Goal: Task Accomplishment & Management: Use online tool/utility

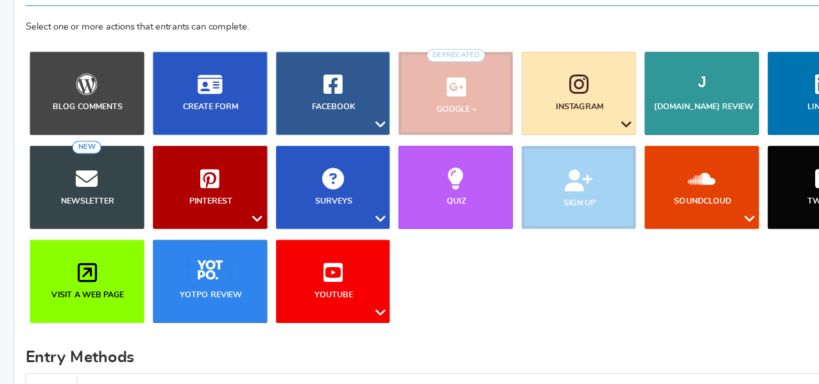
scroll to position [123, 0]
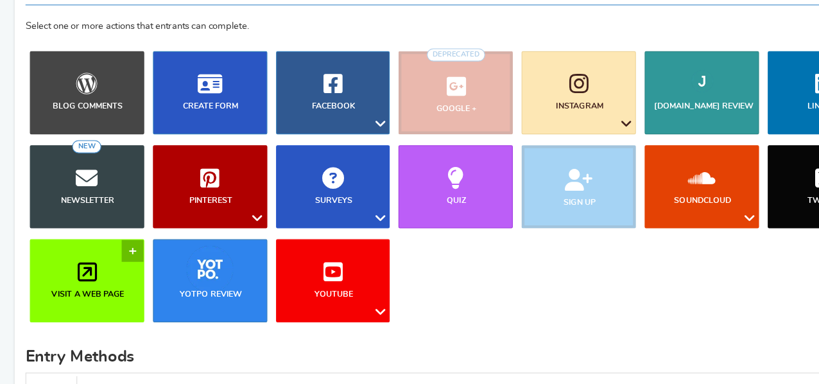
click at [62, 291] on link "Visit a web page" at bounding box center [76, 292] width 101 height 73
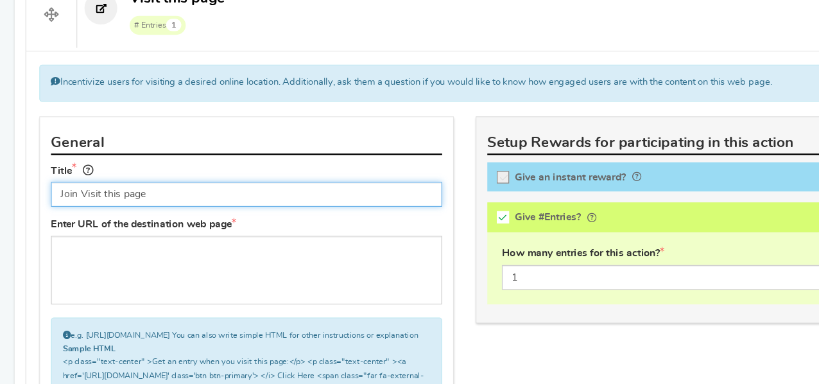
drag, startPoint x: 170, startPoint y: 213, endPoint x: 70, endPoint y: 218, distance: 100.3
click at [70, 218] on input "Join Visit this page" at bounding box center [217, 216] width 345 height 22
type input "Join our Patreon (Free)"
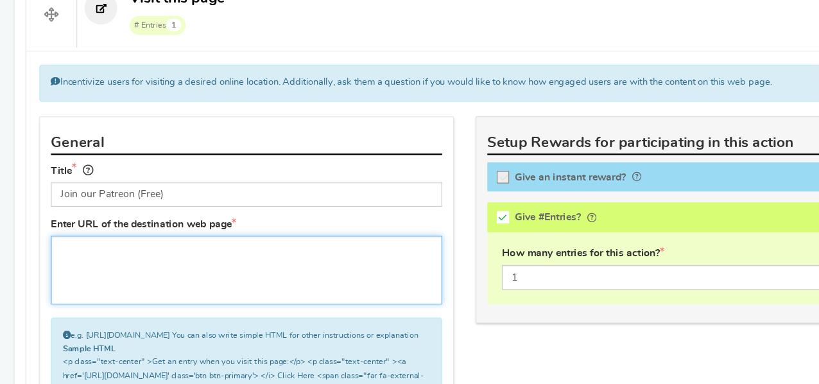
click at [108, 259] on textarea at bounding box center [217, 283] width 345 height 60
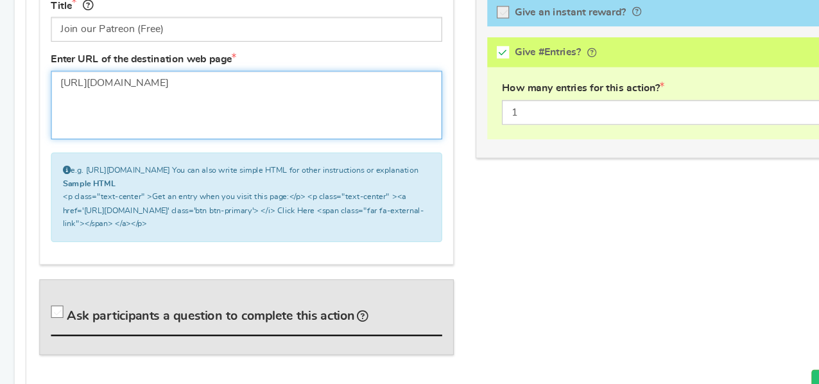
scroll to position [684, 0]
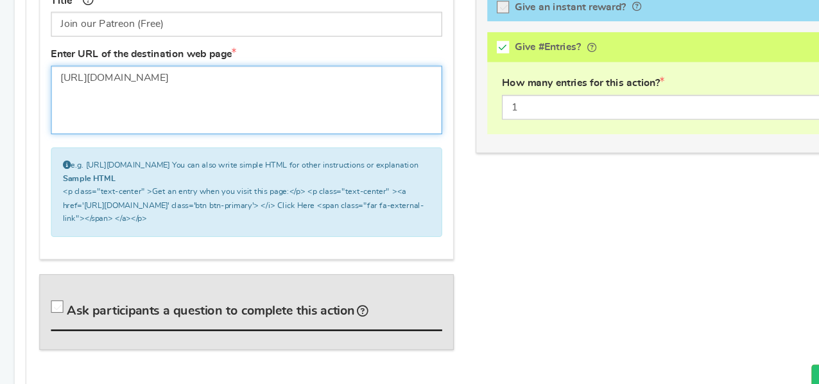
type textarea "[URL][DOMAIN_NAME]"
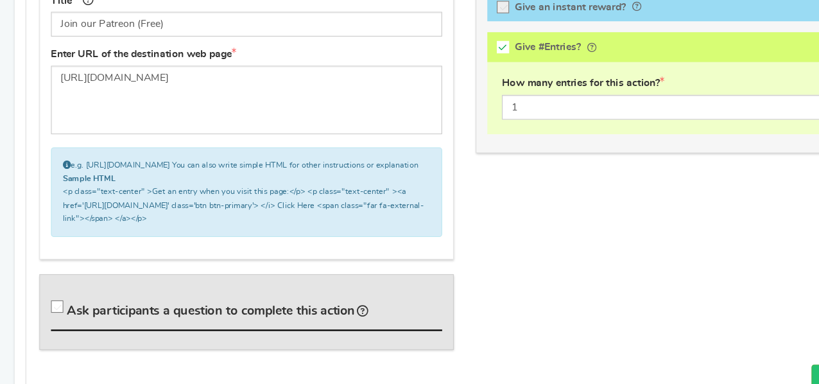
click at [49, 322] on icon at bounding box center [51, 316] width 11 height 11
click at [49, 323] on input "Ask participants a question to complete this action" at bounding box center [52, 318] width 13 height 13
checkbox input "true"
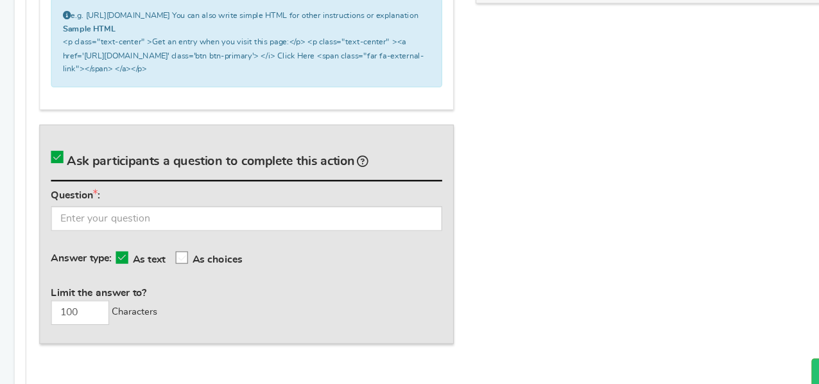
scroll to position [832, 0]
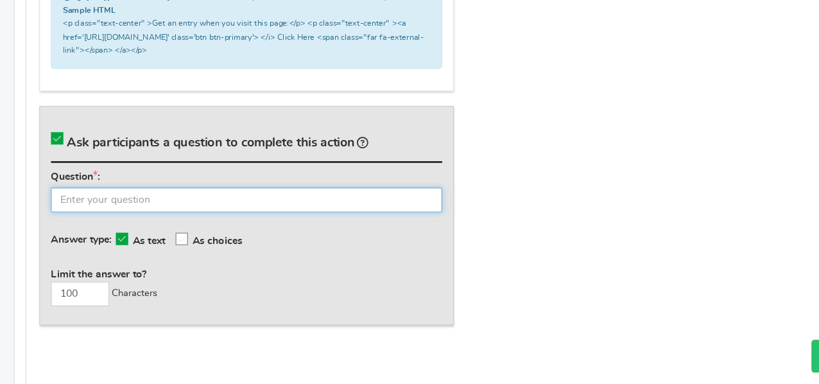
click at [111, 227] on input "text" at bounding box center [217, 222] width 345 height 22
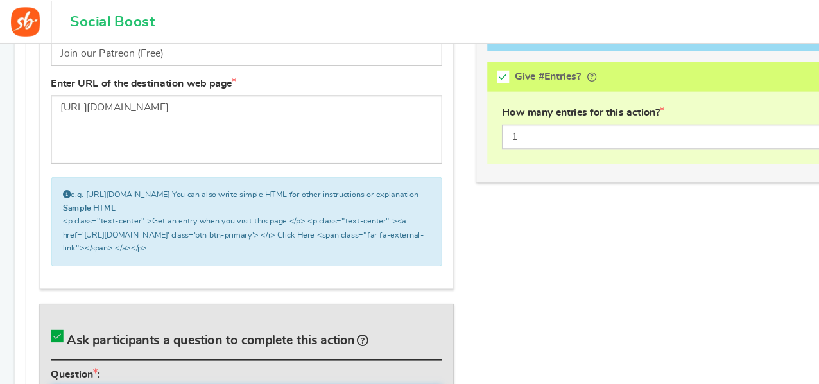
scroll to position [702, 0]
type input "What's your name on Patreon?"
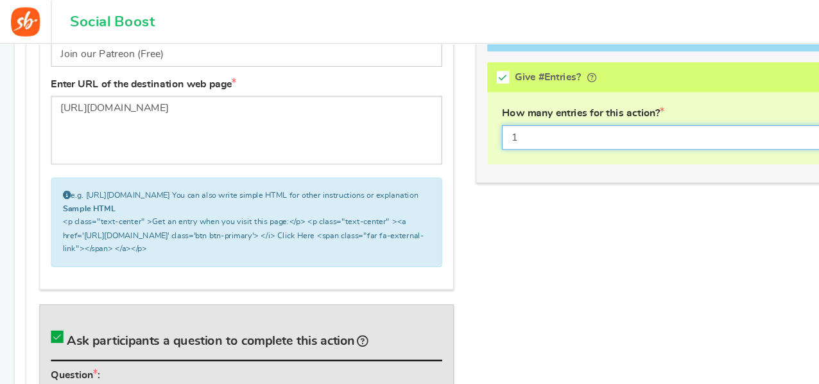
click at [471, 122] on input "1" at bounding box center [601, 121] width 319 height 22
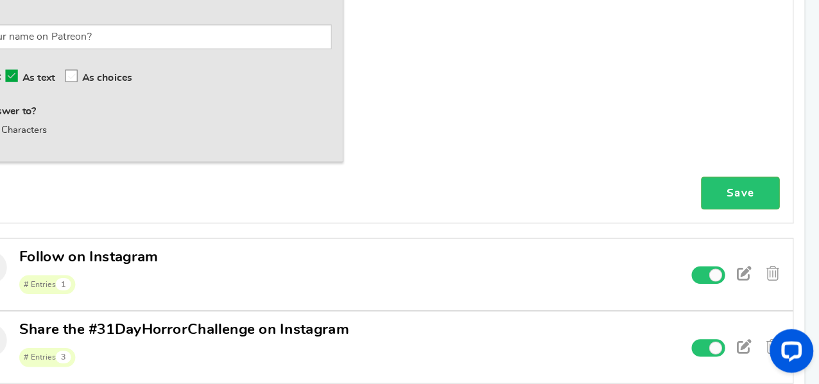
scroll to position [1047, 0]
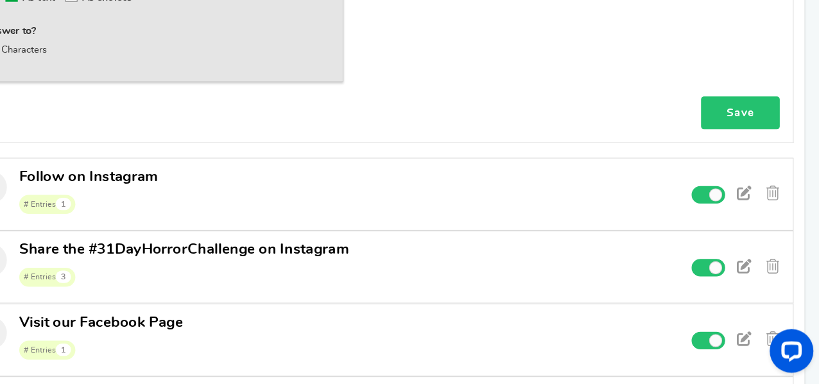
type input "5"
click at [754, 150] on link "Save" at bounding box center [749, 144] width 69 height 29
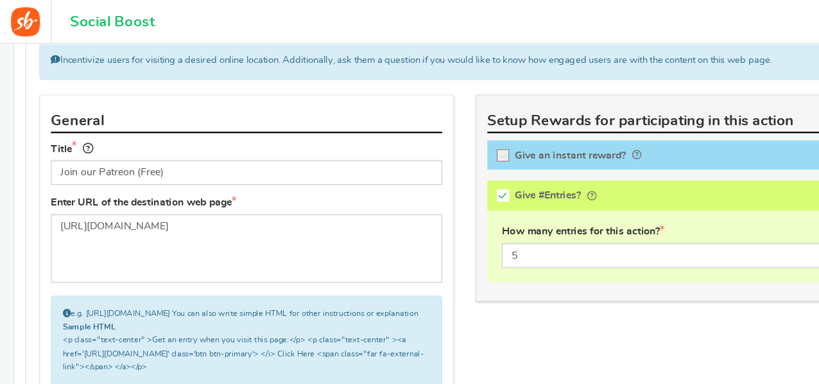
scroll to position [494, 0]
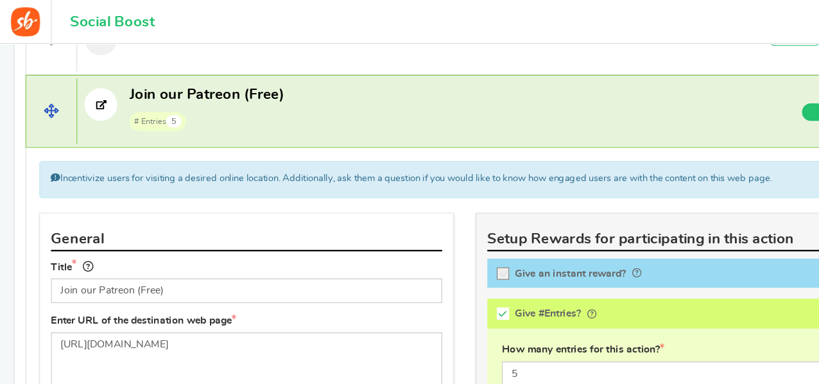
click at [52, 110] on span at bounding box center [45, 98] width 44 height 58
click at [170, 97] on span "# Entries 5" at bounding box center [182, 106] width 136 height 19
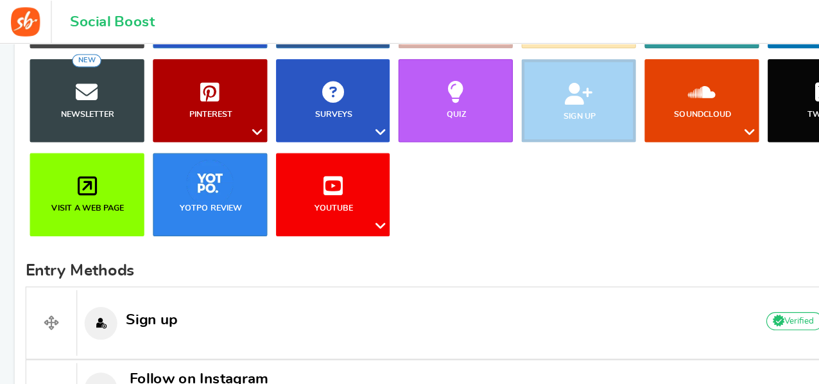
scroll to position [243, 0]
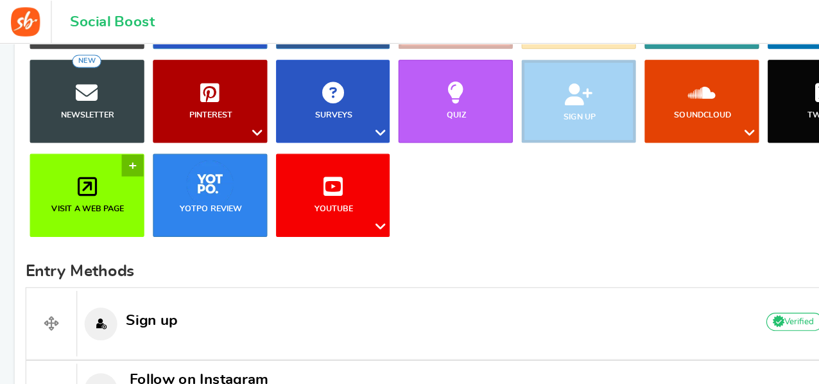
click at [52, 182] on b "Visit a web page" at bounding box center [78, 183] width 64 height 7
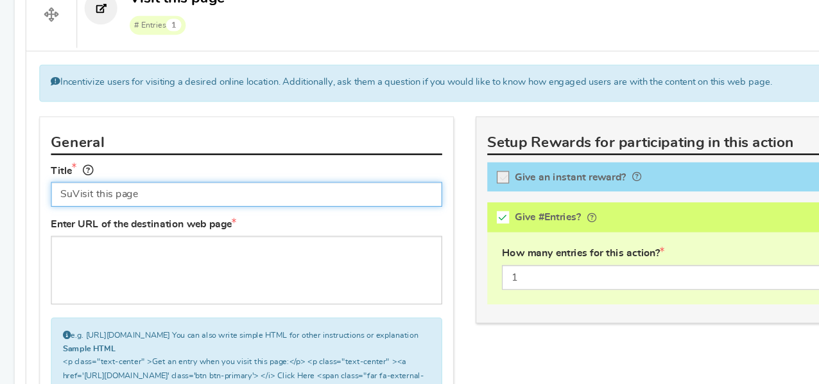
click at [137, 216] on input "SuVisit this page" at bounding box center [217, 216] width 345 height 22
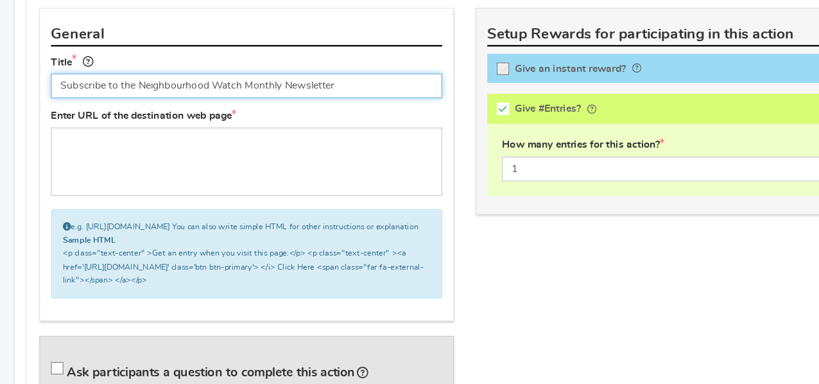
scroll to position [631, 0]
type input "Subscribe to the Neighbourhood Watch Monthly Newsletter"
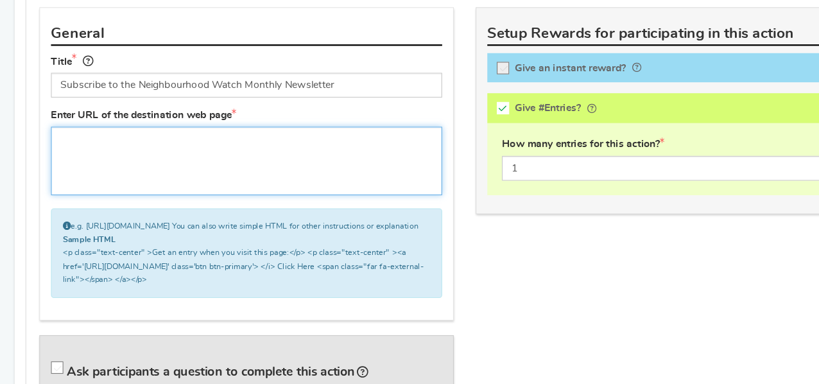
click at [157, 186] on textarea at bounding box center [217, 187] width 345 height 60
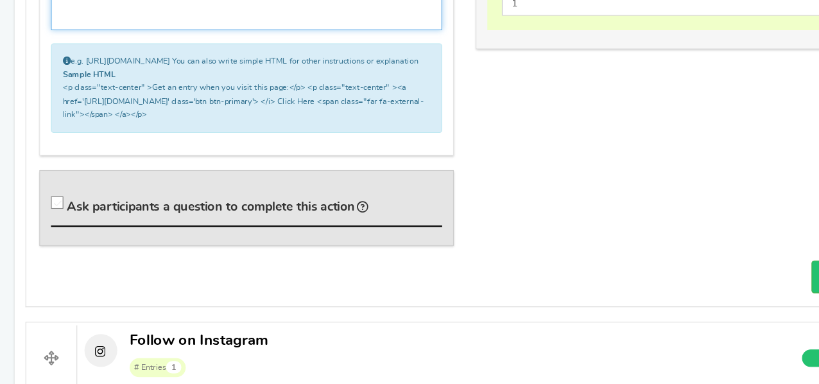
scroll to position [776, 0]
type textarea "https://"
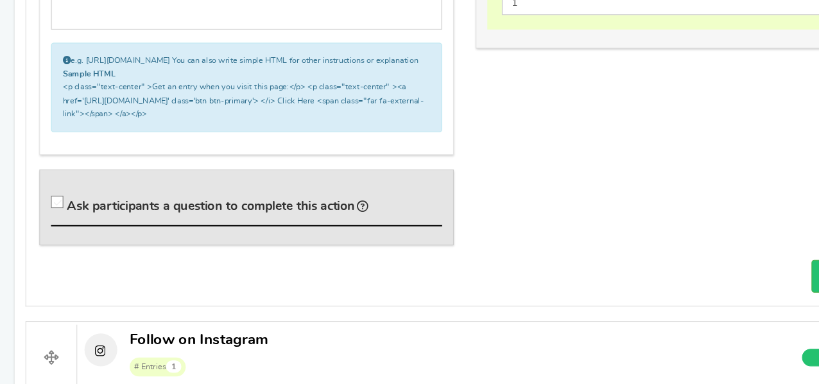
click at [54, 229] on icon at bounding box center [51, 223] width 11 height 11
click at [54, 232] on input "Ask participants a question to complete this action" at bounding box center [52, 226] width 13 height 13
checkbox input "true"
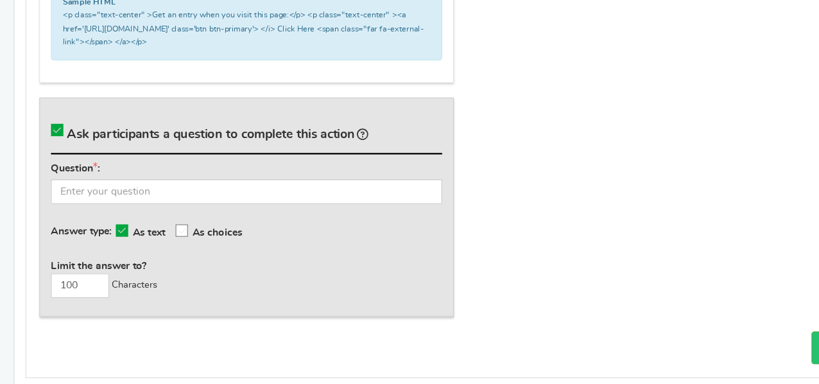
scroll to position [841, 0]
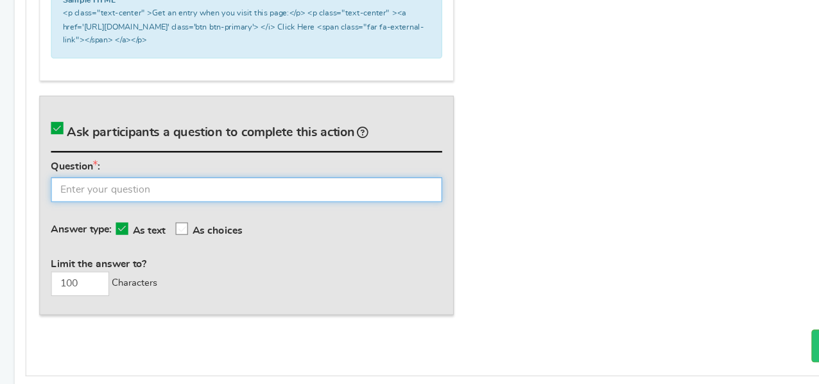
click at [117, 220] on input "text" at bounding box center [217, 213] width 345 height 22
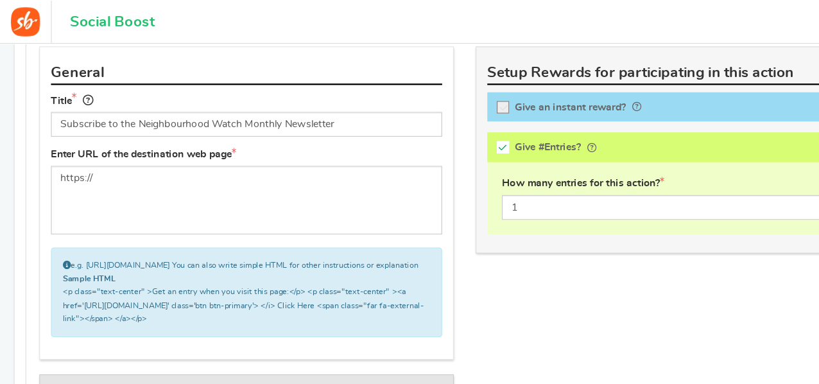
scroll to position [641, 0]
type input "what email address did you sign up with?"
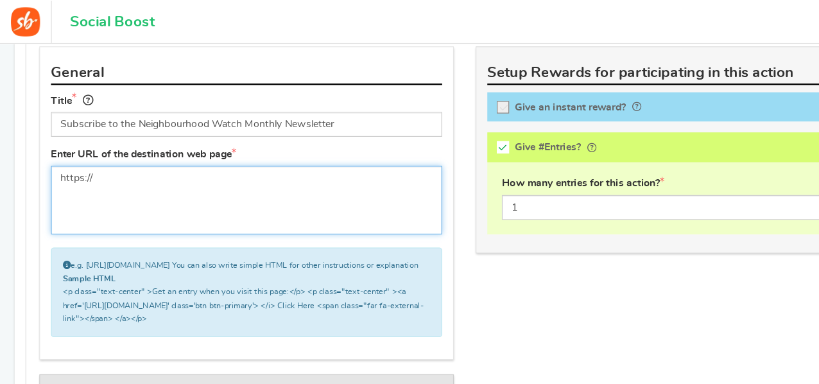
click at [118, 168] on textarea "https://" at bounding box center [217, 176] width 345 height 60
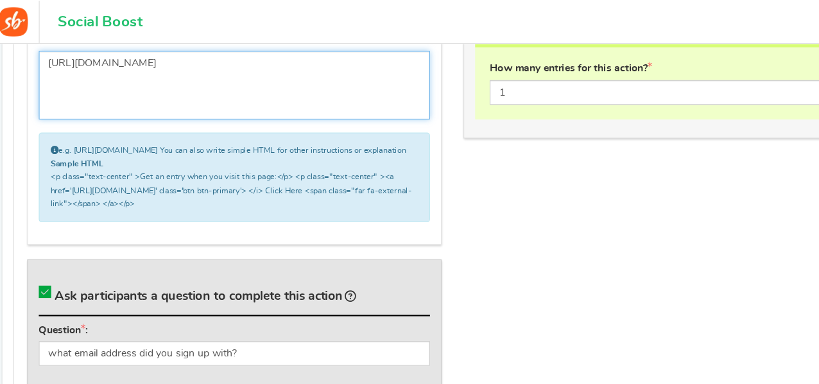
scroll to position [737, 0]
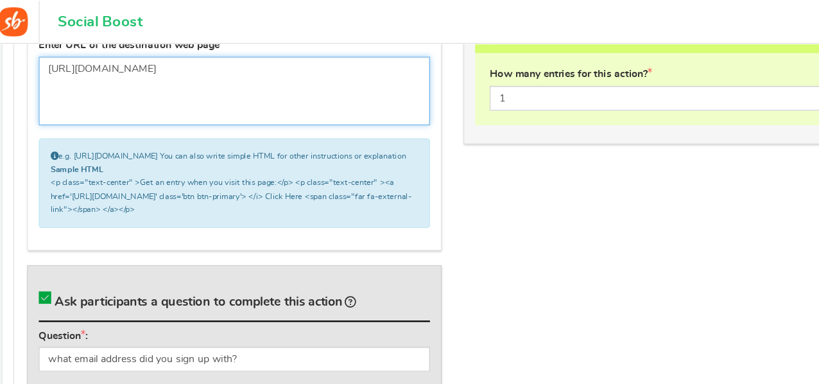
type textarea "[URL][DOMAIN_NAME]"
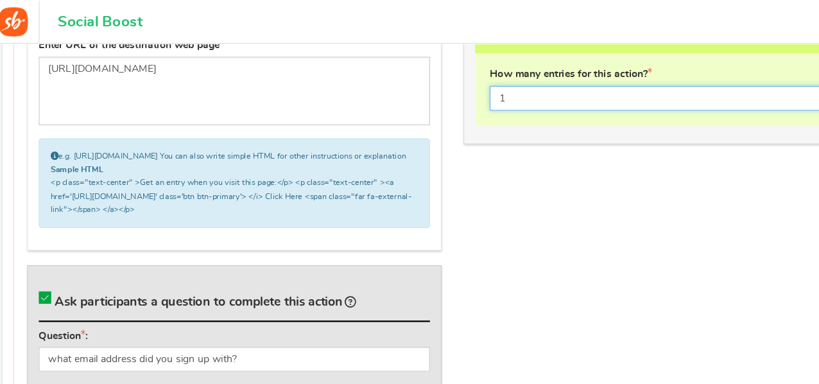
drag, startPoint x: 466, startPoint y: 94, endPoint x: 442, endPoint y: 91, distance: 24.5
click at [442, 91] on input "1" at bounding box center [601, 87] width 319 height 22
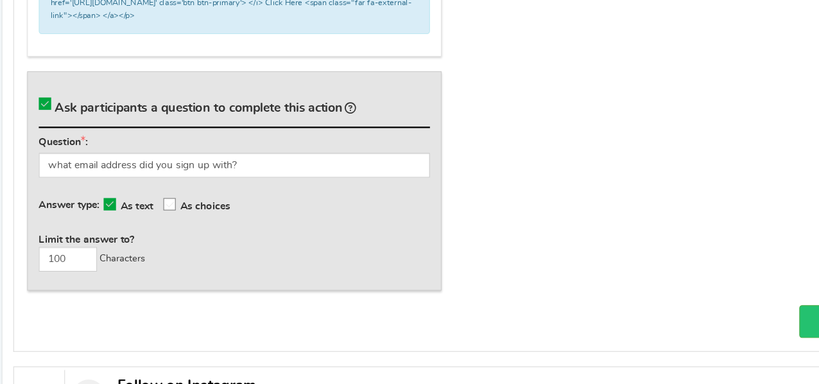
scroll to position [870, 0]
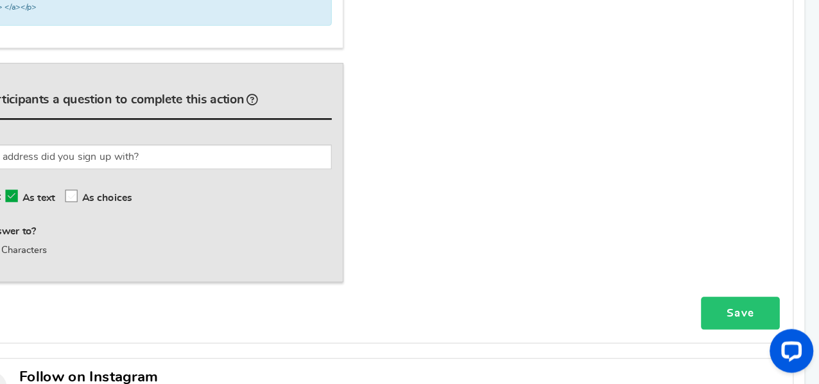
type input "5"
click at [742, 322] on link "Save" at bounding box center [749, 321] width 69 height 29
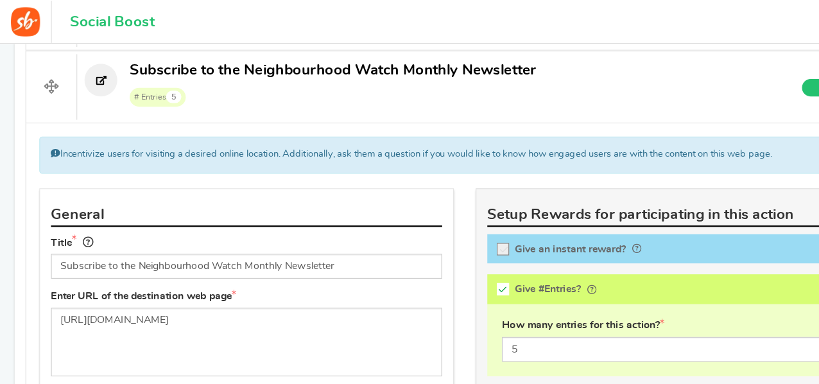
scroll to position [516, 0]
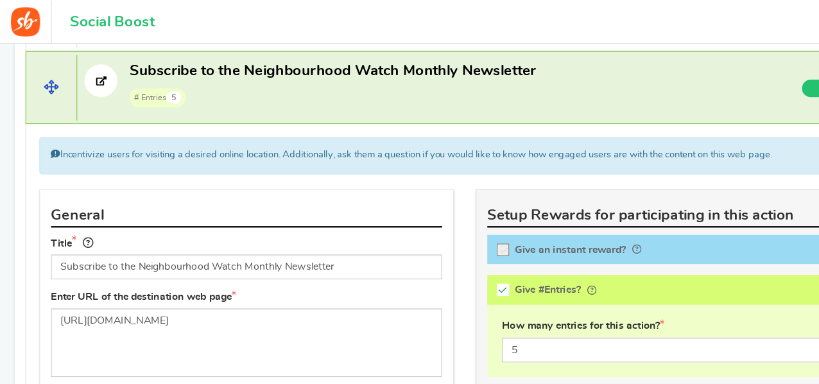
click at [247, 78] on span "# Entries 5" at bounding box center [293, 85] width 358 height 19
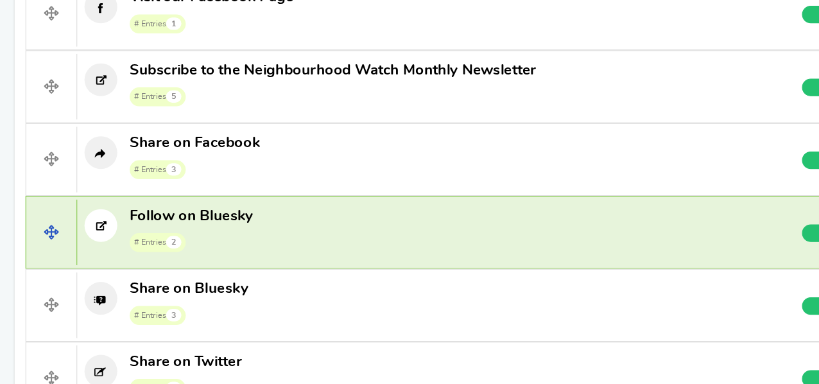
scroll to position [667, 0]
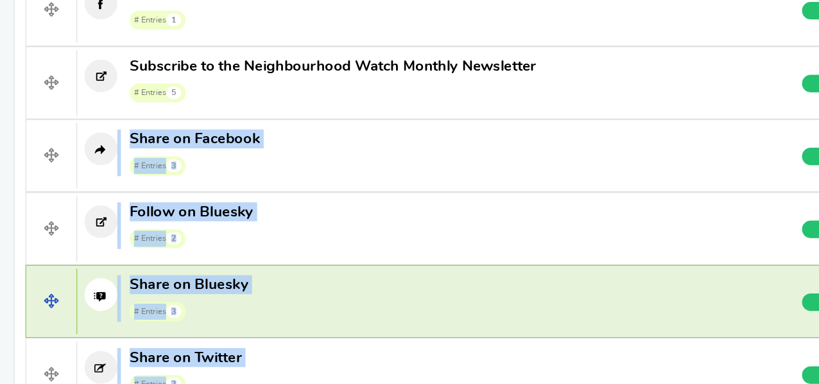
drag, startPoint x: 216, startPoint y: 112, endPoint x: 170, endPoint y: 336, distance: 228.8
click at [195, 360] on div "Sign up Add Your API credentials Non verified Due to platform policies, we cann…" at bounding box center [409, 150] width 774 height 642
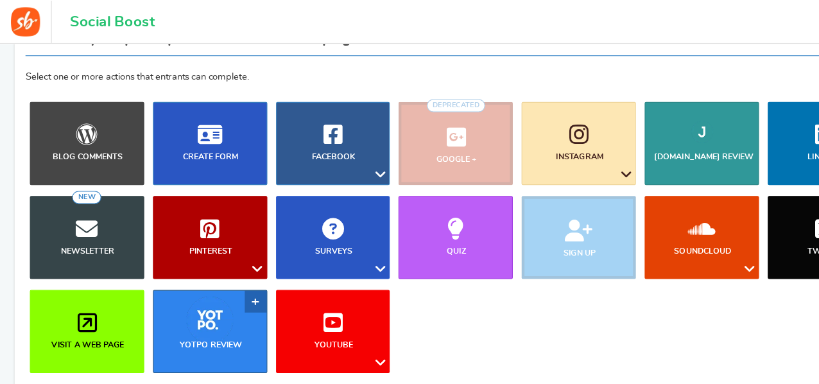
scroll to position [135, 0]
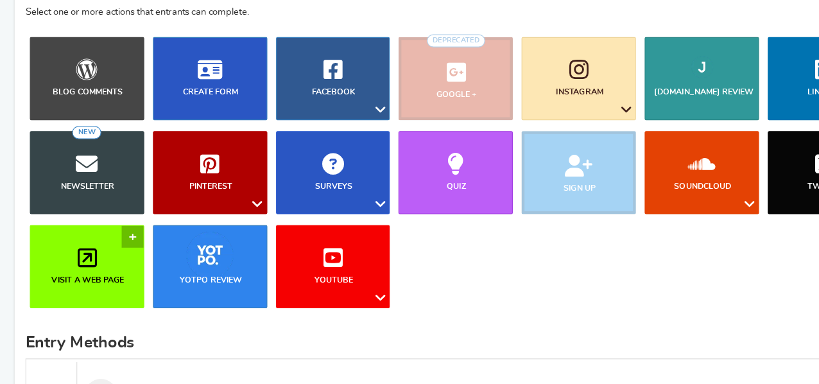
click at [70, 274] on icon at bounding box center [76, 272] width 17 height 19
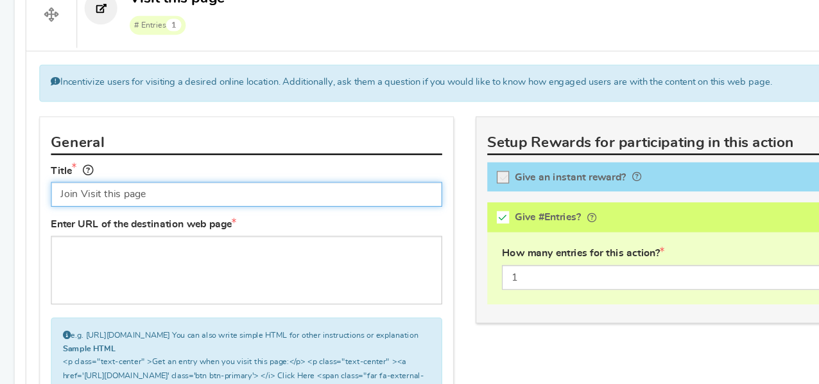
click at [176, 212] on input "Join Visit this page" at bounding box center [217, 216] width 345 height 22
type input "Join our Discord"
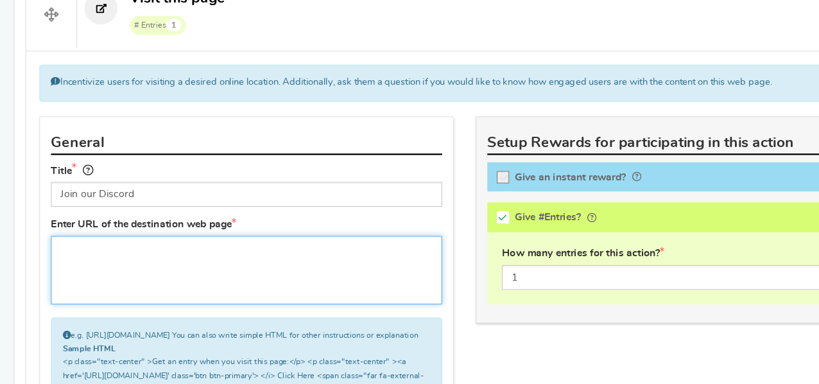
click at [205, 275] on textarea at bounding box center [217, 283] width 345 height 60
paste textarea "[URL][DOMAIN_NAME]"
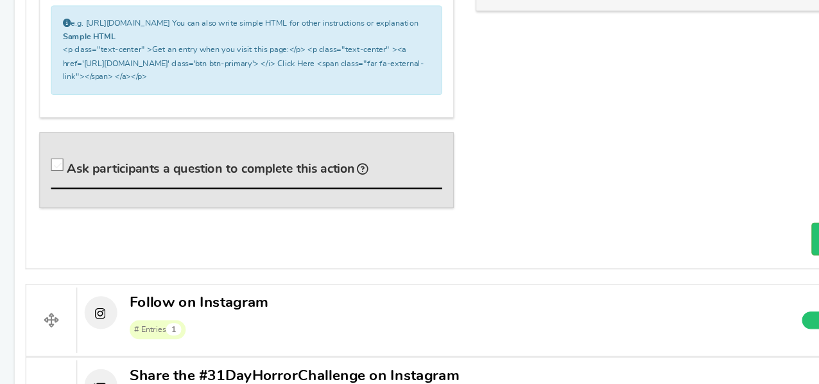
scroll to position [812, 0]
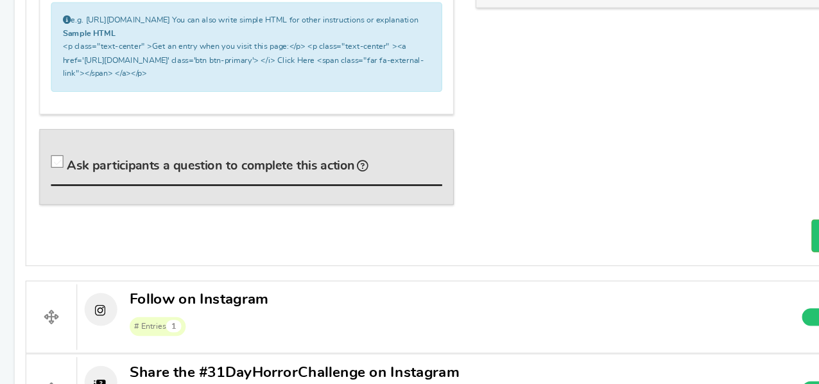
type textarea "[URL][DOMAIN_NAME]"
click at [52, 194] on icon at bounding box center [51, 188] width 11 height 11
click at [52, 196] on input "Ask participants a question to complete this action" at bounding box center [52, 190] width 13 height 13
checkbox input "true"
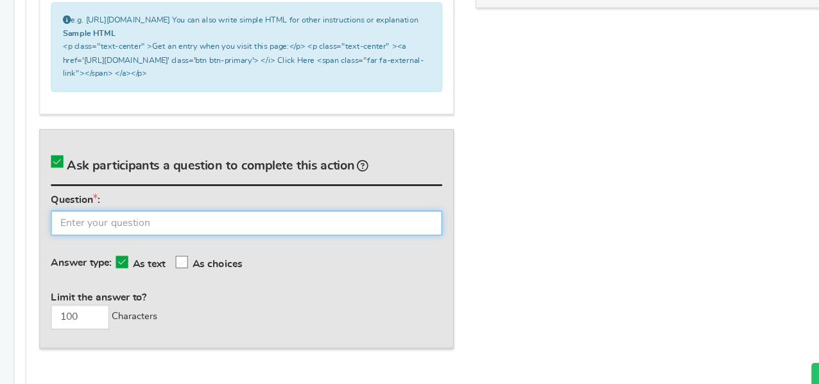
click at [106, 249] on input "text" at bounding box center [217, 242] width 345 height 22
type input "w"
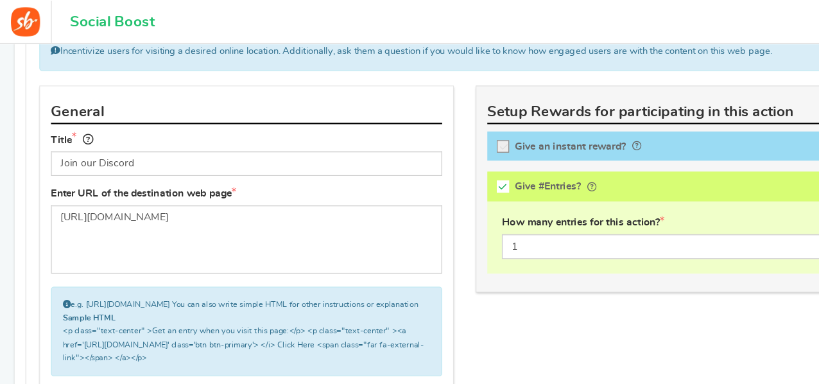
scroll to position [603, 0]
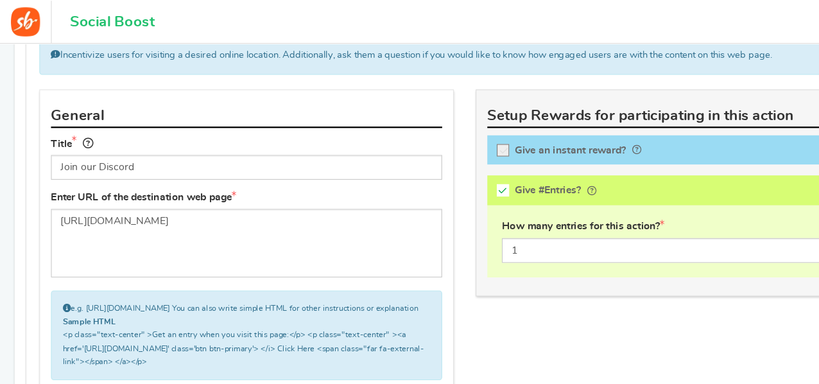
type input "What's your discord username?"
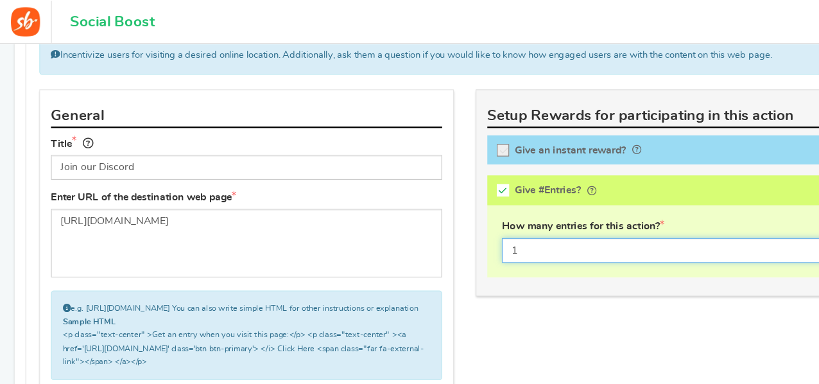
click at [502, 214] on input "1" at bounding box center [601, 221] width 319 height 22
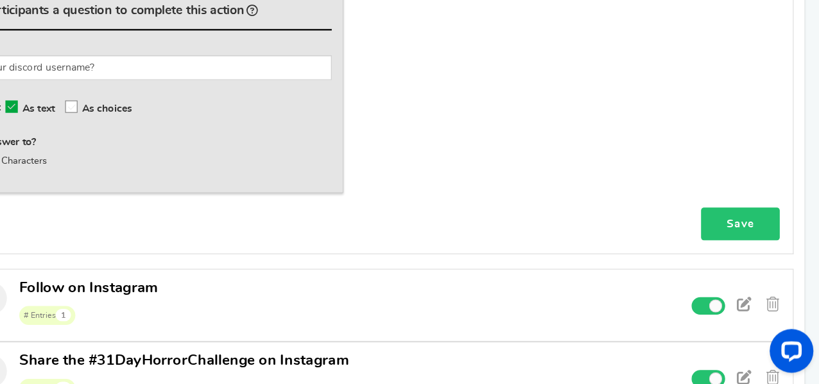
type input "5"
click at [735, 248] on link "Save" at bounding box center [749, 242] width 69 height 29
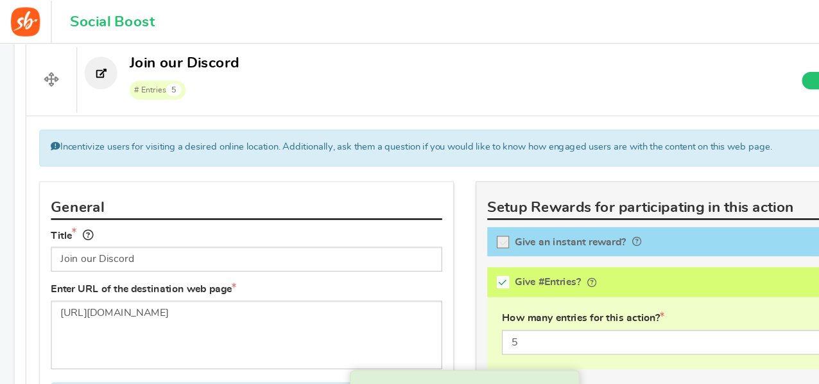
scroll to position [501, 0]
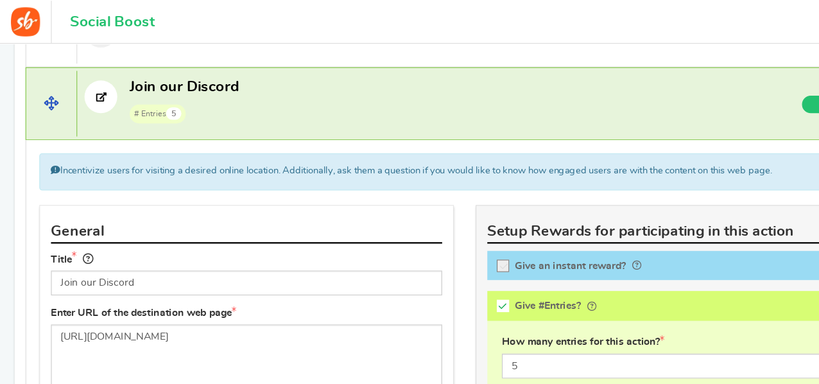
click at [53, 101] on span at bounding box center [45, 91] width 44 height 58
click at [232, 91] on p "Join our Discord # Entries 5" at bounding box center [361, 88] width 587 height 41
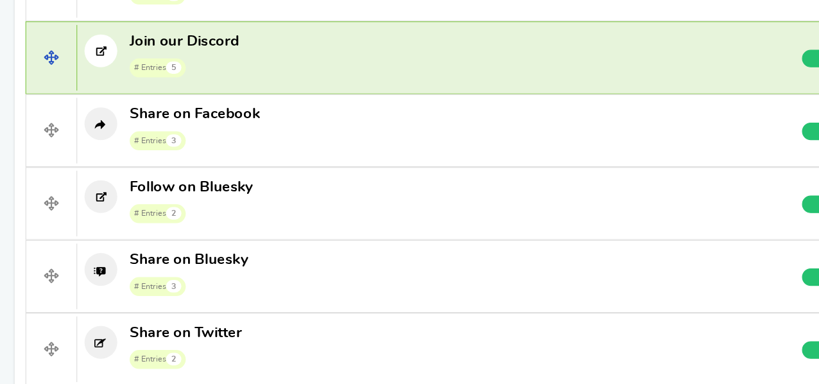
scroll to position [690, 0]
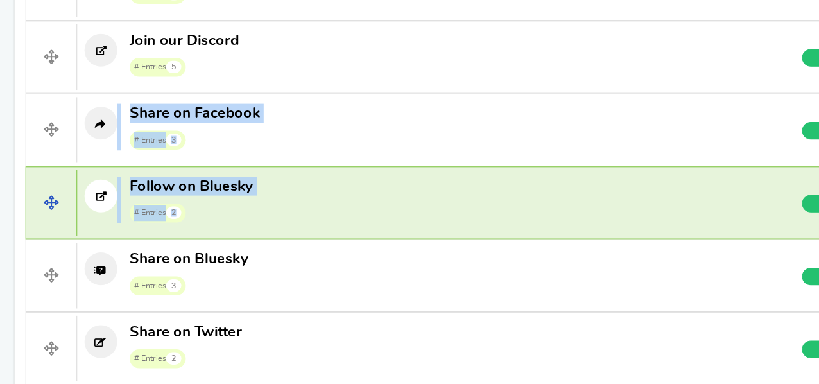
drag, startPoint x: 214, startPoint y: 90, endPoint x: 187, endPoint y: 229, distance: 141.3
click at [187, 229] on div "Sign up Add Your API credentials Non verified Due to platform policies, we cann…" at bounding box center [409, 160] width 774 height 706
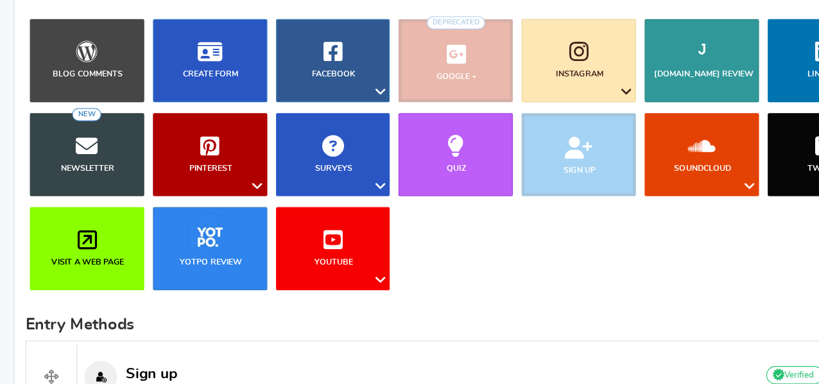
scroll to position [153, 0]
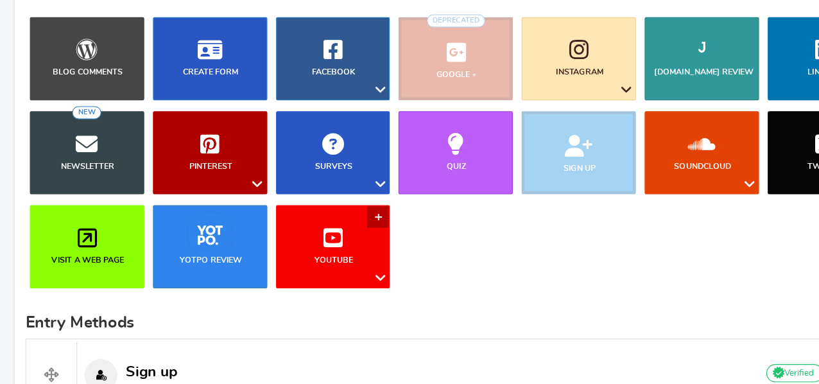
click at [316, 252] on link "YouTube" at bounding box center [293, 262] width 101 height 73
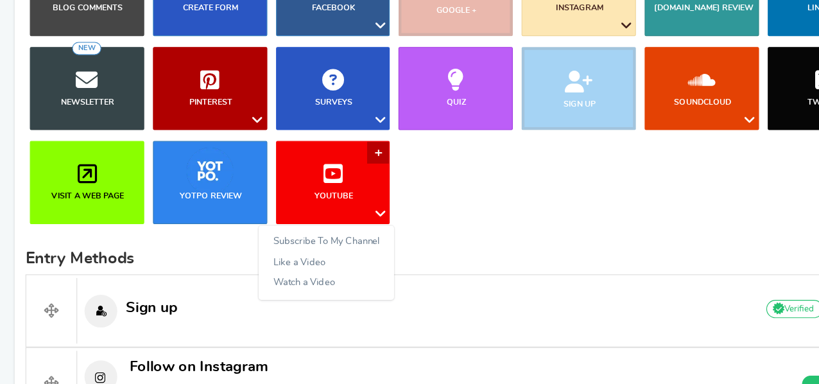
scroll to position [210, 0]
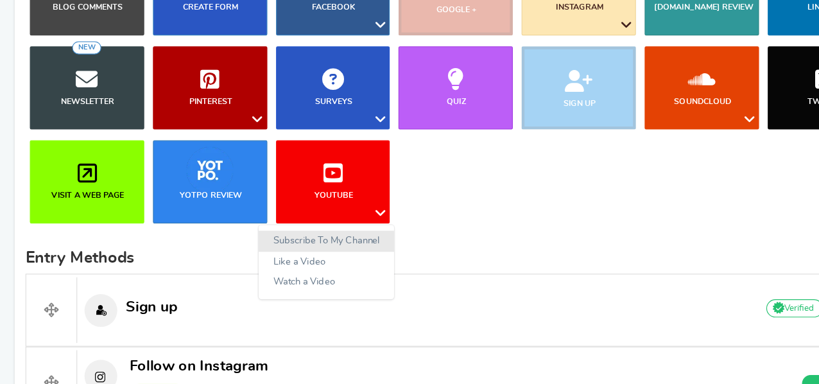
click at [298, 253] on link "Subscribe To My Channel" at bounding box center [287, 258] width 119 height 19
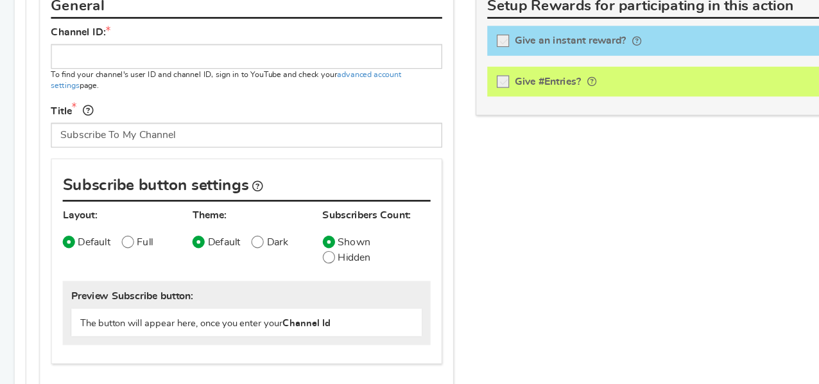
scroll to position [647, 0]
click at [351, 110] on link "advanced account settings" at bounding box center [199, 115] width 309 height 17
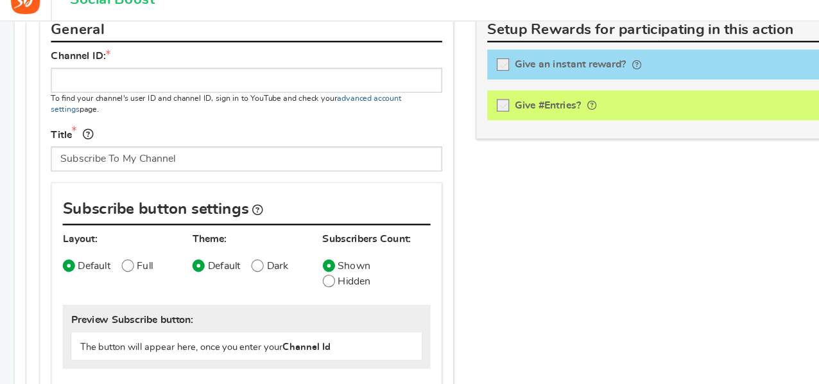
scroll to position [652, 0]
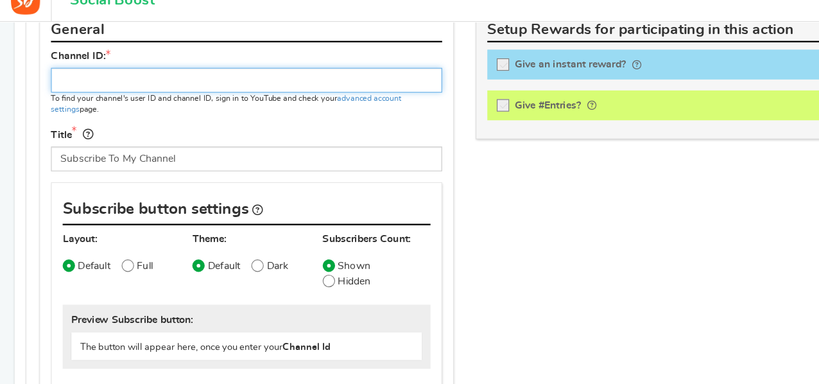
click at [109, 89] on input "text" at bounding box center [217, 90] width 345 height 22
paste input "UC3M1_ZOvJa4pyv5oGZpzGrg"
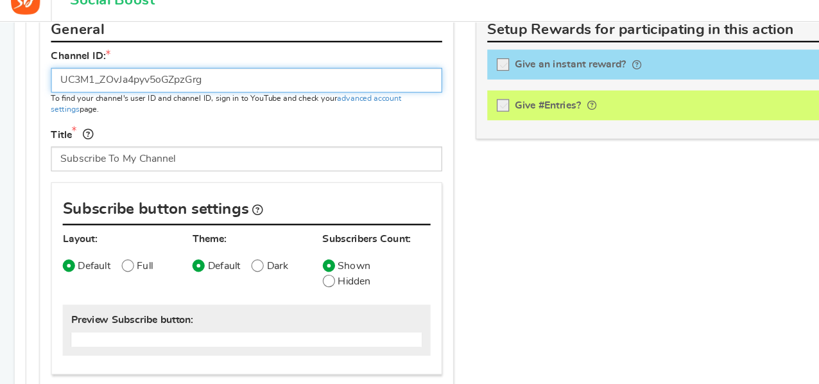
type input "UC3M1_ZOvJa4pyv5oGZpzGrg"
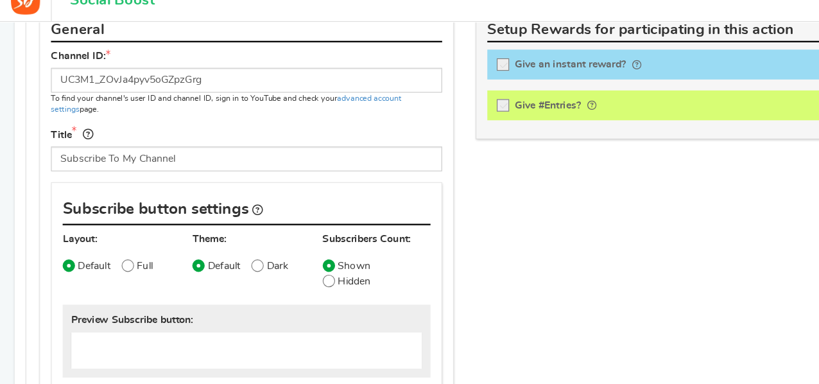
click at [254, 122] on div "Channel ID: UC3M1_ZOvJa4pyv5oGZpzGrg To find your channel's user ID and channel…" at bounding box center [217, 121] width 364 height 116
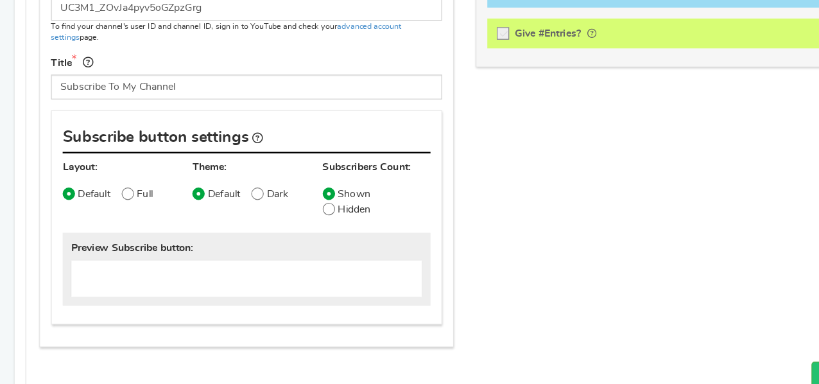
scroll to position [692, 0]
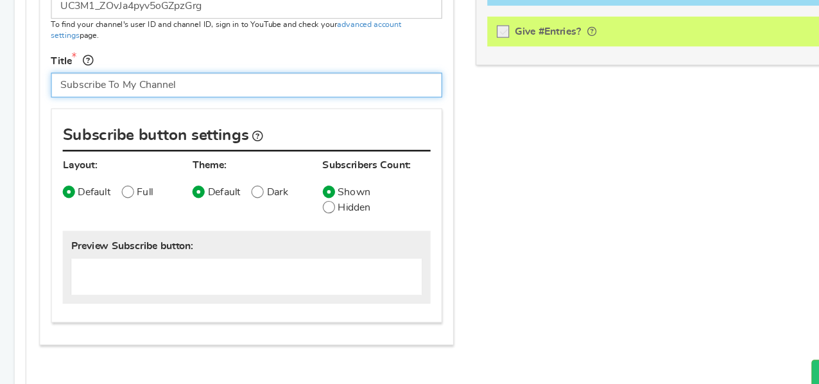
click at [132, 116] on input "Subscribe To My Channel" at bounding box center [217, 120] width 345 height 22
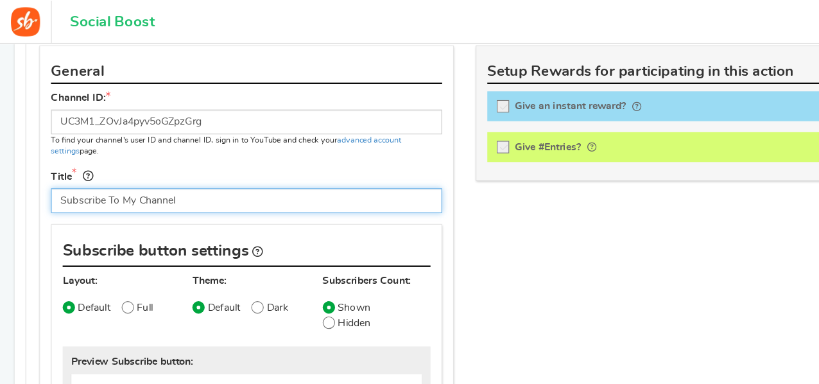
scroll to position [586, 0]
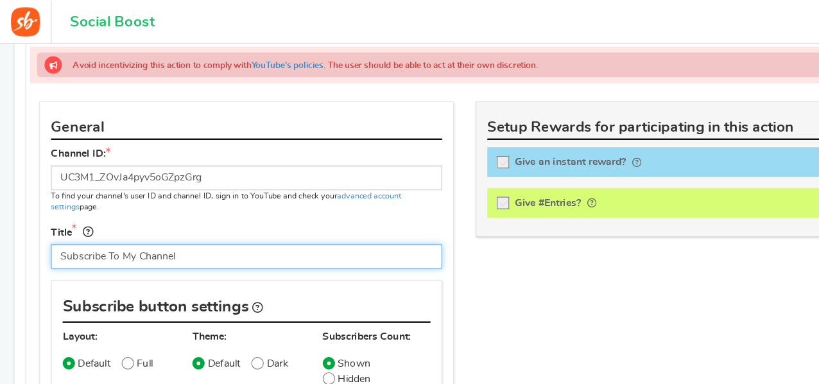
drag, startPoint x: 167, startPoint y: 226, endPoint x: 110, endPoint y: 224, distance: 57.2
click at [110, 224] on input "Subscribe To My Channel" at bounding box center [217, 226] width 345 height 22
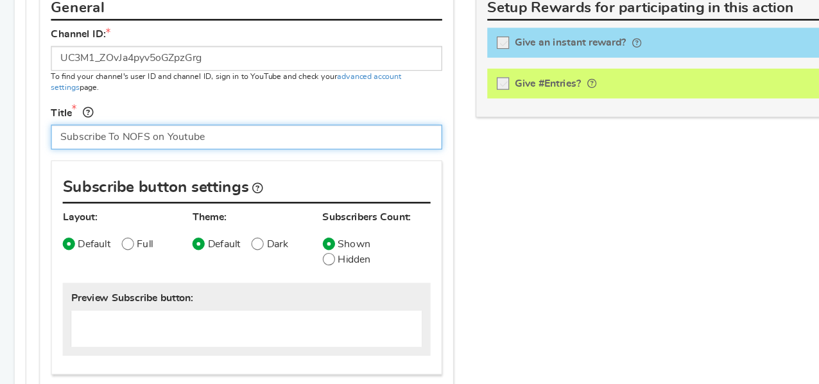
scroll to position [652, 0]
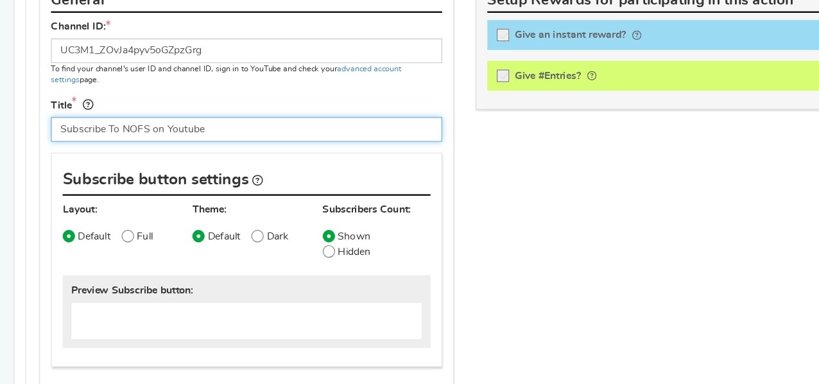
type input "Subscribe To NOFS on Youtube"
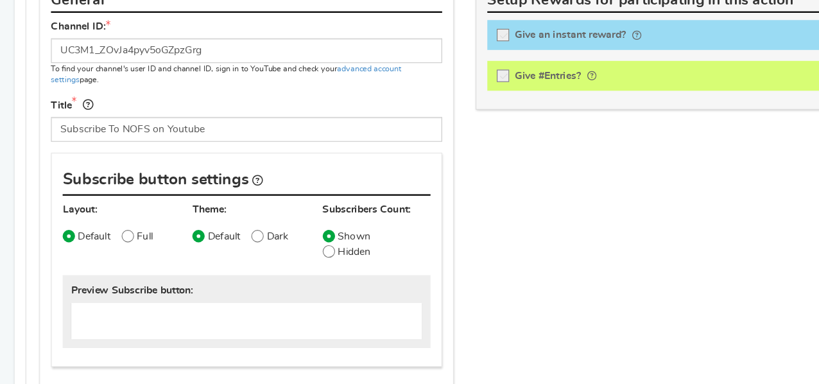
click at [443, 114] on div at bounding box center [602, 112] width 345 height 26
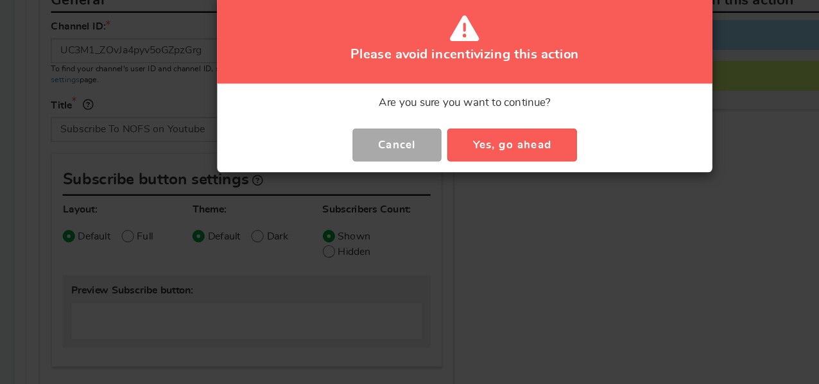
click at [373, 171] on button "Cancel" at bounding box center [350, 173] width 78 height 29
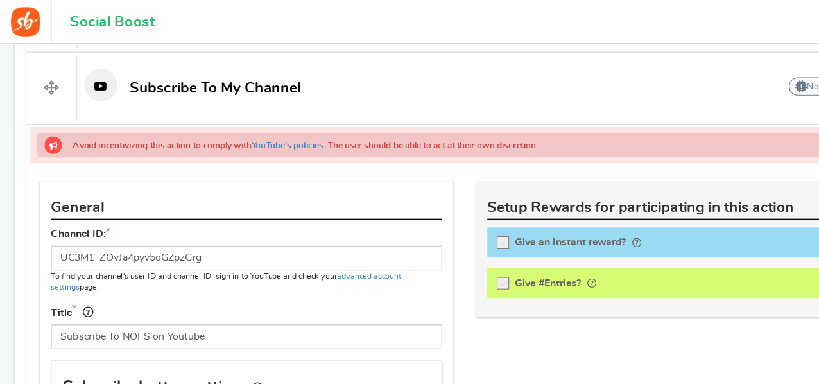
scroll to position [509, 0]
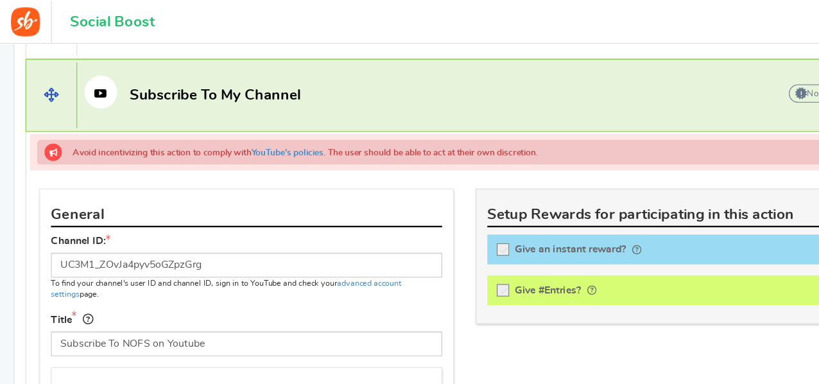
click at [60, 109] on span at bounding box center [45, 84] width 44 height 58
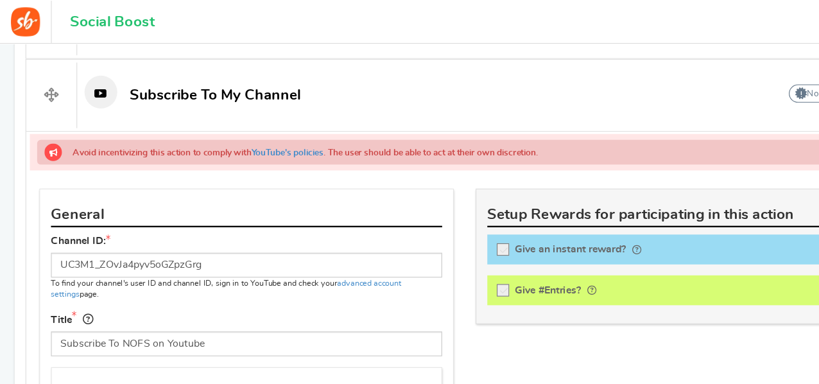
click at [448, 259] on div at bounding box center [602, 256] width 345 height 26
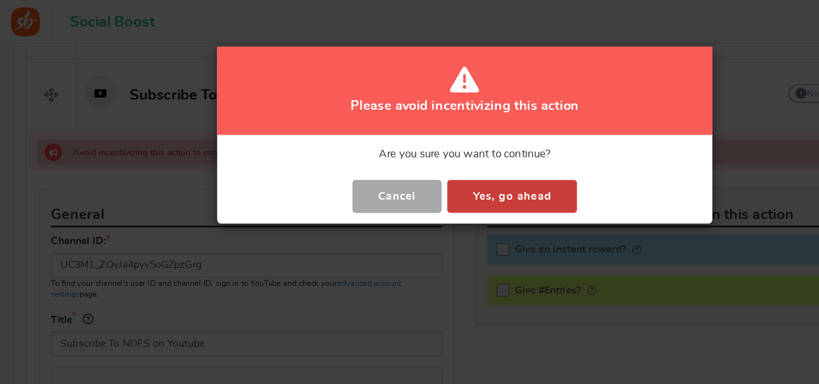
click at [437, 177] on button "Yes, go ahead" at bounding box center [451, 173] width 114 height 29
checkbox input "true"
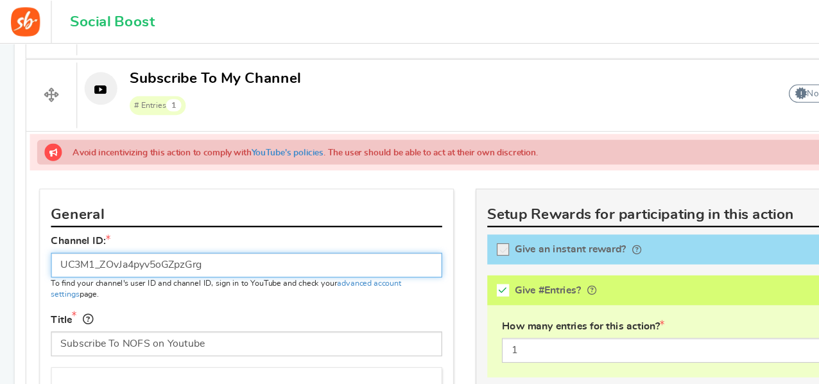
type input "Subscribe To My Channel"
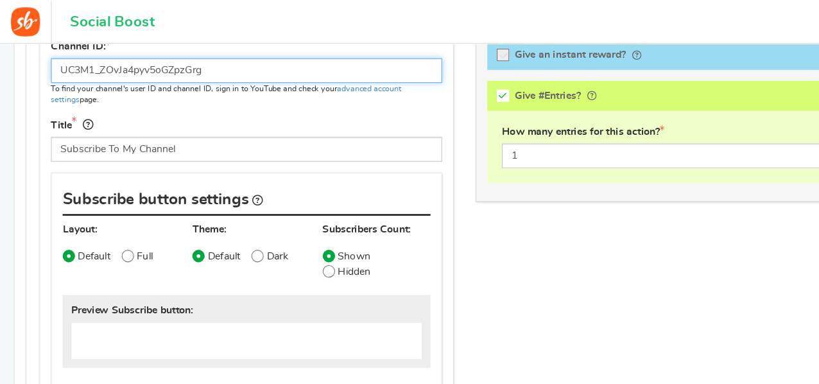
scroll to position [679, 0]
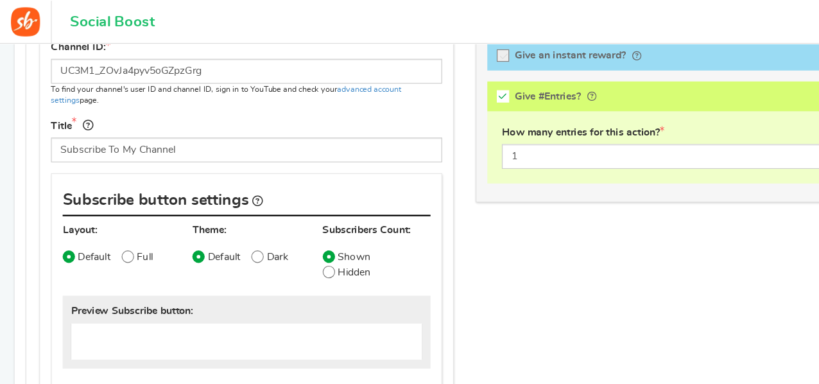
click at [482, 125] on div "How many entries for this action? 1" at bounding box center [602, 130] width 345 height 64
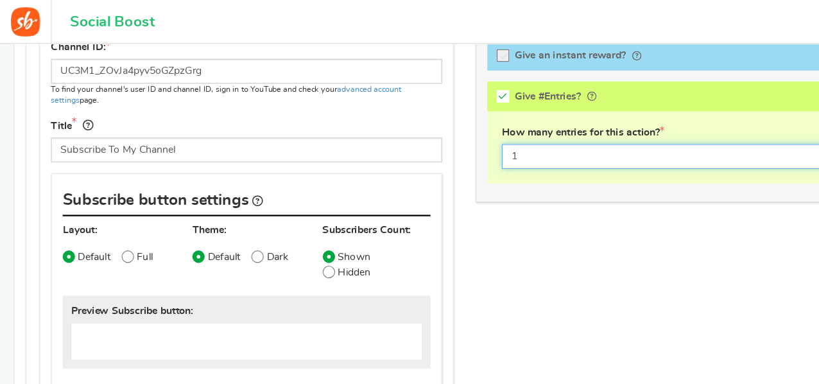
drag, startPoint x: 484, startPoint y: 128, endPoint x: 464, endPoint y: 134, distance: 19.9
click at [464, 134] on input "1" at bounding box center [601, 138] width 319 height 22
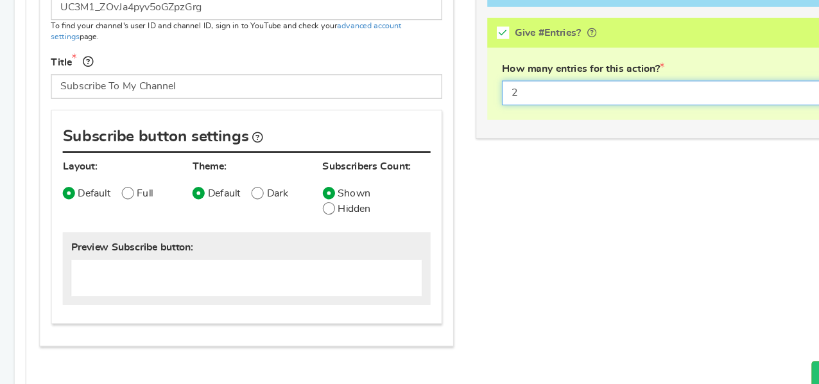
scroll to position [715, 0]
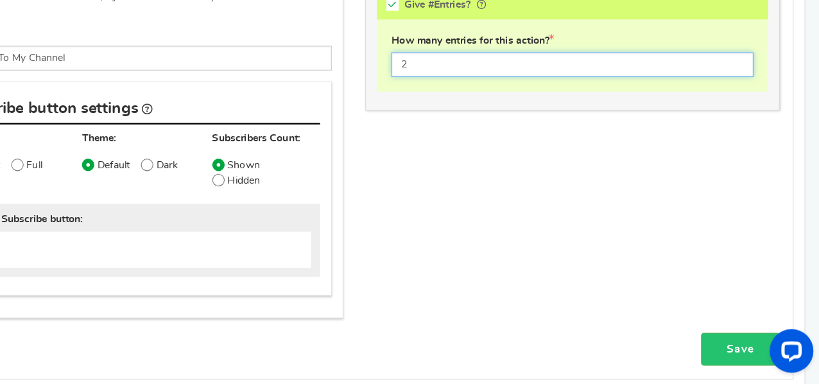
type input "2"
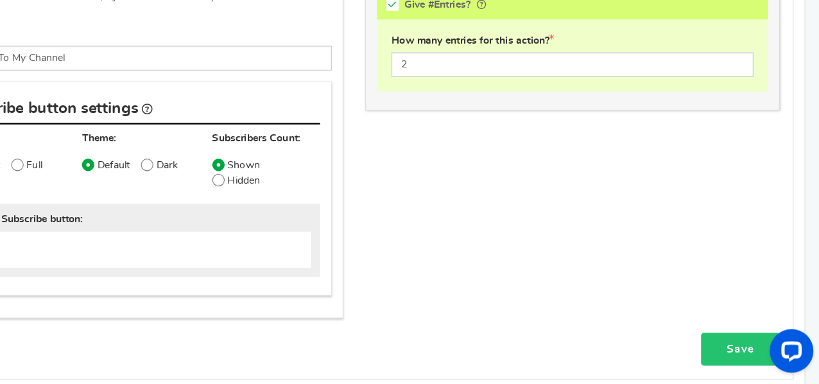
click at [729, 342] on link "Save" at bounding box center [749, 352] width 69 height 29
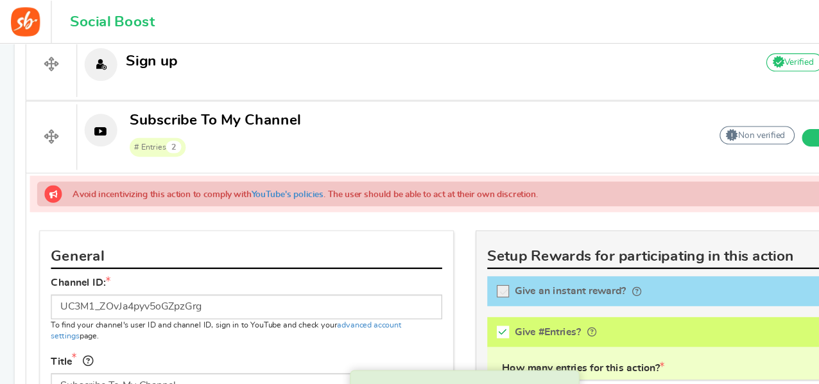
scroll to position [464, 0]
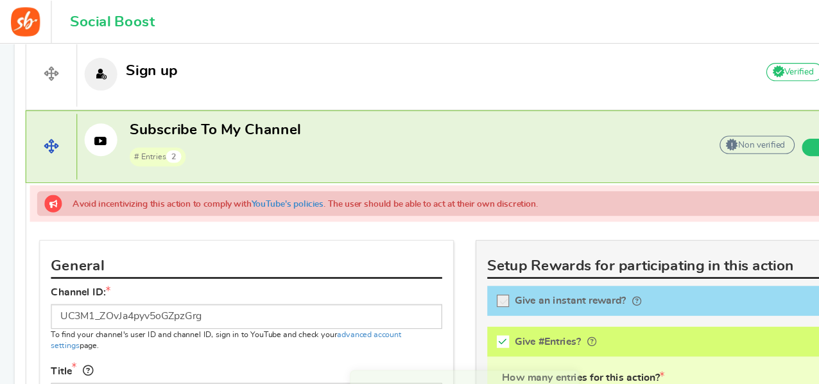
click at [204, 129] on span "# Entries 2" at bounding box center [189, 137] width 151 height 19
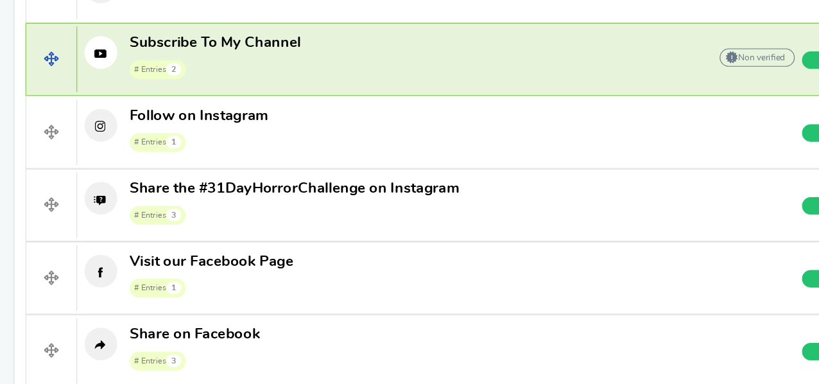
scroll to position [496, 0]
click at [233, 100] on span "# Entries 2" at bounding box center [189, 105] width 151 height 19
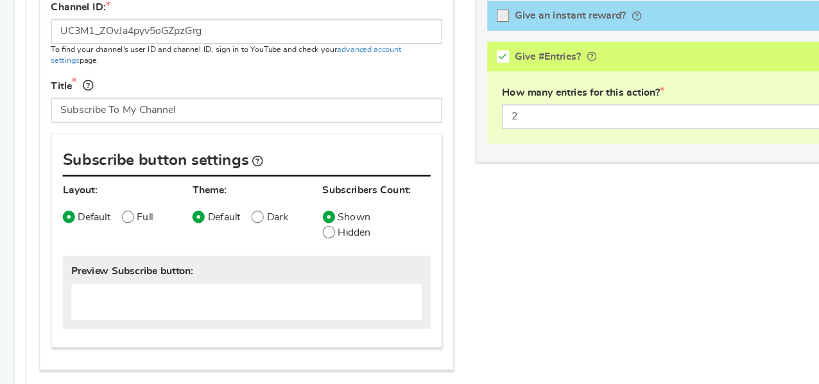
scroll to position [669, 0]
click at [112, 235] on icon at bounding box center [113, 236] width 3 height 3
click at [103, 234] on input "Full" at bounding box center [98, 236] width 8 height 8
radio input "true"
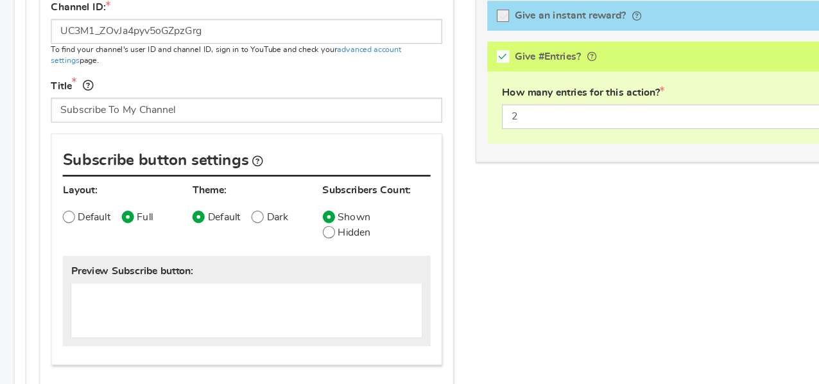
click at [231, 232] on span at bounding box center [227, 236] width 11 height 11
click at [217, 232] on input "Dark" at bounding box center [213, 236] width 8 height 8
radio input "true"
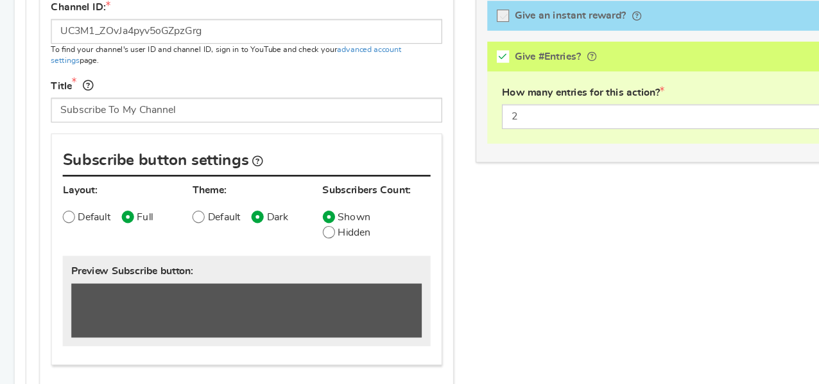
click at [174, 232] on span at bounding box center [175, 236] width 11 height 11
click at [165, 232] on input "Default" at bounding box center [161, 236] width 8 height 8
radio input "true"
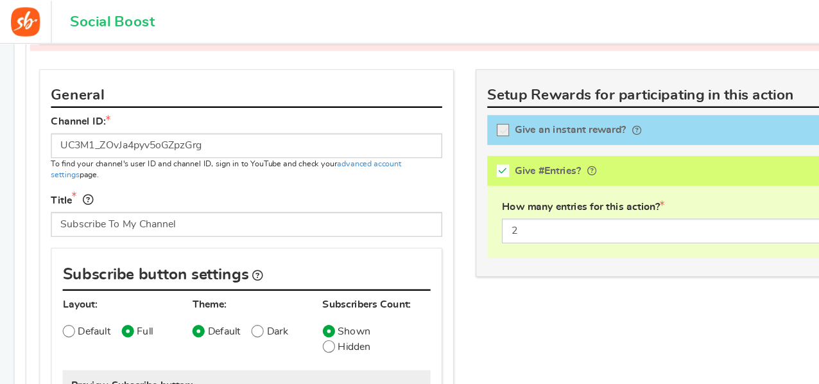
scroll to position [613, 0]
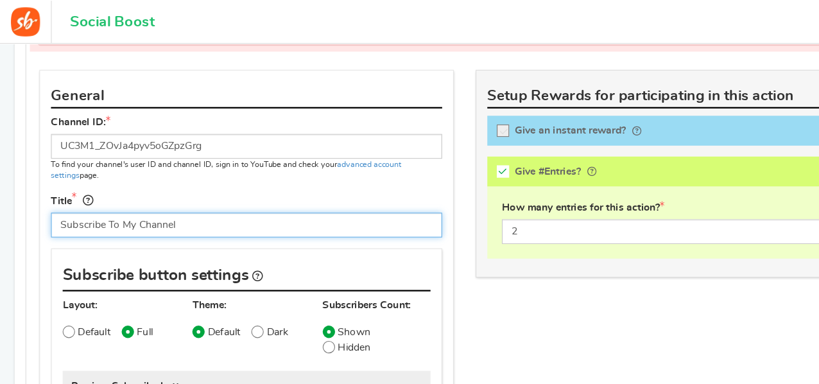
drag, startPoint x: 192, startPoint y: 196, endPoint x: 107, endPoint y: 198, distance: 84.8
click at [107, 198] on input "Subscribe To My Channel" at bounding box center [217, 199] width 345 height 22
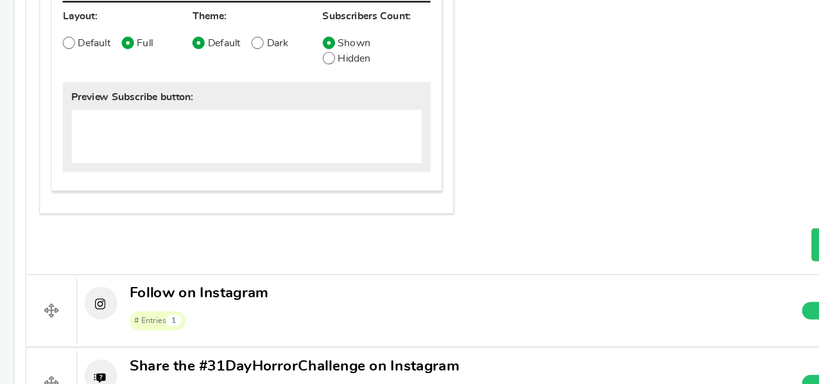
scroll to position [833, 0]
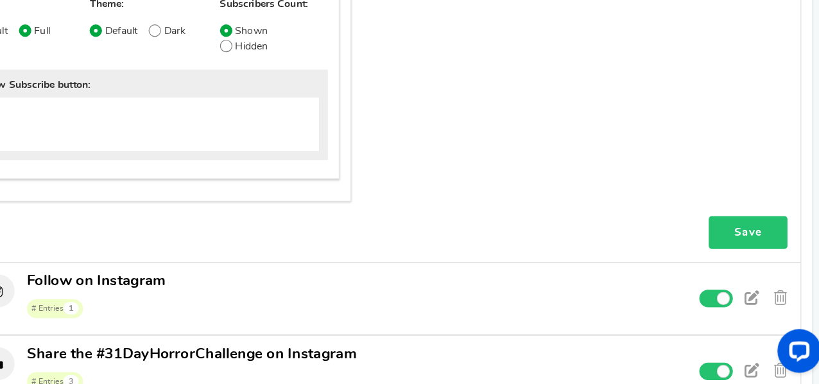
type input "Subscribe To NOFS on Youtube"
click at [767, 238] on link "Save" at bounding box center [749, 250] width 69 height 29
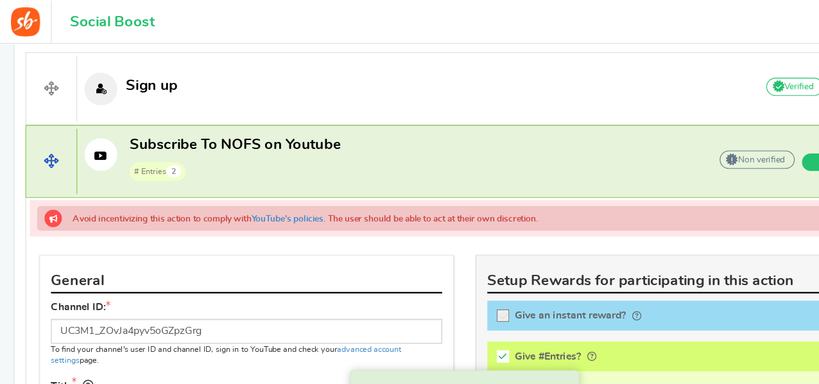
scroll to position [449, 0]
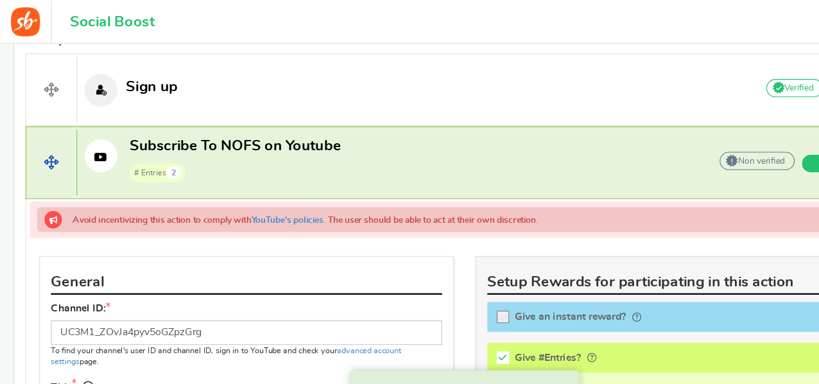
click at [53, 139] on span at bounding box center [45, 143] width 44 height 58
click at [207, 125] on span "Subscribe To NOFS on Youtube" at bounding box center [207, 128] width 186 height 13
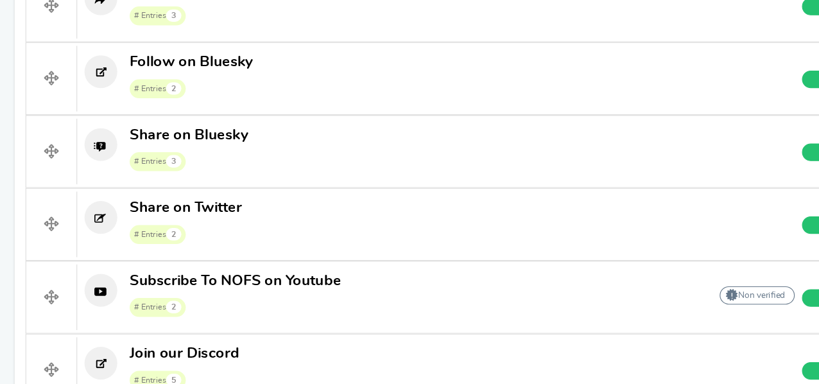
scroll to position [756, 0]
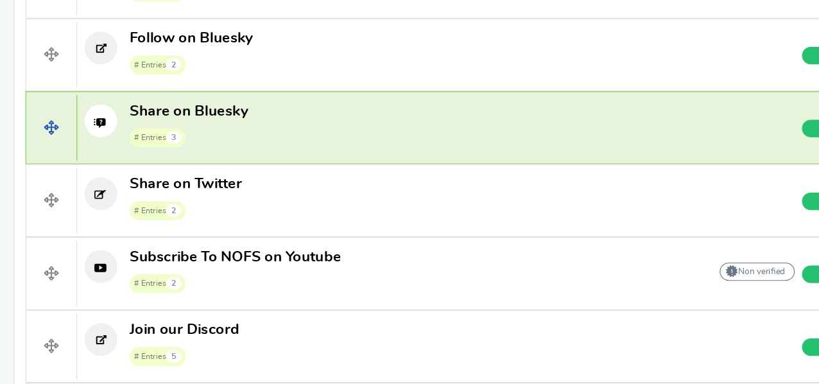
click at [265, 153] on p "Share on Bluesky # Entries 3" at bounding box center [361, 155] width 587 height 41
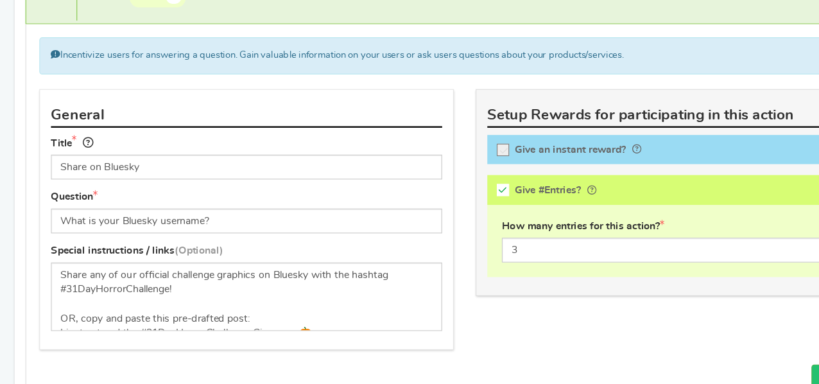
scroll to position [909, 0]
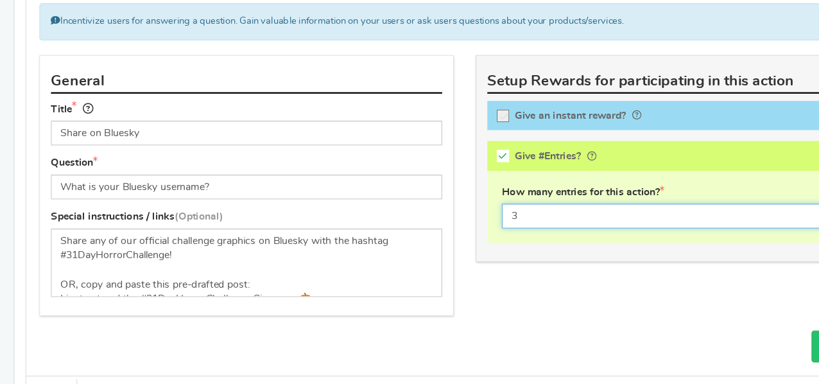
click at [473, 234] on input "3" at bounding box center [601, 236] width 319 height 22
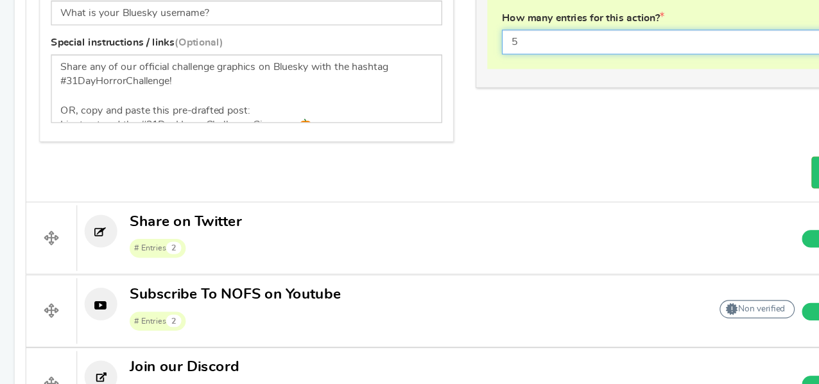
scroll to position [1079, 0]
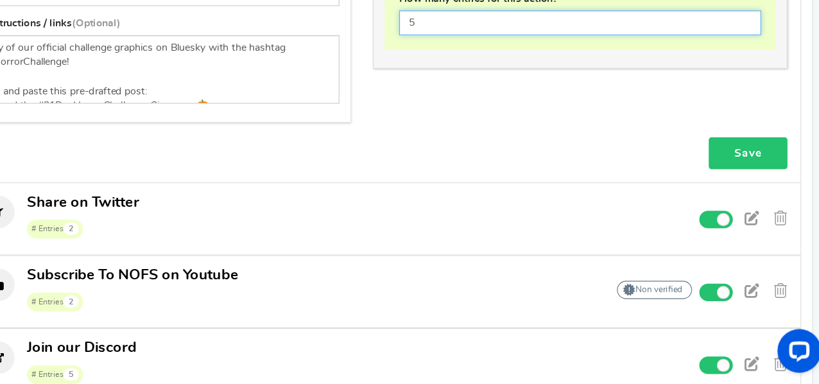
type input "5"
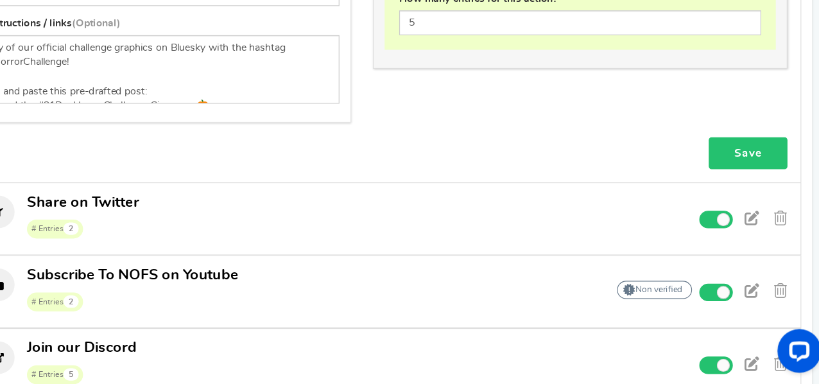
click at [746, 179] on link "Save" at bounding box center [749, 180] width 69 height 29
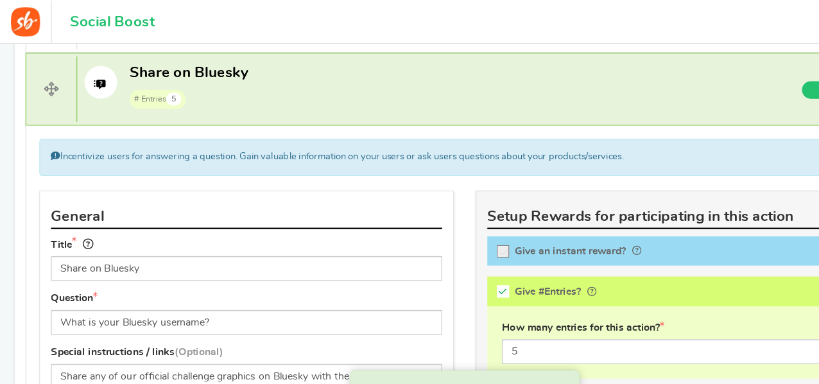
scroll to position [832, 0]
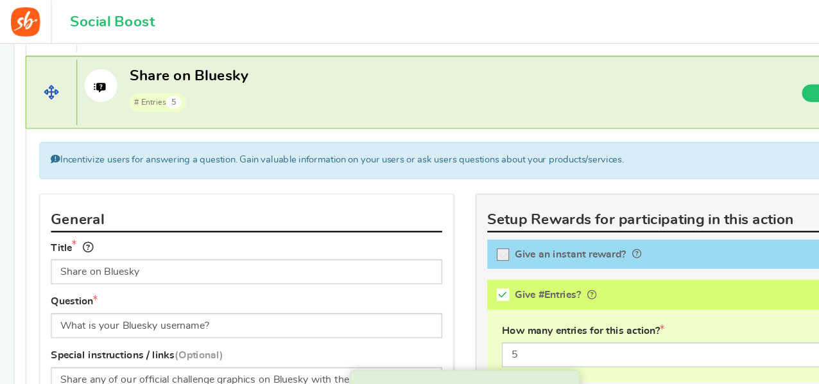
click at [245, 79] on p "Share on Bluesky # Entries 5" at bounding box center [361, 78] width 587 height 41
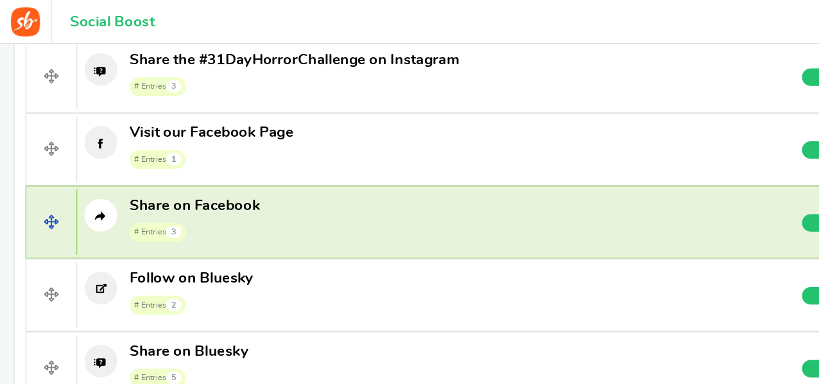
click at [281, 182] on p "Share on Facebook # Entries 3" at bounding box center [361, 193] width 587 height 41
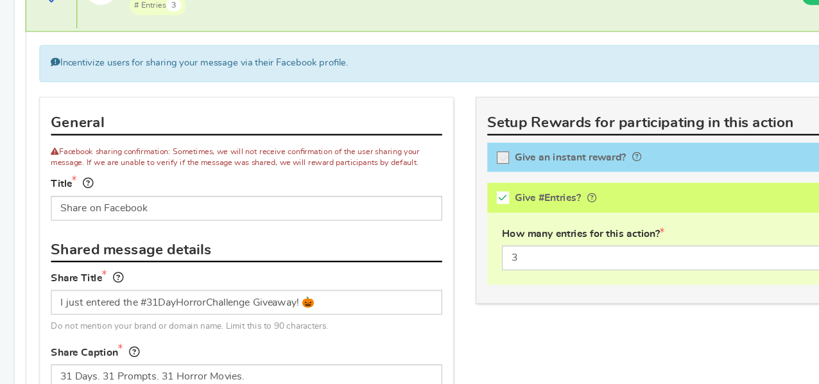
scroll to position [746, 0]
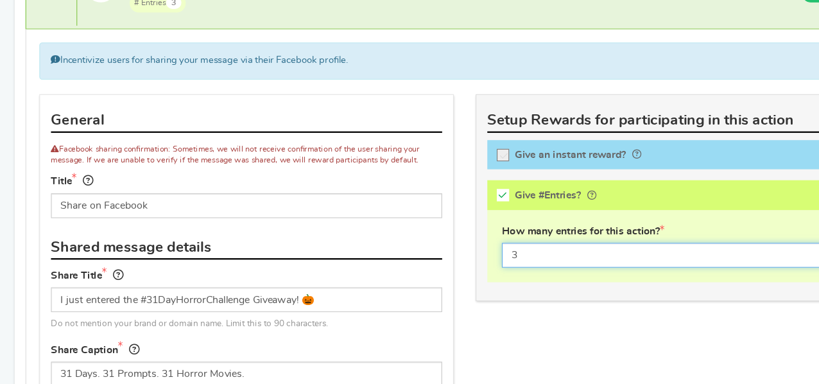
click at [481, 266] on input "3" at bounding box center [601, 270] width 319 height 22
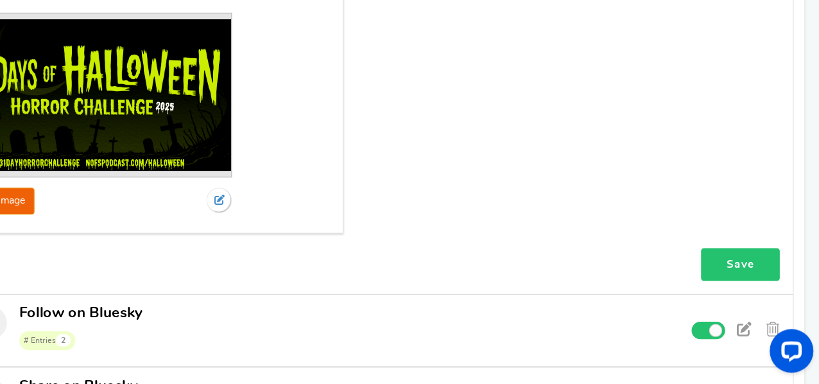
type input "5"
click at [760, 265] on link "Save" at bounding box center [749, 278] width 69 height 29
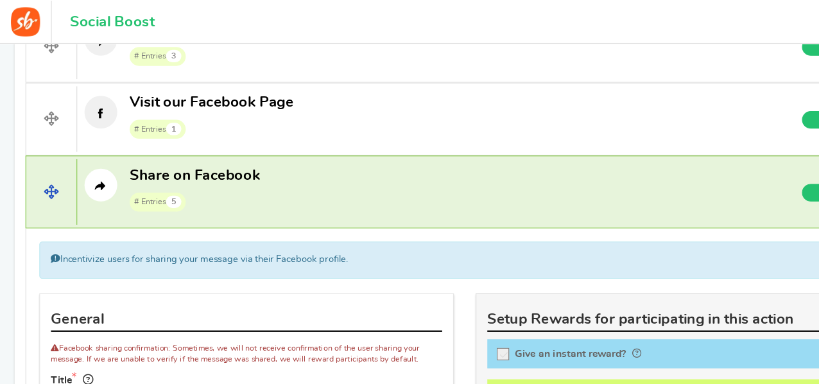
scroll to position [616, 0]
click at [269, 155] on p "Share on Facebook # Entries 5" at bounding box center [361, 166] width 587 height 41
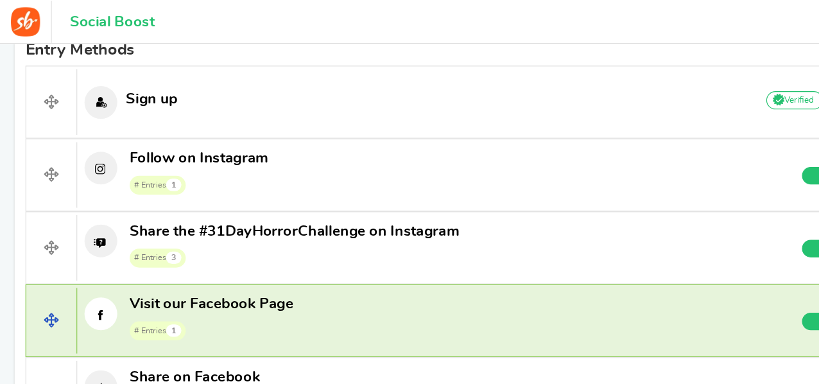
scroll to position [438, 0]
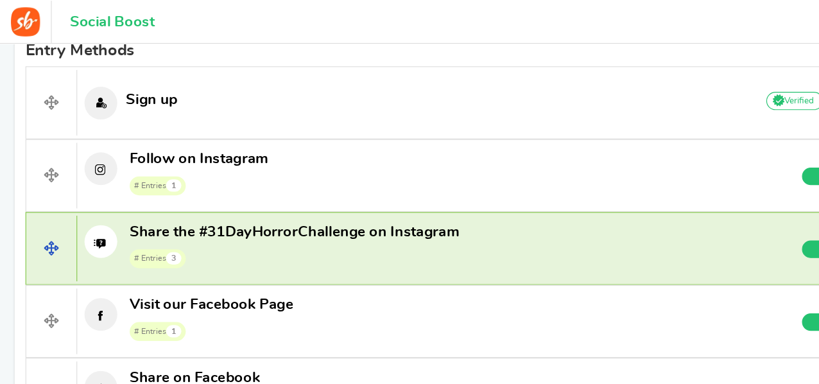
click at [308, 205] on span "Share the #31DayHorrorChallenge on Instagram" at bounding box center [259, 204] width 290 height 13
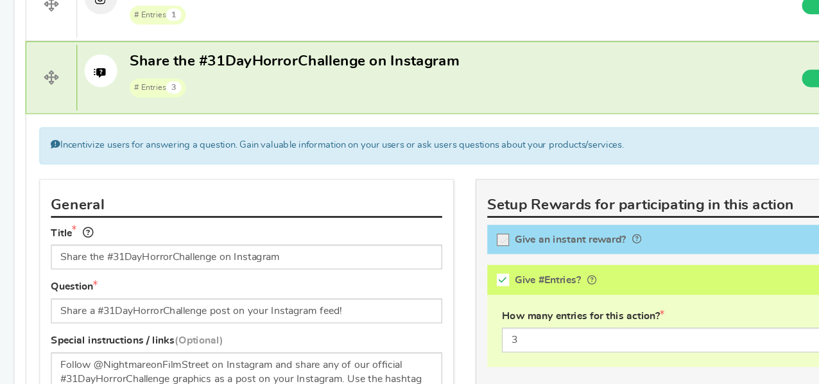
scroll to position [545, 0]
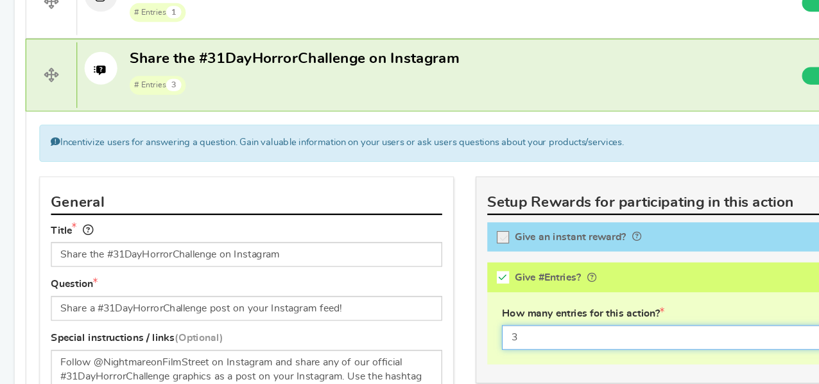
click at [479, 336] on input "3" at bounding box center [601, 343] width 319 height 22
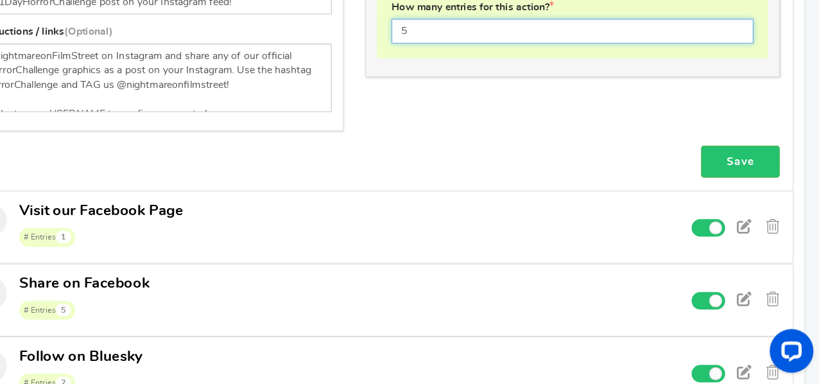
scroll to position [817, 0]
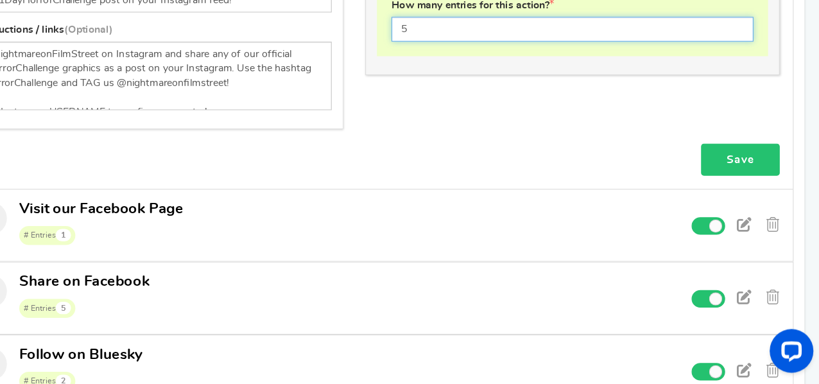
type input "5"
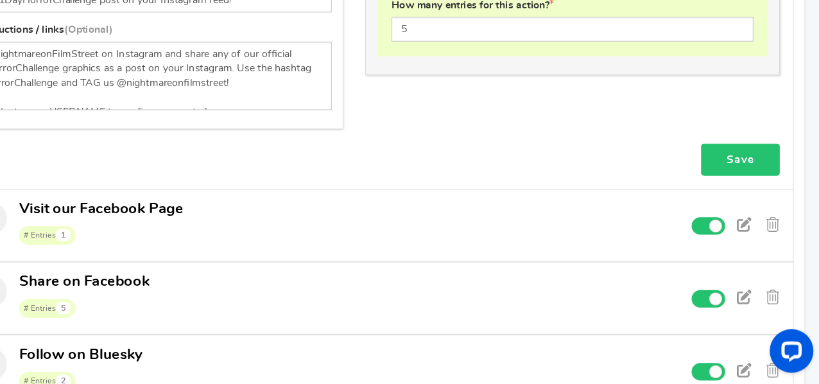
click at [758, 177] on link "Save" at bounding box center [749, 186] width 69 height 29
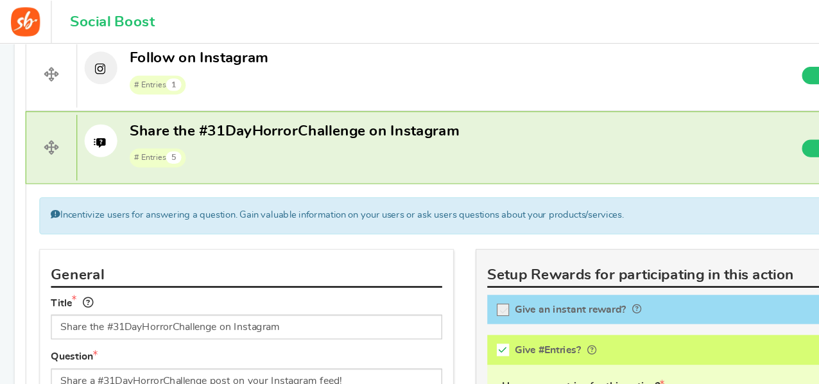
scroll to position [525, 0]
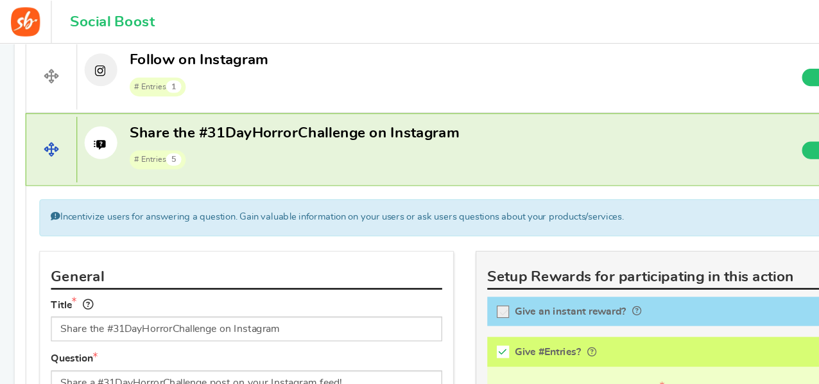
click at [293, 123] on span "Share the #31DayHorrorChallenge on Instagram" at bounding box center [259, 117] width 290 height 17
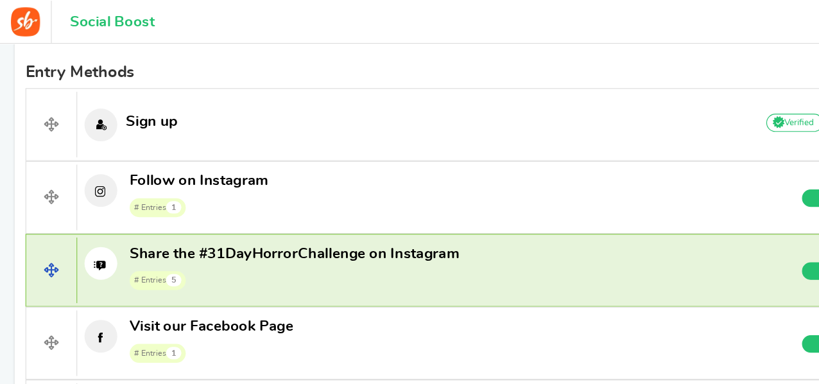
scroll to position [418, 0]
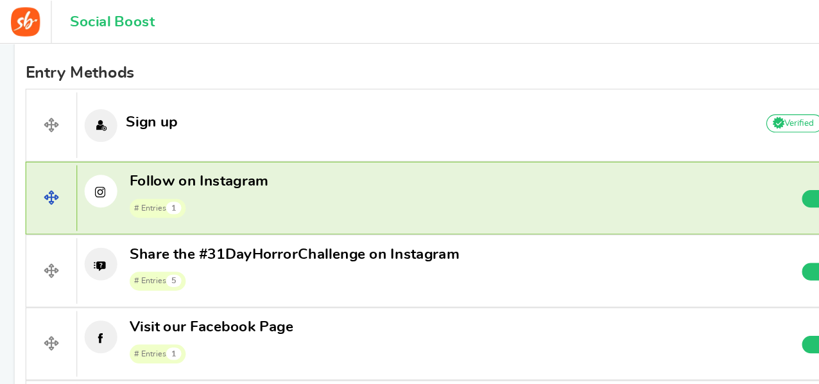
click at [281, 159] on p "Follow on Instagram # Entries 1" at bounding box center [361, 172] width 587 height 41
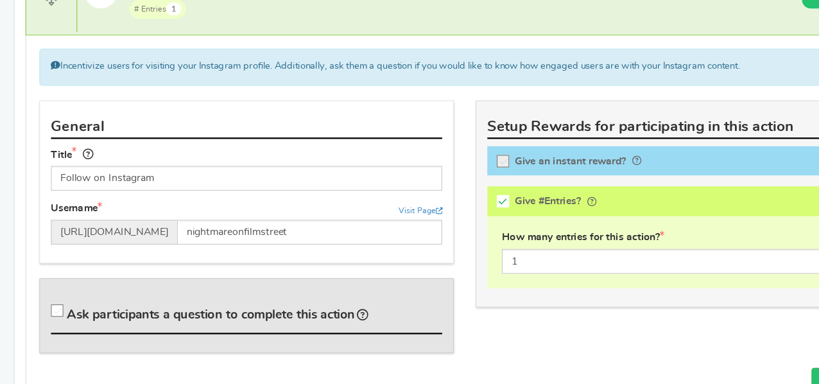
scroll to position [550, 0]
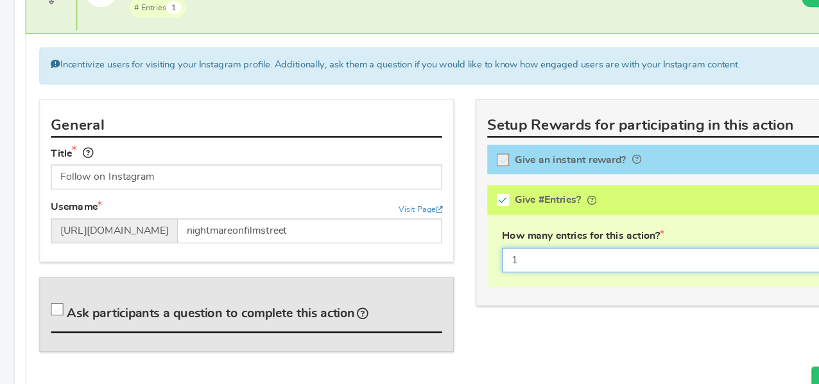
click at [462, 270] on input "1" at bounding box center [601, 274] width 319 height 22
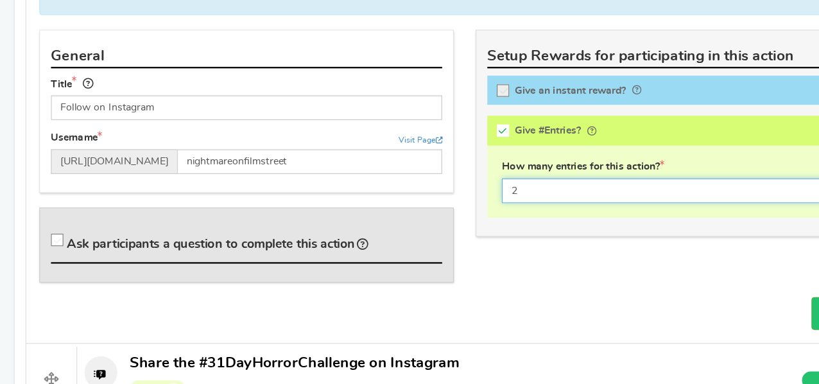
scroll to position [611, 0]
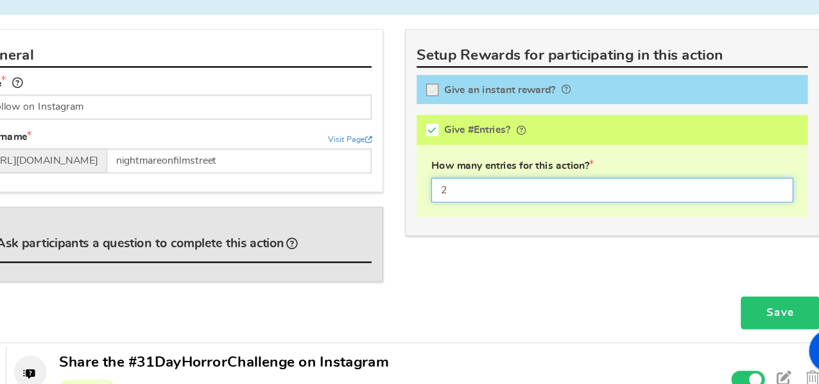
type input "2"
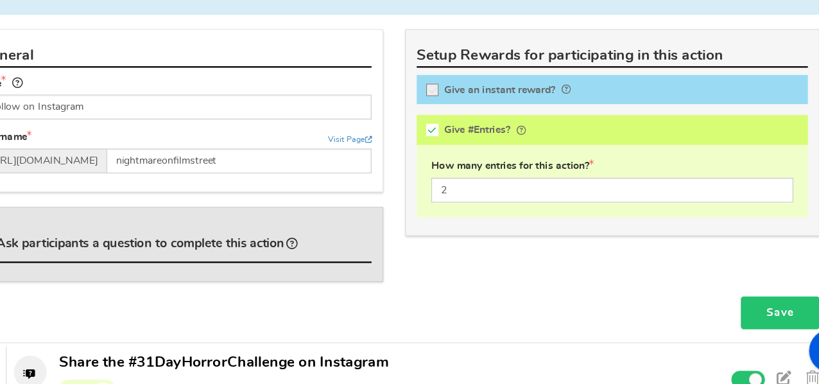
click at [770, 313] on link "Save" at bounding box center [749, 320] width 69 height 29
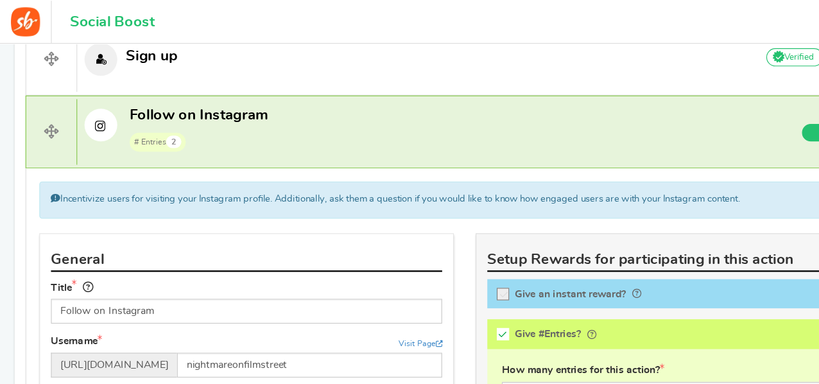
scroll to position [469, 0]
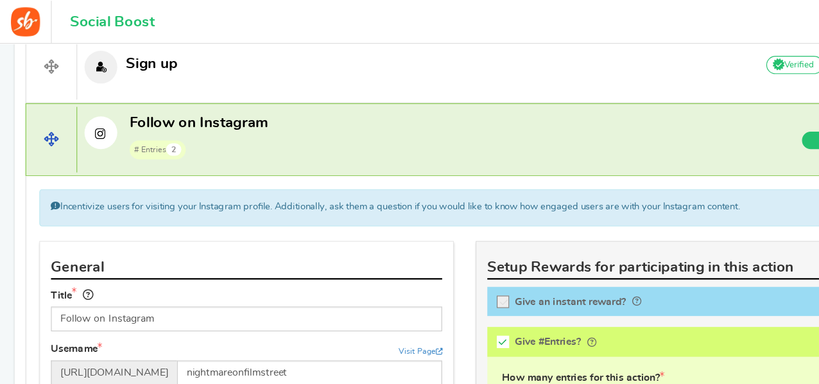
click at [231, 128] on span "# Entries 2" at bounding box center [175, 131] width 122 height 19
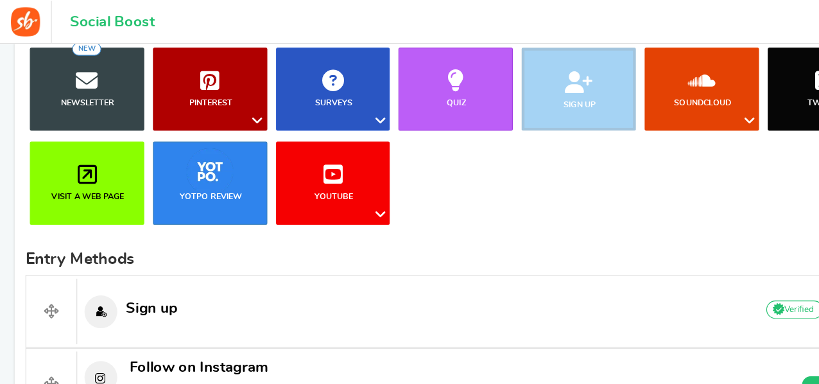
scroll to position [254, 0]
click at [103, 174] on b "Visit a web page" at bounding box center [78, 173] width 64 height 7
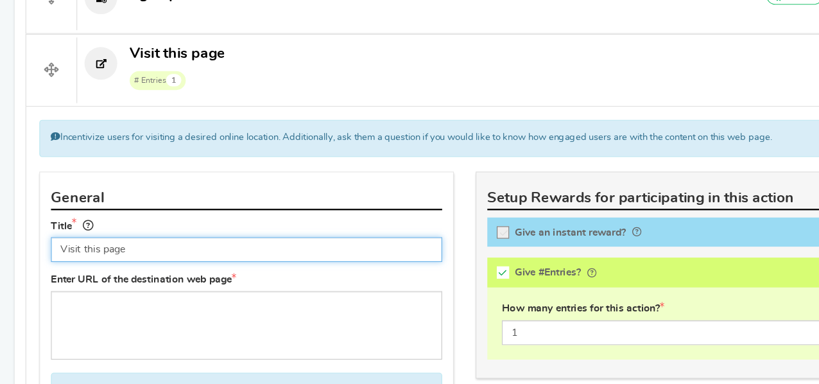
scroll to position [487, 0]
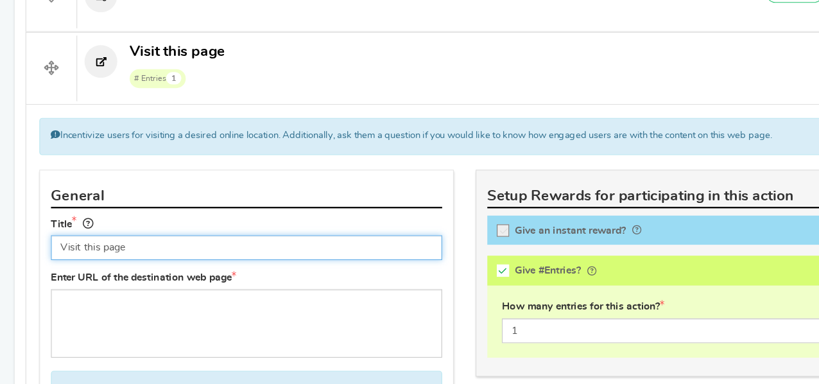
paste input "Add Cocktails from the Crypt to your Goodreads Shelf"
drag, startPoint x: 342, startPoint y: 260, endPoint x: 268, endPoint y: 260, distance: 73.2
click at [268, 260] on input "Add Cocktails from the Crypt to your Goodreads ShelfVisit this page" at bounding box center [217, 263] width 345 height 22
type input "Add Cocktails from the Crypt to your Goodreads Shelf"
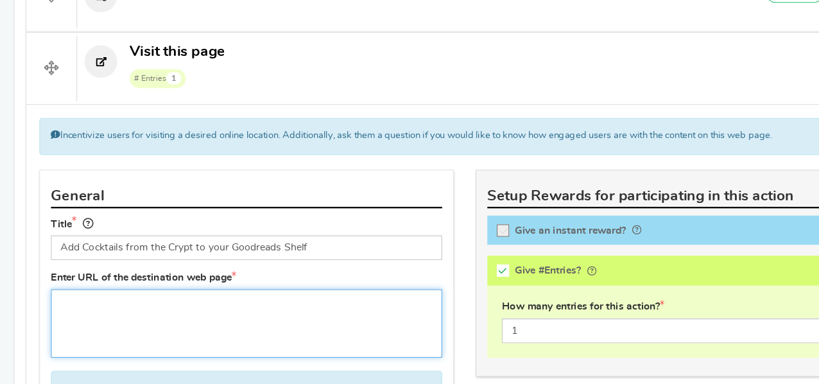
click at [256, 348] on textarea at bounding box center [217, 330] width 345 height 60
paste textarea "[URL][DOMAIN_NAME]"
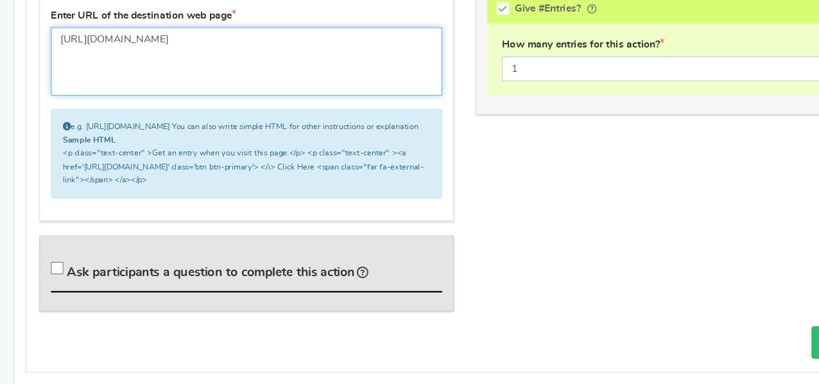
scroll to position [719, 0]
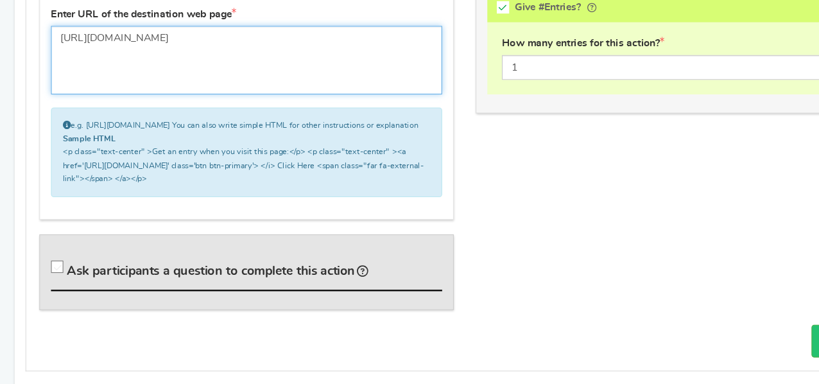
type textarea "[URL][DOMAIN_NAME]"
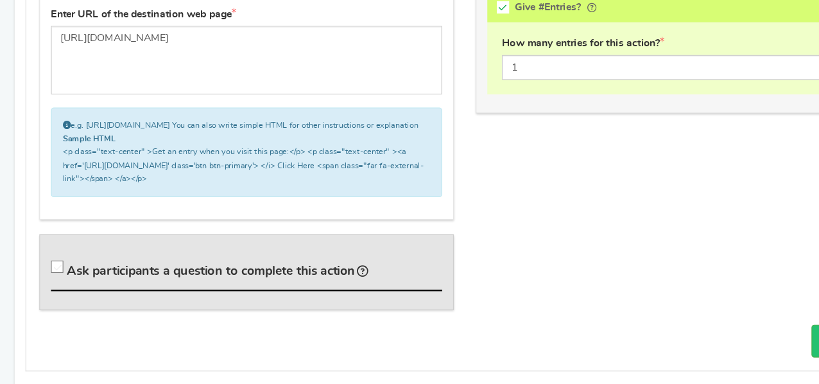
click at [55, 286] on icon at bounding box center [51, 280] width 11 height 11
click at [55, 290] on input "Ask participants a question to complete this action" at bounding box center [52, 283] width 13 height 13
checkbox input "true"
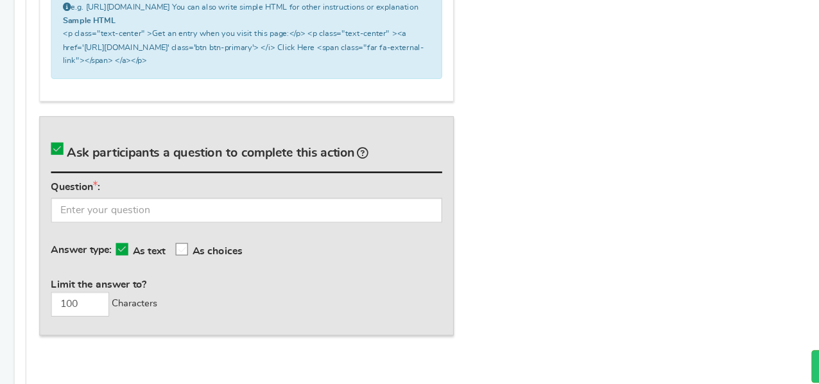
scroll to position [824, 0]
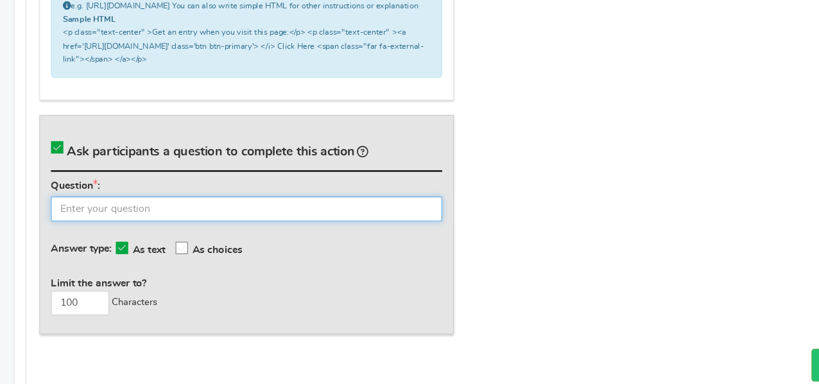
click at [90, 236] on input "text" at bounding box center [217, 229] width 345 height 22
type input "w"
type input "Paste the link to your Profile Page"
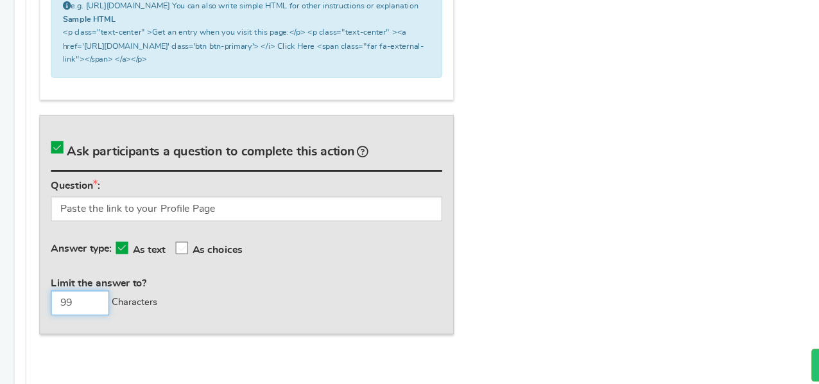
click at [78, 320] on input "99" at bounding box center [70, 312] width 51 height 22
click at [70, 319] on input "99" at bounding box center [70, 312] width 51 height 22
type input "250"
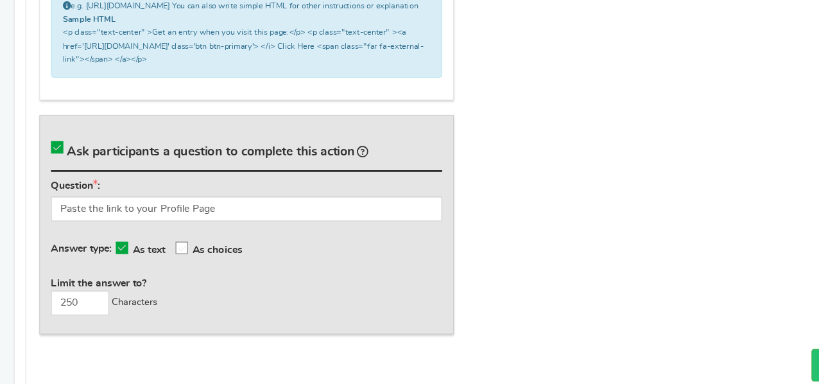
click at [340, 293] on div "Question : Paste the link to your Profile Page Answer type: As text As choices …" at bounding box center [217, 263] width 345 height 121
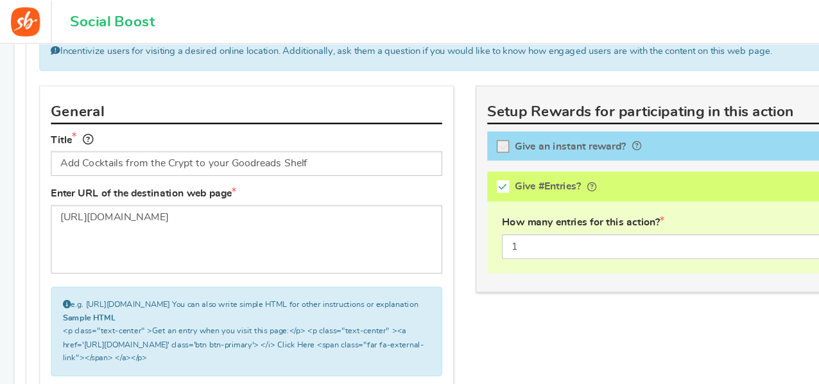
scroll to position [606, 0]
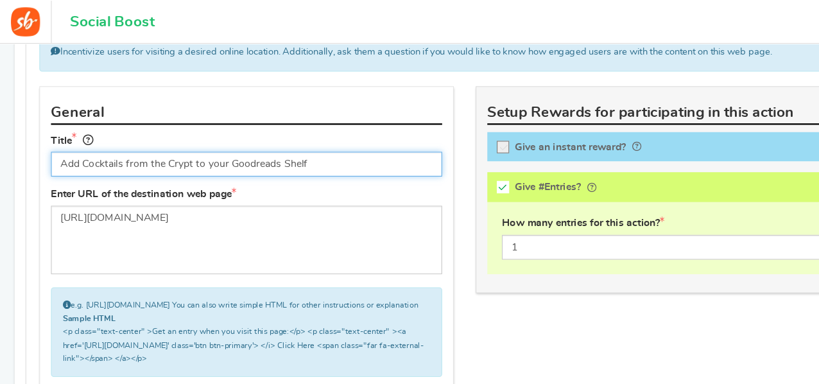
click at [168, 140] on input "Add Cocktails from the Crypt to your Goodreads Shelf" at bounding box center [217, 145] width 345 height 22
click at [73, 144] on input "Add Cocktails from the Crypt' to your Goodreads Shelf" at bounding box center [217, 145] width 345 height 22
type input "Add 'Cocktails from the Crypt' to your Goodreads Shelf"
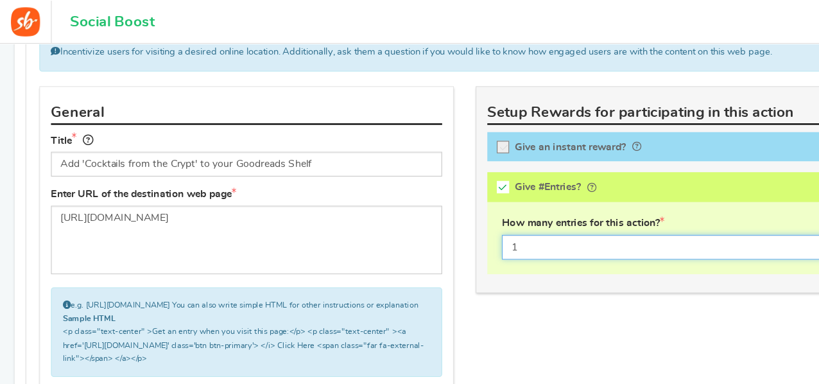
click at [486, 217] on input "1" at bounding box center [601, 218] width 319 height 22
type input "1"
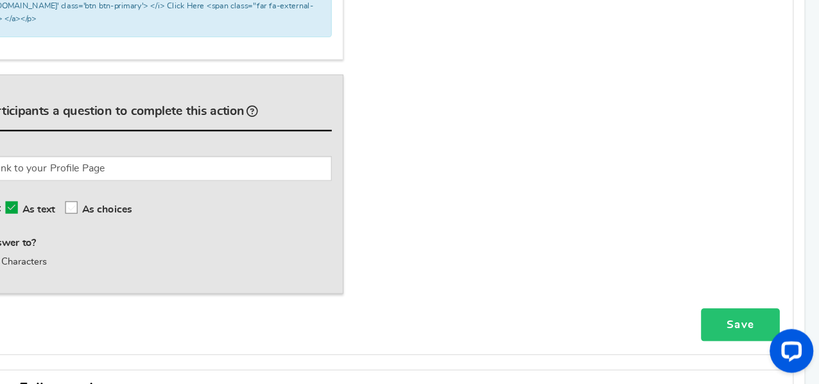
type input "5"
click at [751, 336] on link "Save" at bounding box center [749, 331] width 69 height 29
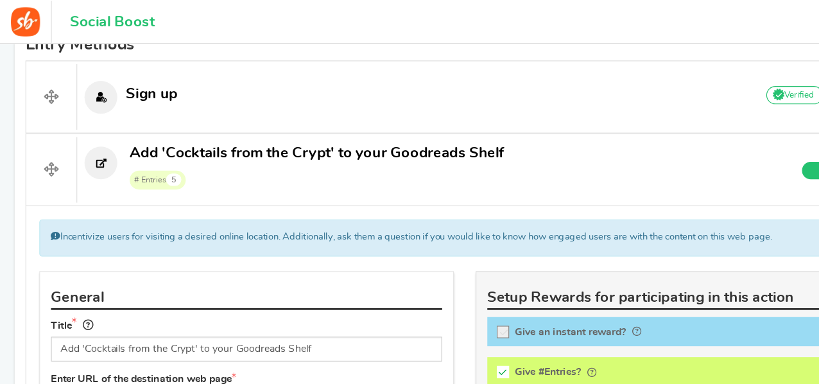
scroll to position [439, 0]
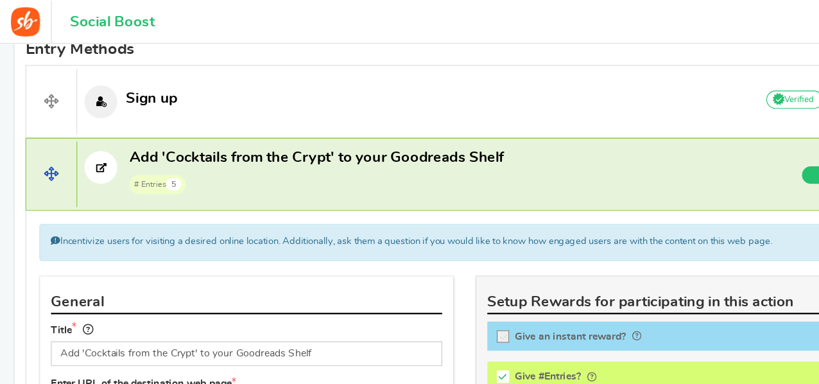
click at [211, 137] on span "Add 'Cocktails from the Crypt' to your Goodreads Shelf" at bounding box center [279, 138] width 330 height 13
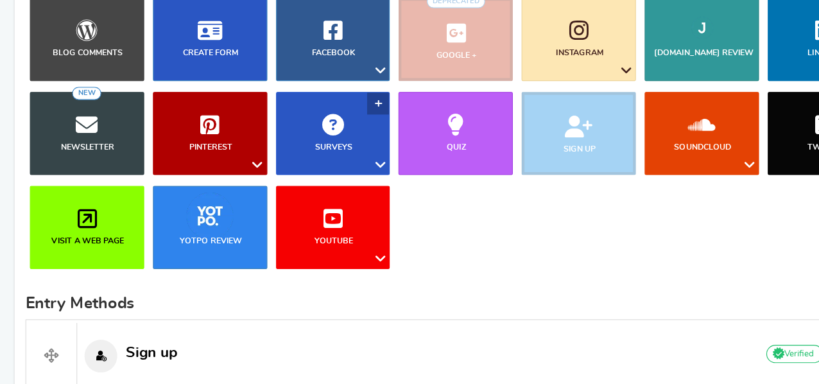
scroll to position [170, 0]
click at [316, 185] on link "Surveys" at bounding box center [293, 162] width 101 height 73
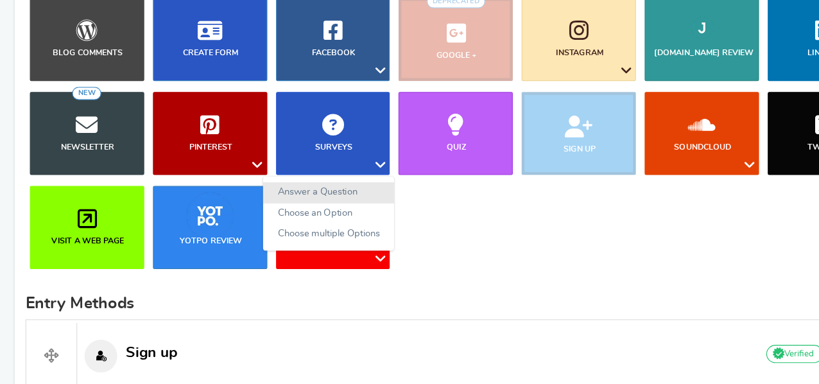
click at [278, 214] on link "Answer a Question" at bounding box center [290, 215] width 116 height 19
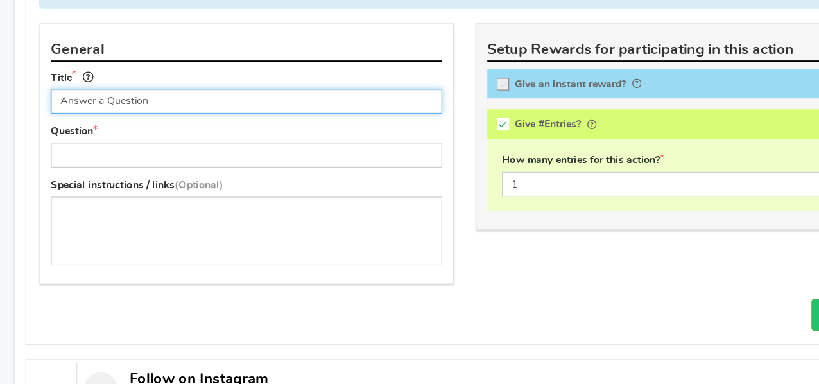
scroll to position [616, 0]
paste input "Review Cocktails from the Crypt"
drag, startPoint x: 279, startPoint y: 133, endPoint x: 182, endPoint y: 133, distance: 97.6
click at [182, 133] on input "Review Cocktails from the CryptAnswer a Question" at bounding box center [217, 134] width 345 height 22
type input "Review Cocktails from the Crypt"
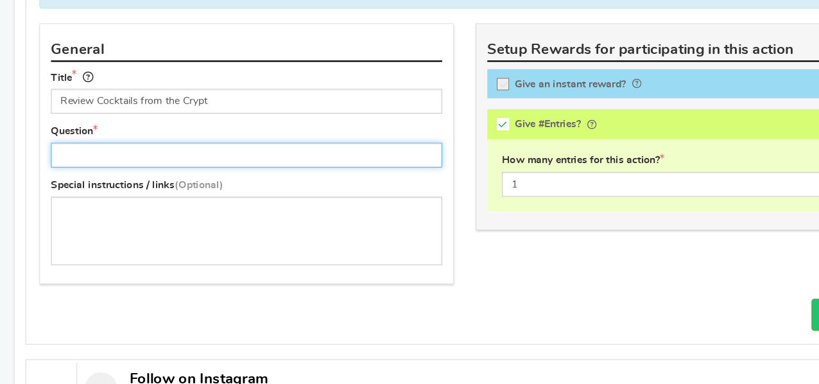
click at [250, 183] on input "text" at bounding box center [217, 182] width 345 height 22
paste input "Leave a review of Cocktails from the Crypt at your favorite retailer"
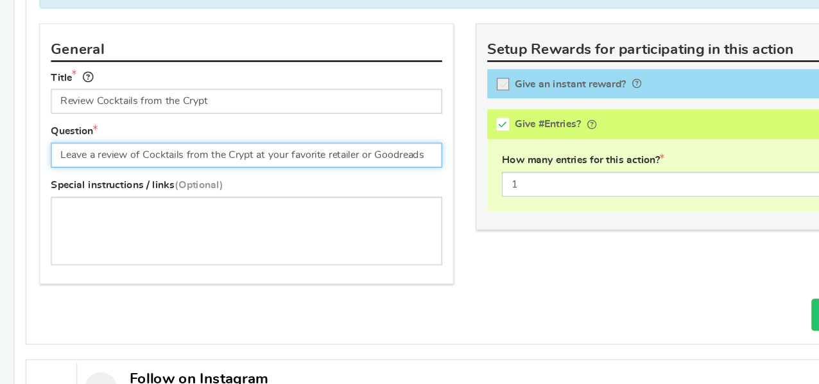
type input "Leave a review of Cocktails from the Crypt at your favorite retailer or Goodrea…"
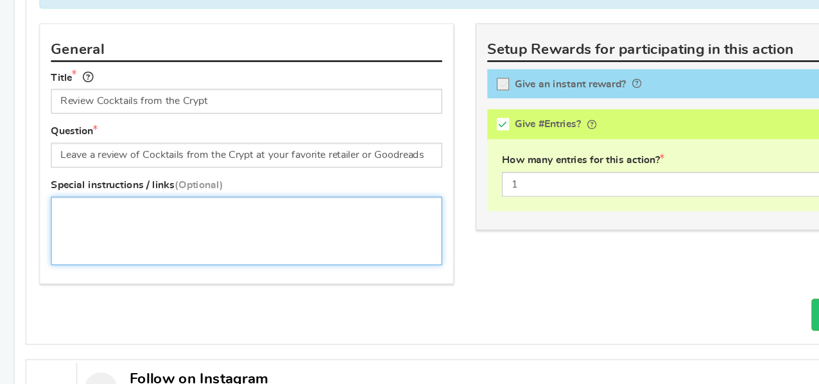
click at [233, 232] on textarea at bounding box center [217, 248] width 345 height 60
paste textarea "Review Cocktails from the Crypt at any of your favorite retailers: [PERSON_NAME…"
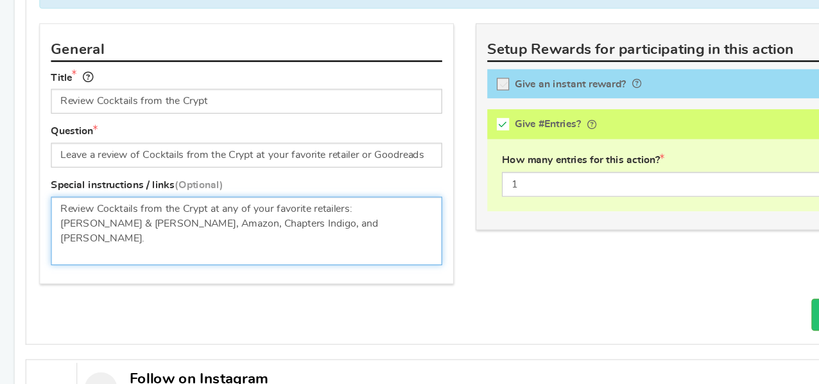
click at [155, 245] on textarea "Review Cocktails from the Crypt at any of your favorite retailers: [PERSON_NAME…" at bounding box center [217, 248] width 345 height 60
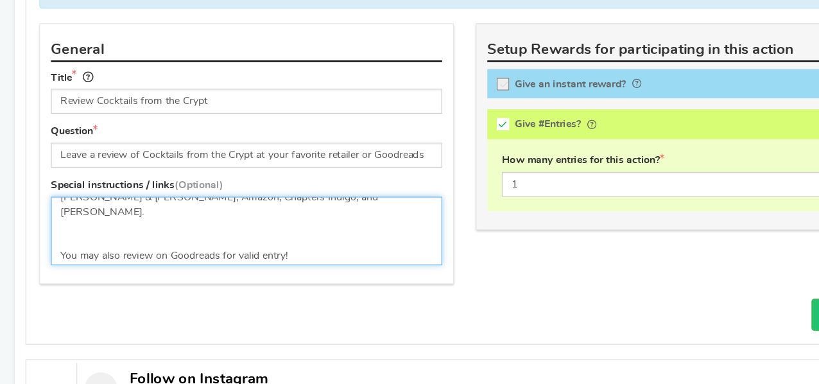
scroll to position [24, 0]
click at [131, 239] on textarea "Review Cocktails from the Crypt at any of your favorite retailers: [PERSON_NAME…" at bounding box center [217, 248] width 345 height 60
click at [53, 252] on textarea "Review Cocktails from the Crypt at any of your favorite retailers: [PERSON_NAME…" at bounding box center [217, 248] width 345 height 60
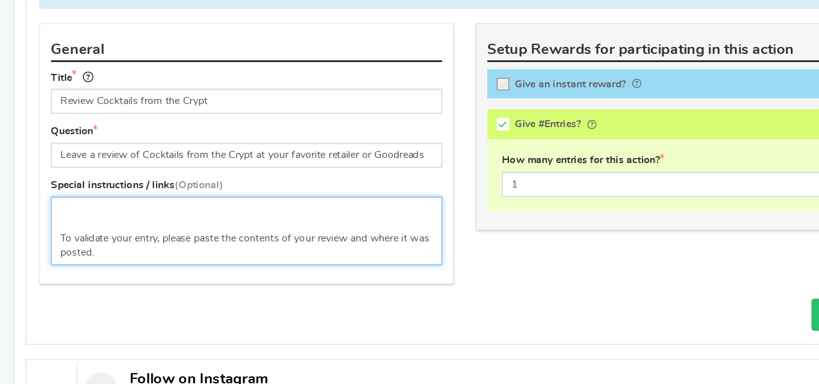
scroll to position [58, 0]
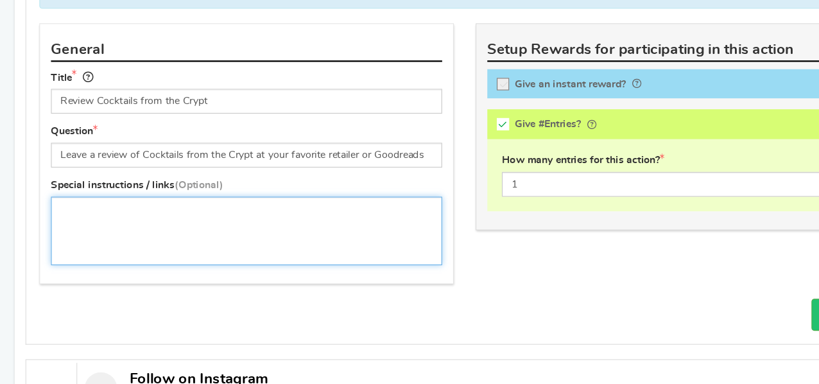
click at [139, 241] on textarea "Review Cocktails from the Crypt at any of your favorite retailers: [PERSON_NAME…" at bounding box center [217, 248] width 345 height 60
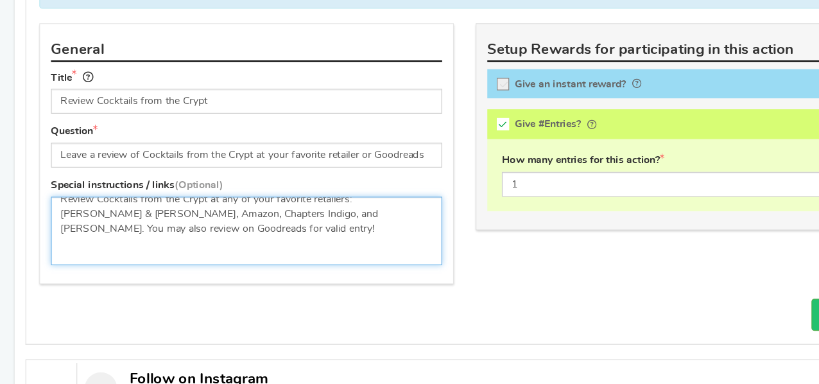
scroll to position [12, 0]
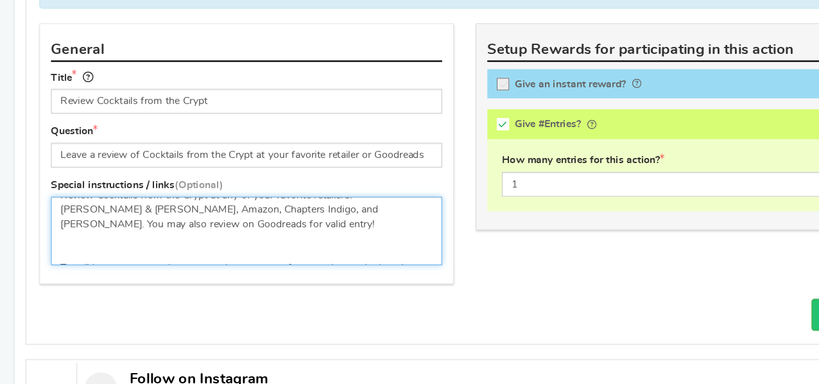
click at [171, 220] on textarea "Review Cocktails from the Crypt at any of your favorite retailers: [PERSON_NAME…" at bounding box center [217, 248] width 345 height 60
click at [173, 228] on textarea "Review Cocktails from the Crypt at any of your favorite retailers: [PERSON_NAME…" at bounding box center [217, 248] width 345 height 60
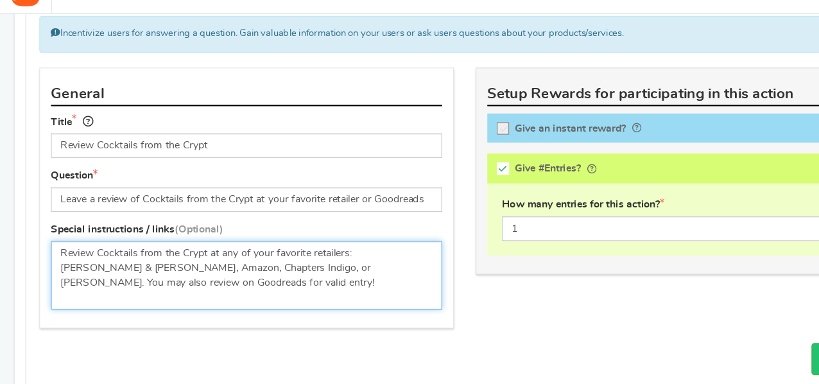
scroll to position [39, 0]
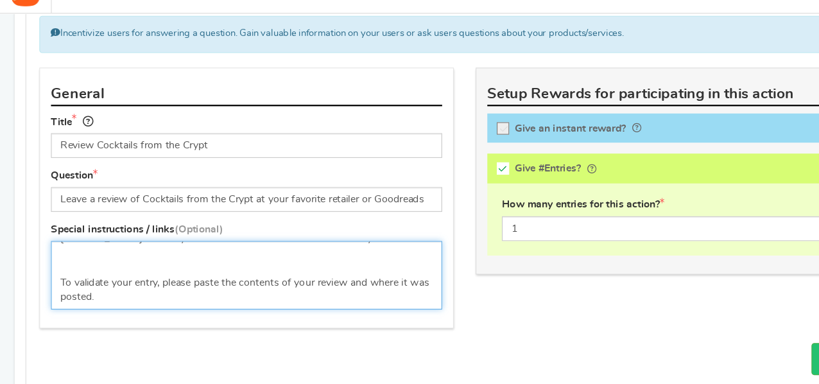
click at [139, 285] on textarea "Review Cocktails from the Crypt at any of your favorite retailers: [PERSON_NAME…" at bounding box center [217, 269] width 345 height 60
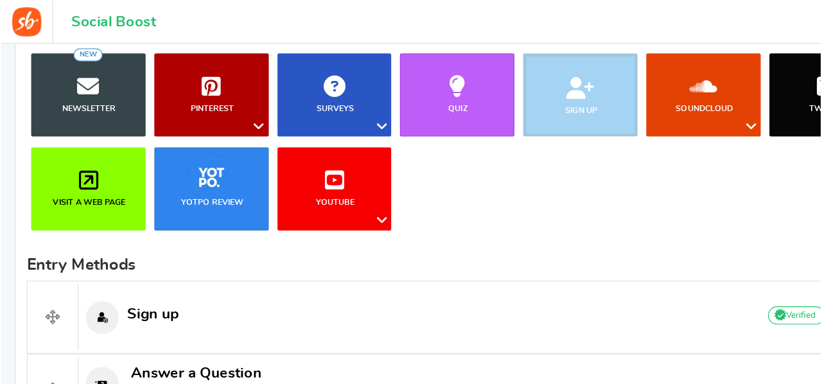
scroll to position [172, 0]
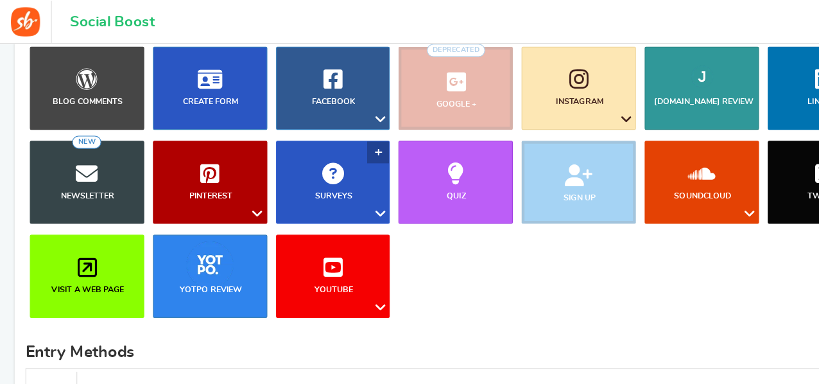
type textarea "Review Cocktails from the Crypt at any of your favorite retailers: [PERSON_NAME…"
click at [341, 179] on link "Surveys" at bounding box center [293, 160] width 101 height 73
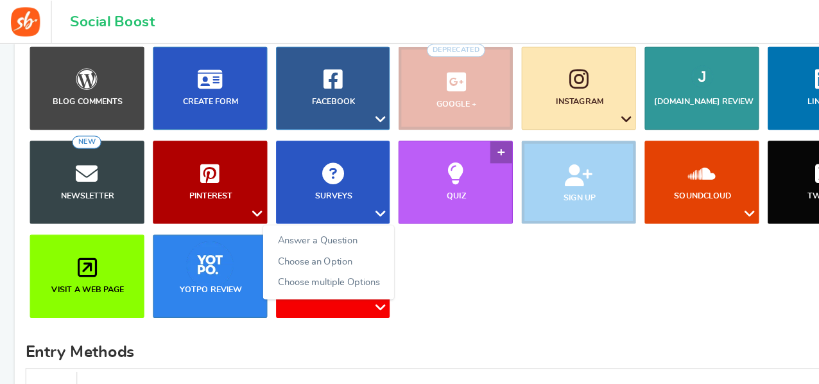
click at [411, 166] on link "Quiz" at bounding box center [401, 160] width 101 height 73
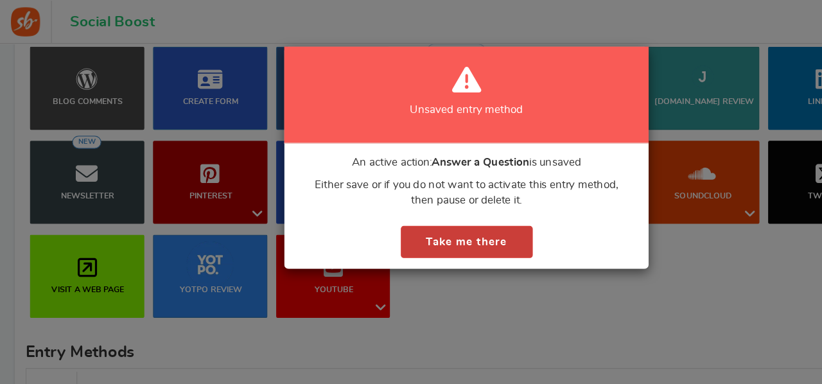
click at [436, 209] on button "Take me there" at bounding box center [411, 213] width 116 height 29
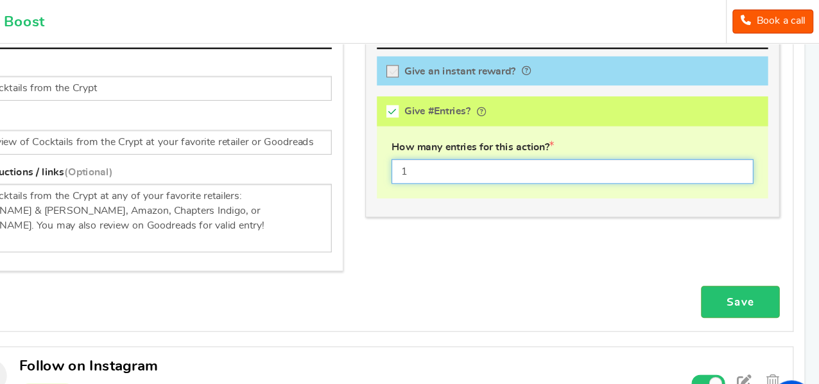
click at [471, 140] on input "1" at bounding box center [601, 151] width 319 height 22
type input "25"
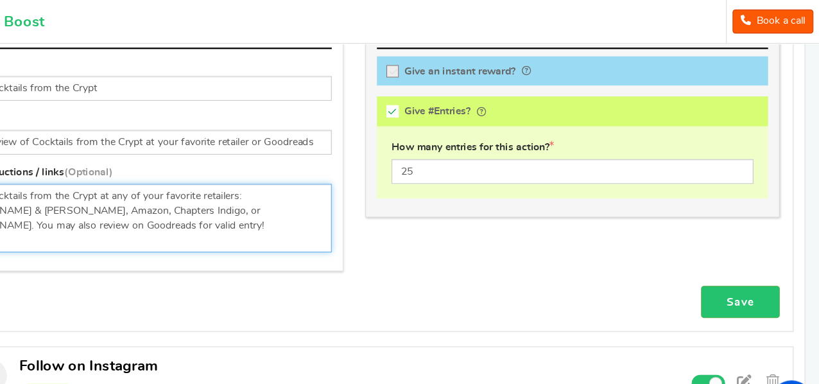
click at [283, 189] on textarea "Review Cocktails from the Crypt at any of your favorite retailers: [PERSON_NAME…" at bounding box center [217, 192] width 345 height 60
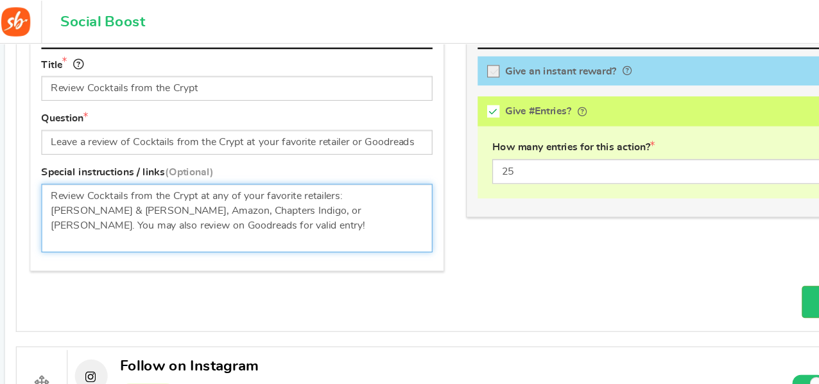
click at [372, 170] on textarea "Review Cocktails from the Crypt at any of your favorite retailers: [PERSON_NAME…" at bounding box center [217, 192] width 345 height 60
click at [280, 182] on textarea "Review Cocktails from the Crypt at any of your favorite retailers: [PERSON_NAME…" at bounding box center [217, 192] width 345 height 60
click at [214, 205] on textarea "Review Cocktails from the Crypt at any of your favorite retailers: [PERSON_NAME…" at bounding box center [217, 192] width 345 height 60
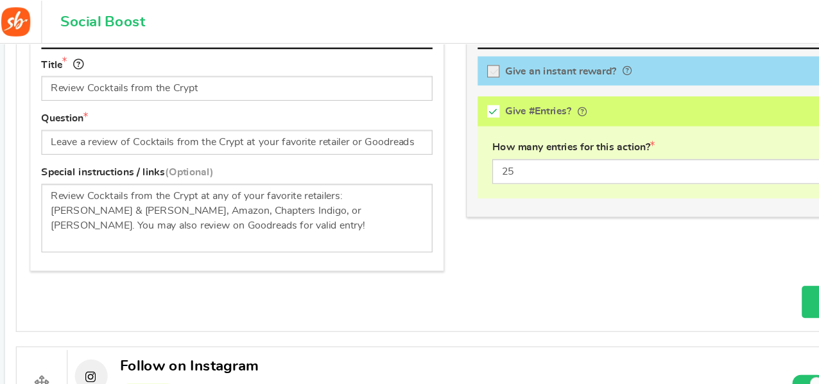
click at [718, 259] on link "Save" at bounding box center [749, 266] width 69 height 29
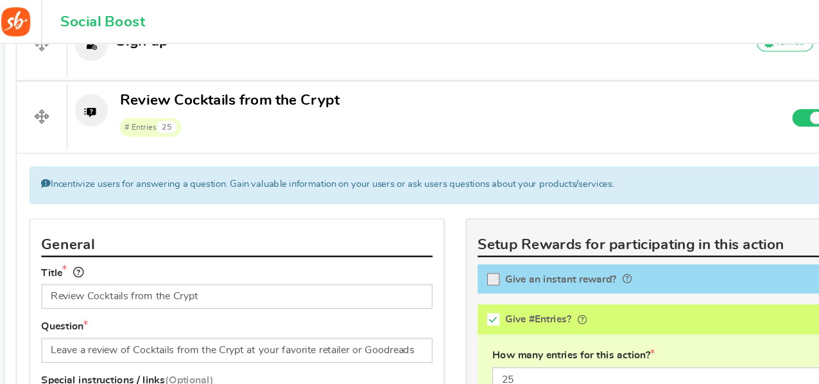
scroll to position [486, 0]
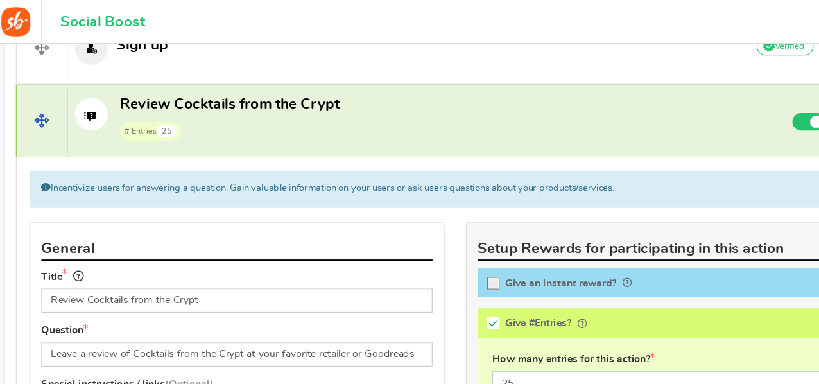
click at [205, 116] on span "# Entries 25" at bounding box center [210, 114] width 193 height 19
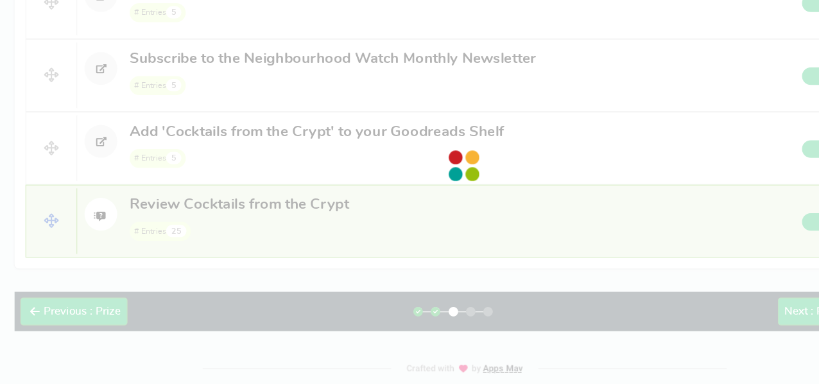
scroll to position [1138, 0]
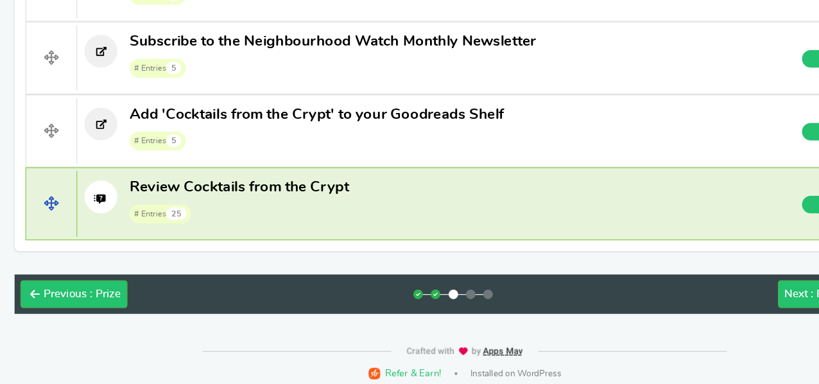
click at [193, 223] on span "# Entries 25" at bounding box center [210, 232] width 193 height 19
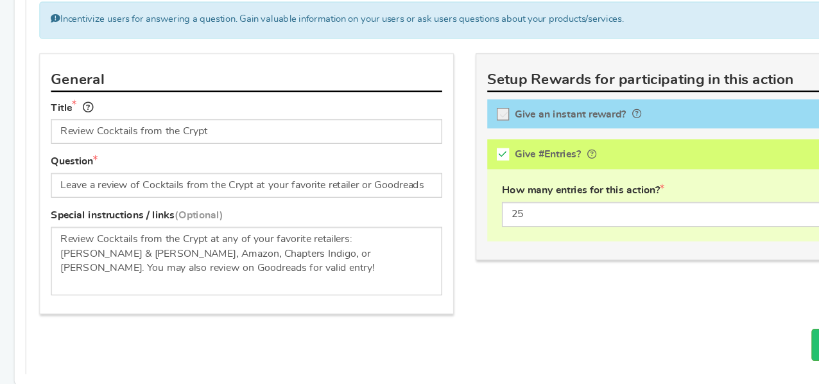
scroll to position [1361, 0]
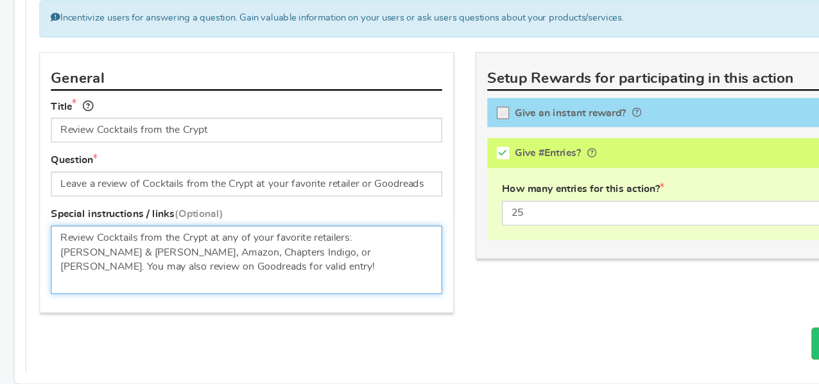
click at [163, 277] on textarea "Review Cocktails from the Crypt at any of your favorite retailers: [PERSON_NAME…" at bounding box center [217, 274] width 345 height 60
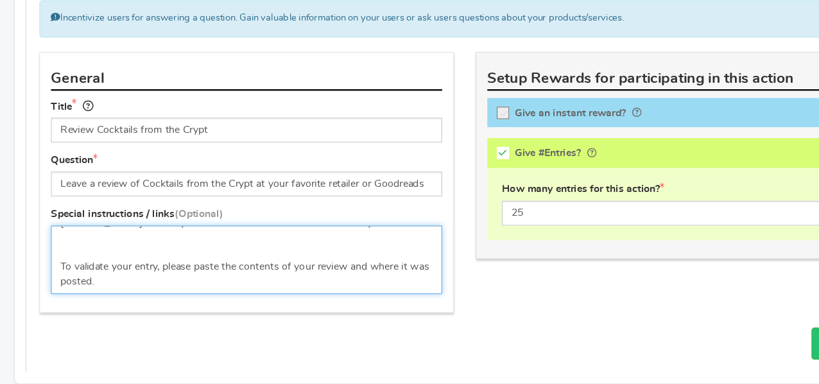
click at [125, 283] on textarea "Review Cocktails from the Crypt at any of your favorite retailers: [PERSON_NAME…" at bounding box center [217, 274] width 345 height 60
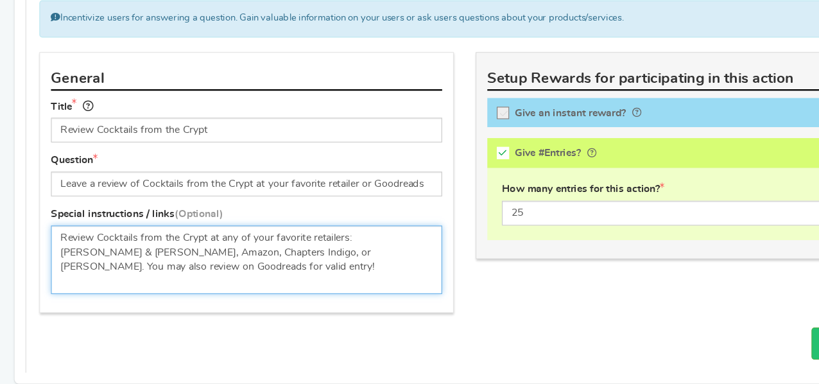
click at [370, 244] on textarea "Review Cocktails from the Crypt at any of your favorite retailers: [PERSON_NAME…" at bounding box center [217, 274] width 345 height 60
paste textarea "[URL][DOMAIN_NAME][PERSON_NAME]"
click at [273, 268] on textarea "Review Cocktails from the Crypt at any of your favorite retailers: [PERSON_NAME…" at bounding box center [217, 274] width 345 height 60
click at [311, 247] on textarea "Review Cocktails from the Crypt at any of your favorite retailers: [PERSON_NAME…" at bounding box center [217, 274] width 345 height 60
click at [281, 272] on textarea "Review Cocktails from the Crypt at any of your favorite retailers: [PERSON_NAME…" at bounding box center [217, 274] width 345 height 60
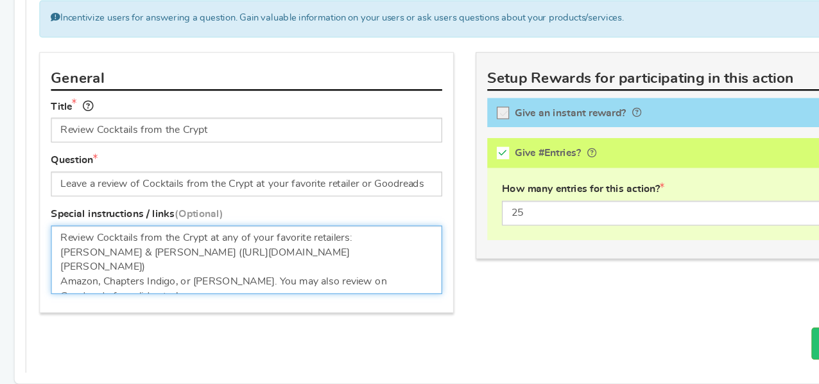
click at [120, 257] on textarea "Review Cocktails from the Crypt at any of your favorite retailers: [PERSON_NAME…" at bounding box center [217, 274] width 345 height 60
click at [289, 268] on textarea "Review Cocktails from the Crypt at any of your favorite retailers: [PERSON_NAME…" at bounding box center [217, 274] width 345 height 60
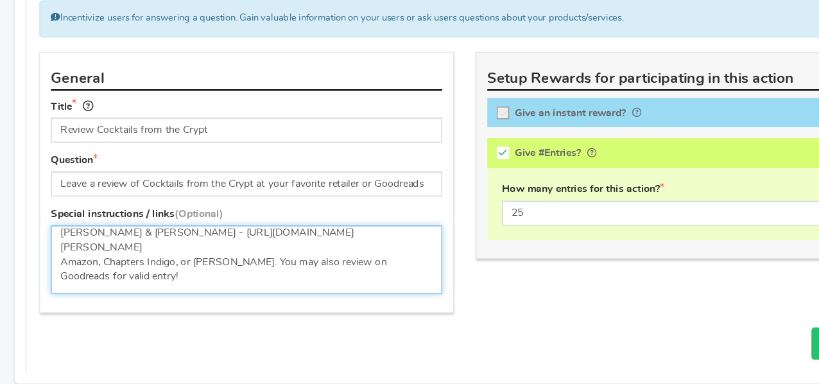
click at [90, 267] on textarea "Review Cocktails from the Crypt at any of your favorite retailers: [PERSON_NAME…" at bounding box center [217, 274] width 345 height 60
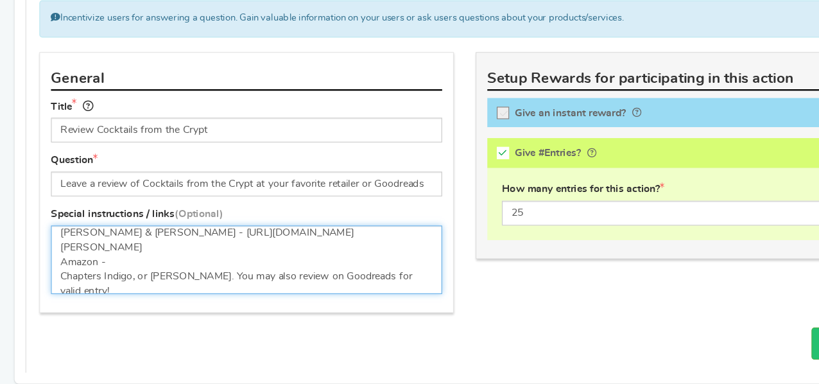
click at [111, 268] on textarea "Review Cocktails from the Crypt at any of your favorite retailers: [PERSON_NAME…" at bounding box center [217, 274] width 345 height 60
paste textarea "[URL][DOMAIN_NAME][PERSON_NAME]"
paste textarea "[URL][DOMAIN_NAME]"
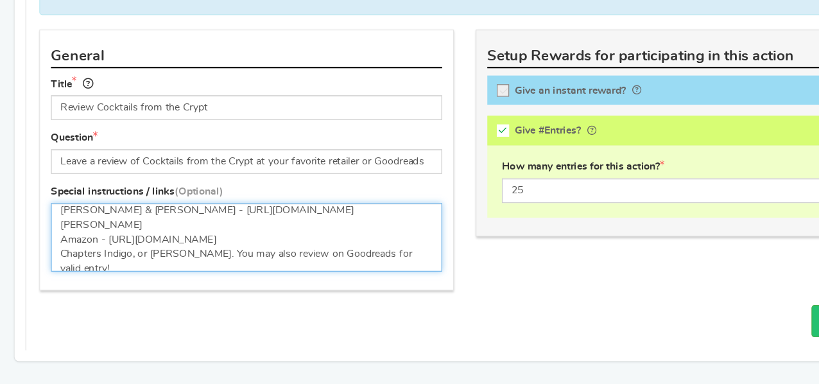
click at [120, 261] on textarea "Review Cocktails from the Crypt at any of your favorite retailers: [PERSON_NAME…" at bounding box center [217, 254] width 345 height 60
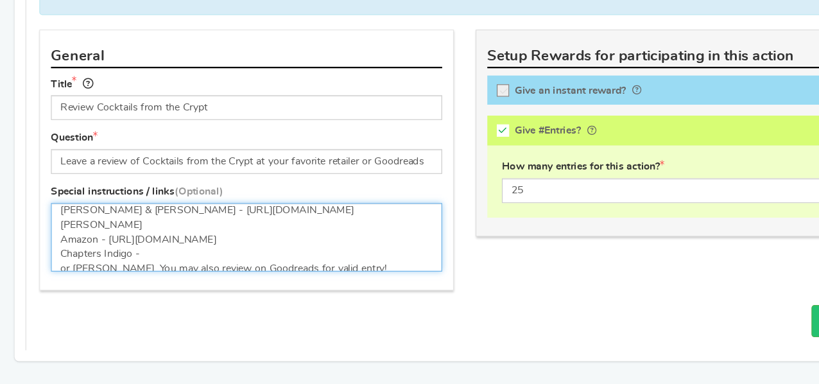
scroll to position [20, 0]
click at [64, 270] on textarea "Review Cocktails from the Crypt at any of your favorite retailers: [PERSON_NAME…" at bounding box center [217, 254] width 345 height 60
click at [103, 270] on textarea "Review Cocktails from the Crypt at any of your favorite retailers: [PERSON_NAME…" at bounding box center [217, 254] width 345 height 60
click at [101, 267] on textarea "Review Cocktails from the Crypt at any of your favorite retailers: [PERSON_NAME…" at bounding box center [217, 254] width 345 height 60
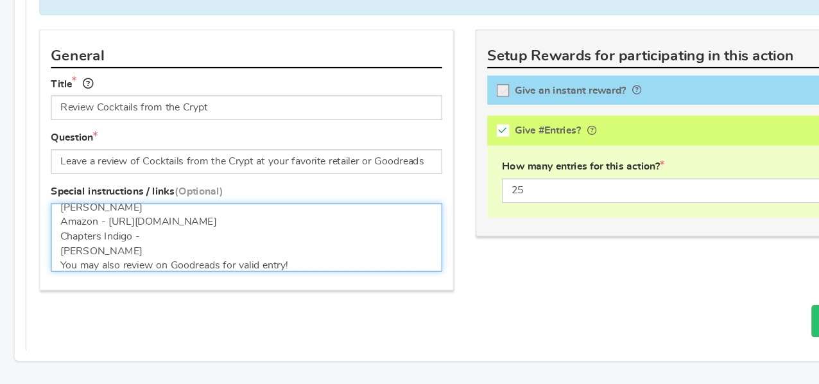
click at [112, 257] on textarea "Review Cocktails from the Crypt at any of your favorite retailers: [PERSON_NAME…" at bounding box center [217, 254] width 345 height 60
click at [268, 270] on textarea "Review Cocktails from the Crypt at any of your favorite retailers: [PERSON_NAME…" at bounding box center [217, 254] width 345 height 60
click at [196, 252] on textarea "Review Cocktails from the Crypt at any of your favorite retailers: [PERSON_NAME…" at bounding box center [217, 254] width 345 height 60
click at [130, 245] on textarea "Review Cocktails from the Crypt at any of your favorite retailers: [PERSON_NAME…" at bounding box center [217, 254] width 345 height 60
paste textarea "[URL][DOMAIN_NAME]"
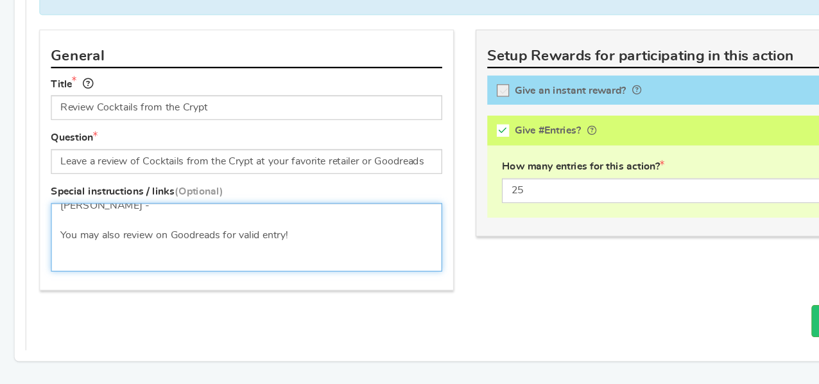
scroll to position [74, 0]
click at [171, 257] on textarea "Review Cocktails from the Crypt at any of your favorite retailers: [PERSON_NAME…" at bounding box center [217, 254] width 345 height 60
drag, startPoint x: 164, startPoint y: 231, endPoint x: 285, endPoint y: 245, distance: 122.3
click at [285, 245] on textarea "Review Cocktails from the Crypt at any of your favorite retailers: [PERSON_NAME…" at bounding box center [217, 254] width 345 height 60
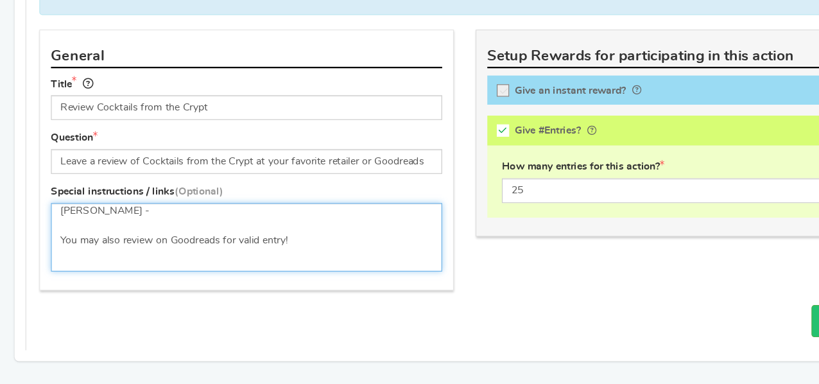
click at [162, 249] on textarea "Review Cocktails from the Crypt at any of your favorite retailers: [PERSON_NAME…" at bounding box center [217, 254] width 345 height 60
paste textarea "[URL][DOMAIN_NAME]"
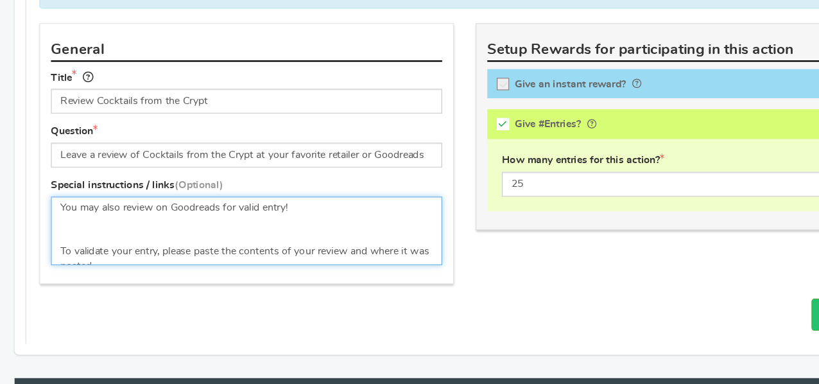
scroll to position [95, 0]
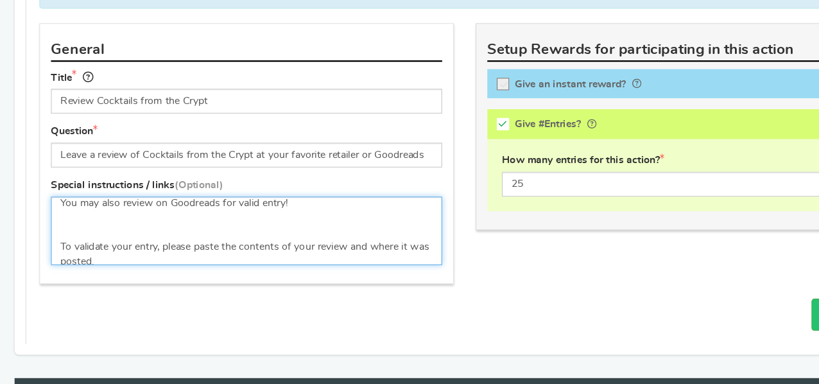
click at [259, 240] on textarea "Review Cocktails from the Crypt at any of your favorite retailers: [PERSON_NAME…" at bounding box center [217, 248] width 345 height 60
drag, startPoint x: 270, startPoint y: 241, endPoint x: 49, endPoint y: 243, distance: 220.9
click at [49, 243] on textarea "Review Cocktails from the Crypt at any of your favorite retailers: [PERSON_NAME…" at bounding box center [217, 248] width 345 height 60
paste textarea "[URL][DOMAIN_NAME]"
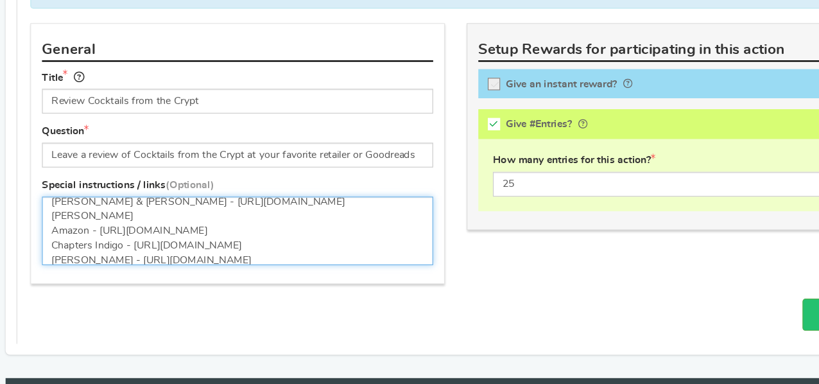
scroll to position [0, 0]
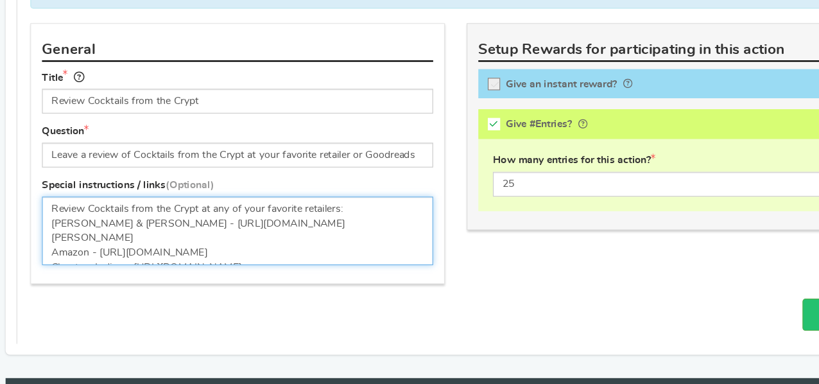
click at [328, 221] on textarea "Review Cocktails from the Crypt at any of your favorite retailers: [PERSON_NAME…" at bounding box center [217, 248] width 345 height 60
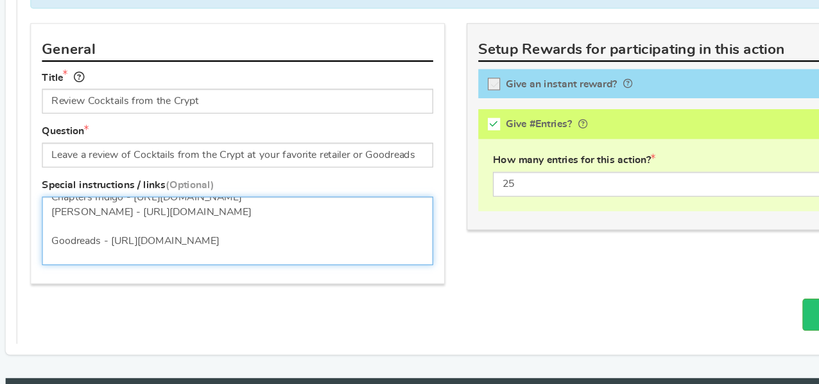
scroll to position [114, 0]
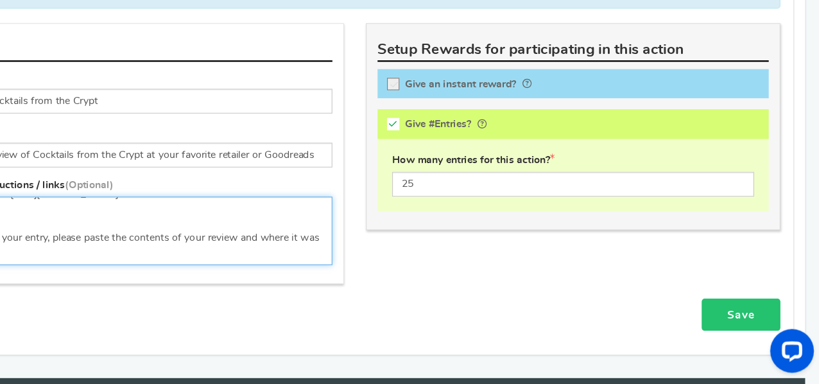
type textarea "Review Cocktails from the Crypt at any of your favorite retailers: [PERSON_NAME…"
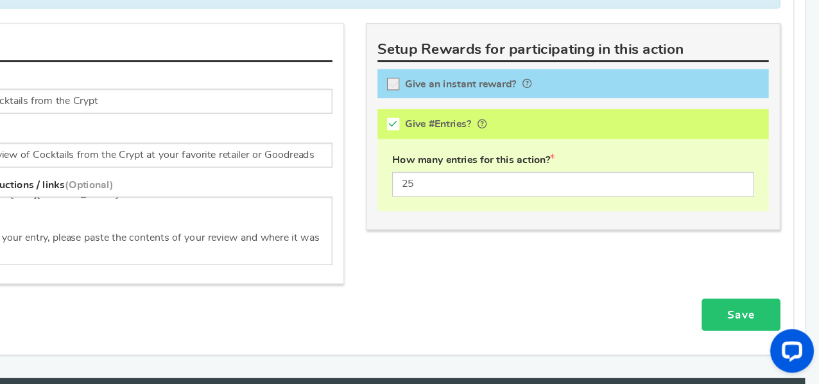
click at [754, 308] on link "Save" at bounding box center [749, 322] width 69 height 29
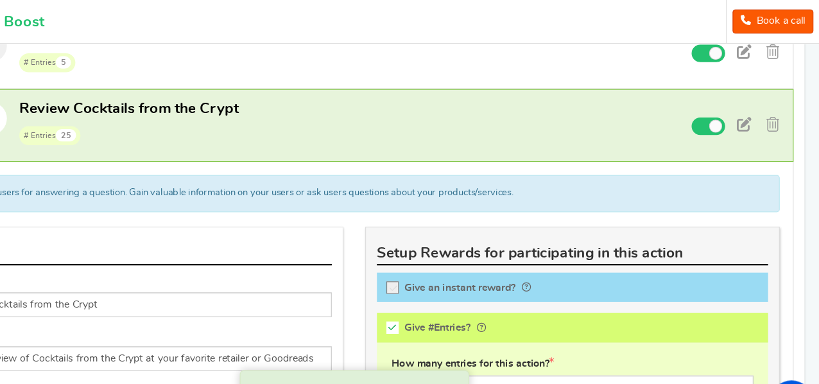
scroll to position [1252, 0]
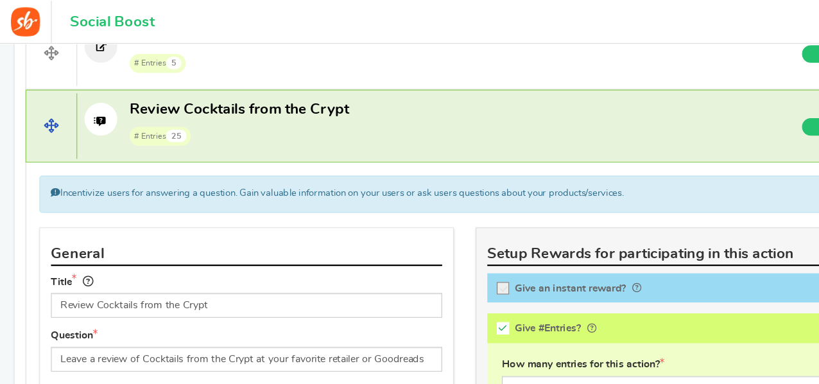
click at [212, 110] on span "# Entries 25" at bounding box center [210, 119] width 193 height 19
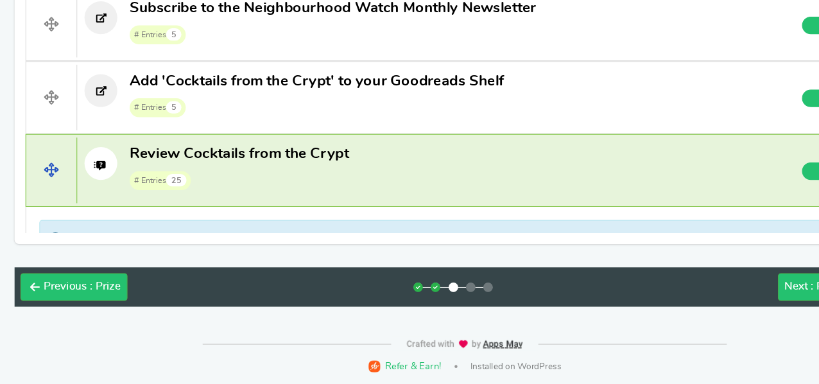
scroll to position [1138, 0]
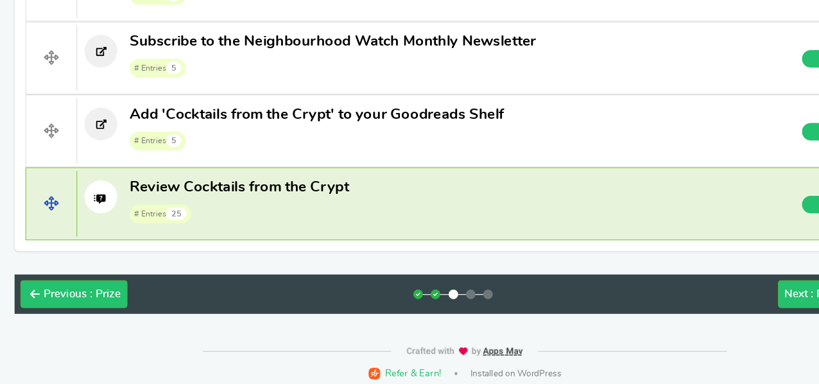
click at [265, 214] on span "Review Cocktails from the Crypt # Entries 25" at bounding box center [210, 222] width 193 height 41
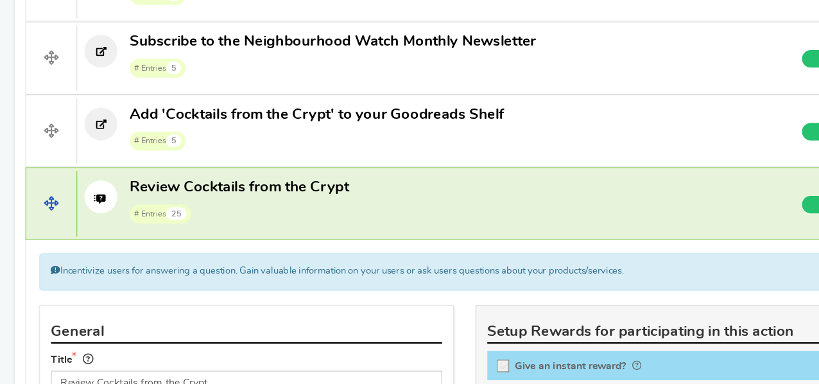
scroll to position [1207, 0]
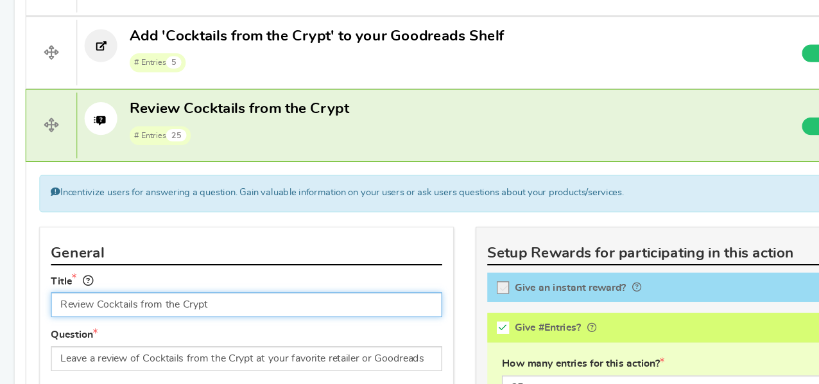
click at [87, 309] on input "Review Cocktails from the Crypt" at bounding box center [217, 314] width 345 height 22
click at [206, 303] on input "Review 'Cocktails from the Crypt" at bounding box center [217, 314] width 345 height 22
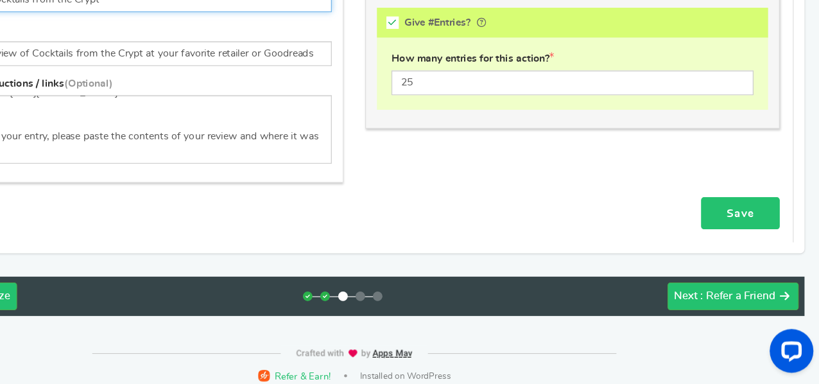
type input "Review 'Cocktails from the Crypt'"
click at [765, 222] on link "Save" at bounding box center [749, 233] width 69 height 29
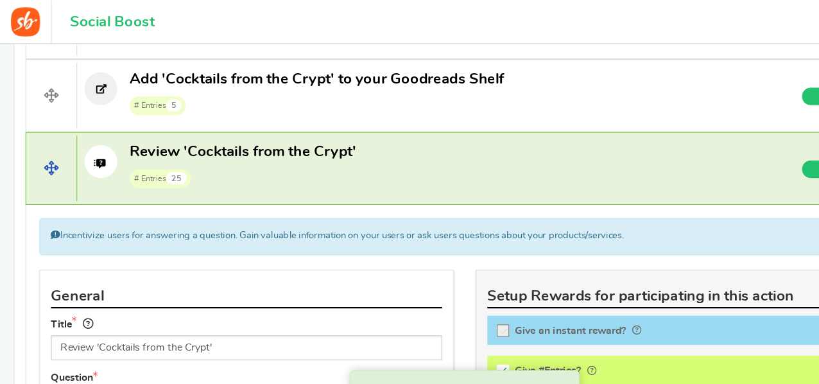
click at [292, 147] on span "# Entries 25" at bounding box center [214, 156] width 200 height 19
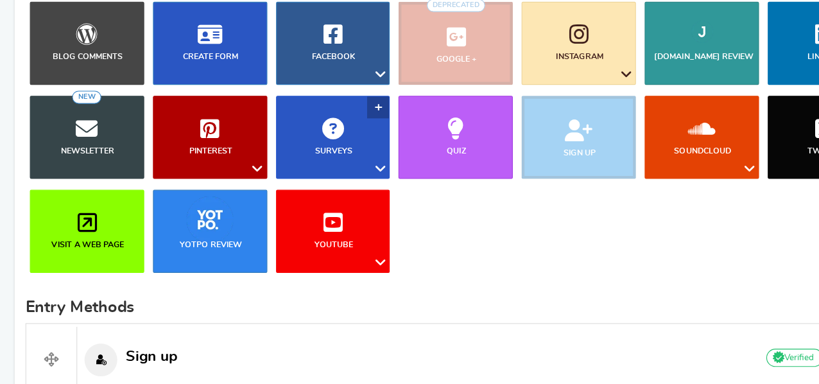
scroll to position [180, 0]
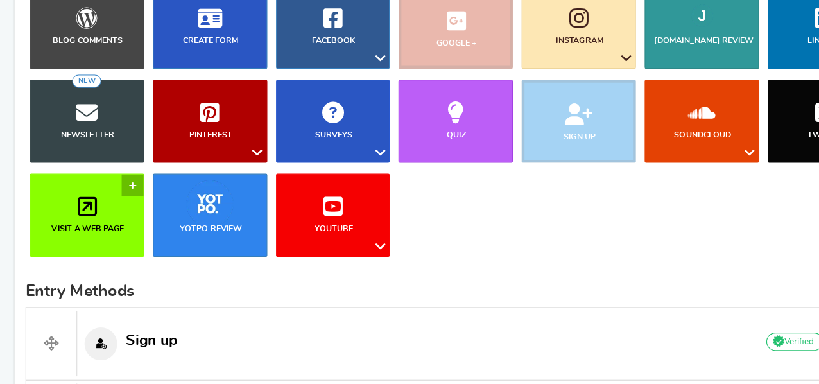
click at [78, 245] on b "Visit a web page" at bounding box center [78, 246] width 64 height 7
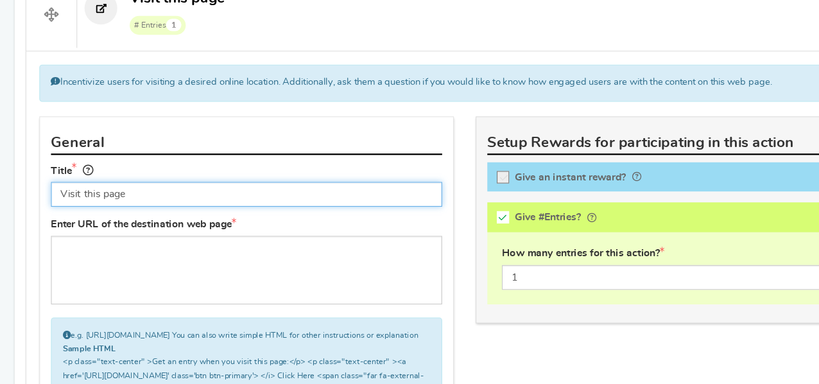
scroll to position [541, 0]
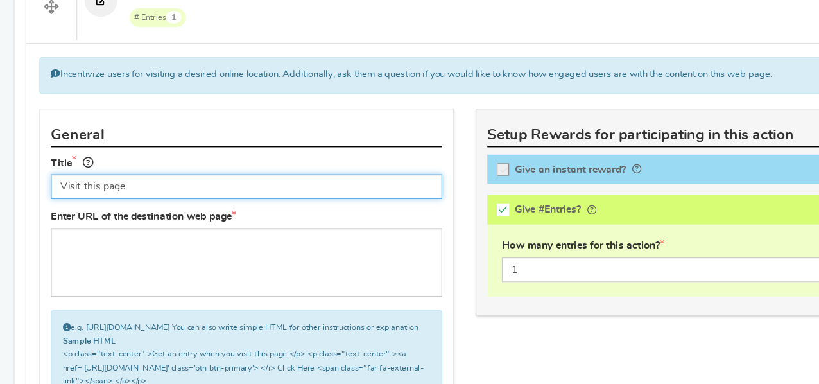
paste input "Subscribe to our Podcast on Spotify"
click at [105, 206] on input "Subscribe to our Podcast on SpotifyVisit this page" at bounding box center [217, 210] width 345 height 22
drag, startPoint x: 193, startPoint y: 208, endPoint x: 288, endPoint y: 208, distance: 94.4
click at [288, 208] on input "Subscribe to our Podcast on SpotifyVisit this page" at bounding box center [217, 210] width 345 height 22
drag, startPoint x: 288, startPoint y: 208, endPoint x: 195, endPoint y: 207, distance: 93.1
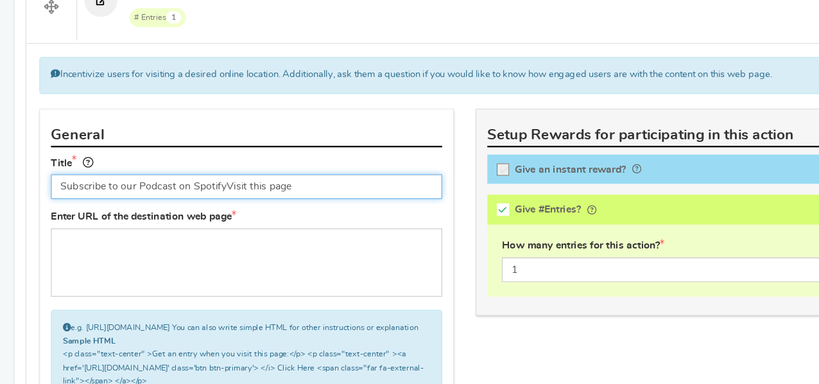
click at [195, 207] on input "Subscribe to our Podcast on SpotifyVisit this page" at bounding box center [217, 210] width 345 height 22
type input "Subscribe to our Podcast on Spotify"
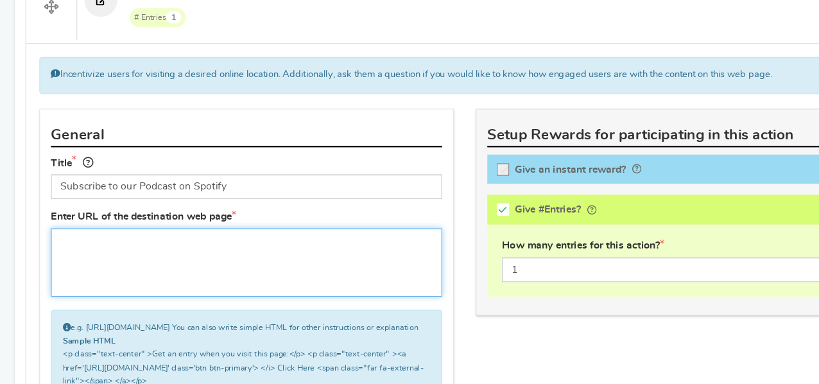
click at [235, 289] on textarea at bounding box center [217, 277] width 345 height 60
paste textarea "[URL][DOMAIN_NAME]"
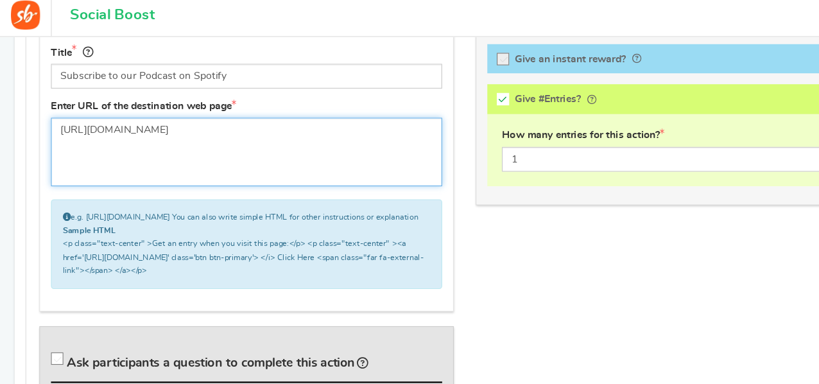
scroll to position [677, 0]
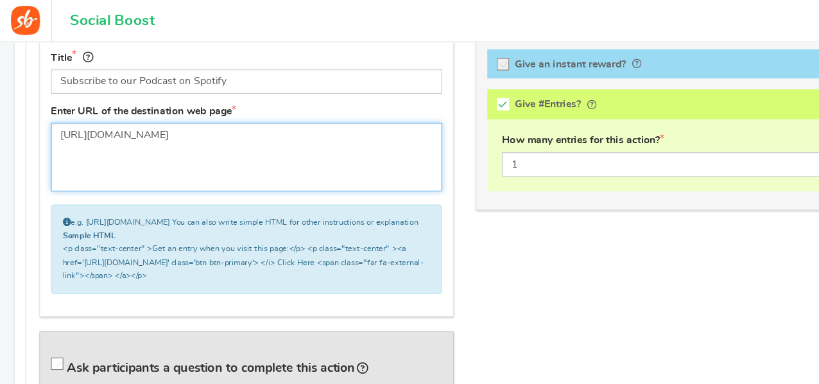
type textarea "[URL][DOMAIN_NAME]"
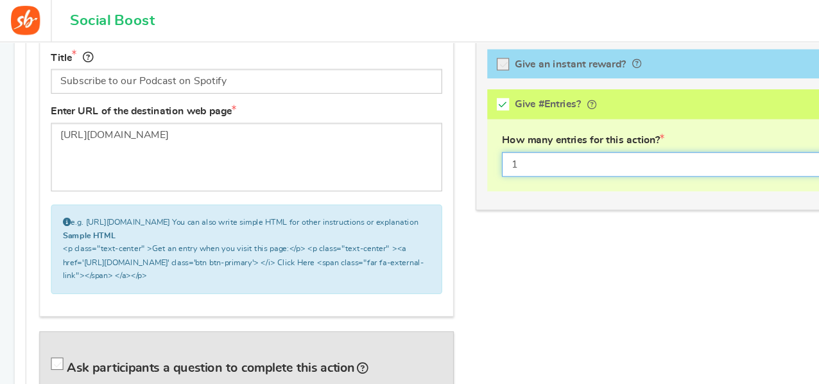
click at [474, 141] on input "1" at bounding box center [601, 146] width 319 height 22
type input "5"
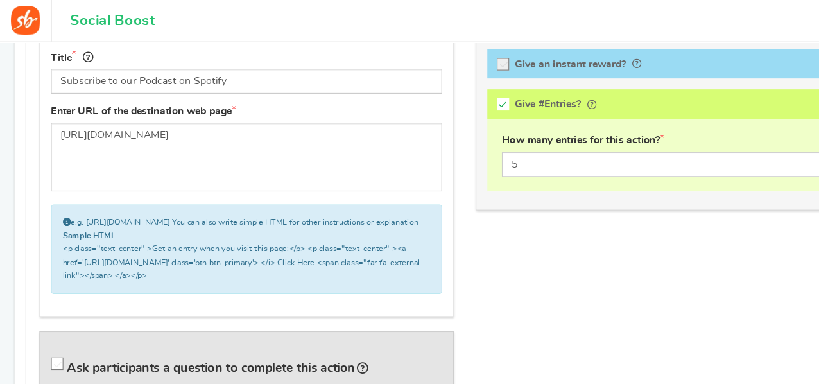
click at [451, 261] on div "General Title Subscribe to our Podcast on Spotify Tip! Your title should show t…" at bounding box center [409, 188] width 769 height 369
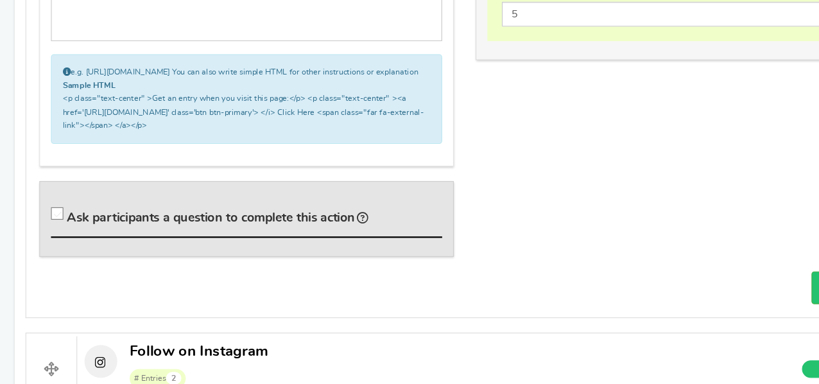
scroll to position [774, 0]
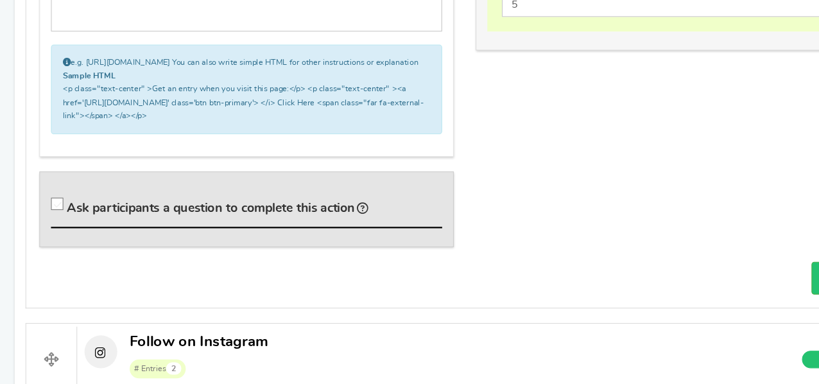
click at [51, 231] on icon at bounding box center [51, 225] width 11 height 11
click at [51, 234] on input "Ask participants a question to complete this action" at bounding box center [52, 228] width 13 height 13
checkbox input "true"
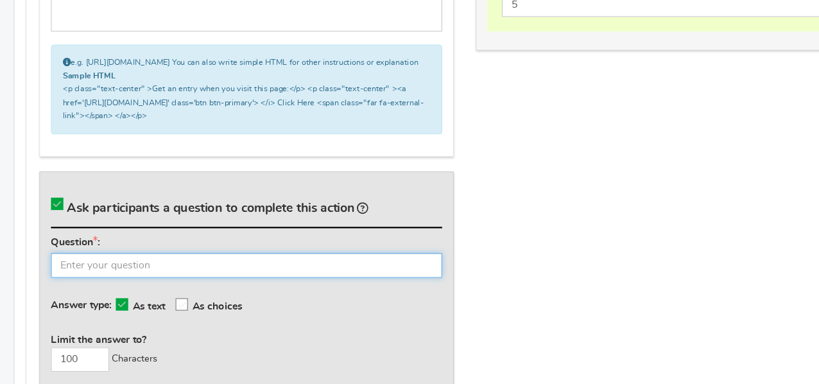
click at [98, 284] on input "text" at bounding box center [217, 279] width 345 height 22
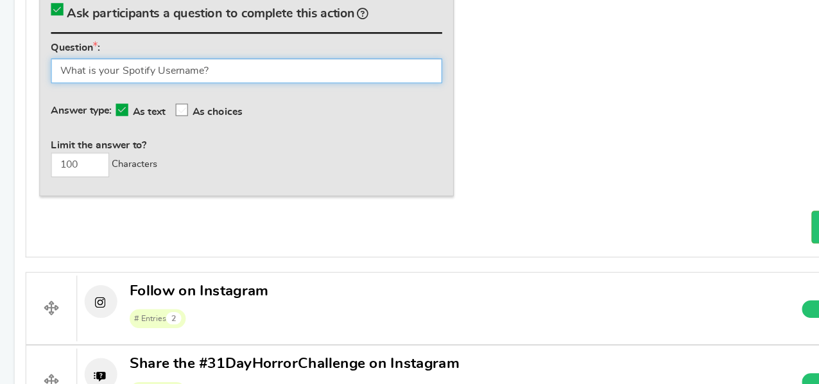
scroll to position [949, 0]
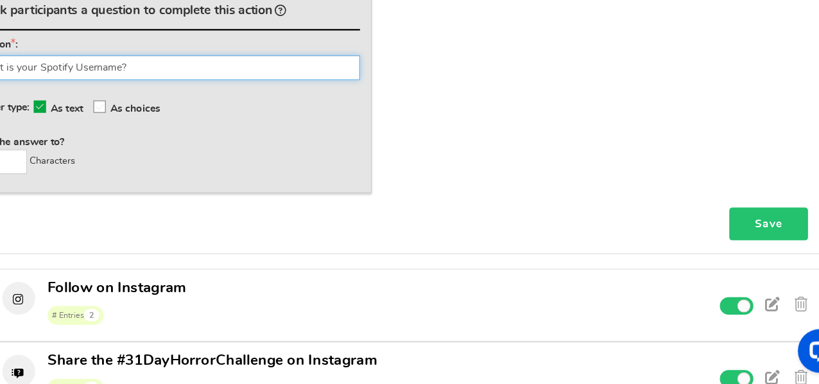
type input "What is your Spotify Username?"
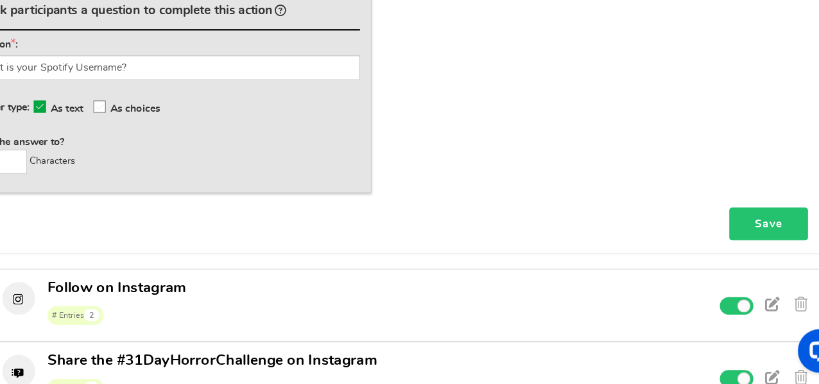
click at [753, 245] on link "Save" at bounding box center [749, 242] width 69 height 29
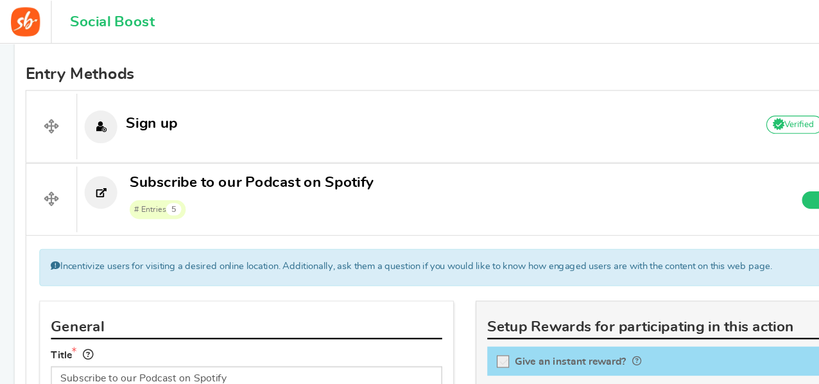
scroll to position [416, 0]
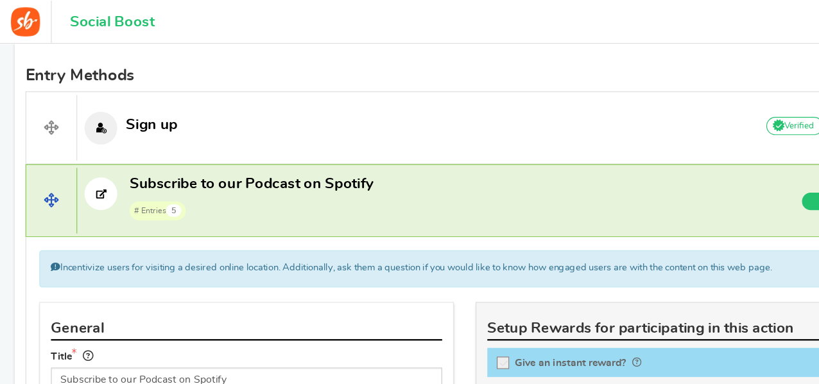
click at [223, 191] on span "# Entries 5" at bounding box center [221, 184] width 215 height 19
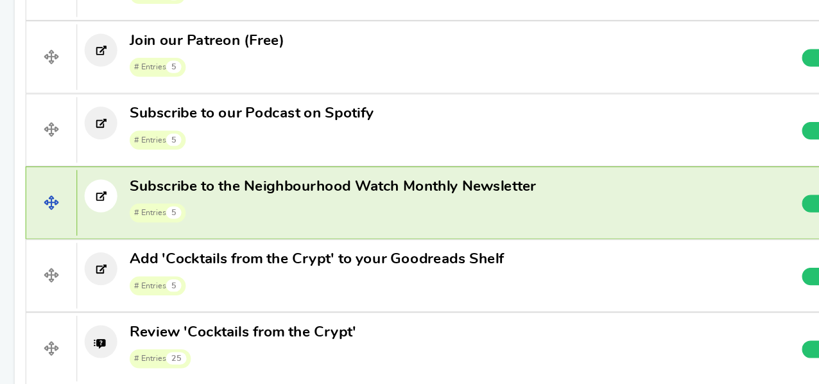
scroll to position [1090, 0]
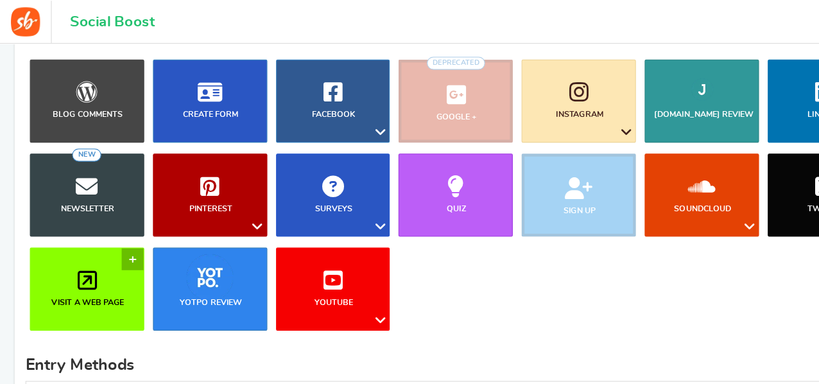
click at [109, 238] on link "Visit a web page" at bounding box center [76, 254] width 101 height 73
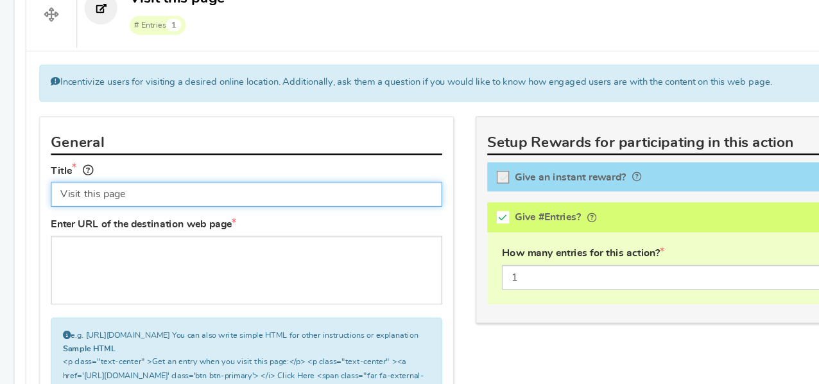
paste input "Subscribe to our Podcast on Apple Podcasts"
drag, startPoint x: 306, startPoint y: 209, endPoint x: 233, endPoint y: 214, distance: 72.7
click at [233, 214] on input "Subscribe to our Podcast on Apple PodcastsVisit this page" at bounding box center [217, 216] width 345 height 22
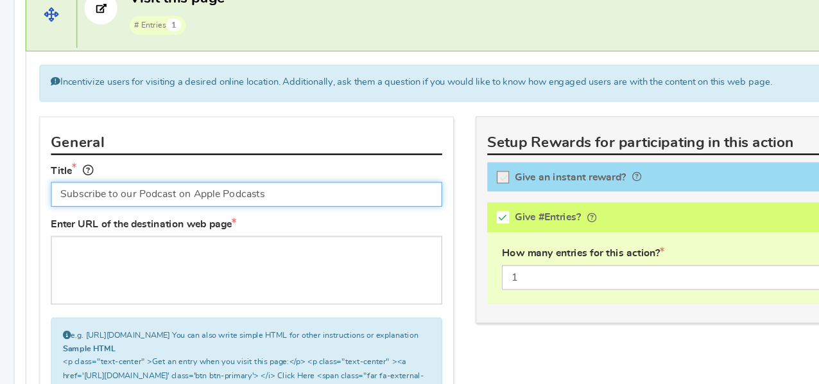
type input "Subscribe to our Podcast on Apple Podcasts"
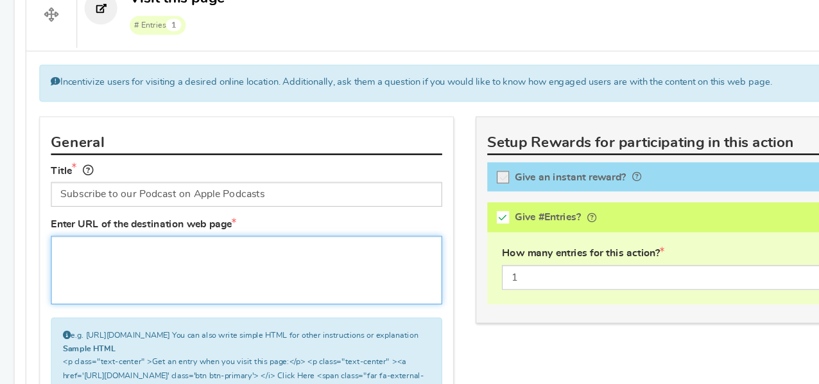
click at [196, 275] on textarea at bounding box center [217, 283] width 345 height 60
paste textarea "[URL][DOMAIN_NAME]"
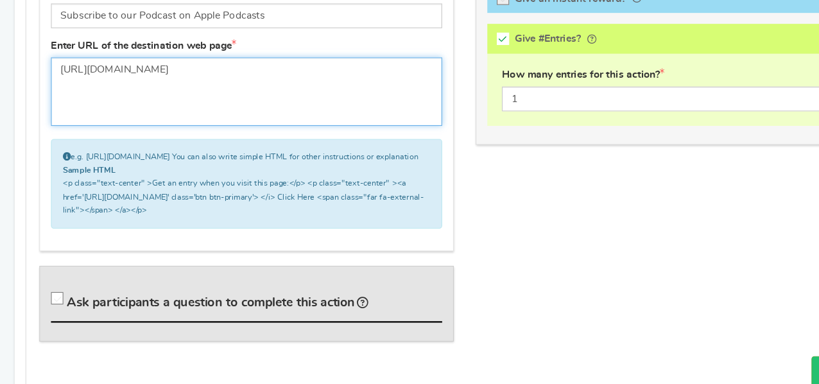
scroll to position [711, 0]
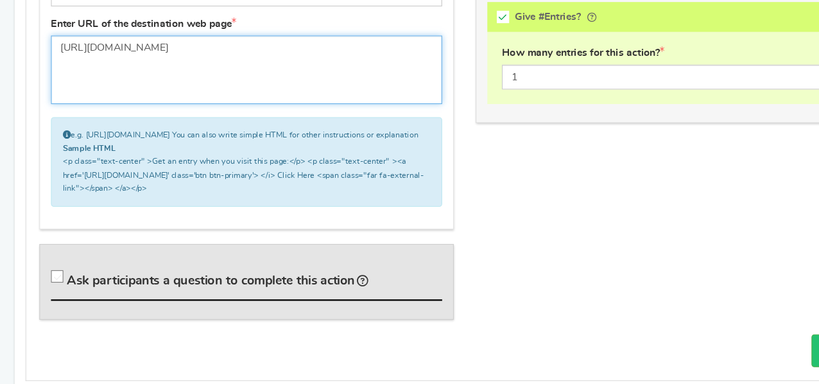
type textarea "[URL][DOMAIN_NAME]"
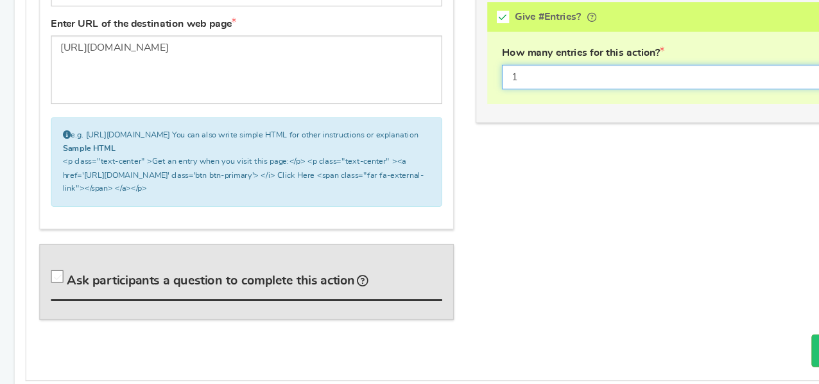
click at [500, 120] on input "1" at bounding box center [601, 113] width 319 height 22
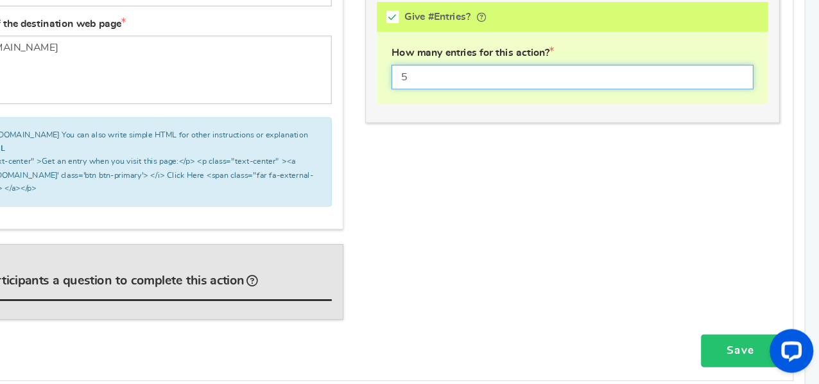
type input "5"
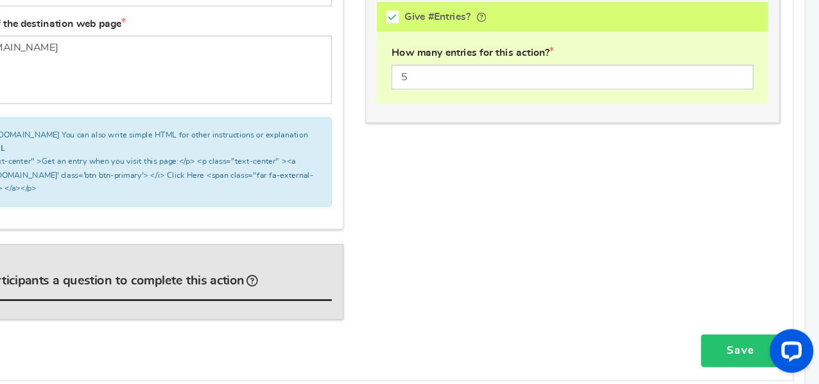
click at [740, 353] on link "Save" at bounding box center [749, 354] width 69 height 29
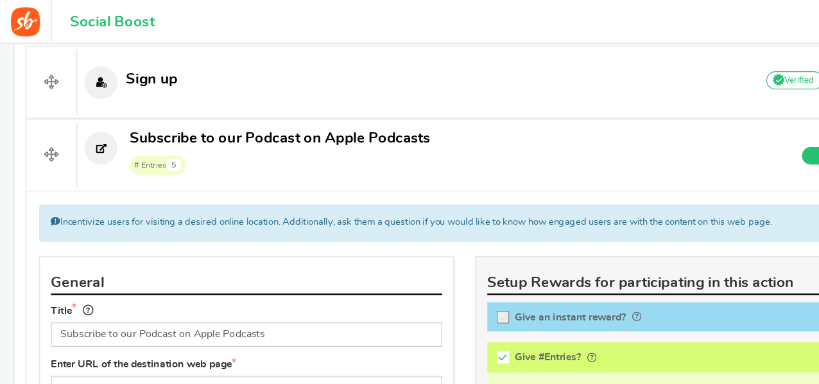
scroll to position [453, 0]
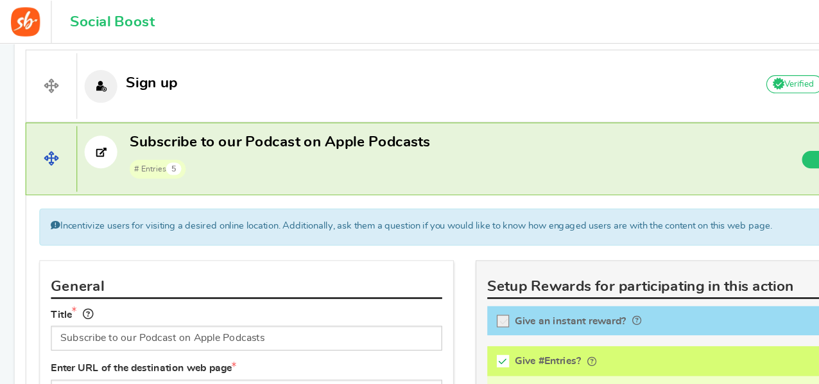
click at [340, 123] on span "Subscribe to our Podcast on Apple Podcasts" at bounding box center [246, 125] width 265 height 13
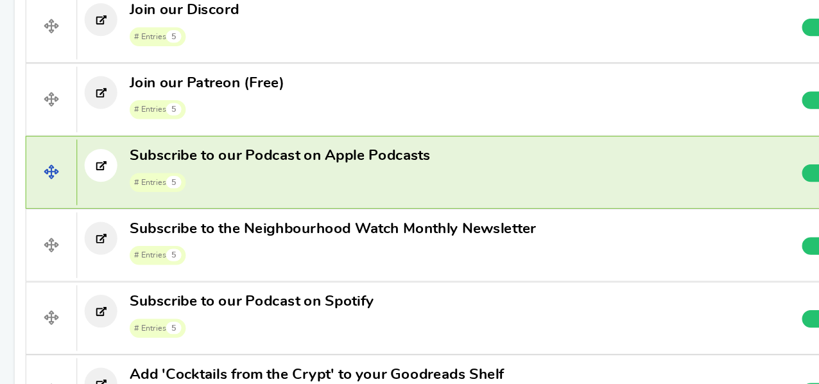
scroll to position [1042, 0]
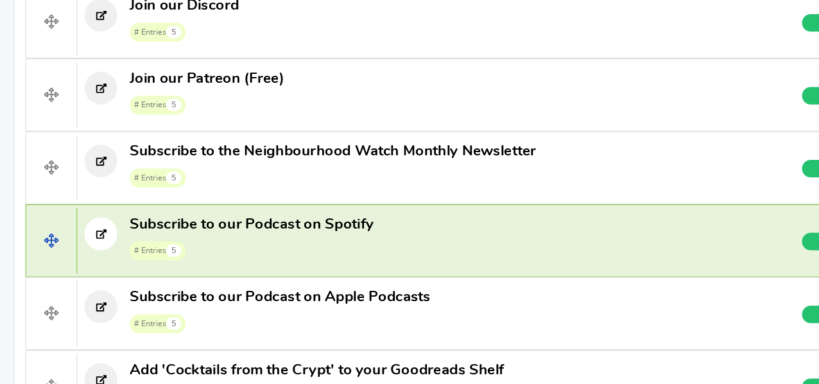
click at [224, 256] on span "# Entries 5" at bounding box center [221, 265] width 215 height 19
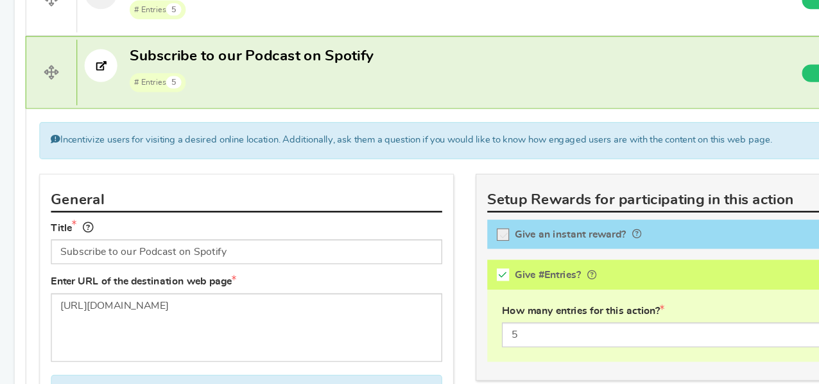
scroll to position [1194, 0]
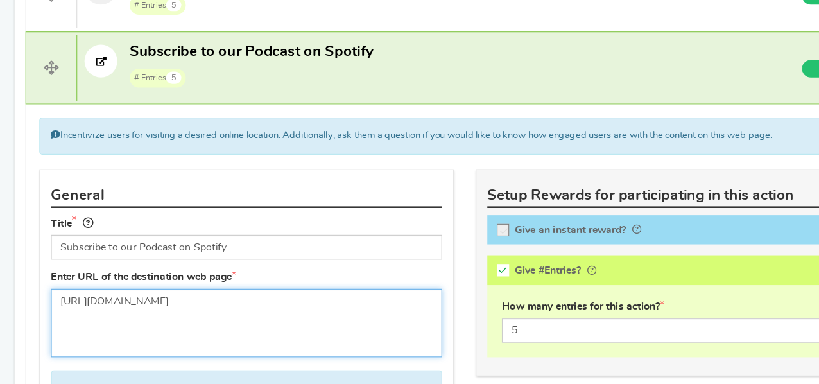
click at [272, 300] on textarea "[URL][DOMAIN_NAME]" at bounding box center [217, 330] width 345 height 60
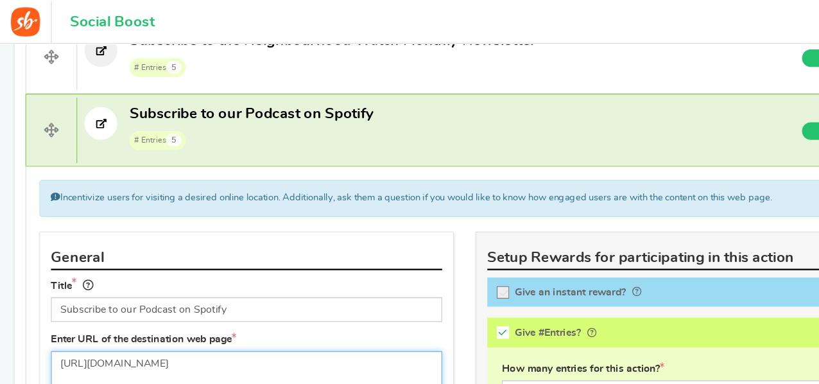
scroll to position [1183, 0]
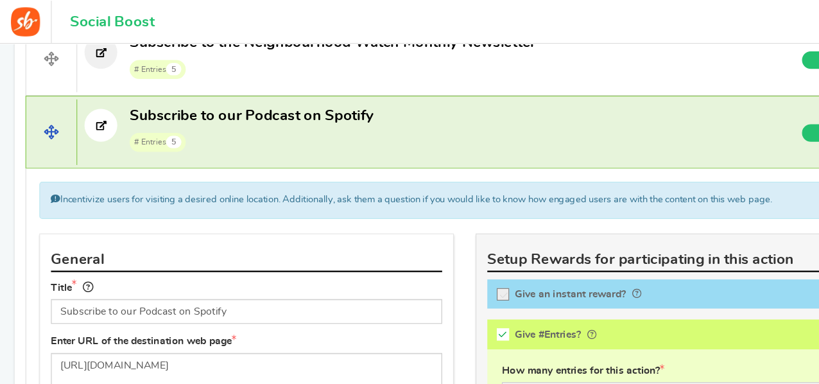
click at [306, 121] on span "# Entries 5" at bounding box center [221, 124] width 215 height 19
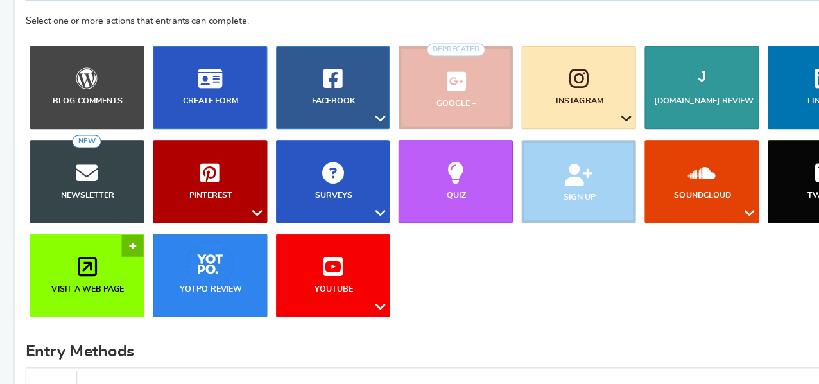
click at [80, 283] on icon at bounding box center [76, 280] width 17 height 19
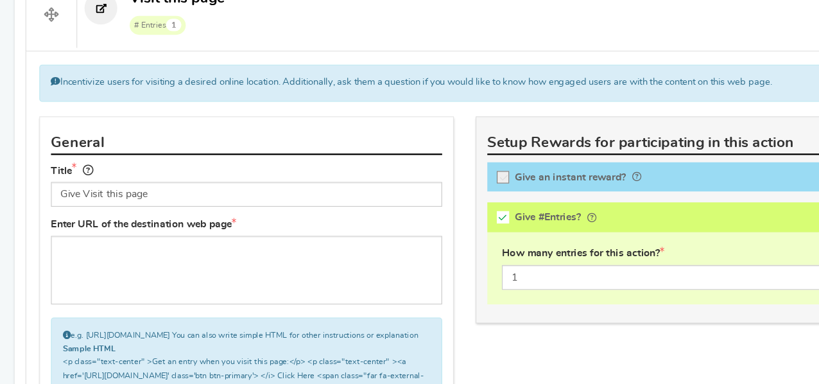
click at [132, 214] on input "Give Visit this page" at bounding box center [217, 216] width 345 height 22
type input "Give our pod 5* on Spotify"
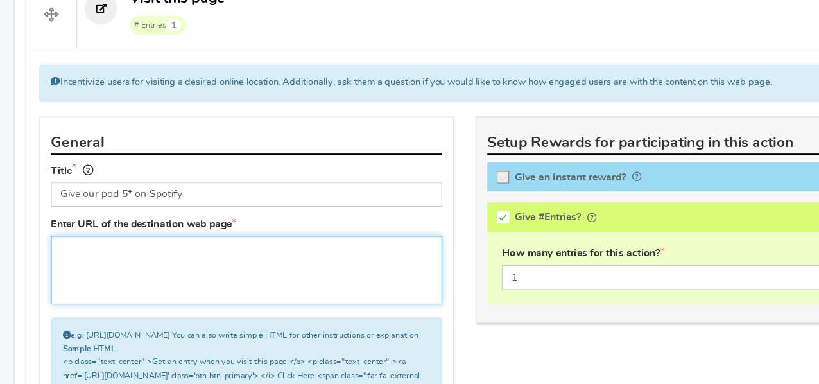
click at [174, 304] on textarea at bounding box center [217, 283] width 345 height 60
paste textarea "[URL][DOMAIN_NAME]"
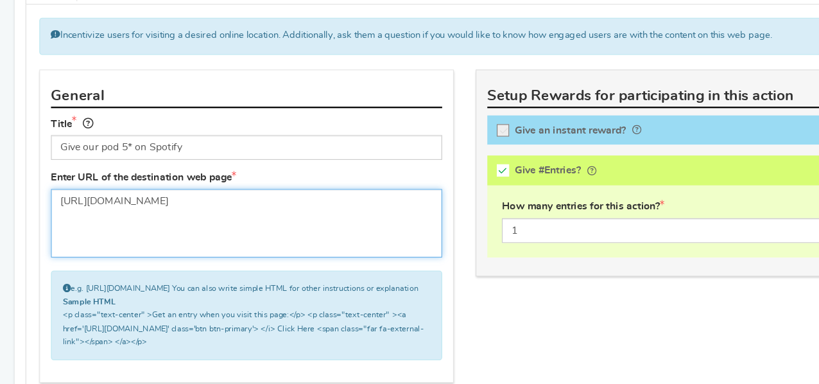
scroll to position [577, 0]
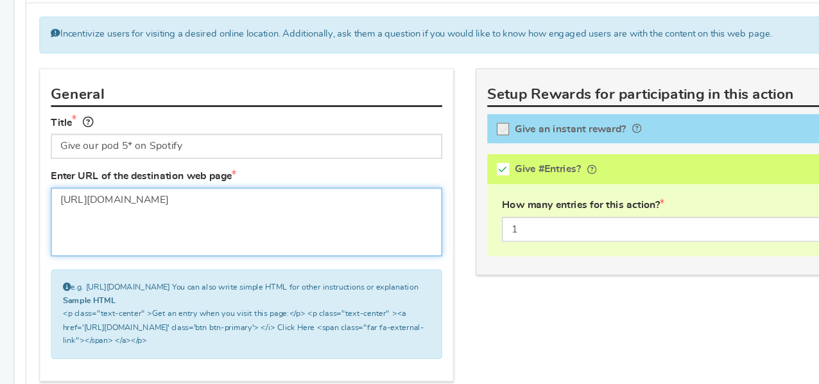
type textarea "[URL][DOMAIN_NAME]"
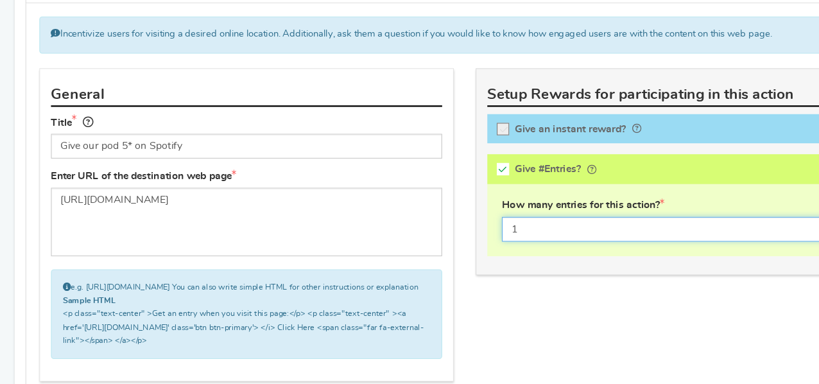
click at [498, 243] on input "1" at bounding box center [601, 247] width 319 height 22
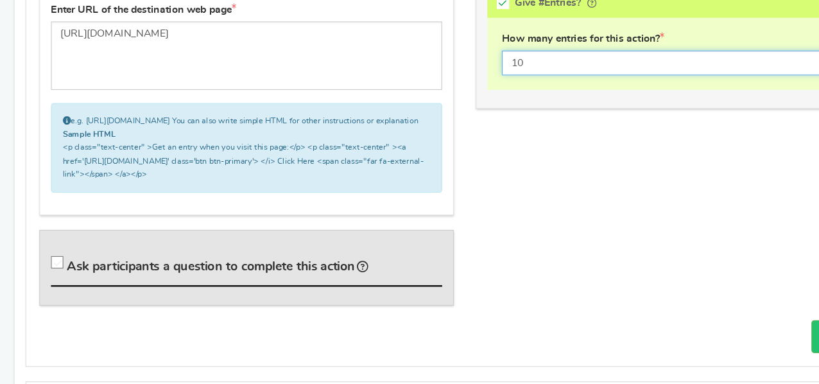
scroll to position [724, 0]
type input "10"
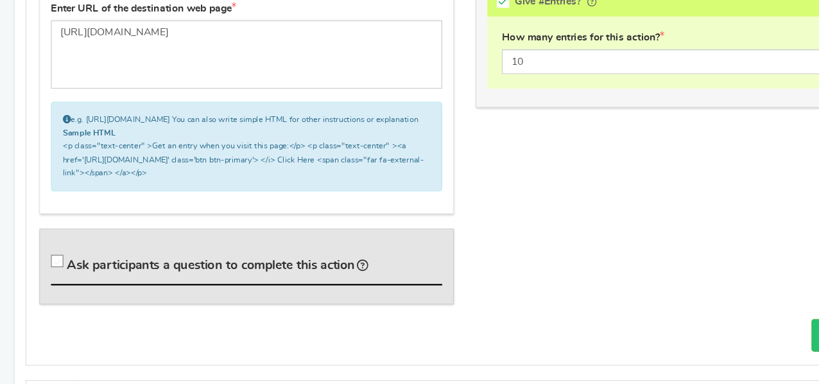
click at [46, 281] on icon at bounding box center [51, 275] width 11 height 11
click at [46, 284] on input "Ask participants a question to complete this action" at bounding box center [52, 278] width 13 height 13
checkbox input "true"
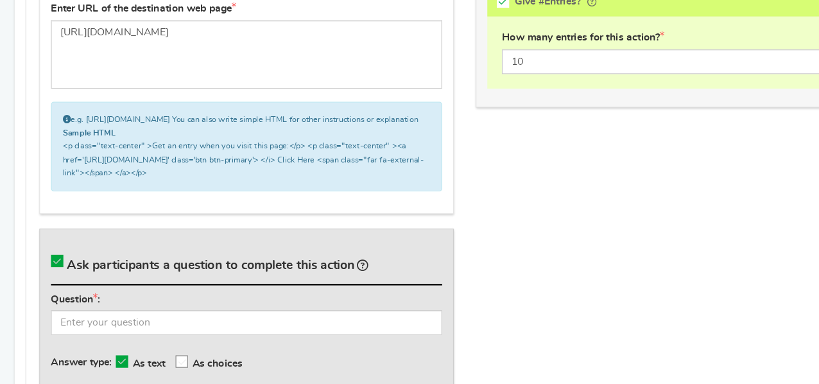
scroll to position [783, 0]
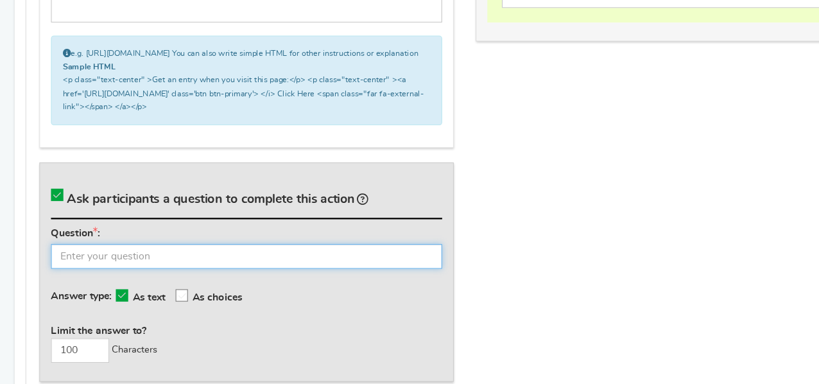
click at [121, 279] on input "text" at bounding box center [217, 271] width 345 height 22
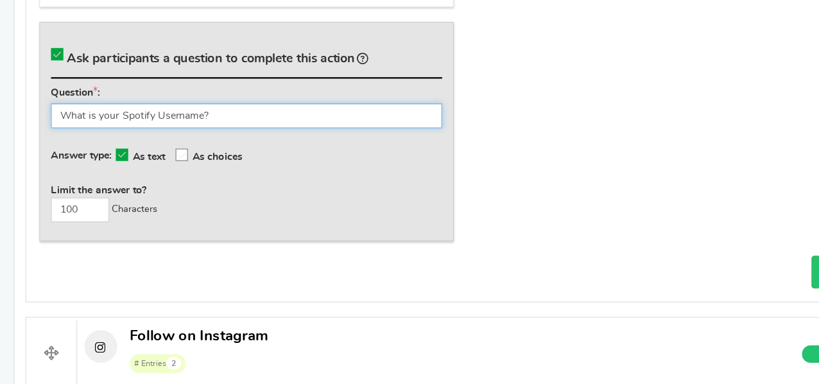
scroll to position [912, 0]
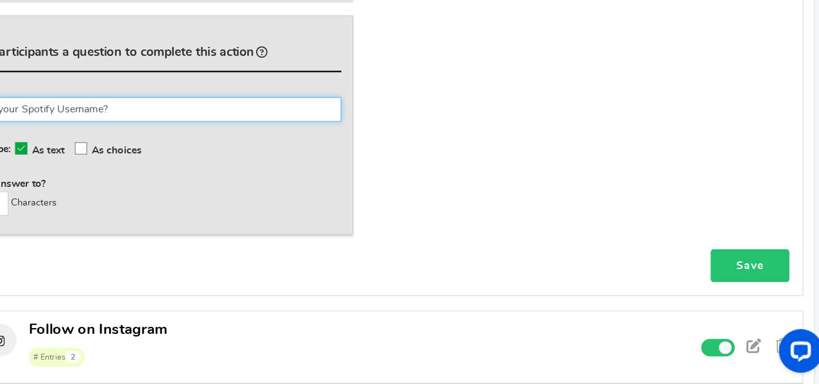
type input "What is your Spotify Username?"
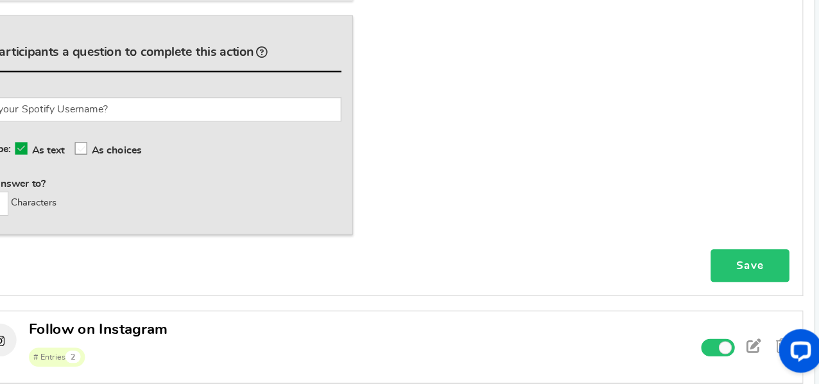
click at [732, 286] on link "Save" at bounding box center [749, 279] width 69 height 29
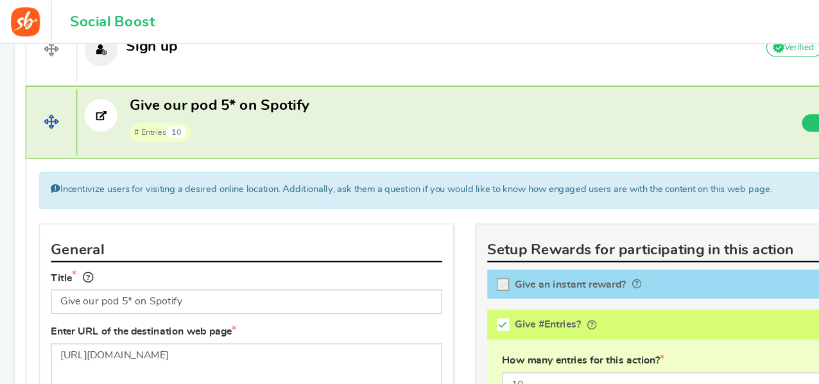
scroll to position [484, 0]
click at [209, 112] on span "# Entries 10" at bounding box center [193, 116] width 159 height 19
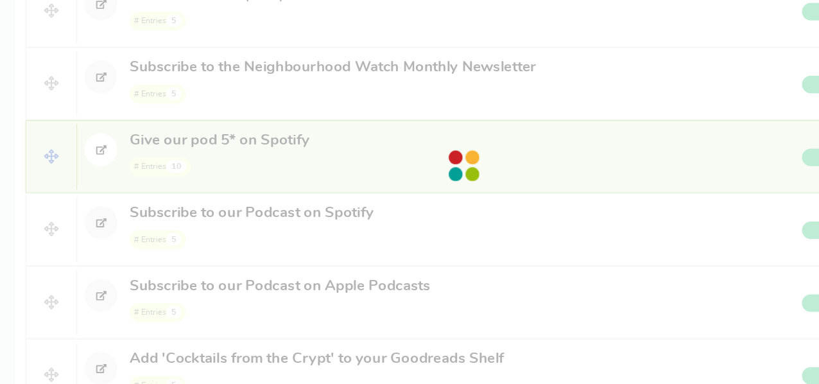
scroll to position [1119, 0]
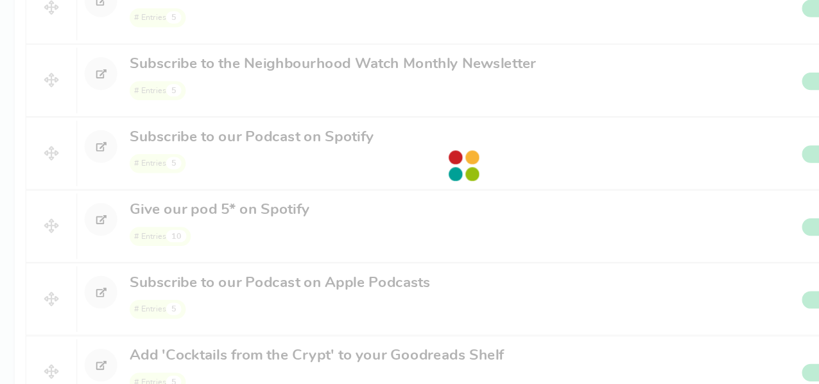
click at [202, 230] on div at bounding box center [409, 192] width 819 height 384
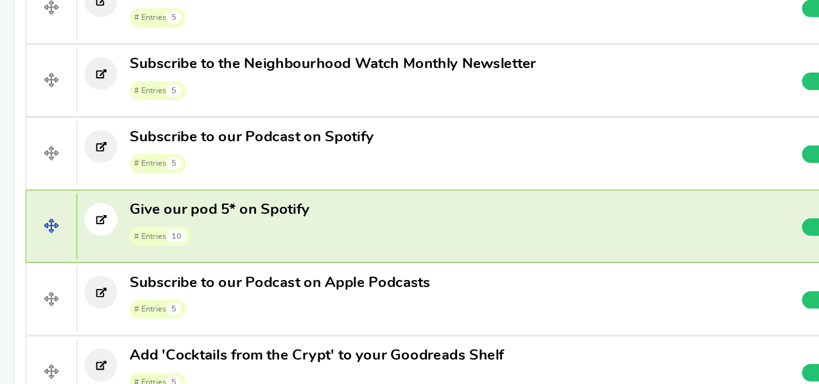
click at [202, 230] on span "Give our pod 5* on Spotify" at bounding box center [193, 230] width 159 height 17
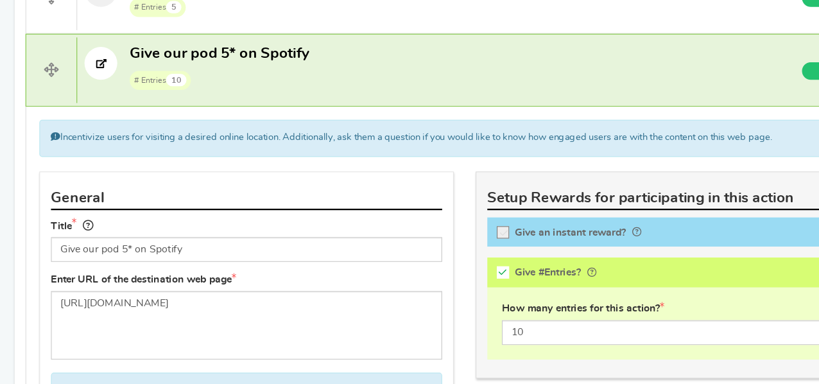
scroll to position [1264, 0]
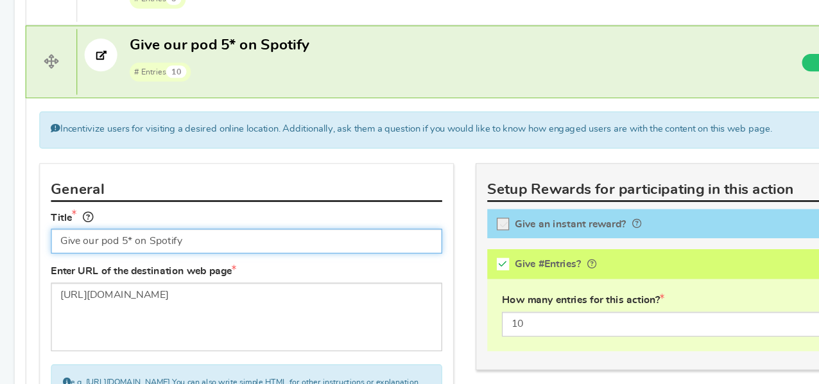
drag, startPoint x: 117, startPoint y: 245, endPoint x: 49, endPoint y: 245, distance: 67.4
click at [49, 247] on input "Give our pod 5* on Spotify" at bounding box center [217, 258] width 345 height 22
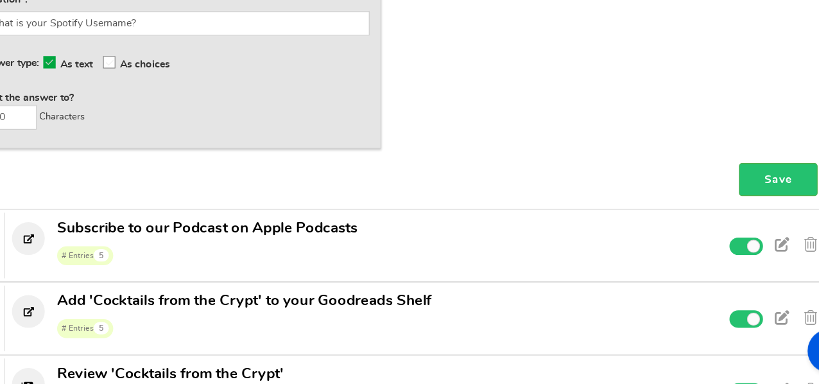
scroll to position [1759, 0]
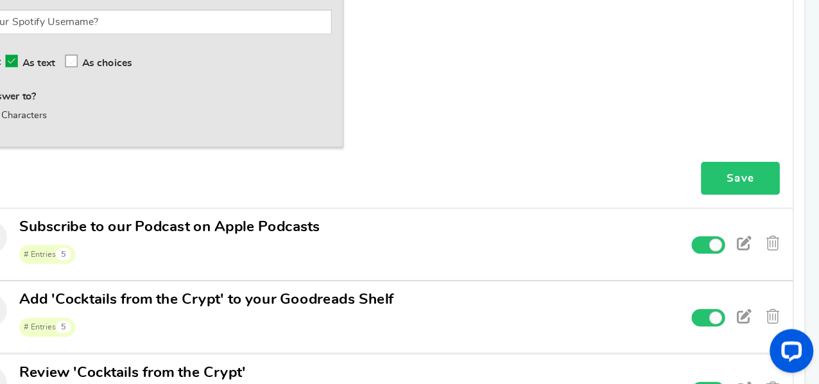
type input "Rate us on Spotify"
click at [747, 202] on link "Save" at bounding box center [749, 202] width 69 height 29
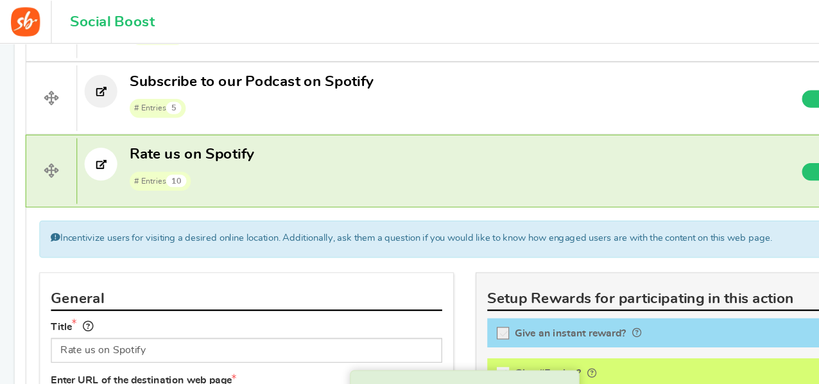
scroll to position [1212, 0]
click at [228, 157] on p "Rate us on Spotify # Entries 10" at bounding box center [361, 148] width 587 height 41
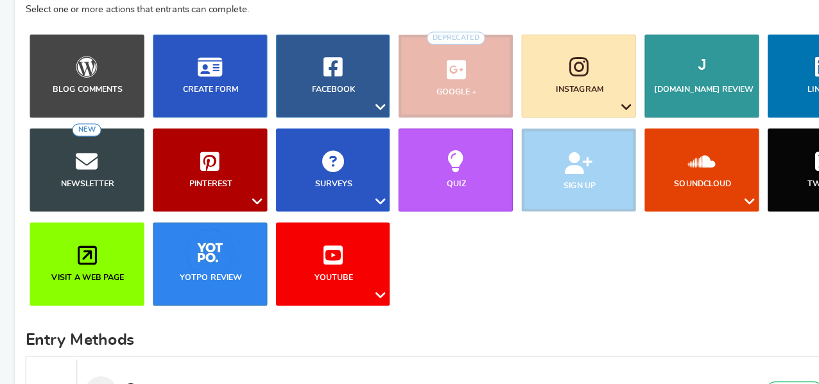
scroll to position [153, 0]
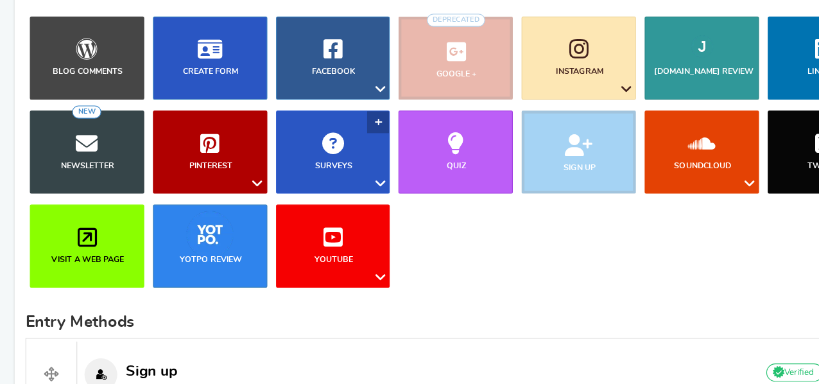
click at [296, 183] on link "Surveys" at bounding box center [293, 179] width 101 height 73
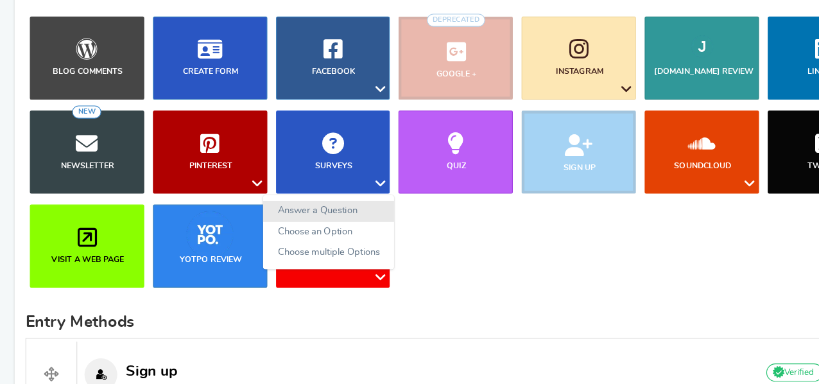
click at [302, 230] on link "Answer a Question" at bounding box center [290, 231] width 116 height 19
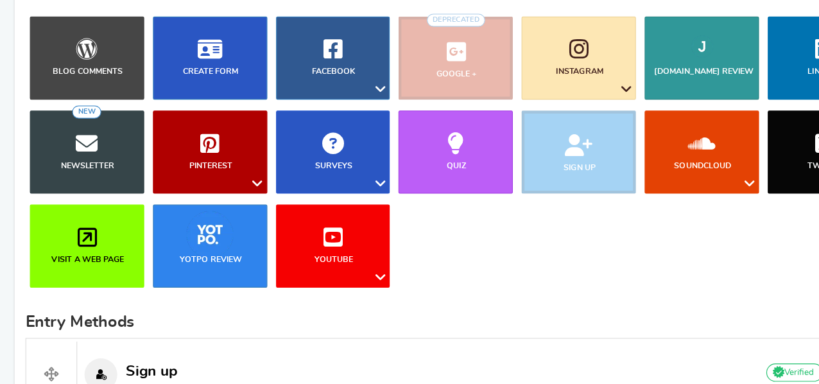
scroll to position [534, 0]
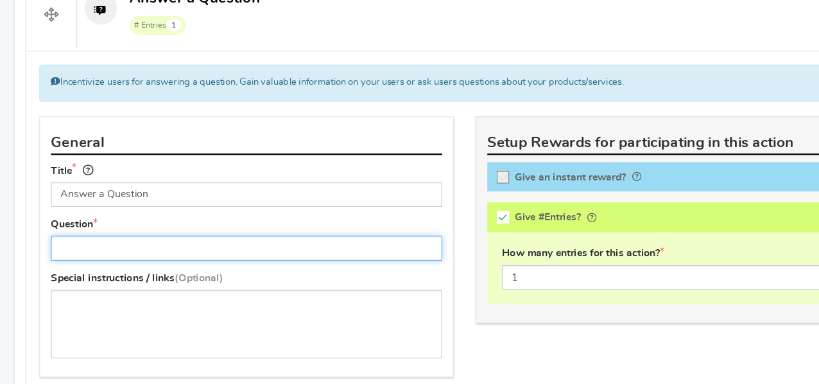
click at [201, 261] on input "text" at bounding box center [217, 264] width 345 height 22
paste input "Leave us a Review on Apple Podcasts"
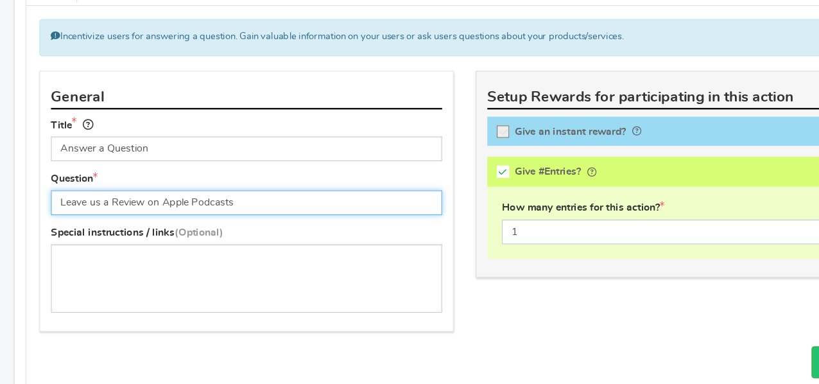
scroll to position [578, 0]
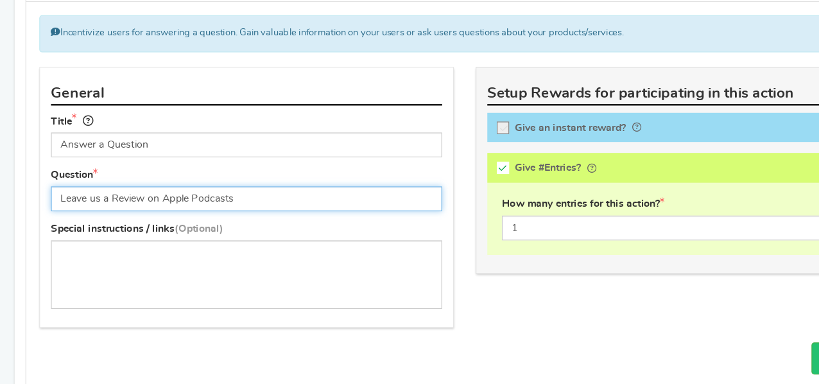
type input "Leave us a Review on Apple Podcasts"
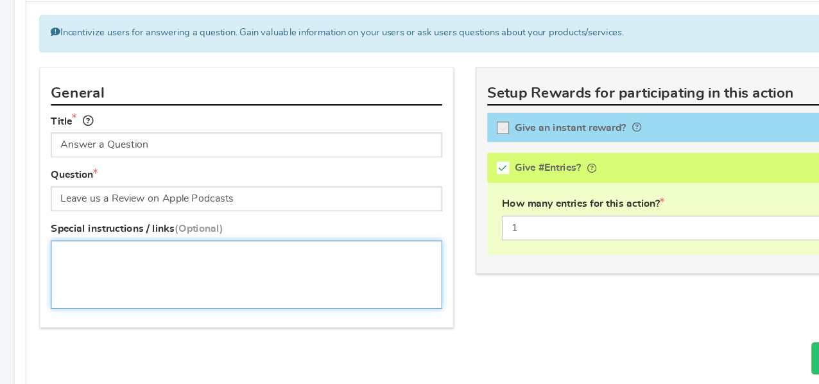
click at [186, 278] on textarea at bounding box center [217, 287] width 345 height 60
paste textarea "Head over to Nightmare on Film Street's page on Apple Podcasts and leave a 5* r…"
drag, startPoint x: 247, startPoint y: 266, endPoint x: 216, endPoint y: 267, distance: 31.5
click at [216, 267] on textarea "Head over to Nightmare on Film Street's page on Apple Podcasts and leave a 5* r…" at bounding box center [217, 287] width 345 height 60
click at [257, 285] on textarea "Head over to Nightmare on Film Street on Apple Podcasts and leave a 5* review!" at bounding box center [217, 287] width 345 height 60
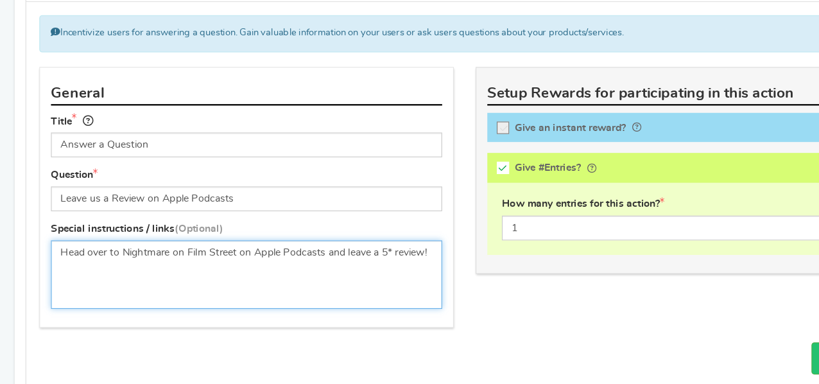
click at [379, 269] on textarea "Head over to Nightmare on Film Street on Apple Podcasts and leave a 5* review!" at bounding box center [217, 287] width 345 height 60
paste textarea "[URL][DOMAIN_NAME]"
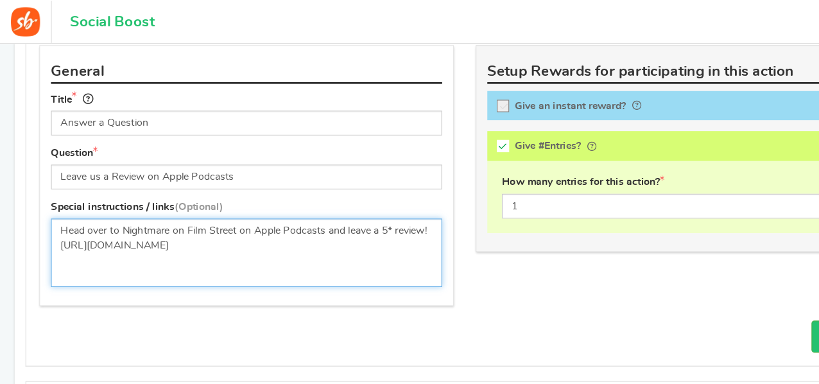
scroll to position [641, 0]
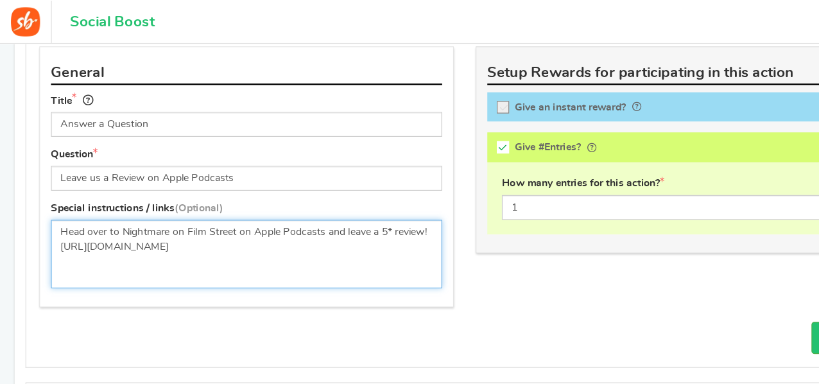
type textarea "Head over to Nightmare on Film Street on Apple Podcasts and leave a 5* review! …"
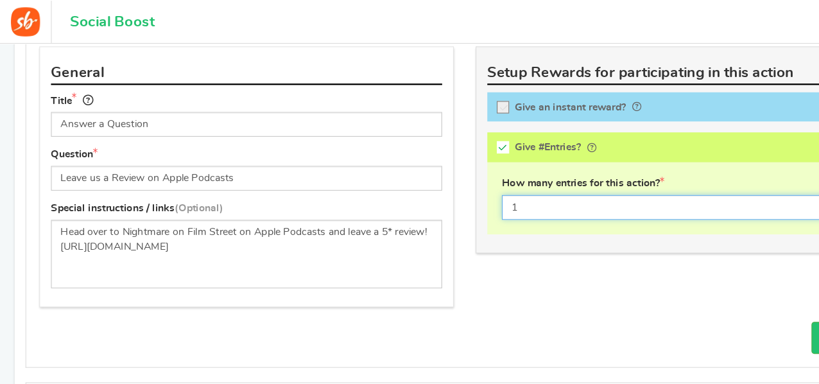
click at [478, 187] on input "1" at bounding box center [601, 183] width 319 height 22
type input "6"
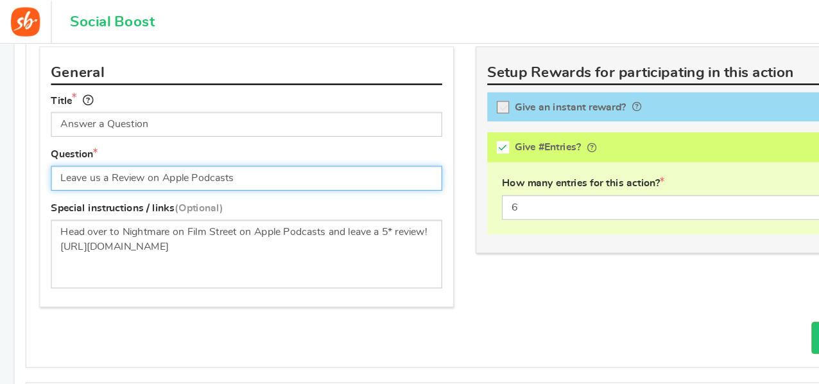
drag, startPoint x: 225, startPoint y: 149, endPoint x: 16, endPoint y: 144, distance: 208.7
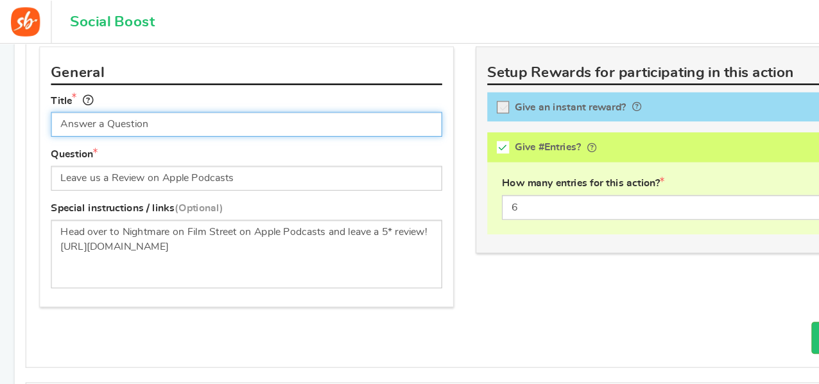
click at [146, 116] on input "Answer a Question" at bounding box center [217, 110] width 345 height 22
click at [150, 110] on input "Answer a Question" at bounding box center [217, 110] width 345 height 22
paste input "Leave us a Review on Apple Podcasts"
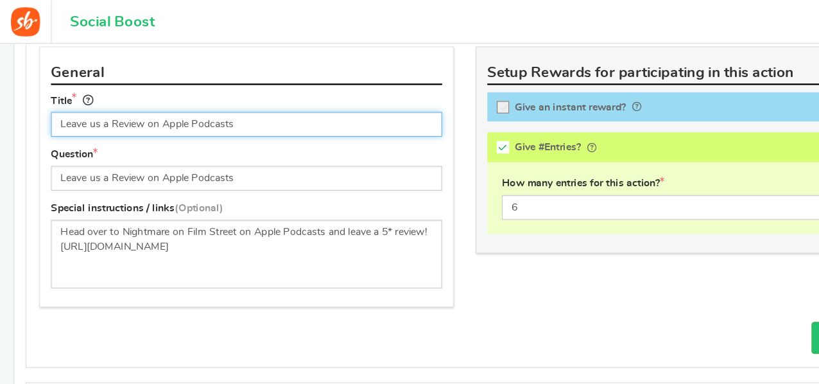
type input "Leave us a Review on Apple Podcasts"
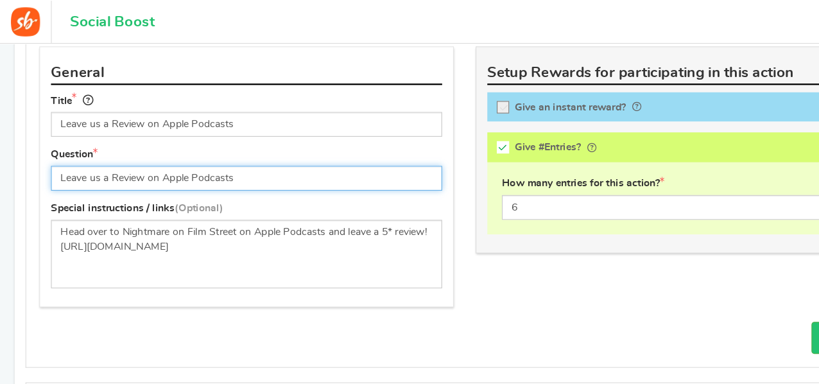
click at [229, 149] on input "Leave us a Review on Apple Podcasts" at bounding box center [217, 157] width 345 height 22
click at [99, 155] on input "Leave us a Review on Apple Podcasts" at bounding box center [217, 157] width 345 height 22
type input "Leave us a 5-star Review on Apple Podcasts"
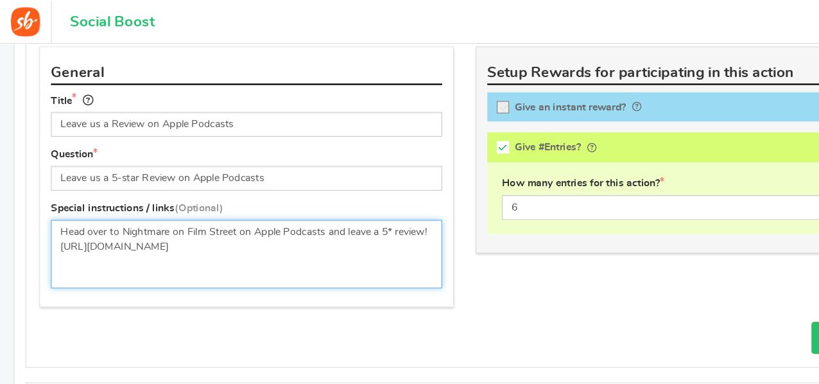
click at [342, 203] on textarea "Head over to Nightmare on Film Street on Apple Podcasts and leave a 5* review! …" at bounding box center [217, 224] width 345 height 60
click at [345, 200] on textarea "Head over to Nightmare on Film Street on Apple Podcasts and leave a 5* review! …" at bounding box center [217, 224] width 345 height 60
click at [342, 200] on textarea "Head over to Nightmare on Film Street on Apple Podcasts and leave a 5* review! …" at bounding box center [217, 224] width 345 height 60
click at [347, 218] on textarea "Head over to Nightmare on Film Street on Apple Podcasts and leave a 5-star revi…" at bounding box center [217, 224] width 345 height 60
click at [218, 231] on textarea "Head over to Nightmare on Film Street on Apple Podcasts and leave a 5-star revi…" at bounding box center [217, 224] width 345 height 60
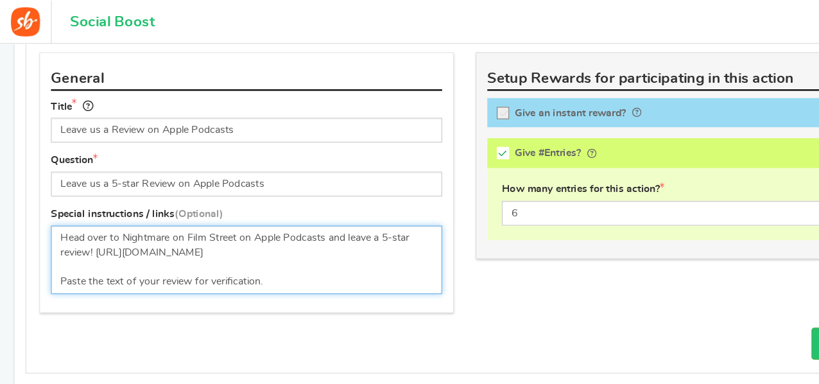
scroll to position [635, 0]
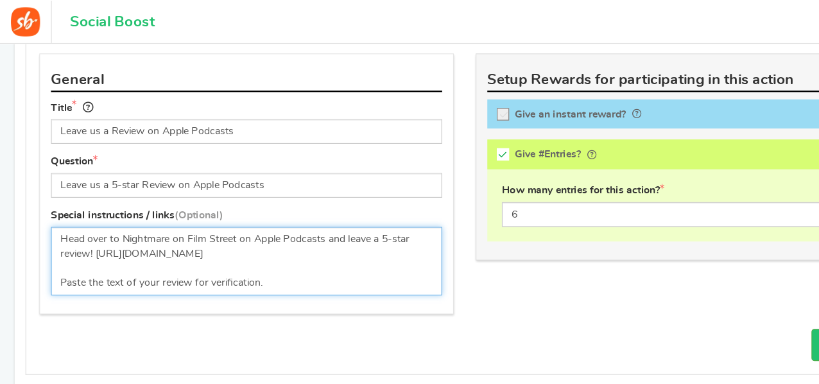
type textarea "Head over to Nightmare on Film Street on Apple Podcasts and leave a 5-star revi…"
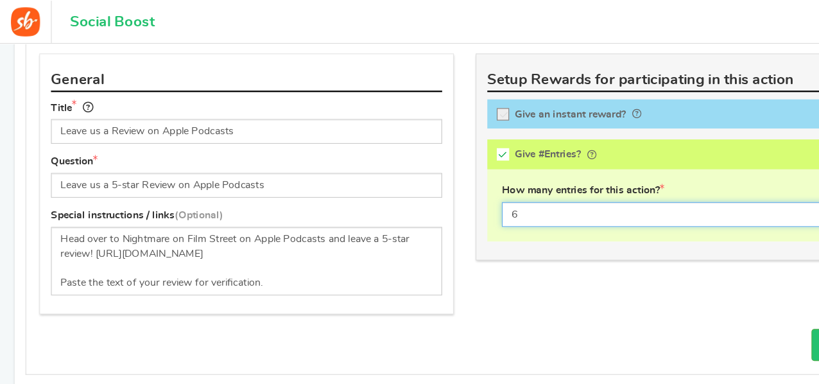
click at [464, 188] on input "6" at bounding box center [601, 189] width 319 height 22
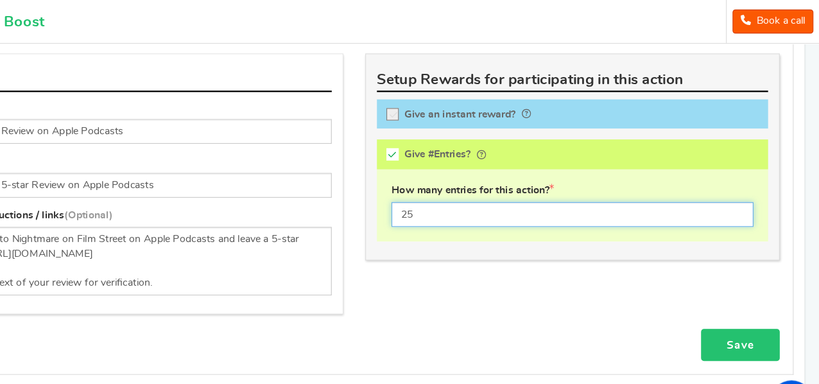
type input "25"
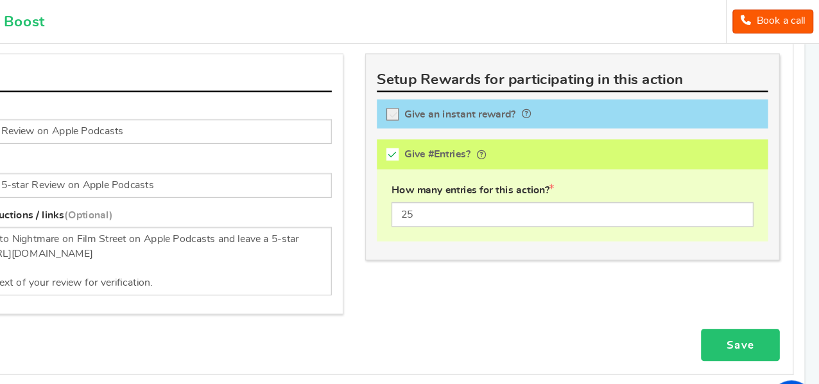
click at [742, 301] on link "Save" at bounding box center [749, 304] width 69 height 29
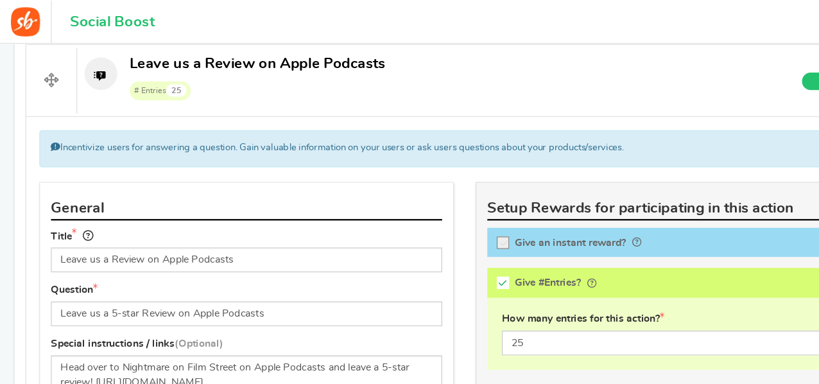
scroll to position [518, 0]
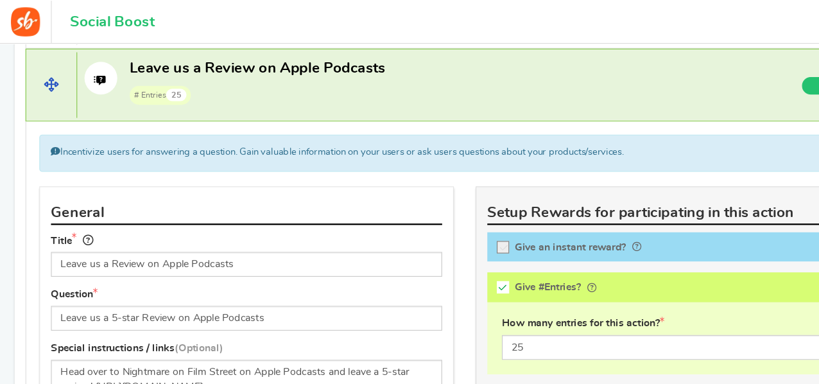
click at [258, 76] on span "# Entries 25" at bounding box center [226, 83] width 225 height 19
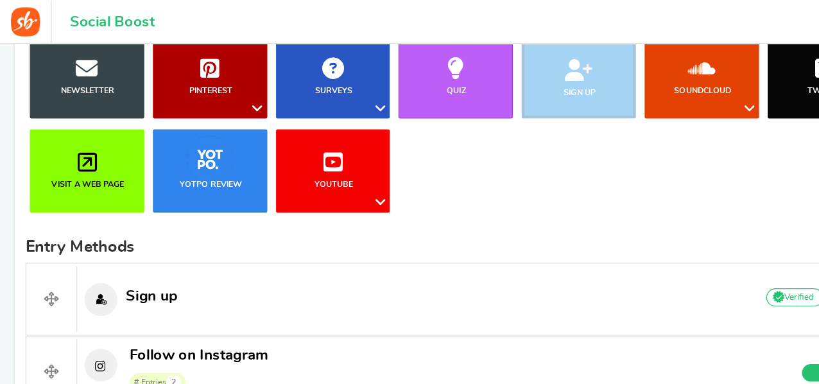
scroll to position [264, 0]
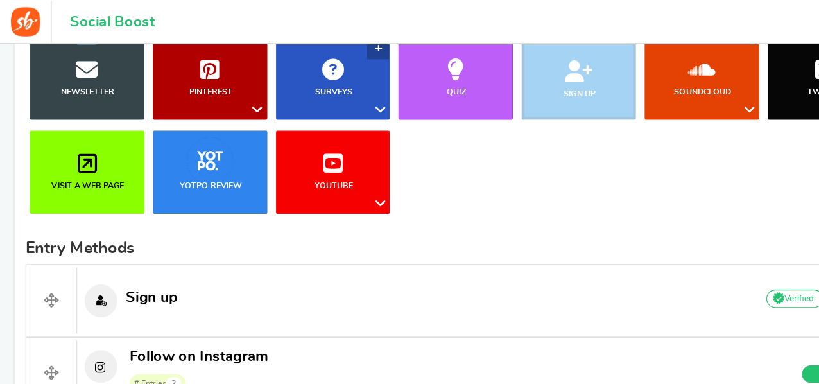
click at [311, 96] on link "Surveys" at bounding box center [293, 68] width 101 height 73
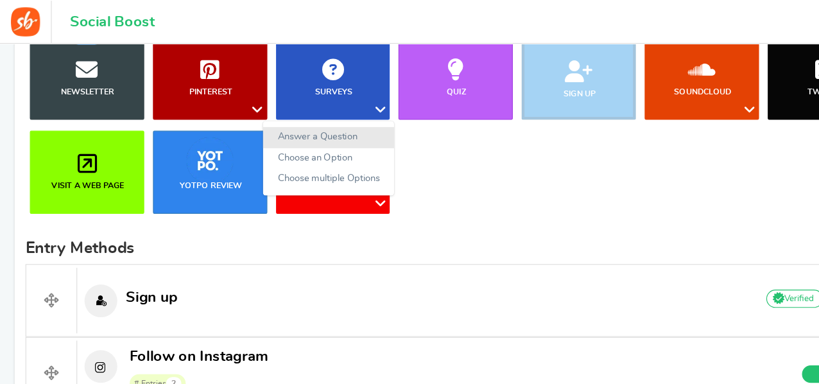
click at [301, 118] on link "Answer a Question" at bounding box center [290, 121] width 116 height 19
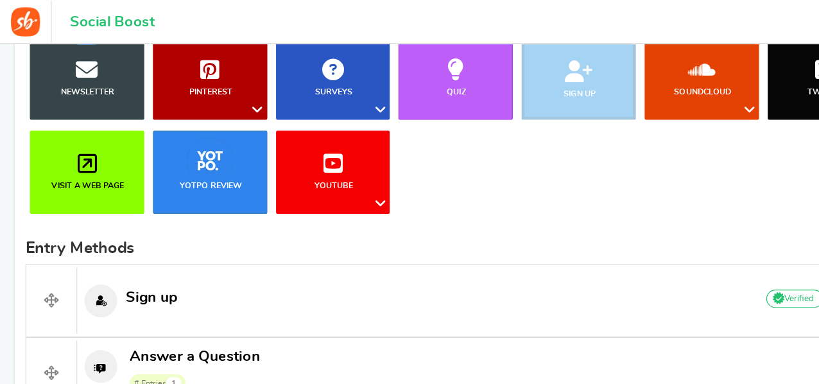
scroll to position [534, 0]
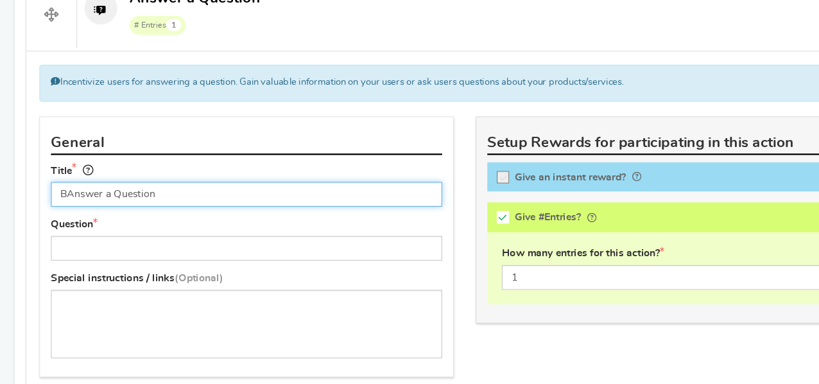
click at [171, 211] on input "BAnswer a Question" at bounding box center [217, 216] width 345 height 22
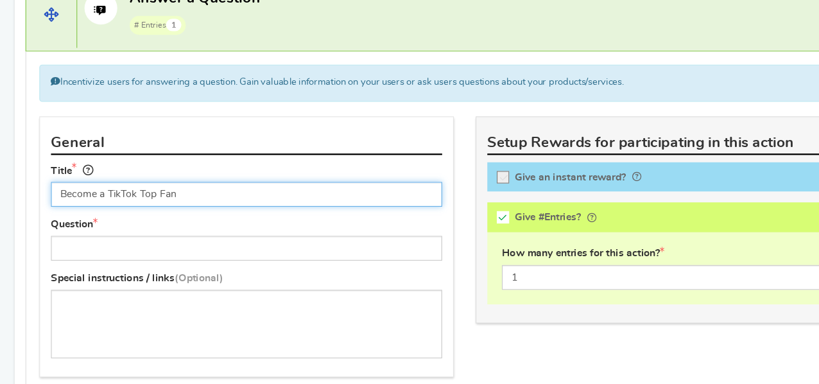
type input "Become a TikTok Top Fan"
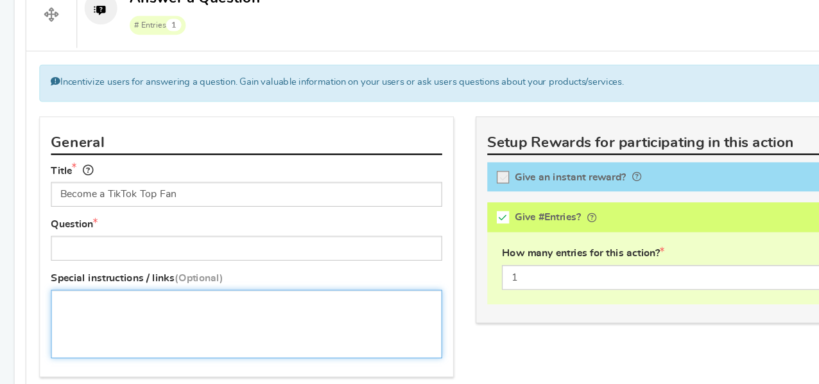
click at [178, 318] on textarea at bounding box center [217, 331] width 345 height 60
paste textarea "Follow @nightmareonfilmstreet on TIKTOK and LIKE & COMMENT on any THREE recent …"
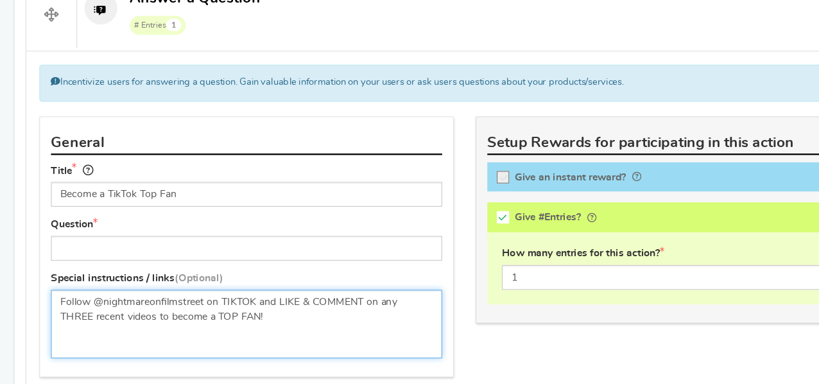
scroll to position [71, 0]
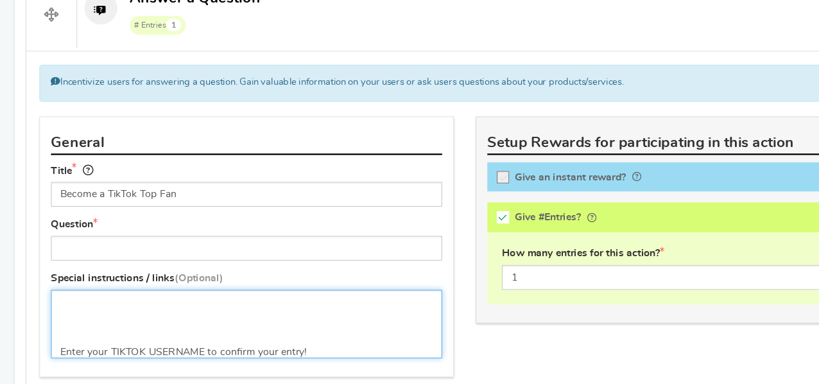
click at [50, 349] on textarea "Follow @nightmareonfilmstreet on TIKTOK and LIKE & COMMENT on any THREE recent …" at bounding box center [217, 331] width 345 height 60
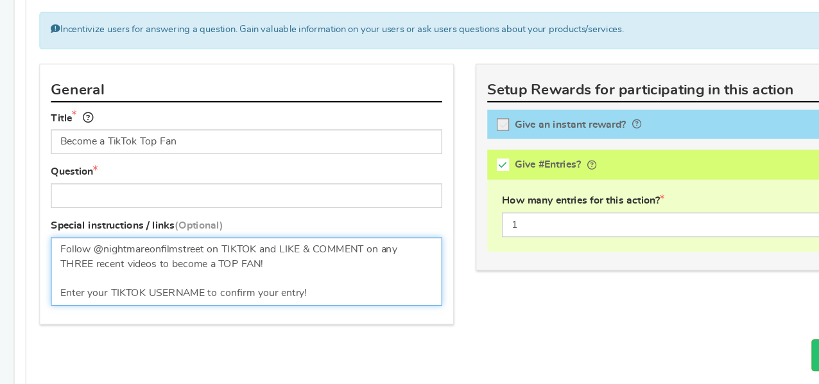
scroll to position [607, 0]
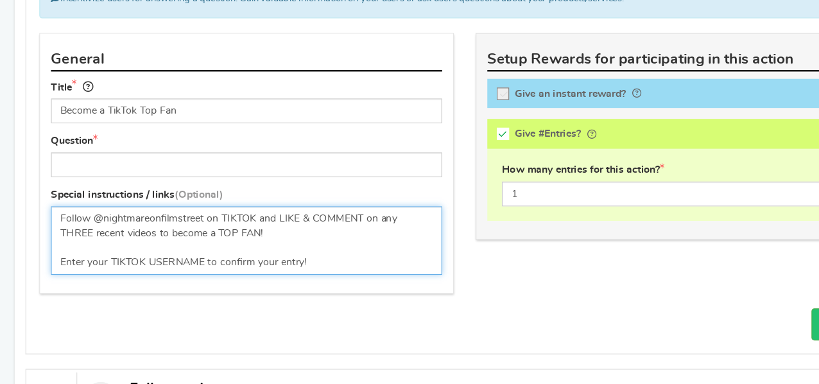
type textarea "Follow @nightmareonfilmstreet on TIKTOK and LIKE & COMMENT on any THREE recent …"
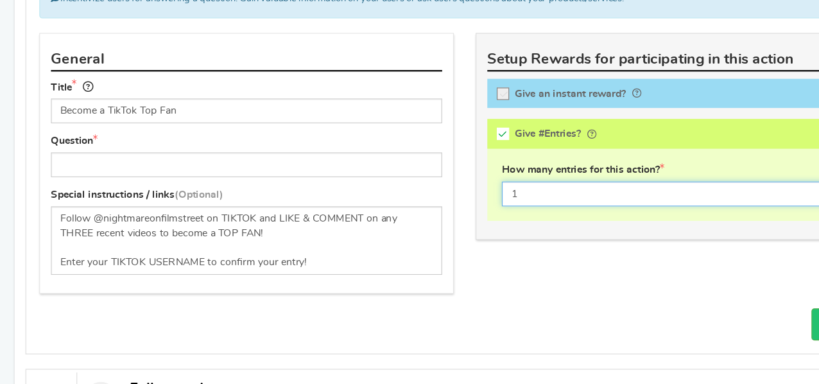
click at [470, 207] on input "1" at bounding box center [601, 216] width 319 height 22
type input "15"
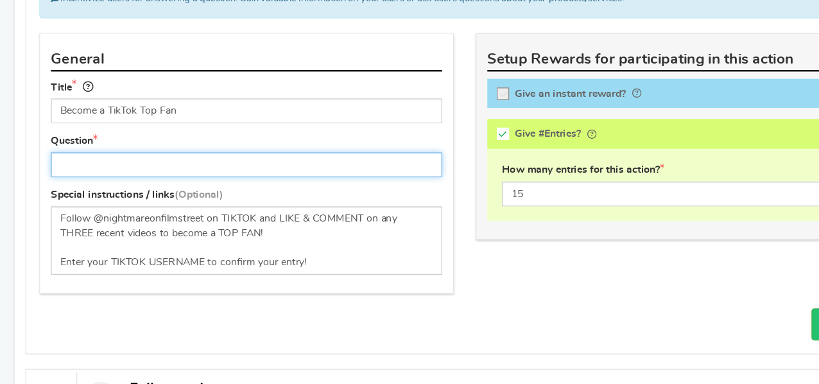
click at [209, 186] on input "text" at bounding box center [217, 191] width 345 height 22
type input "L"
click at [336, 189] on input "Follow @nightmareonfilmstreet, and Like + Comment on any 3 posts to become a Ti…" at bounding box center [217, 191] width 345 height 22
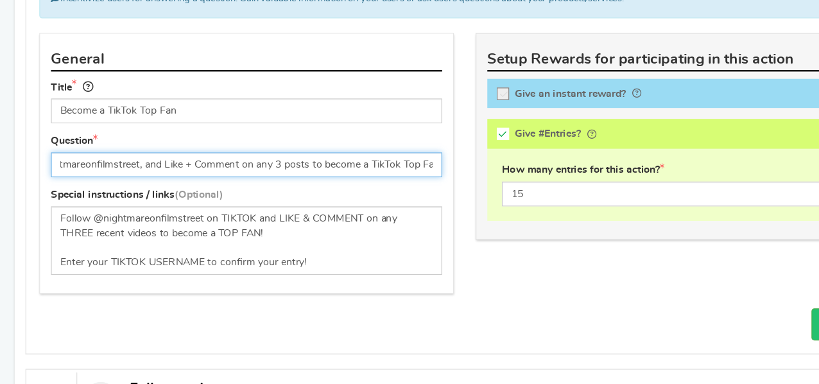
type input "Follow @nightmareonfilmstreet, and Like + Comment on any 3 posts to become a Ti…"
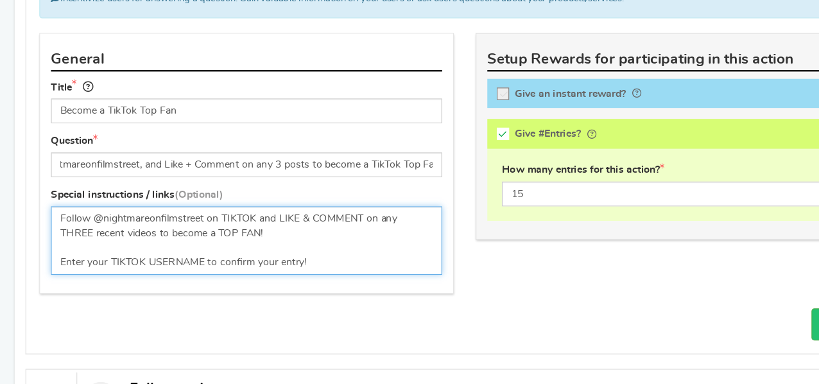
click at [342, 229] on textarea "Follow @nightmareonfilmstreet on TIKTOK and LIKE & COMMENT on any THREE recent …" at bounding box center [217, 257] width 345 height 60
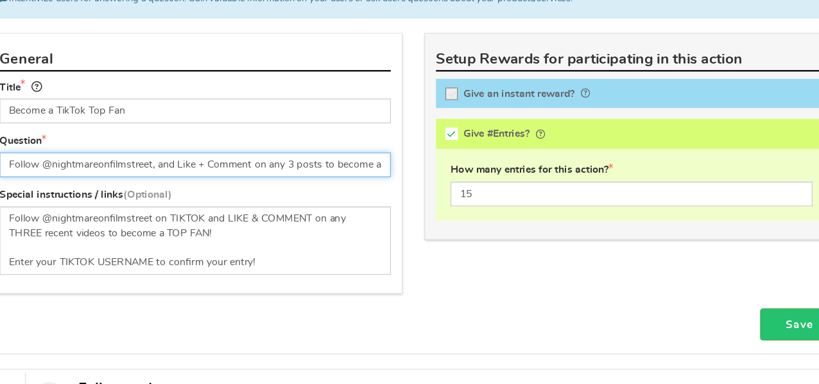
scroll to position [0, 61]
drag, startPoint x: 263, startPoint y: 185, endPoint x: 432, endPoint y: 192, distance: 169.0
click at [432, 192] on div "General Title Become a TikTok Top Fan Tip! Your title should show the huge savi…" at bounding box center [409, 195] width 769 height 243
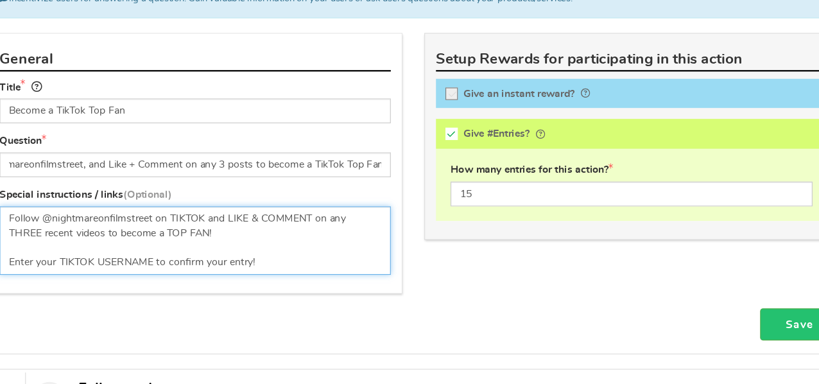
scroll to position [0, 0]
click at [301, 246] on textarea "Follow @nightmareonfilmstreet on TIKTOK and LIKE & COMMENT on any THREE recent …" at bounding box center [217, 257] width 345 height 60
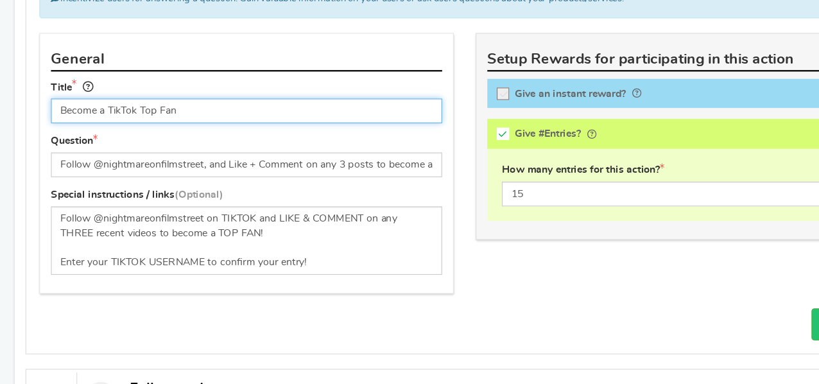
click at [186, 135] on input "Become a TikTok Top Fan" at bounding box center [217, 143] width 345 height 22
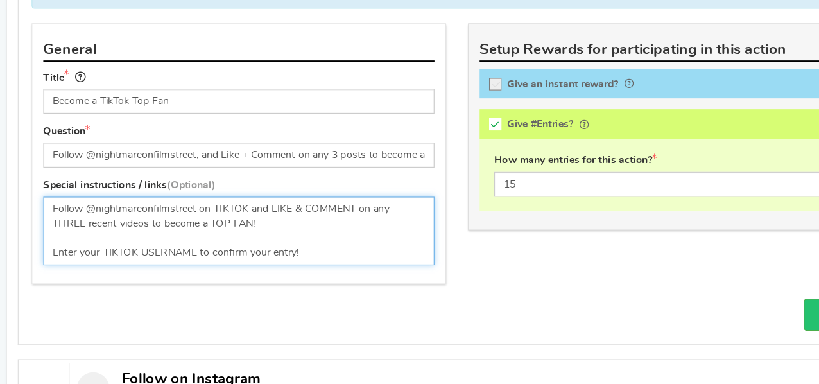
click at [241, 240] on textarea "Follow @nightmareonfilmstreet on TIKTOK and LIKE & COMMENT on any THREE recent …" at bounding box center [217, 248] width 345 height 60
paste textarea "[URL][DOMAIN_NAME]"
click at [52, 251] on textarea "Follow @nightmareonfilmstreet on TIKTOK and LIKE & COMMENT on any THREE recent …" at bounding box center [217, 248] width 345 height 60
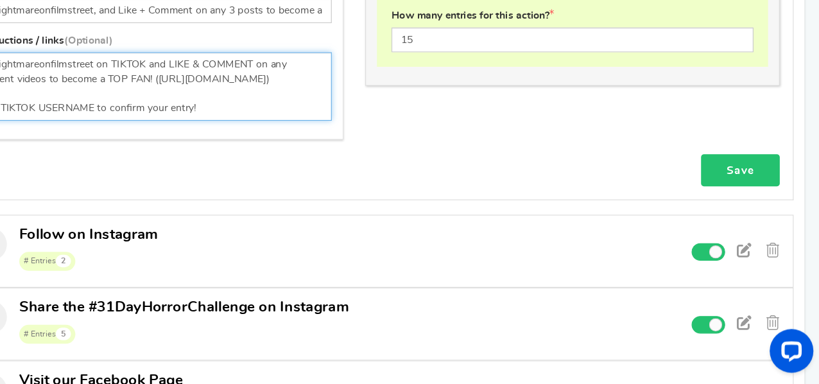
type textarea "Follow @nightmareonfilmstreet on TIKTOK and LIKE & COMMENT on any THREE recent …"
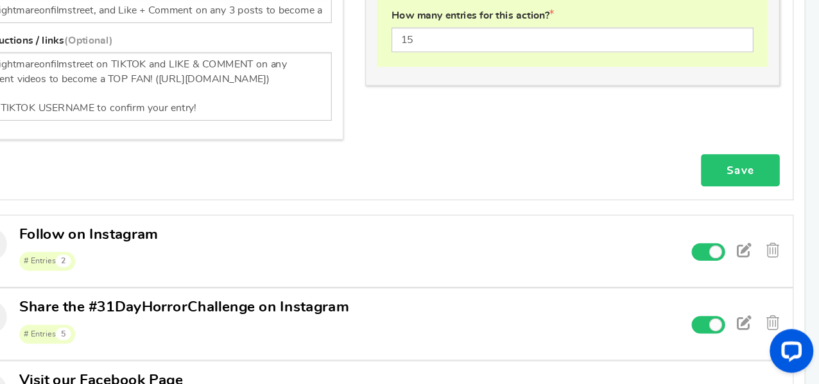
click at [761, 194] on link "Save" at bounding box center [749, 195] width 69 height 29
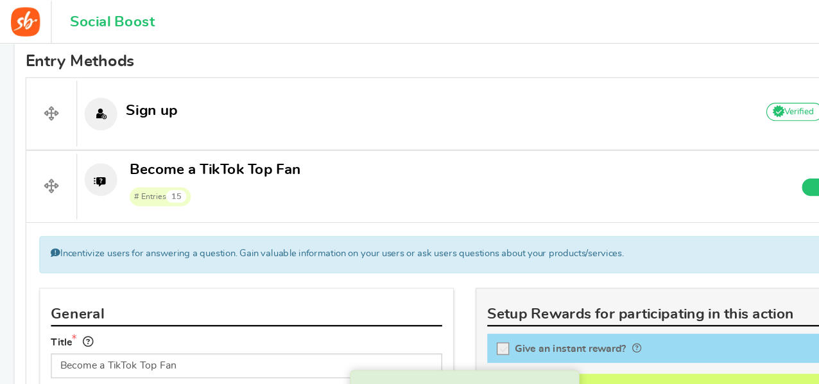
scroll to position [426, 0]
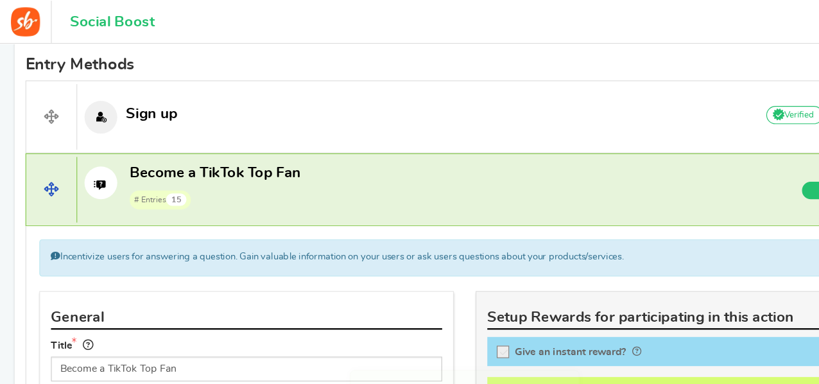
click at [229, 175] on span "# Entries 15" at bounding box center [189, 175] width 151 height 19
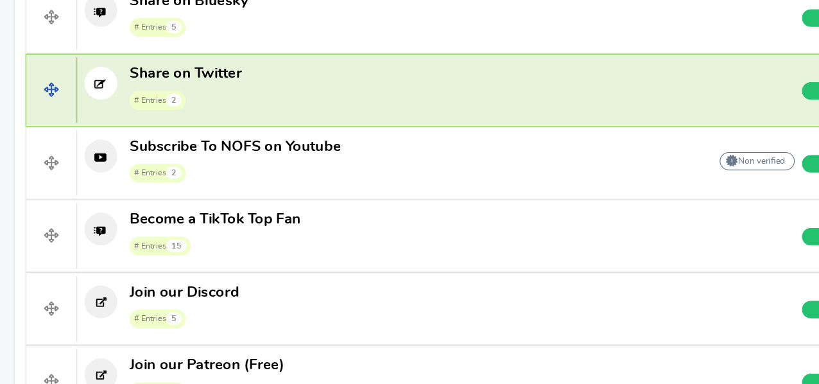
scroll to position [855, 0]
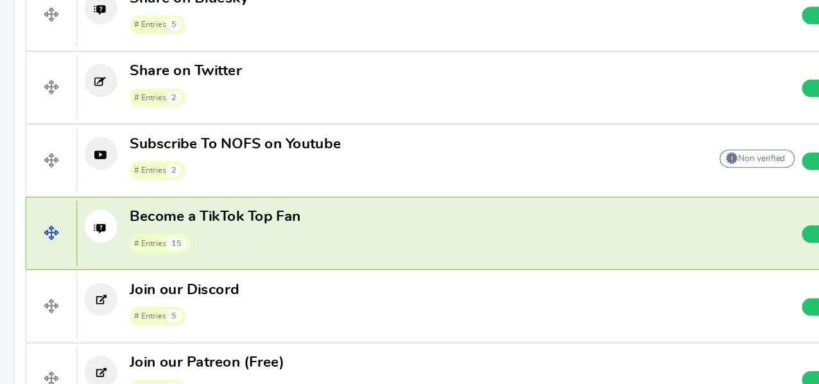
click at [260, 252] on span "# Entries 15" at bounding box center [189, 259] width 151 height 19
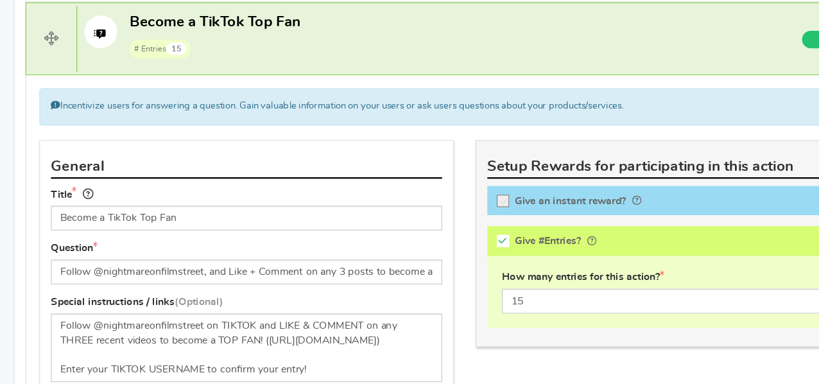
scroll to position [1036, 0]
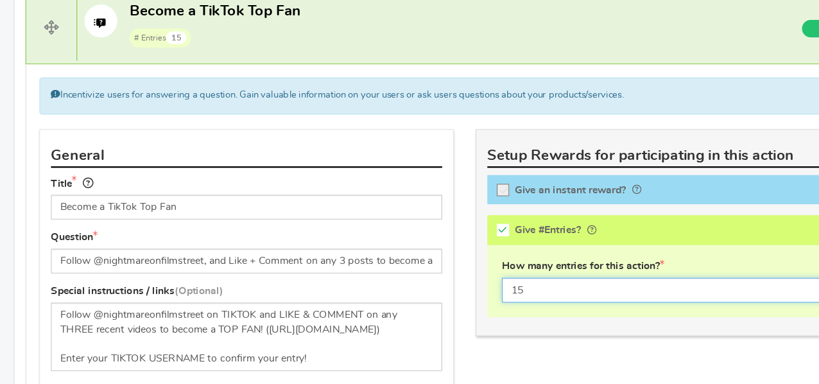
click at [466, 291] on input "15" at bounding box center [601, 301] width 319 height 22
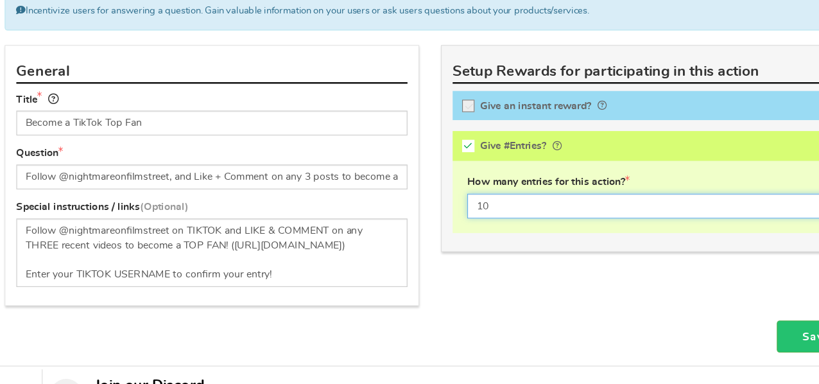
scroll to position [1110, 0]
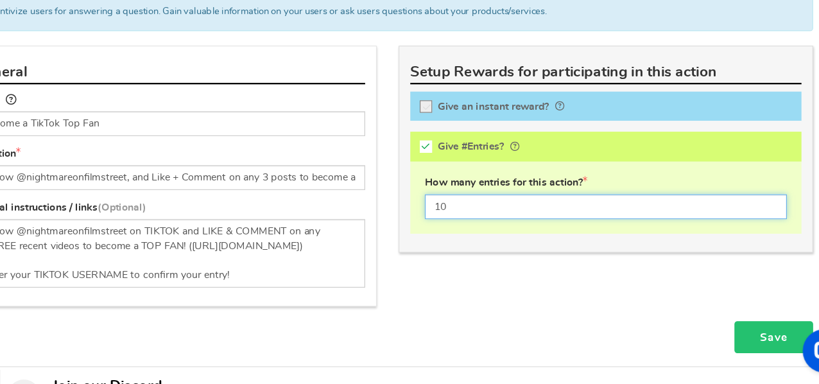
type input "10"
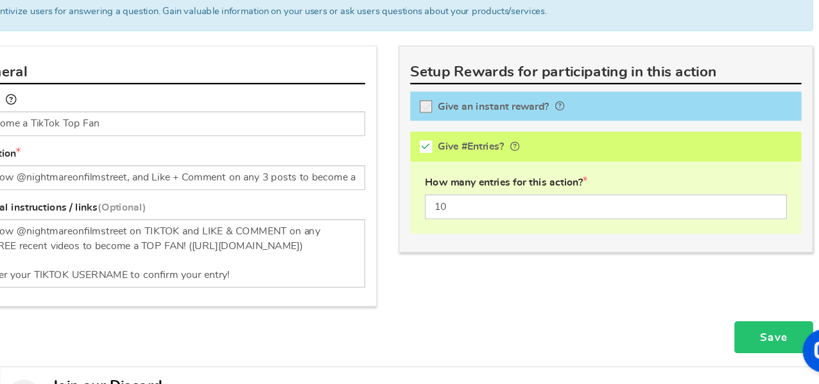
click at [729, 328] on link "Save" at bounding box center [749, 342] width 69 height 29
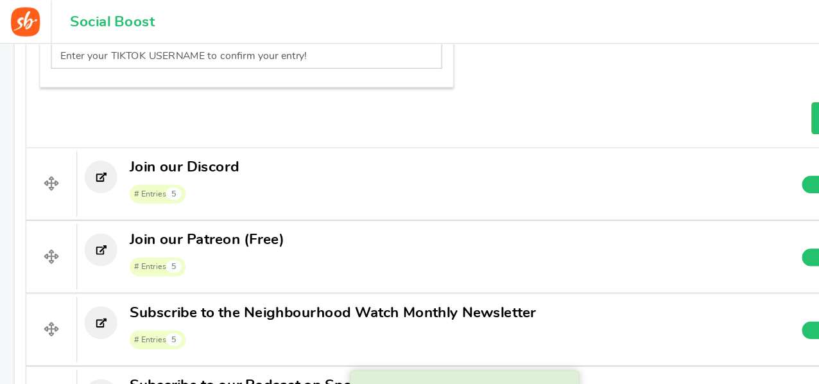
scroll to position [1348, 0]
click at [189, 152] on span "Join our Discord # Entries 5" at bounding box center [162, 159] width 96 height 41
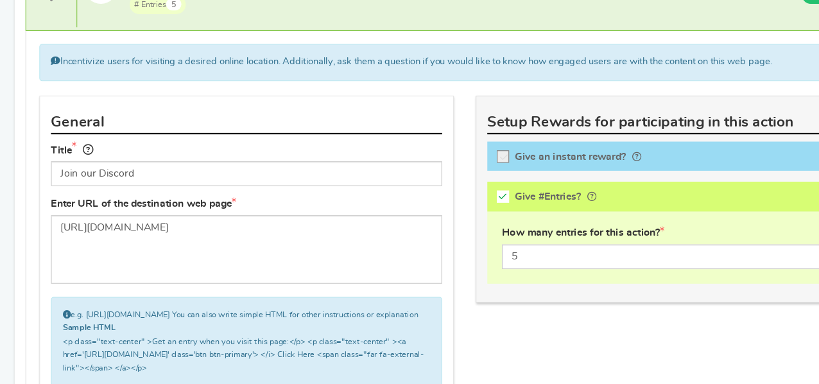
scroll to position [1470, 0]
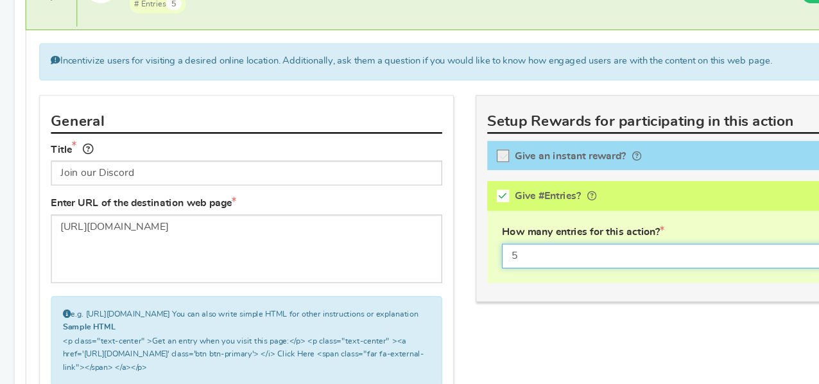
click at [462, 267] on input "5" at bounding box center [601, 271] width 319 height 22
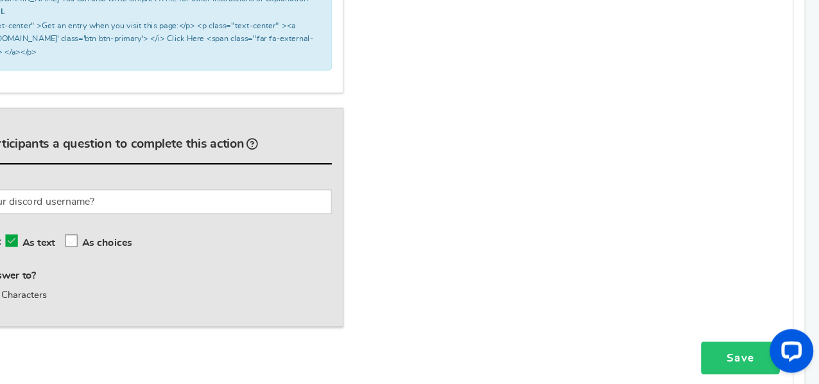
click at [732, 360] on link "Save" at bounding box center [749, 360] width 69 height 29
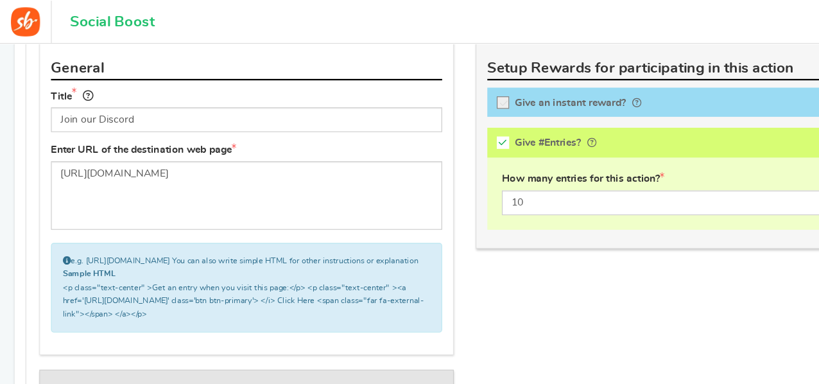
scroll to position [1563, 0]
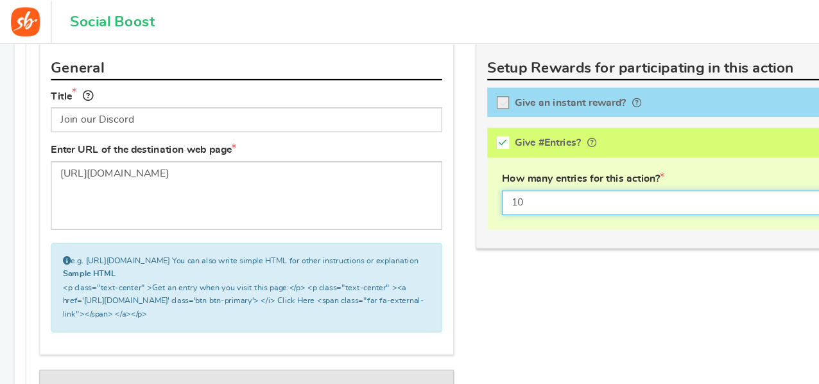
click at [488, 173] on input "10" at bounding box center [601, 179] width 319 height 22
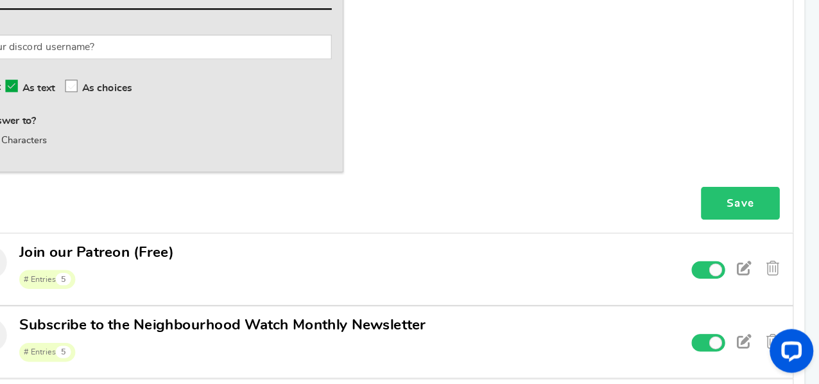
type input "5"
click at [752, 235] on link "Save" at bounding box center [749, 224] width 69 height 29
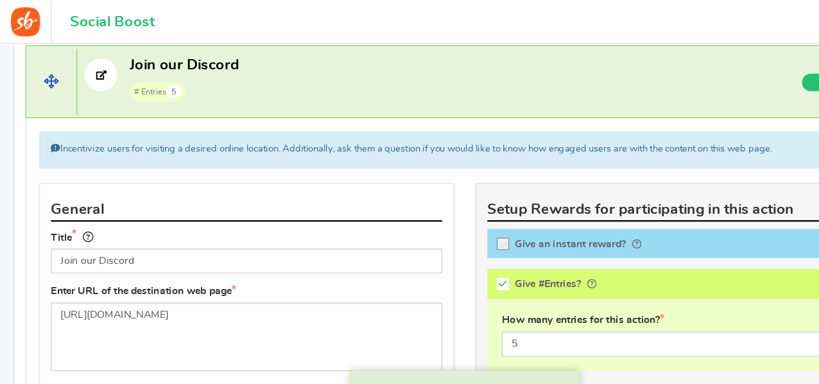
click at [241, 77] on p "Join our Discord # Entries 5" at bounding box center [361, 69] width 587 height 41
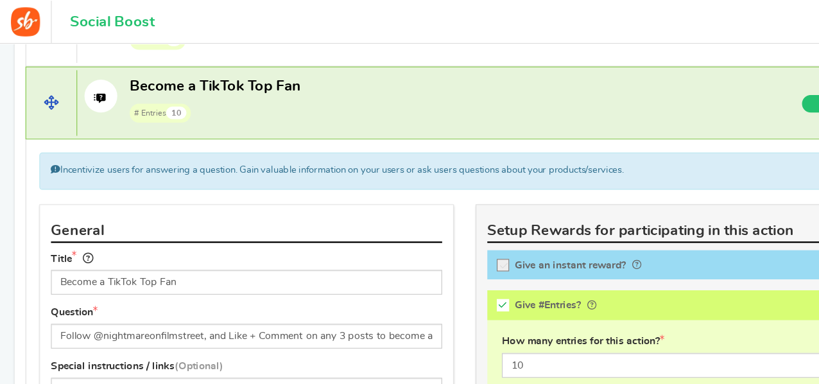
click at [238, 97] on span "# Entries 10" at bounding box center [189, 98] width 151 height 19
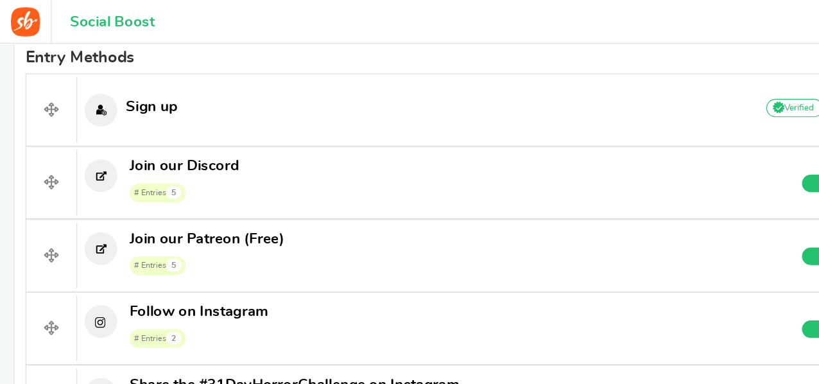
scroll to position [399, 0]
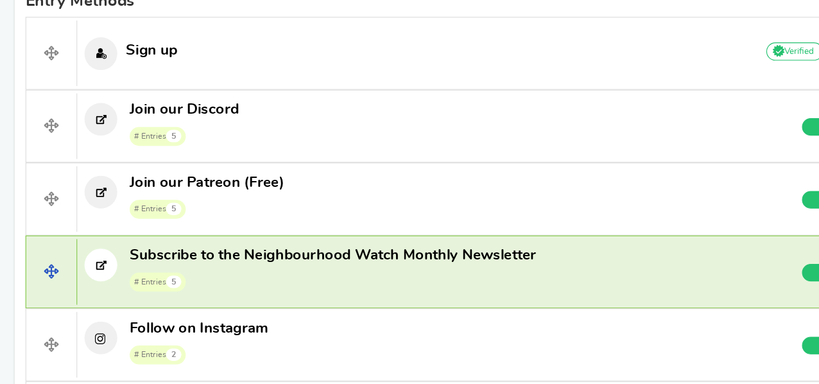
click at [326, 264] on span "Subscribe to the Neighbourhood Watch Monthly Newsletter" at bounding box center [293, 270] width 358 height 13
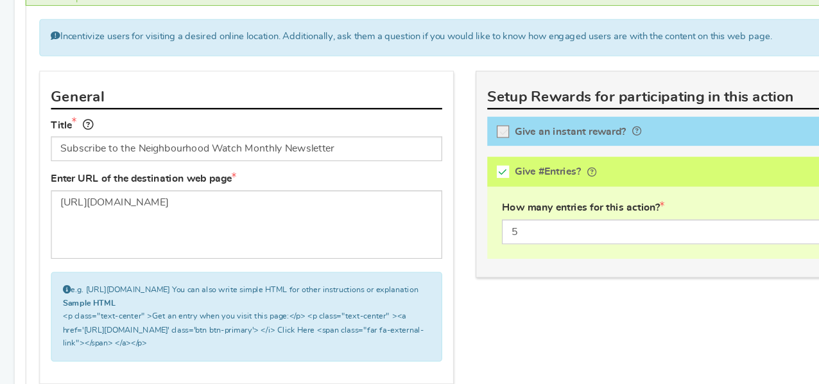
scroll to position [711, 0]
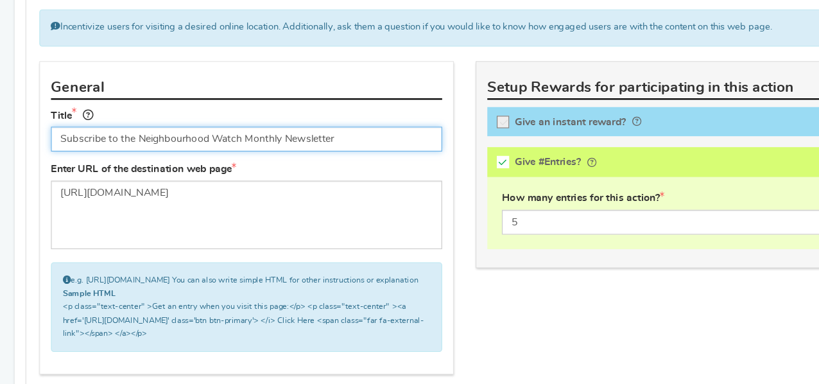
drag, startPoint x: 213, startPoint y: 163, endPoint x: 247, endPoint y: 170, distance: 34.0
click at [247, 170] on input "Subscribe to the Neighbourhood Watch Monthly Newsletter" at bounding box center [217, 168] width 345 height 22
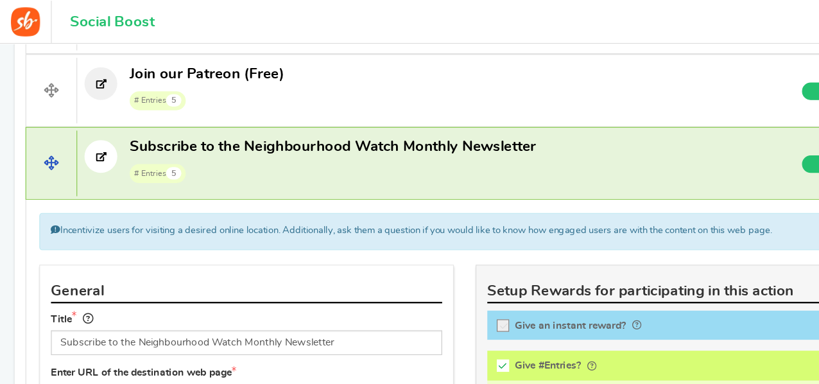
click at [271, 150] on span "# Entries 5" at bounding box center [293, 152] width 358 height 19
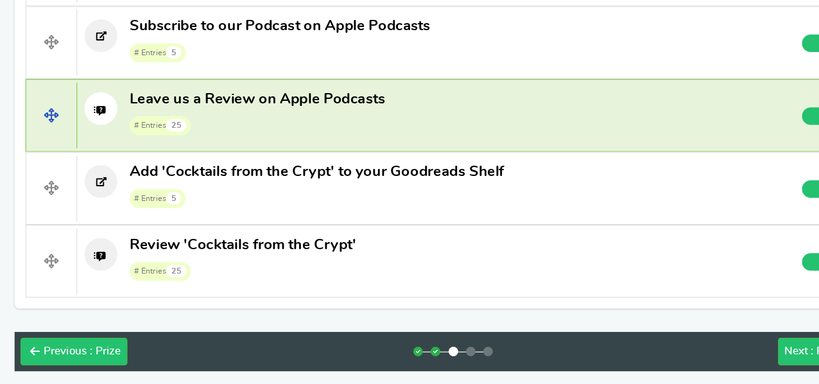
scroll to position [1413, 0]
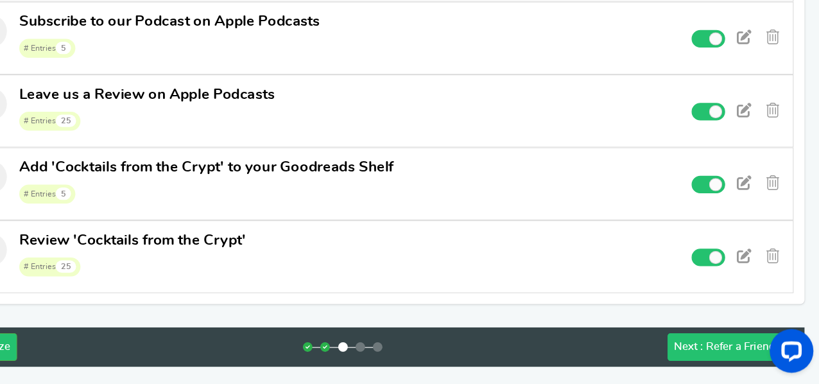
click at [711, 346] on span "Next" at bounding box center [702, 351] width 21 height 10
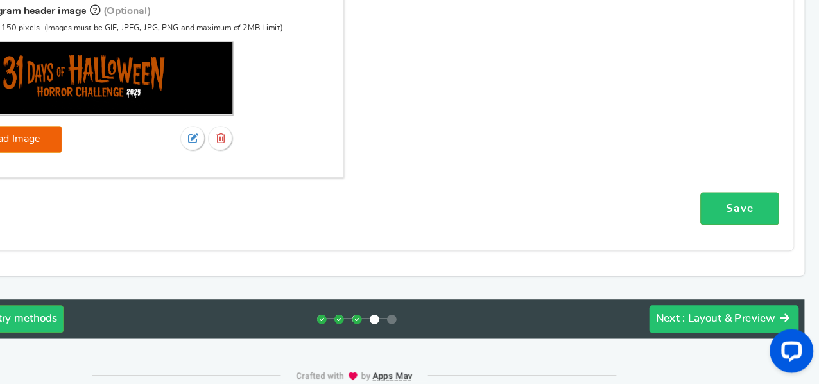
scroll to position [492, 0]
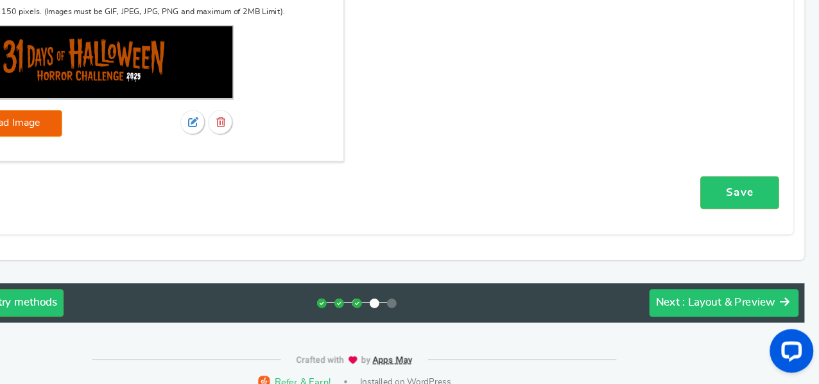
click at [711, 307] on span ": Layout & Preview" at bounding box center [740, 312] width 82 height 10
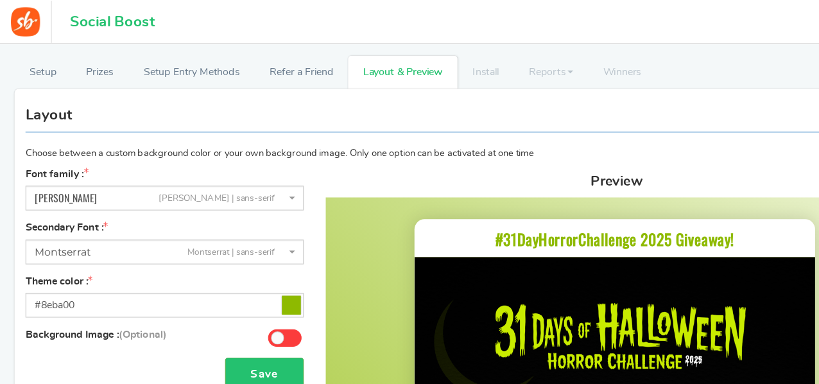
scroll to position [18, 0]
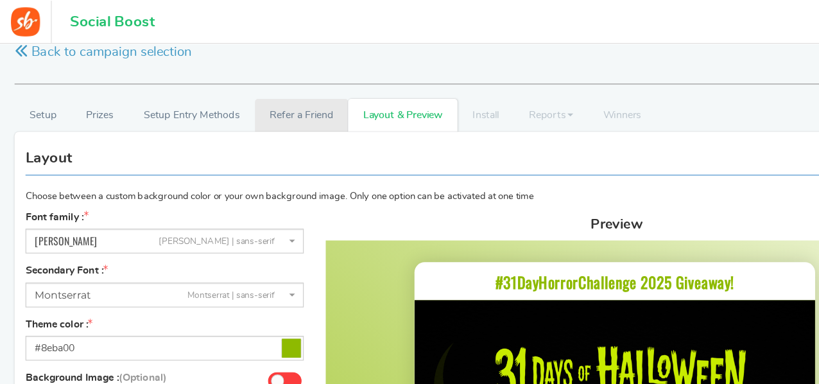
click at [258, 103] on link "Refer a Friend" at bounding box center [266, 101] width 82 height 29
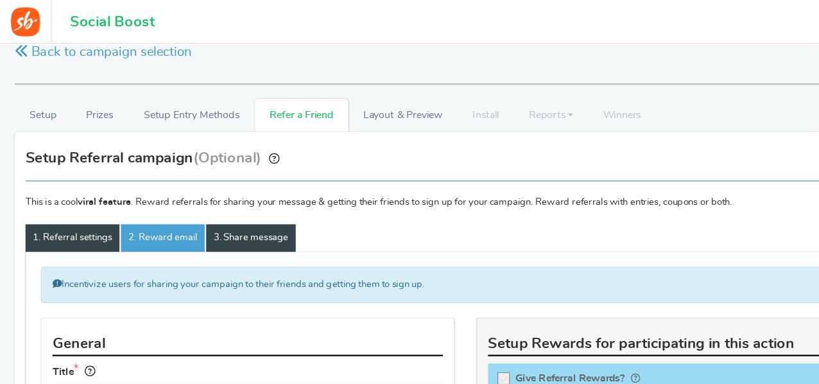
click at [229, 209] on link "3. Share message" at bounding box center [221, 210] width 79 height 24
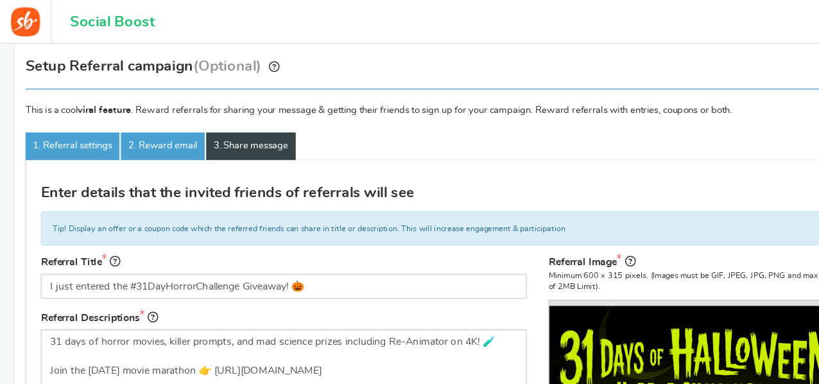
scroll to position [98, 0]
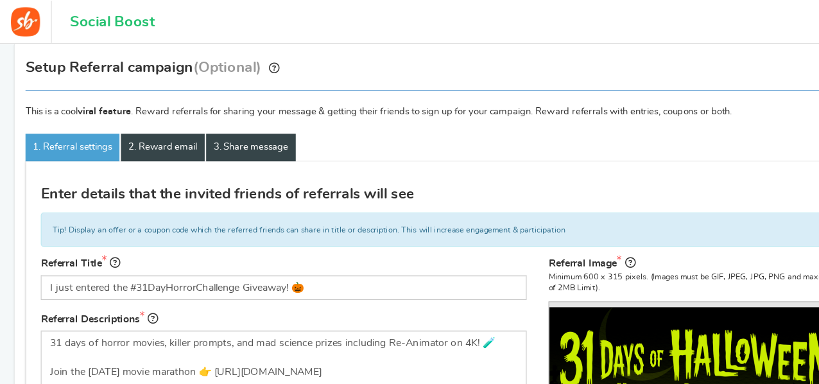
click at [160, 126] on link "2. Reward email" at bounding box center [144, 130] width 74 height 24
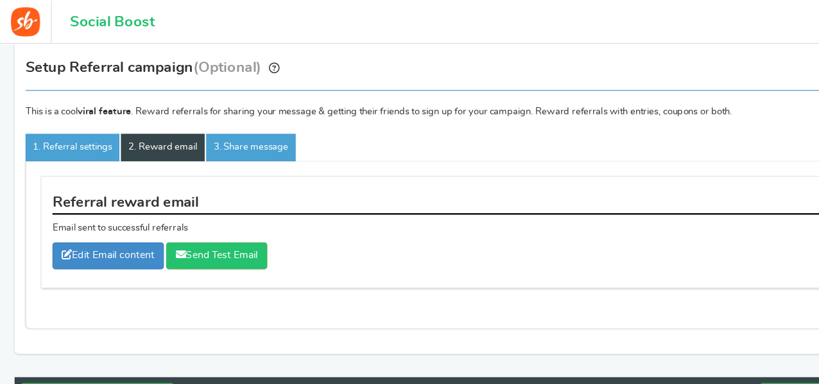
scroll to position [0, 0]
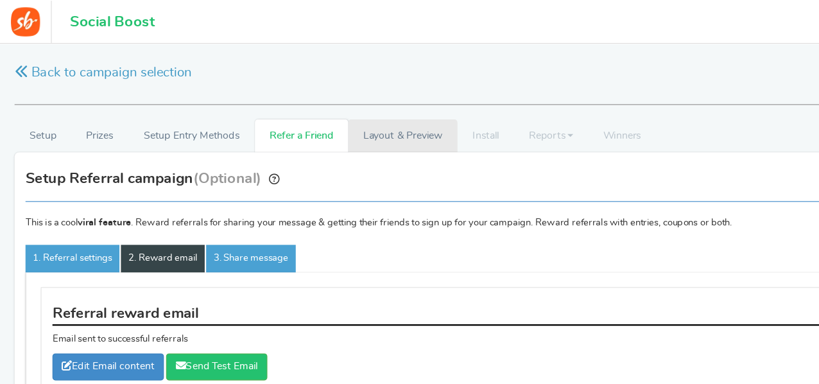
click at [346, 121] on link "Layout & Preview" at bounding box center [355, 119] width 96 height 29
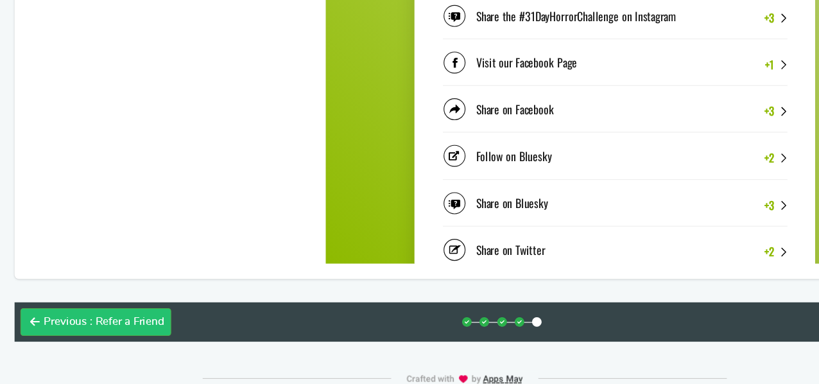
scroll to position [972, 0]
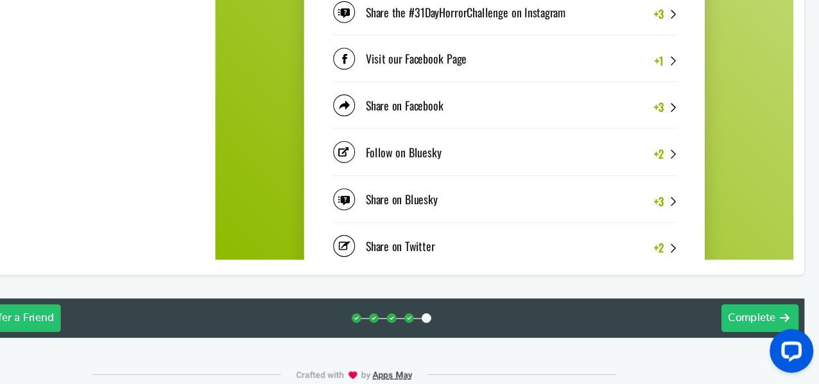
click at [733, 324] on button "Next Complete" at bounding box center [767, 325] width 68 height 24
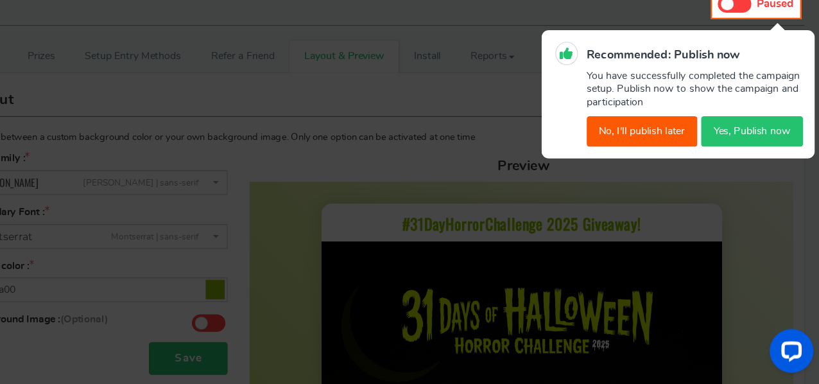
scroll to position [0, 0]
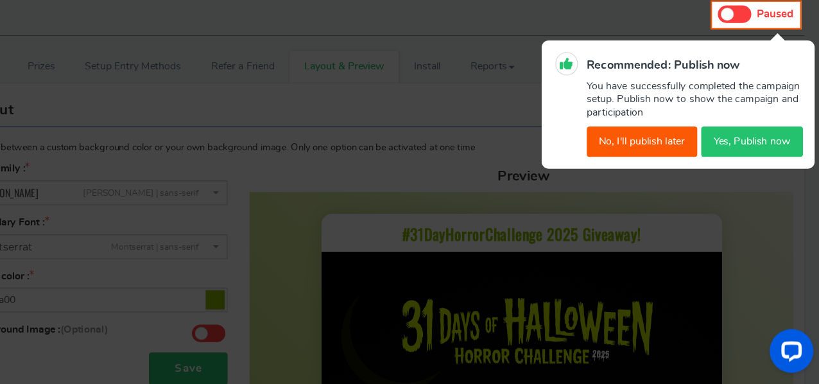
click at [762, 163] on button "Yes, Publish now" at bounding box center [760, 170] width 90 height 27
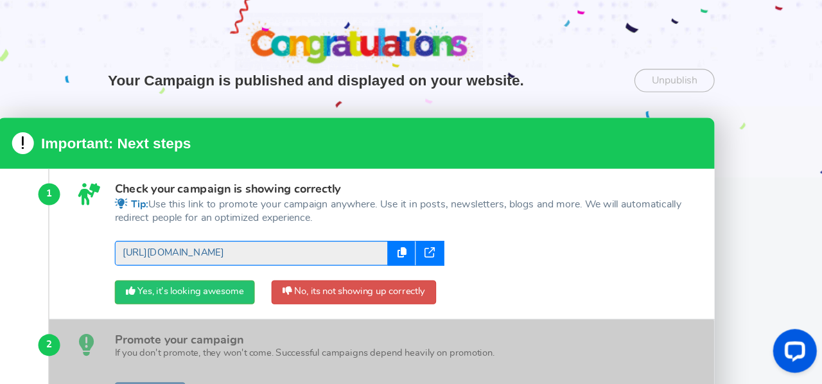
click at [388, 268] on link "[URL][DOMAIN_NAME]" at bounding box center [318, 268] width 241 height 22
click at [683, 119] on link "Unpublish" at bounding box center [691, 116] width 71 height 21
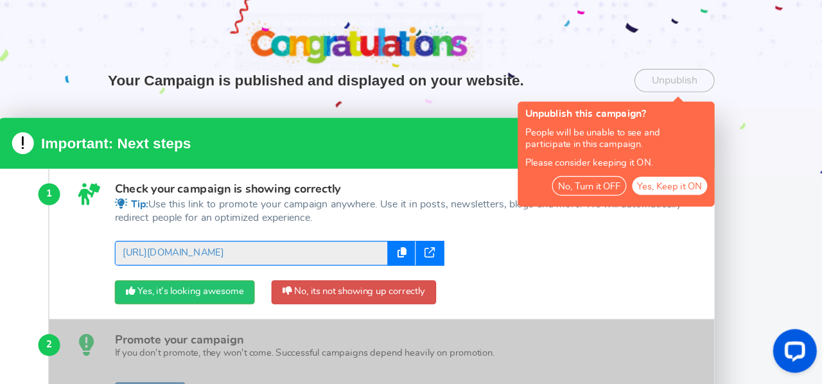
click at [635, 207] on button "No, Turn it OFF" at bounding box center [616, 208] width 65 height 17
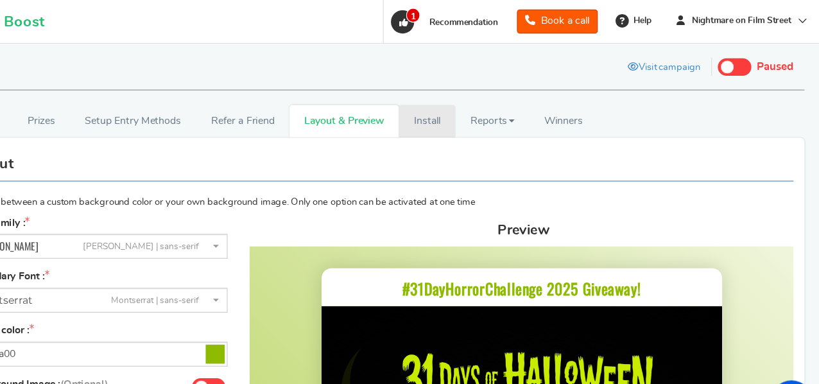
click at [464, 101] on link "Install" at bounding box center [474, 106] width 50 height 29
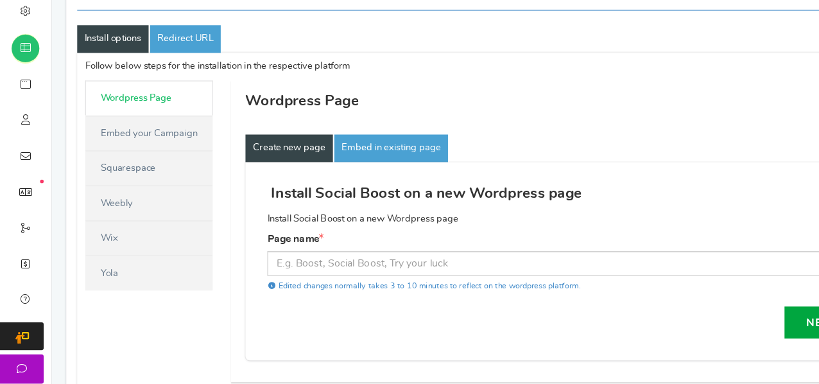
scroll to position [105, 0]
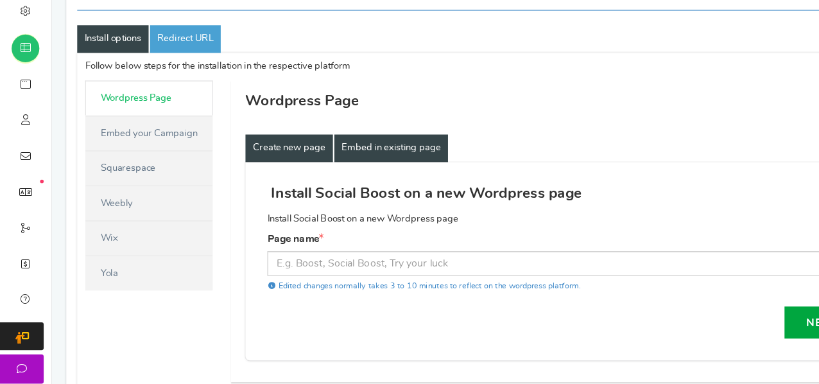
click at [348, 182] on link "Embed in existing page" at bounding box center [345, 176] width 100 height 24
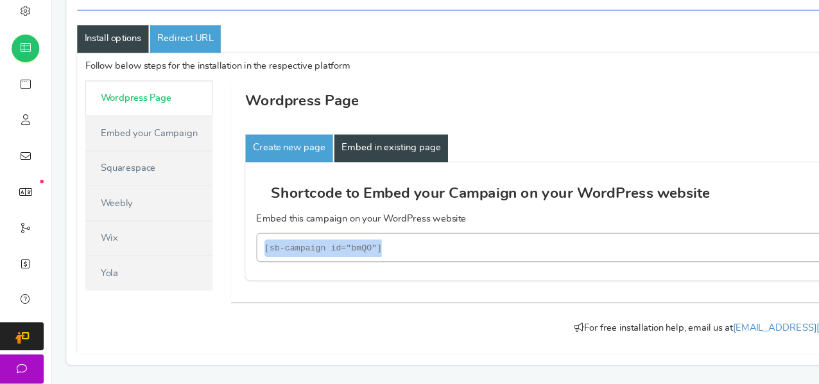
drag, startPoint x: 361, startPoint y: 258, endPoint x: 213, endPoint y: 266, distance: 147.9
click at [213, 266] on div "Create new page Embed in existing page Install Social Boost on a new Wordpress …" at bounding box center [497, 231] width 586 height 161
copy code "[sb-campaign id="bmQO"]"
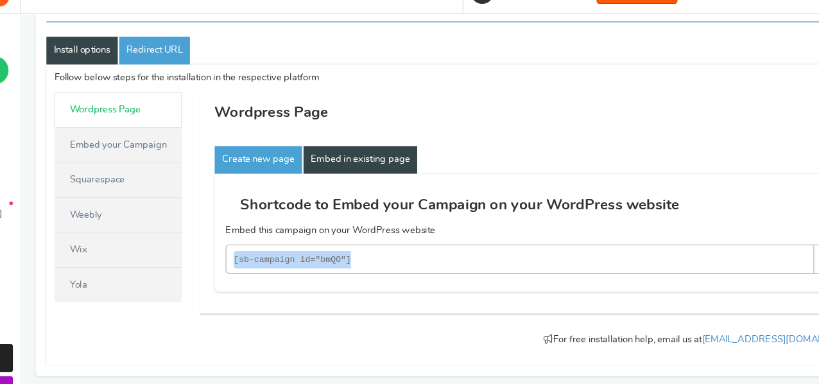
scroll to position [114, 0]
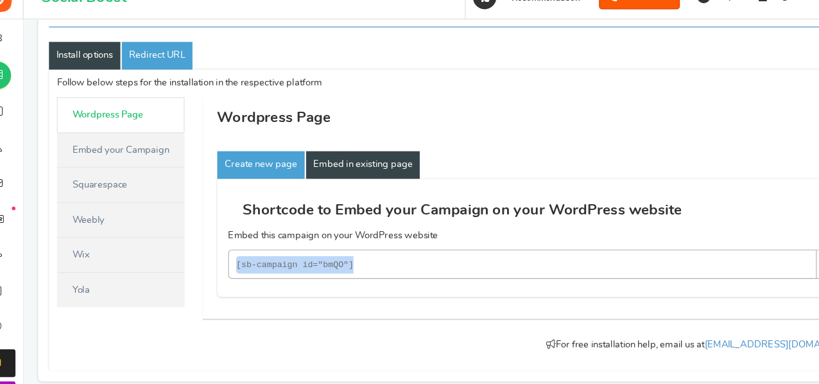
copy code "[sb-campaign id="bmQO"]"
click at [159, 152] on link "Embed your Campaign" at bounding box center [131, 153] width 112 height 31
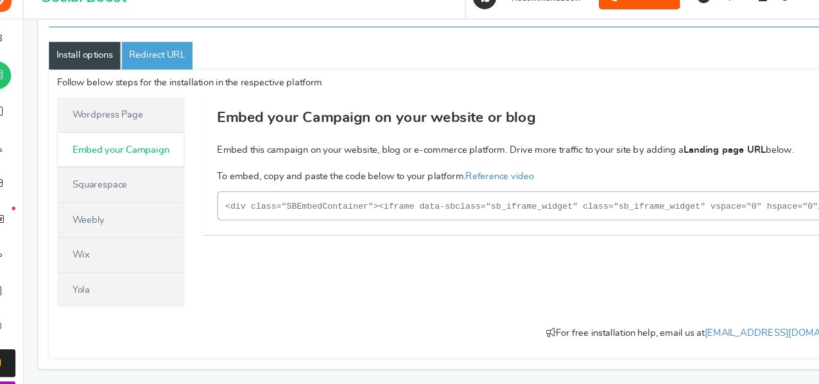
click at [130, 134] on link "Wordpress Page" at bounding box center [131, 122] width 112 height 31
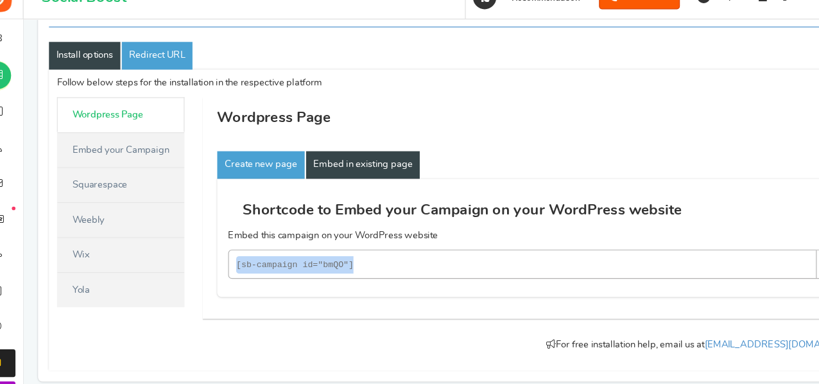
copy code "[sb-campaign id="bmQO"]"
click at [105, 80] on link "Install options" at bounding box center [99, 70] width 63 height 24
click at [182, 64] on link "Redirect URL" at bounding box center [163, 70] width 62 height 24
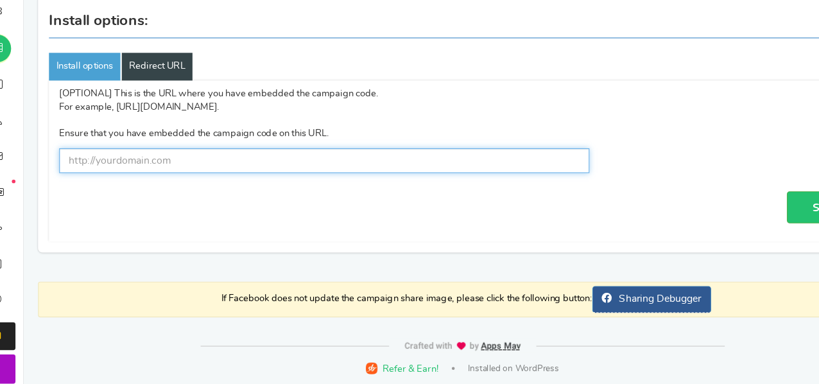
click at [265, 176] on input "text" at bounding box center [310, 187] width 467 height 22
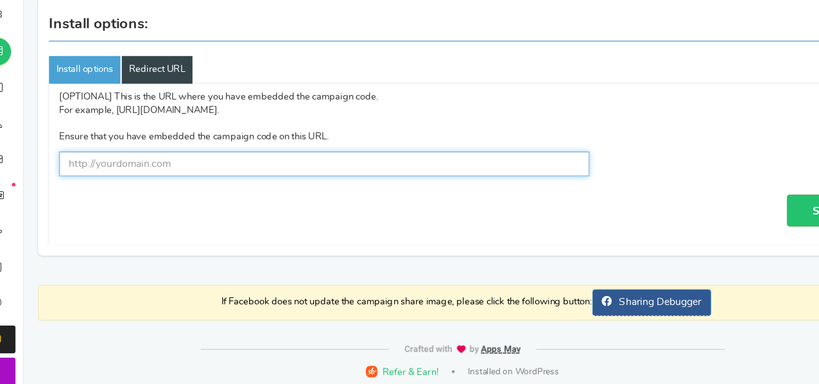
paste input "[URL][DOMAIN_NAME]"
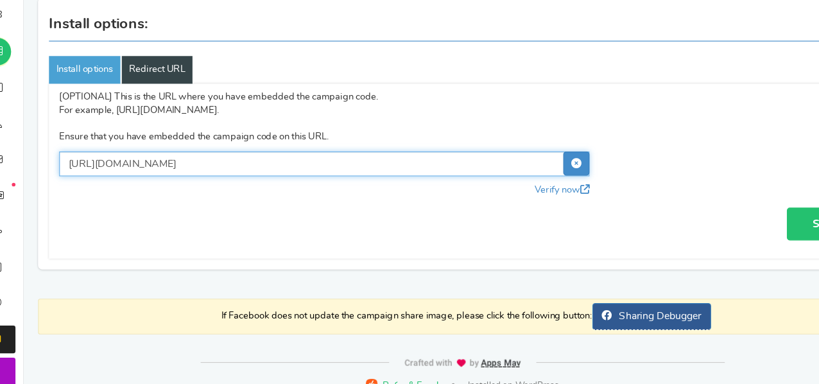
type input "[URL][DOMAIN_NAME]"
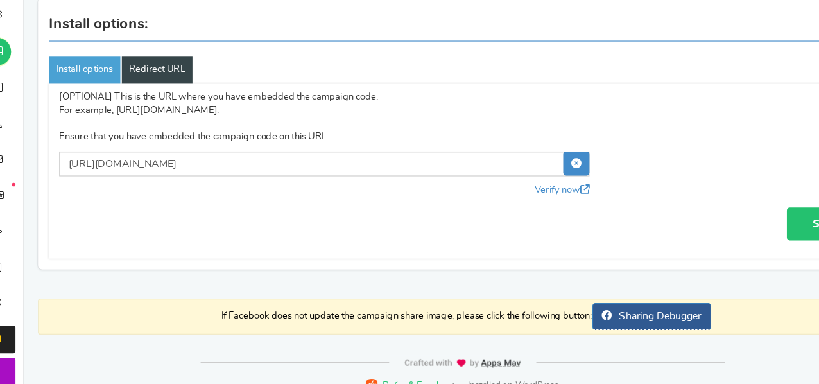
click at [727, 238] on link "Save" at bounding box center [753, 239] width 69 height 29
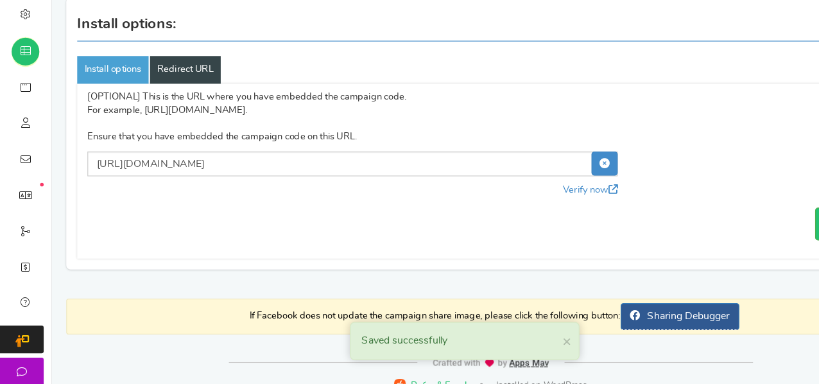
scroll to position [0, 0]
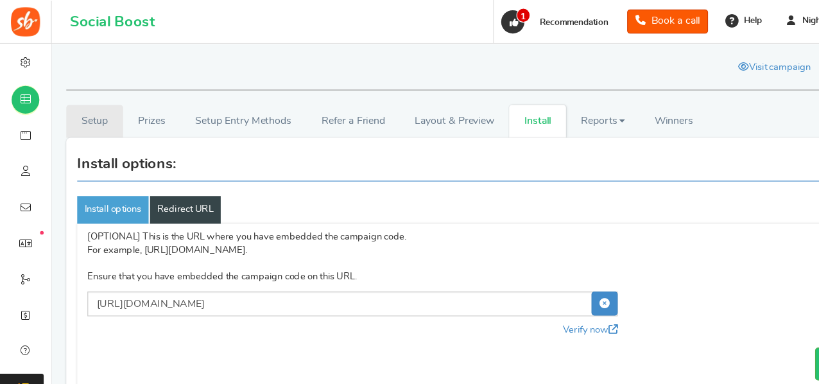
click at [93, 112] on link "Setup" at bounding box center [83, 106] width 50 height 29
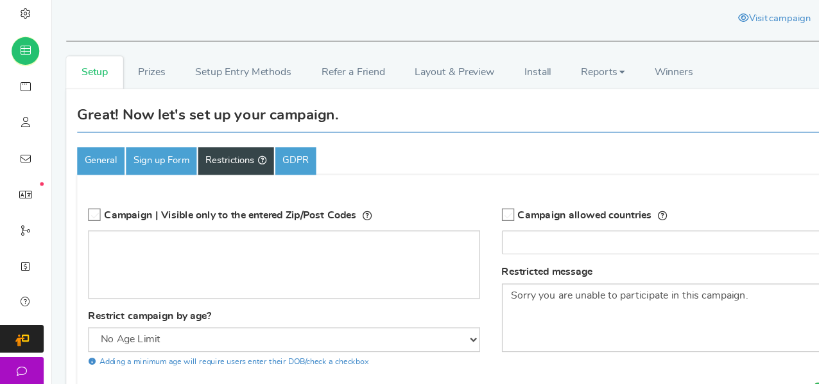
scroll to position [6, 0]
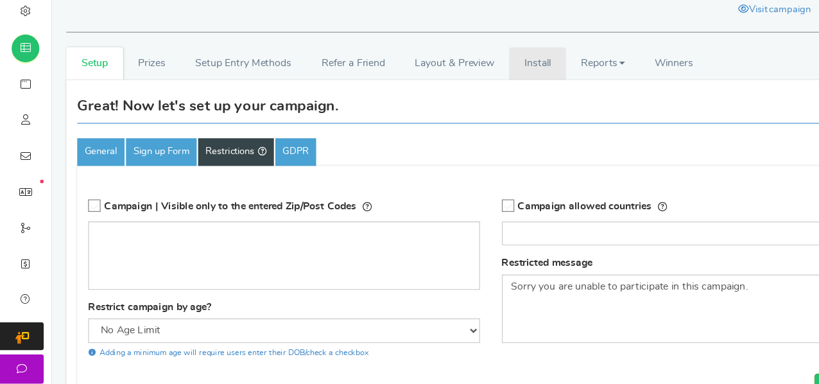
click at [475, 105] on link "Install" at bounding box center [474, 101] width 50 height 29
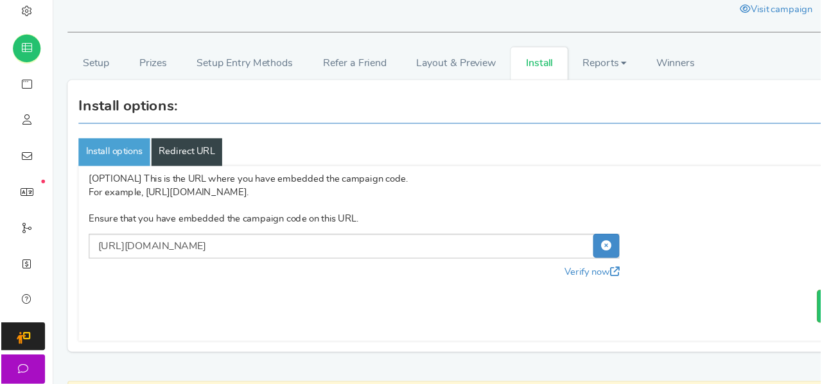
scroll to position [0, 0]
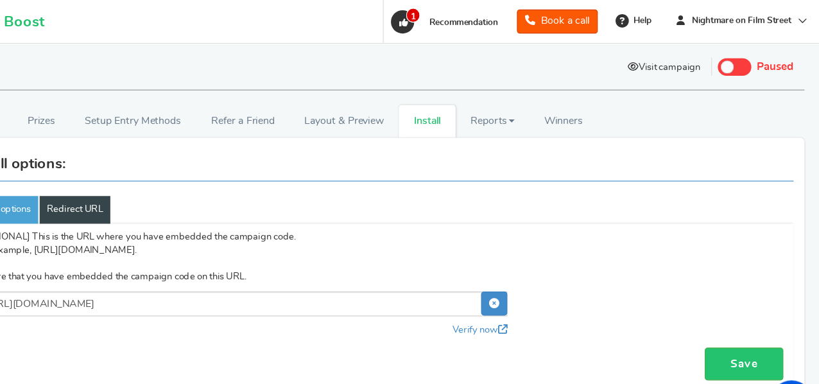
click at [702, 55] on link "Visit campaign" at bounding box center [682, 60] width 83 height 22
click at [759, 62] on label "Live Paused" at bounding box center [760, 59] width 73 height 16
click at [730, 62] on input "Live Paused" at bounding box center [730, 57] width 0 height 8
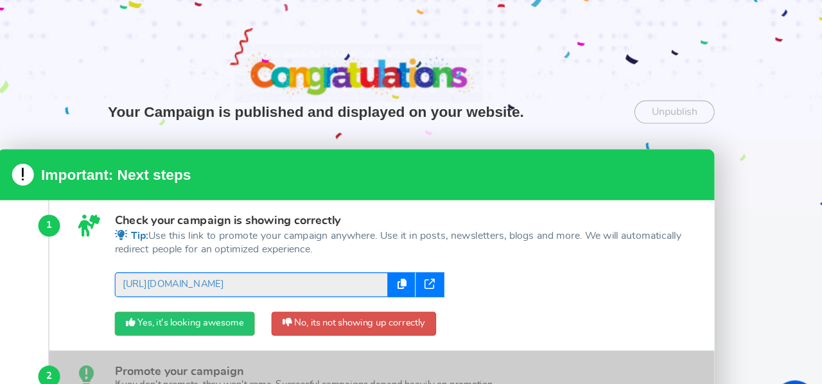
scroll to position [18, 0]
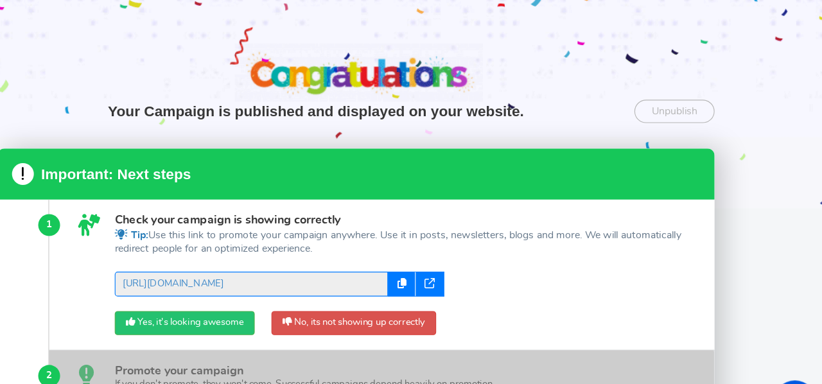
click at [482, 247] on div at bounding box center [476, 251] width 25 height 22
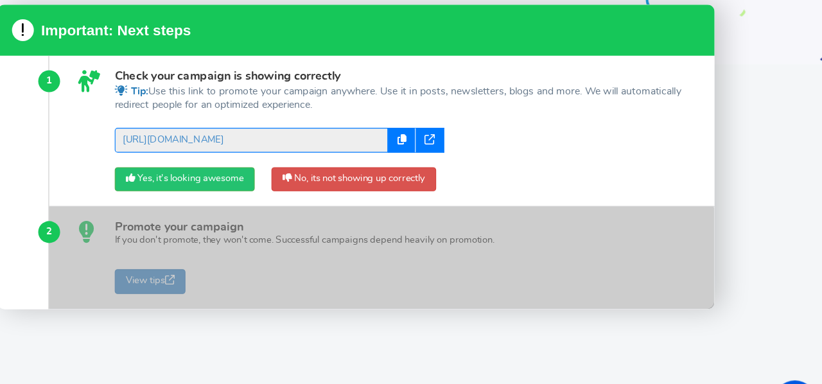
scroll to position [0, 0]
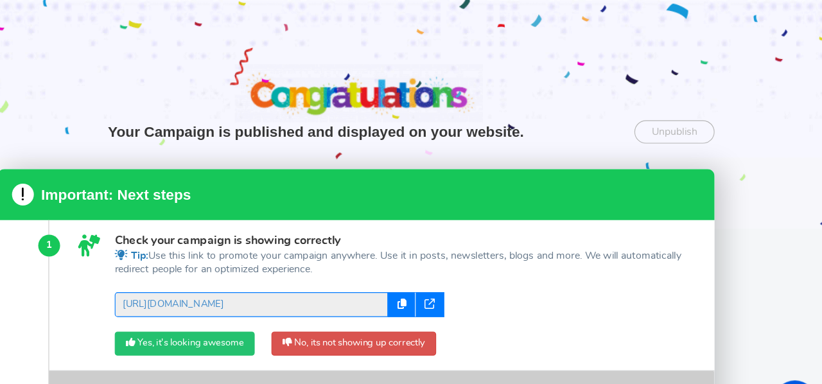
click at [286, 297] on link "Yes, it's looking awesome" at bounding box center [259, 303] width 123 height 22
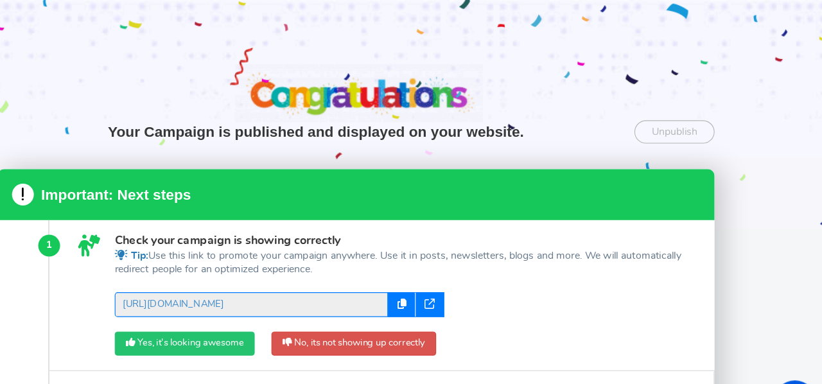
scroll to position [170, 0]
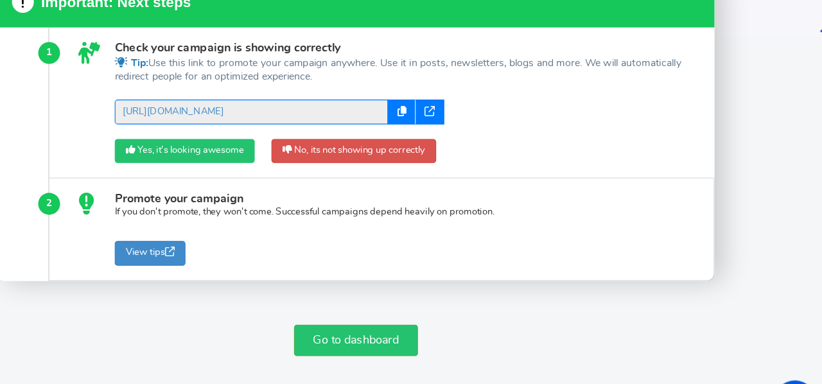
click at [268, 139] on link "Yes, it's looking awesome" at bounding box center [259, 134] width 123 height 22
click at [424, 297] on link "Go to dashboard" at bounding box center [410, 300] width 109 height 28
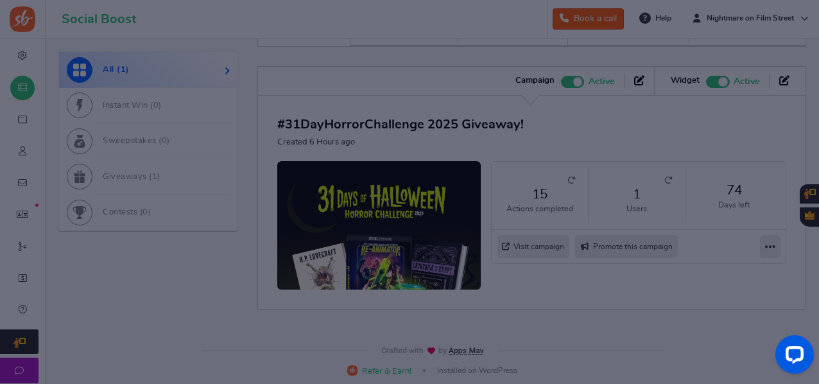
click at [605, 279] on div at bounding box center [409, 192] width 819 height 384
click at [536, 122] on div at bounding box center [409, 192] width 819 height 384
click at [432, 166] on div at bounding box center [409, 192] width 819 height 384
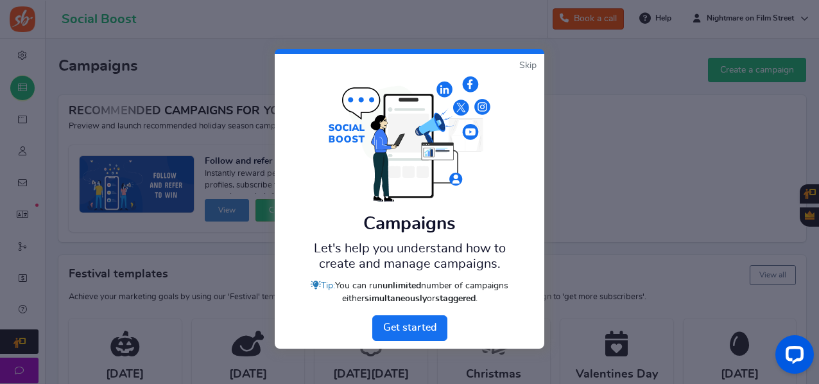
click at [536, 67] on link "Skip" at bounding box center [527, 65] width 17 height 13
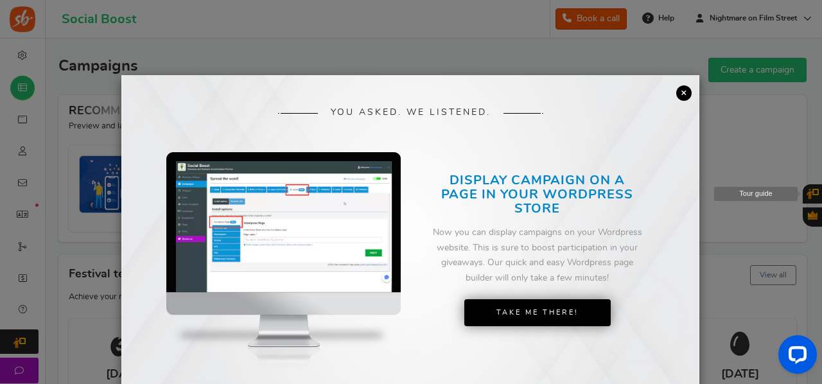
click at [685, 93] on link "×" at bounding box center [683, 92] width 15 height 15
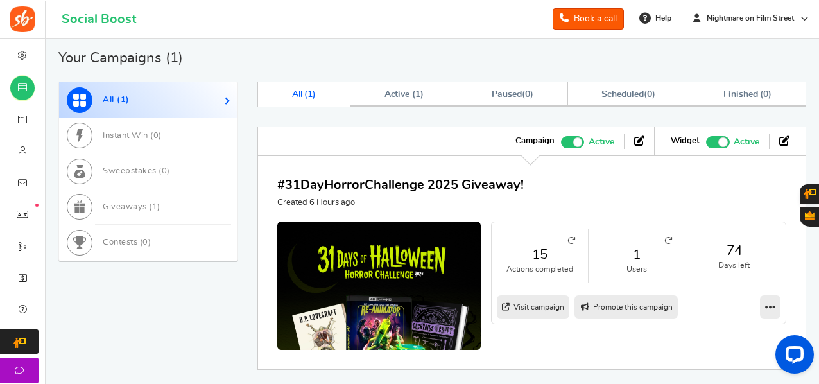
scroll to position [430, 0]
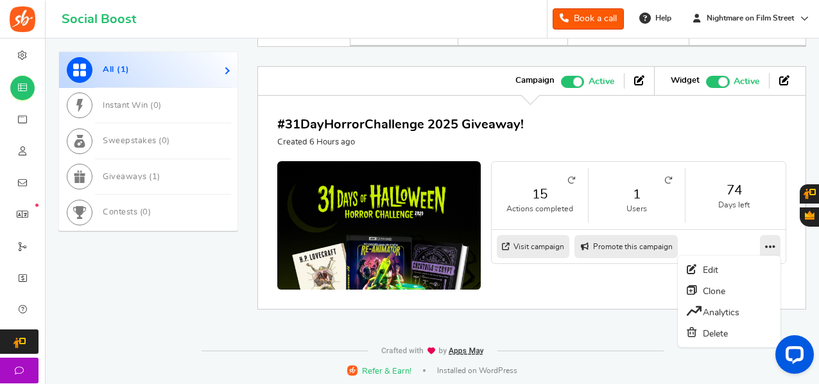
click at [772, 243] on icon at bounding box center [770, 247] width 10 height 12
click at [720, 268] on link "Edit" at bounding box center [729, 269] width 95 height 21
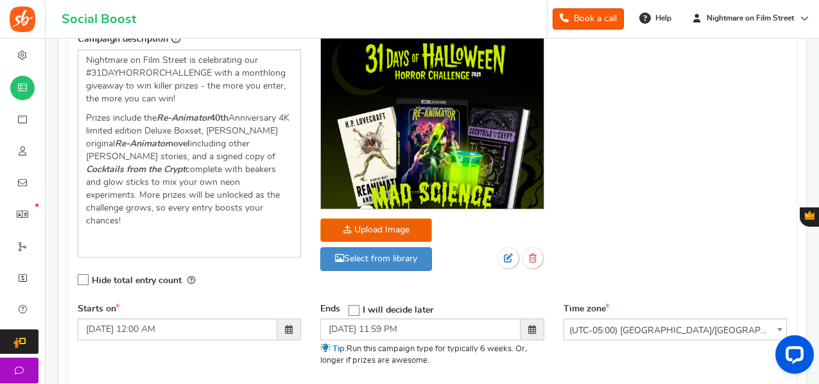
scroll to position [247, 0]
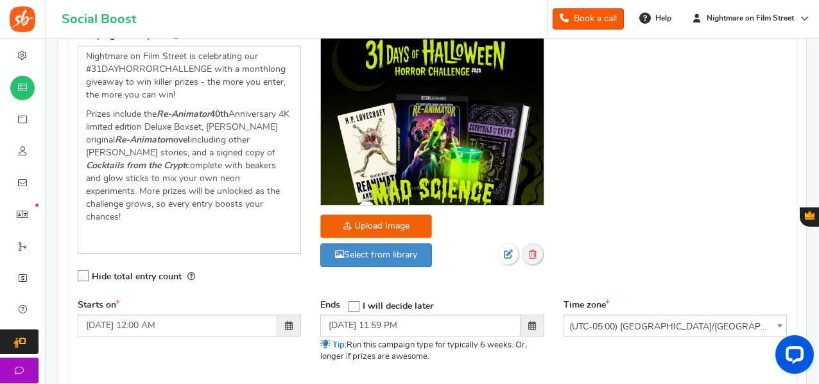
click at [533, 252] on icon at bounding box center [533, 254] width 8 height 9
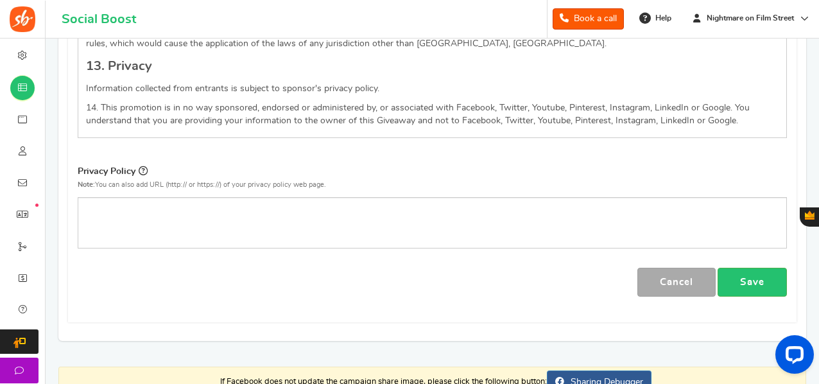
scroll to position [1981, 0]
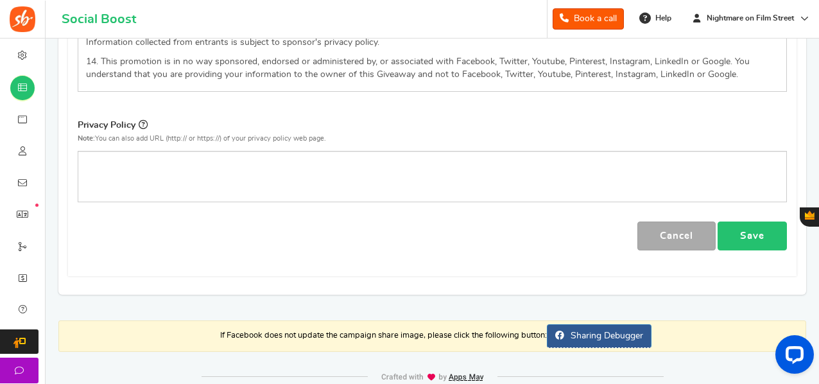
click at [736, 222] on link "Save" at bounding box center [752, 236] width 69 height 29
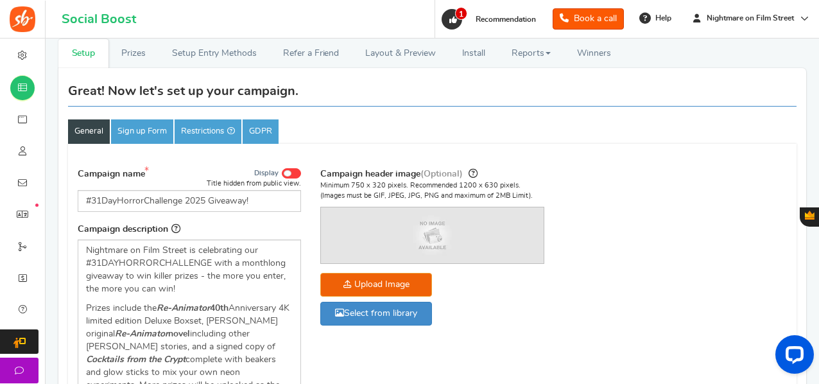
scroll to position [53, 0]
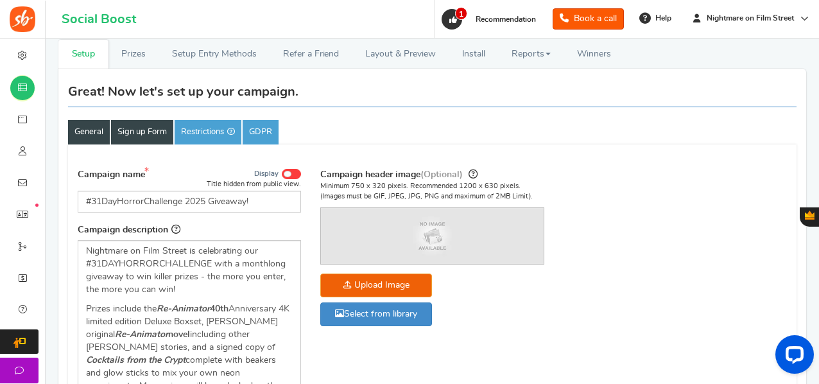
click at [144, 122] on link "Sign up Form" at bounding box center [142, 132] width 62 height 24
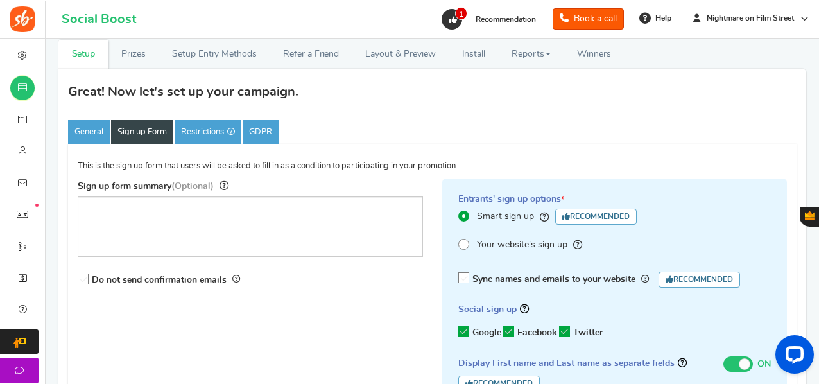
click at [569, 216] on span "Recommended" at bounding box center [596, 217] width 82 height 16
click at [467, 216] on input "Smart sign up Recommended" at bounding box center [462, 217] width 8 height 8
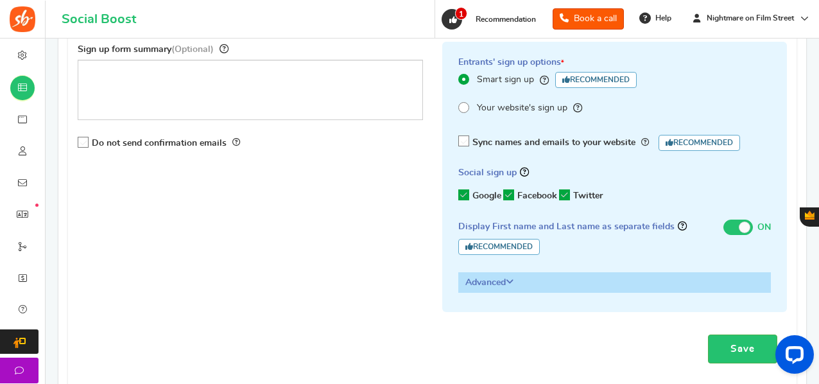
scroll to position [195, 0]
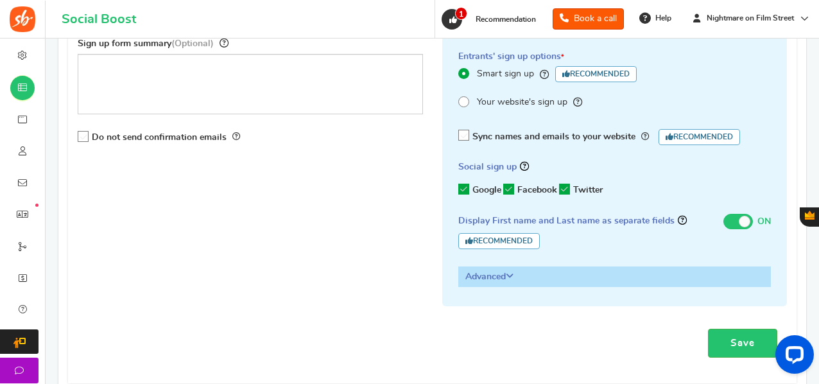
click at [500, 277] on h3 "Advanced" at bounding box center [615, 276] width 312 height 19
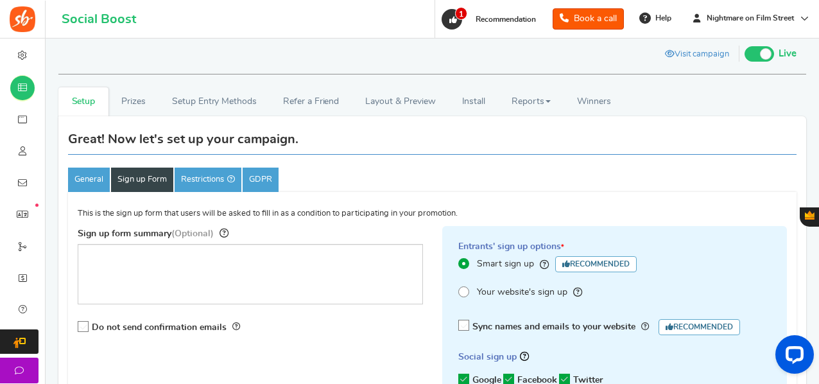
scroll to position [0, 0]
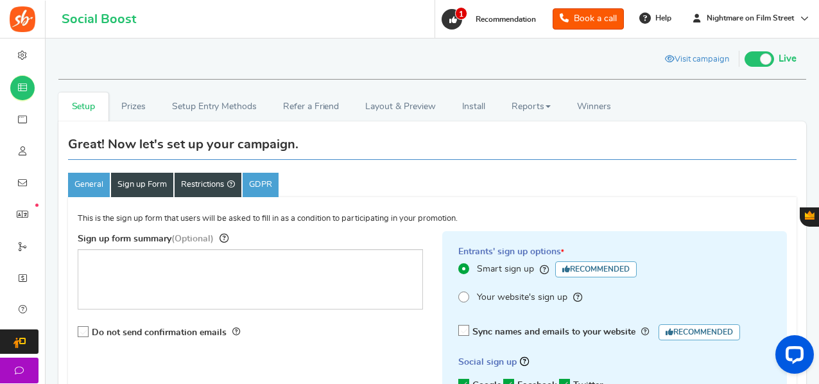
click at [218, 195] on link "Restrictions" at bounding box center [208, 185] width 67 height 24
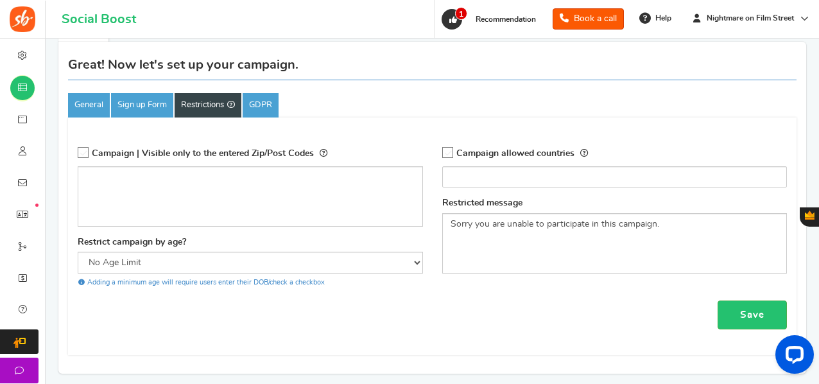
scroll to position [79, 0]
click at [272, 98] on link "GDPR" at bounding box center [261, 106] width 36 height 24
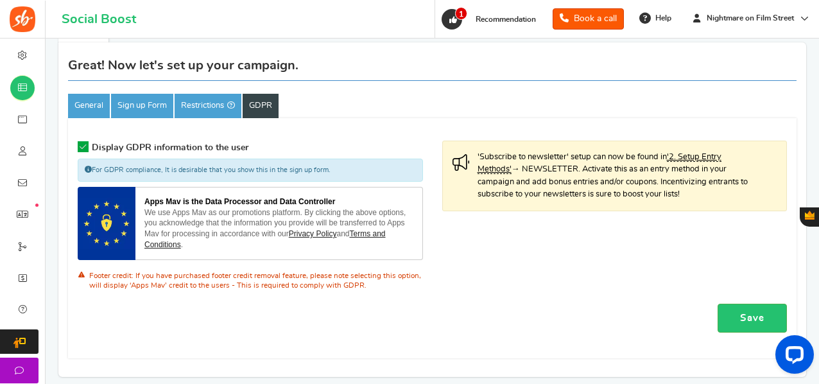
scroll to position [0, 0]
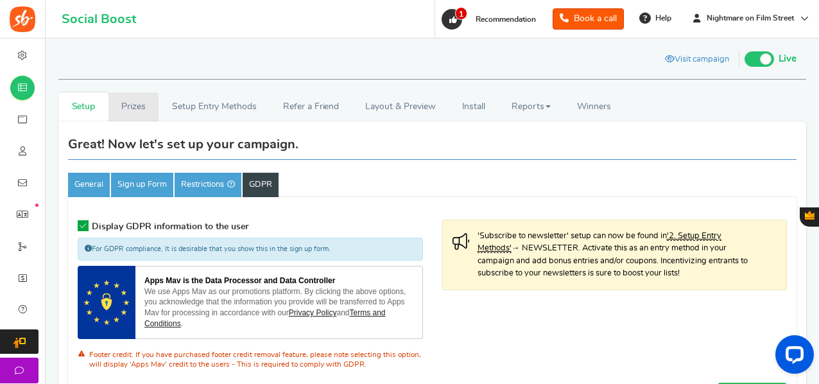
click at [127, 104] on link "Prizes" at bounding box center [134, 106] width 51 height 29
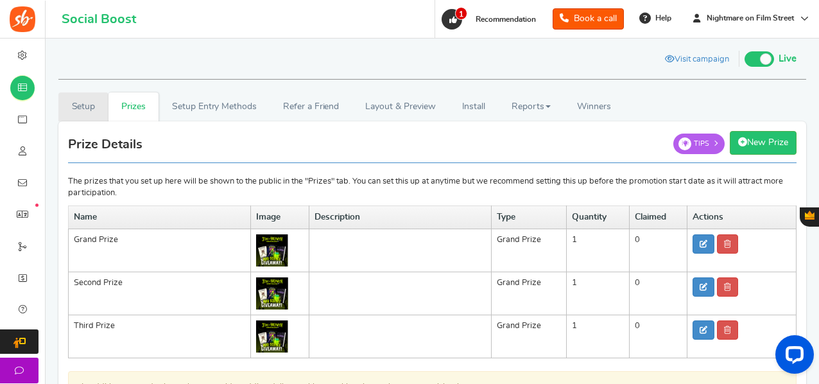
click at [83, 107] on link "Setup" at bounding box center [83, 106] width 50 height 29
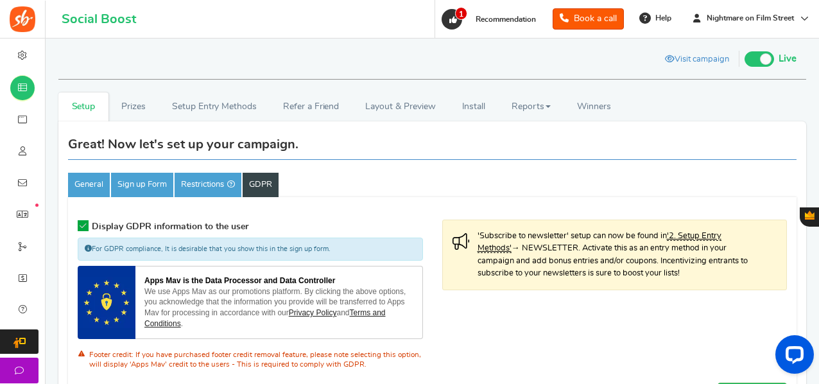
click at [84, 223] on icon at bounding box center [83, 225] width 11 height 11
click at [79, 223] on input "Display GDPR information to the user" at bounding box center [79, 226] width 0 height 8
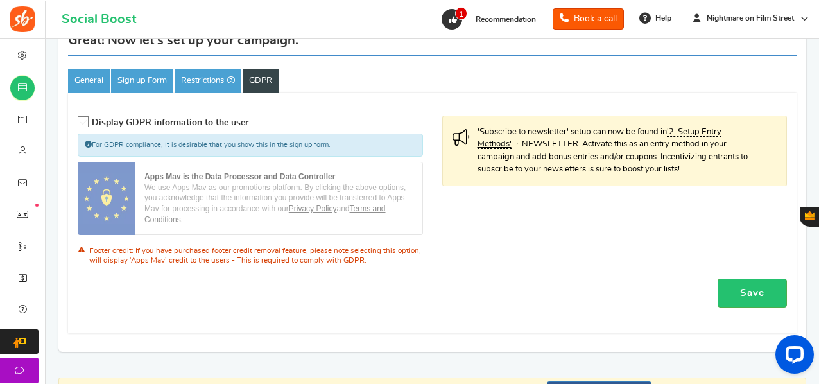
scroll to position [105, 0]
click at [776, 308] on div "Campaign | Visible only to the entered Zip/Post Codes Visitors will be prompted…" at bounding box center [432, 212] width 729 height 240
click at [755, 278] on link "Save" at bounding box center [752, 292] width 69 height 29
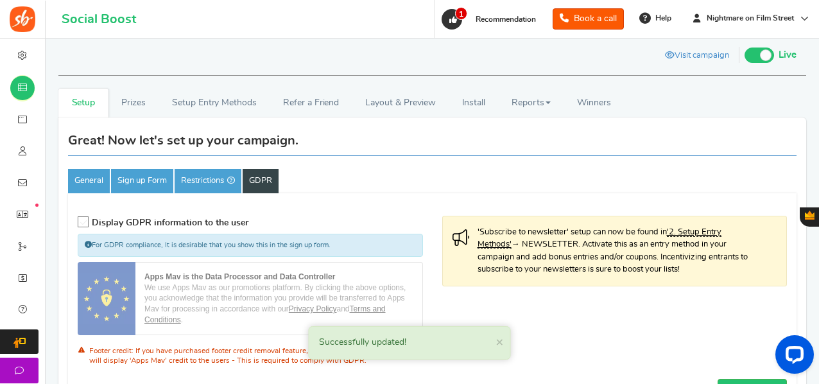
scroll to position [0, 0]
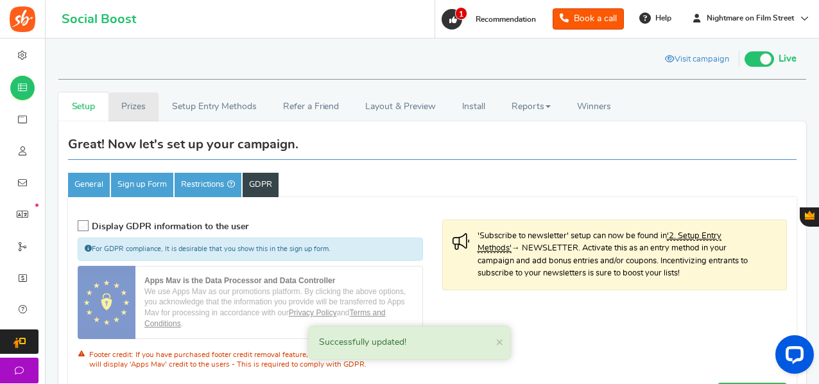
click at [122, 104] on link "Prizes" at bounding box center [134, 106] width 51 height 29
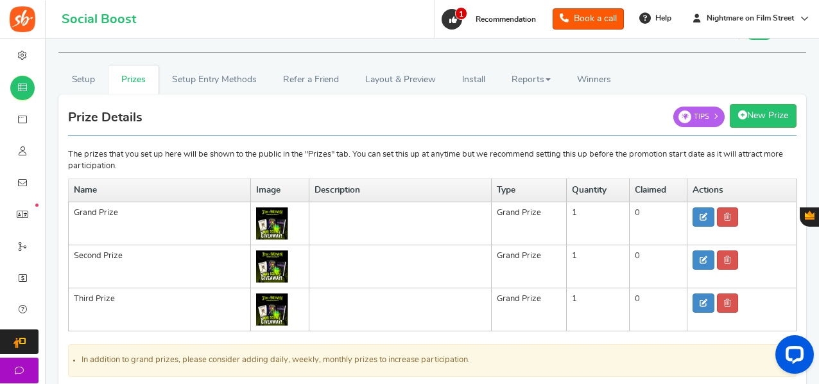
scroll to position [30, 0]
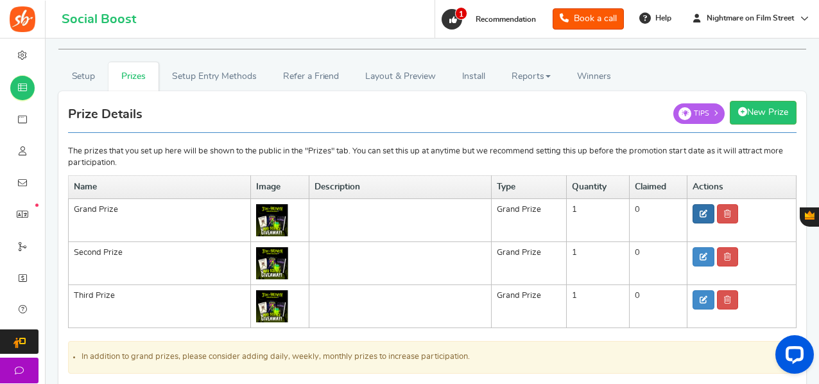
click at [701, 213] on icon at bounding box center [704, 214] width 8 height 8
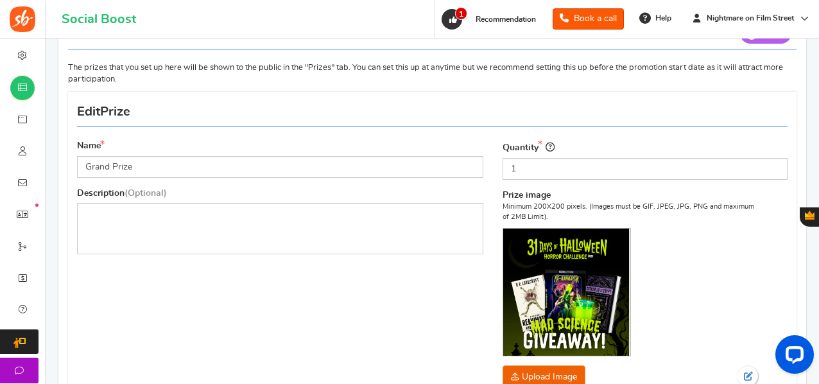
scroll to position [114, 0]
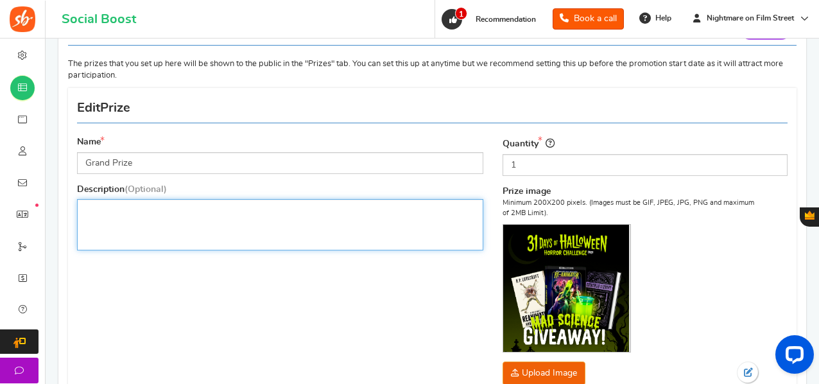
click at [265, 221] on div "Editor, prize_description" at bounding box center [280, 224] width 406 height 51
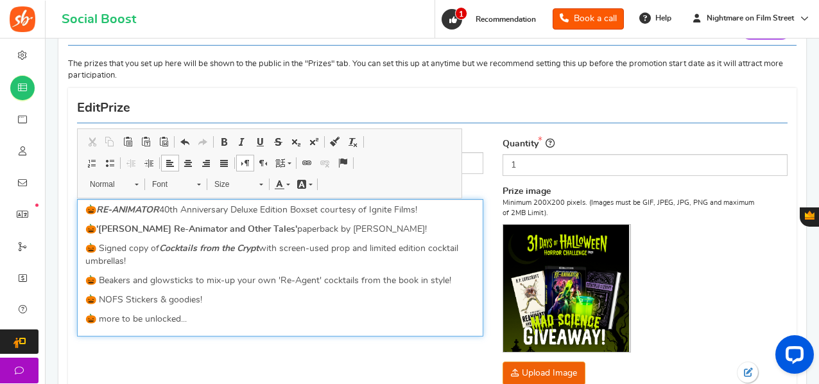
click at [375, 332] on p "🎃 more to be unlocked..." at bounding box center [280, 332] width 390 height 0
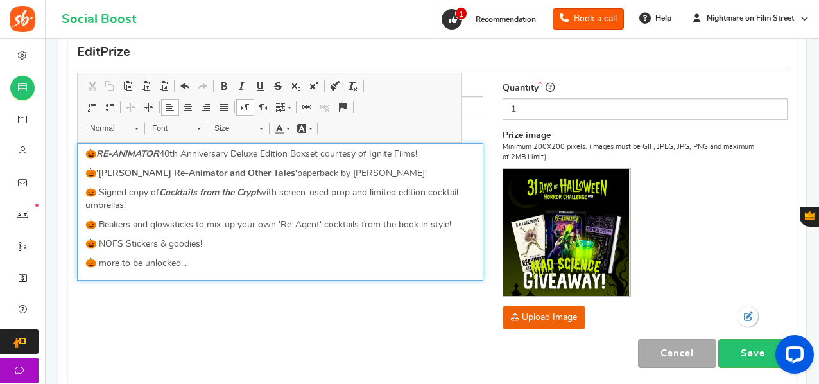
scroll to position [171, 0]
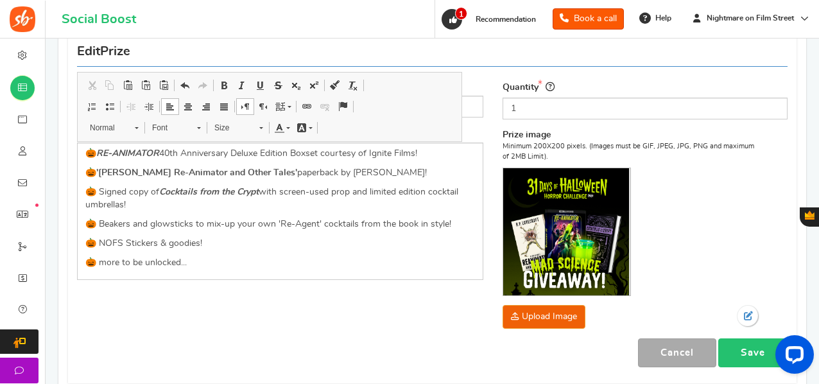
click at [745, 347] on link "Save" at bounding box center [753, 352] width 69 height 29
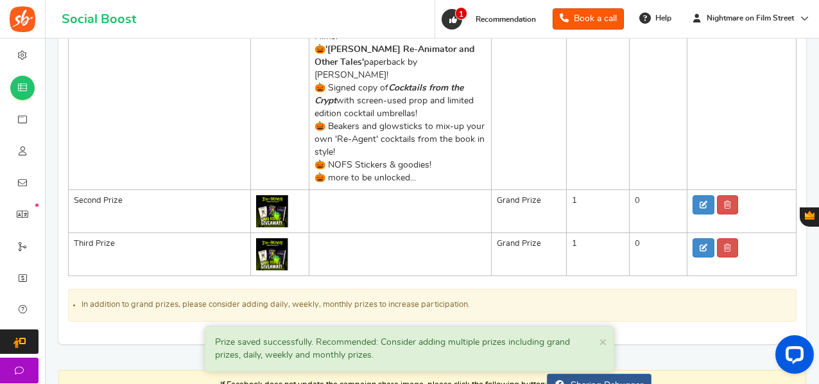
scroll to position [232, 0]
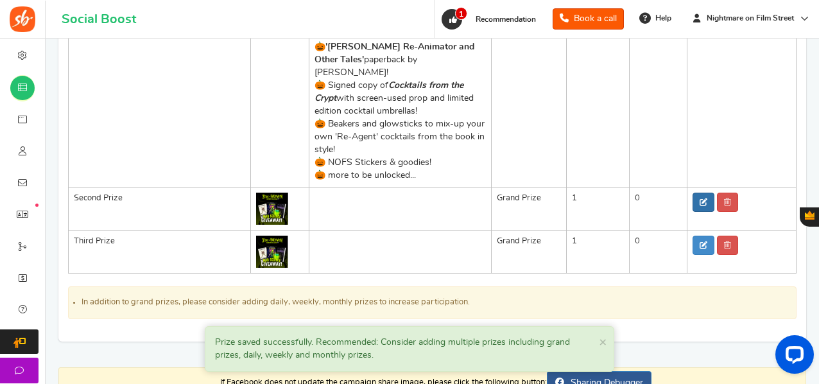
click at [696, 193] on link at bounding box center [704, 202] width 22 height 19
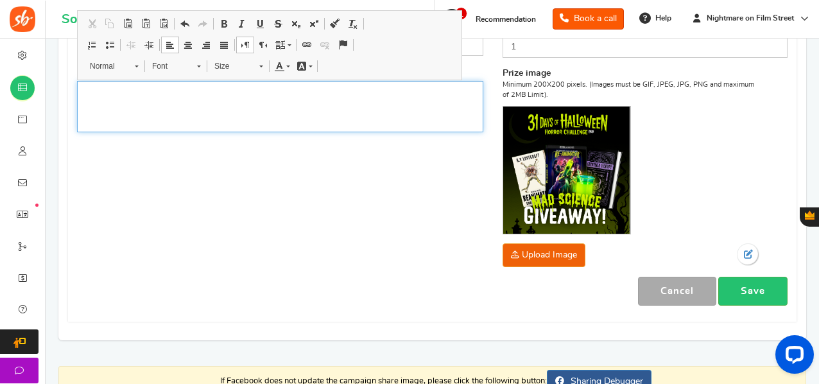
click at [225, 108] on div "Editor, prize_description" at bounding box center [280, 106] width 406 height 51
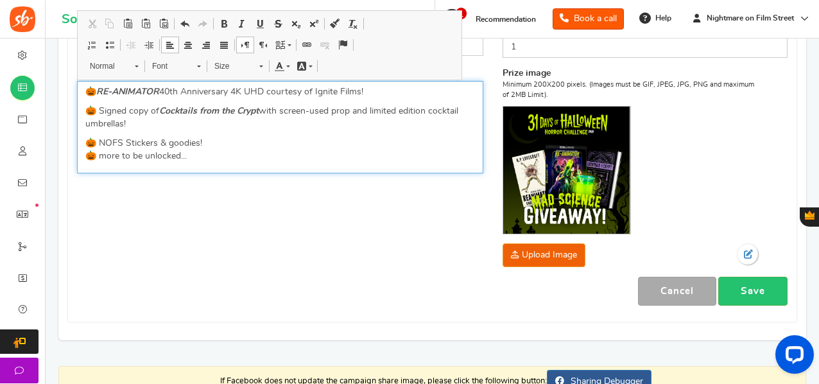
click at [229, 137] on p "🎃 NOFS Stickers & goodies! 🎃 more to be unlocked..." at bounding box center [280, 150] width 390 height 26
click at [171, 111] on em "Cocktails from the Crypt" at bounding box center [209, 111] width 100 height 9
click at [170, 121] on p "🎃 Signed copy of Cocktails from the Crypt with screen-used prop and limited edi…" at bounding box center [280, 118] width 390 height 26
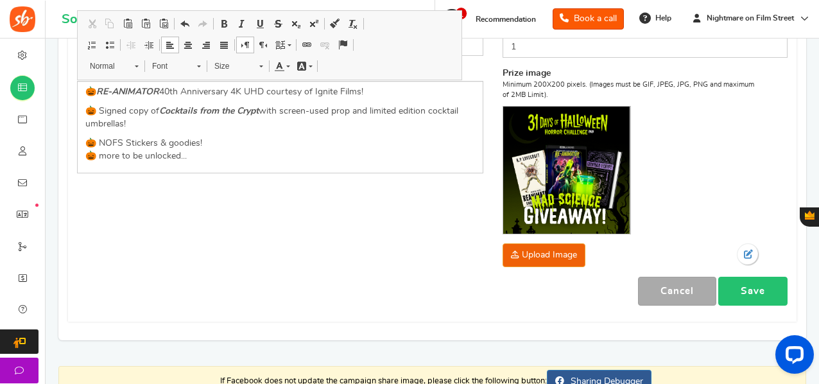
click at [757, 298] on link "Save" at bounding box center [753, 291] width 69 height 29
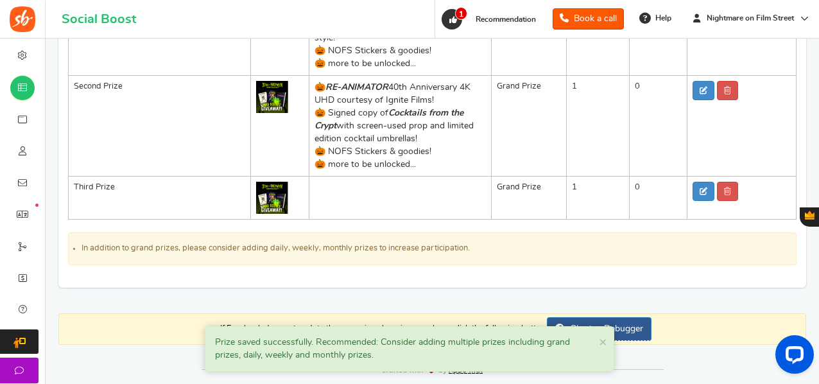
scroll to position [349, 0]
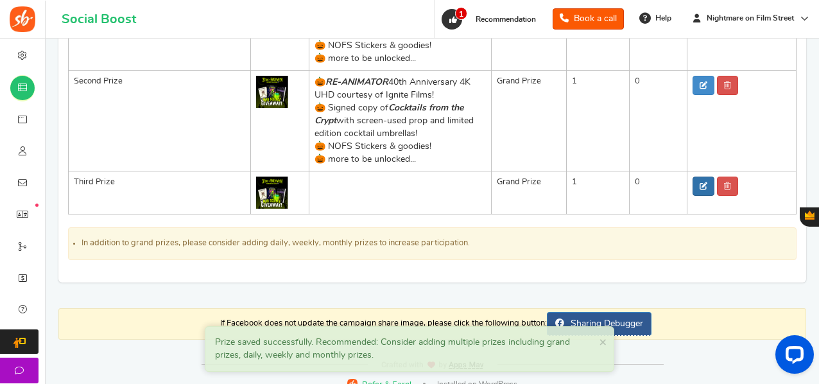
click at [702, 177] on link at bounding box center [704, 186] width 22 height 19
type input "Third Prize"
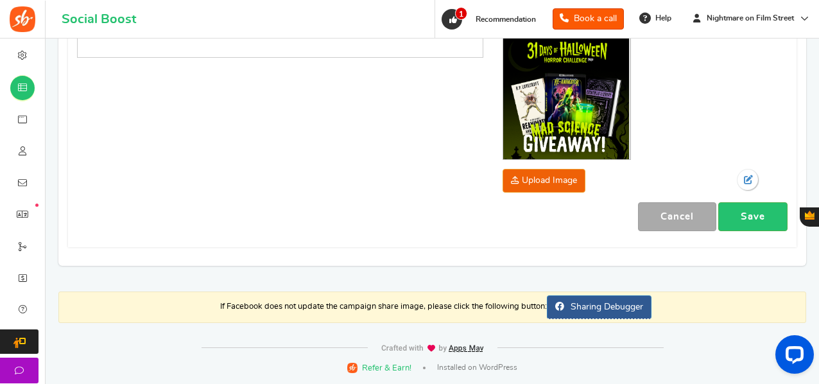
scroll to position [304, 0]
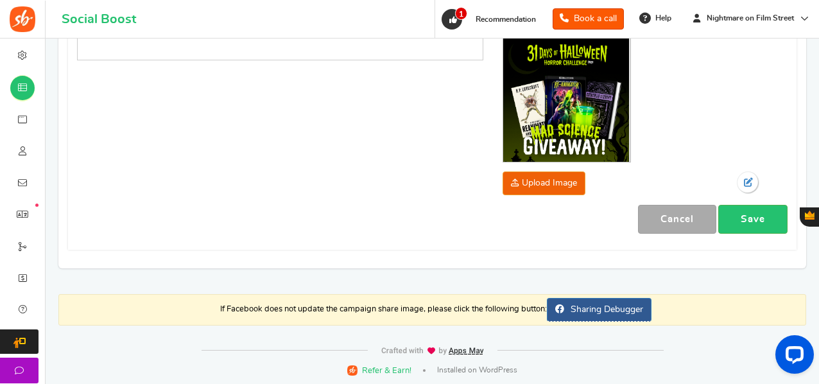
click at [245, 166] on div "Name Third Prize Description (Optional) Type Select the prize type Grand Prize …" at bounding box center [432, 73] width 730 height 339
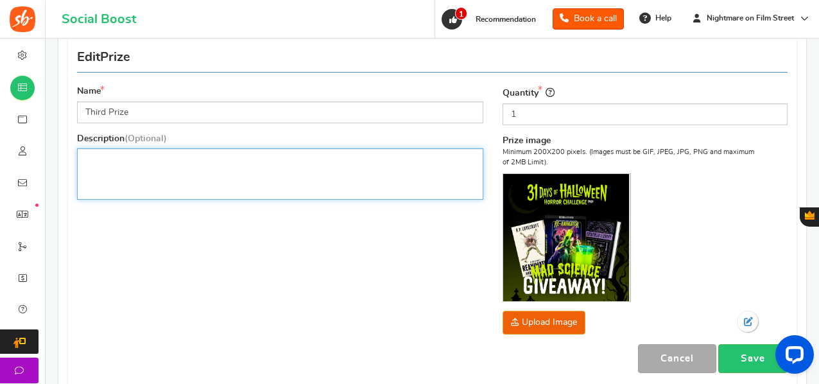
scroll to position [164, 0]
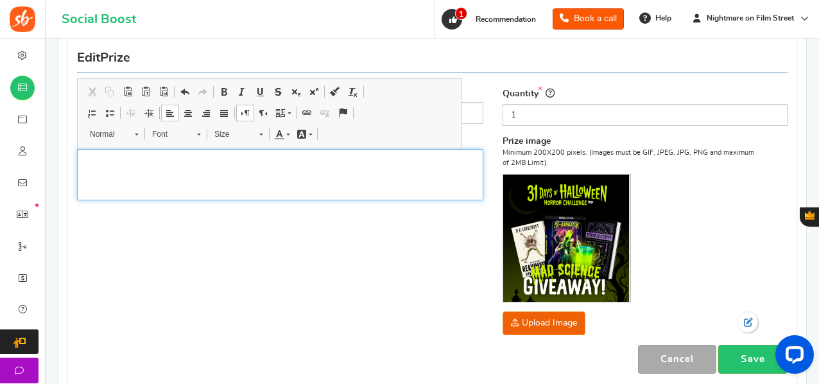
click at [245, 166] on div "Editor, prize_description" at bounding box center [280, 174] width 406 height 51
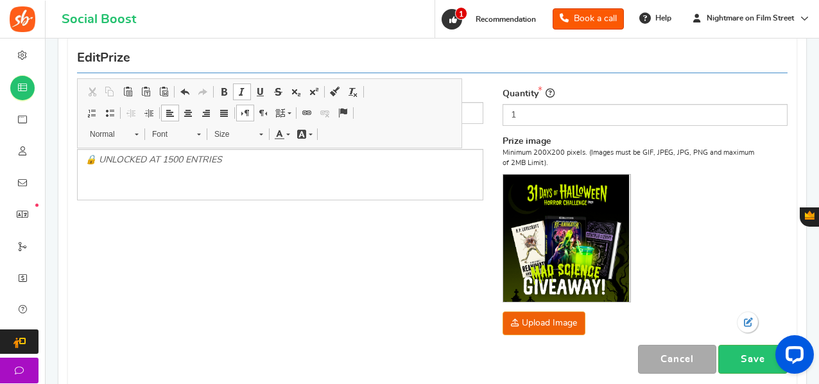
click at [294, 252] on div "Name Third Prize Description (Optional) 🔒 UNLOCKED AT 1500 ENTRIES Type Select …" at bounding box center [432, 213] width 730 height 339
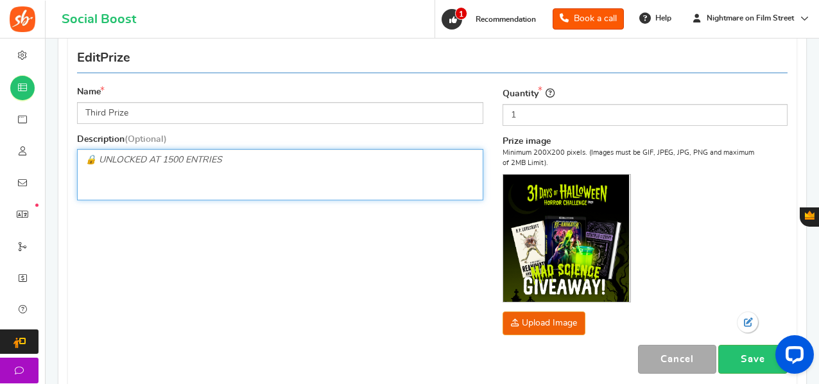
click at [243, 159] on p "🔒 UNLOCKED AT 1500 ENTRIES" at bounding box center [280, 159] width 390 height 13
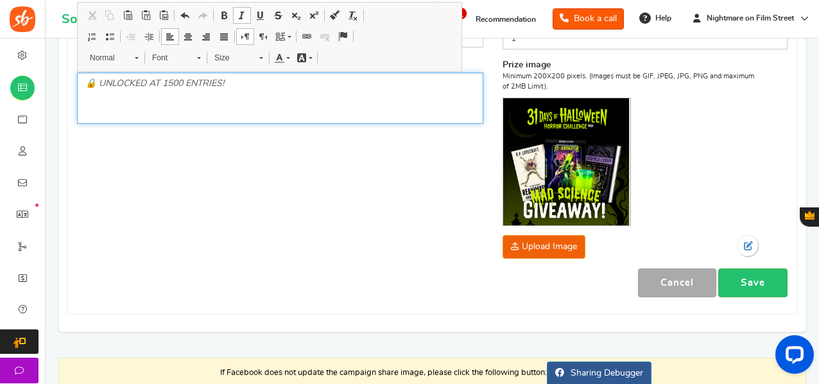
scroll to position [241, 0]
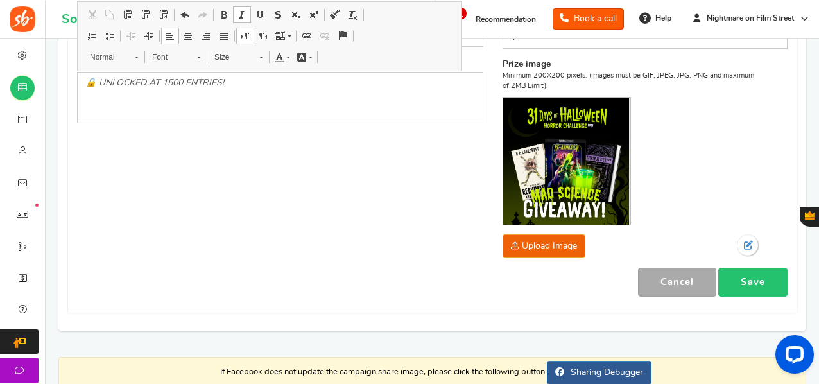
click at [733, 272] on link "Save" at bounding box center [753, 282] width 69 height 29
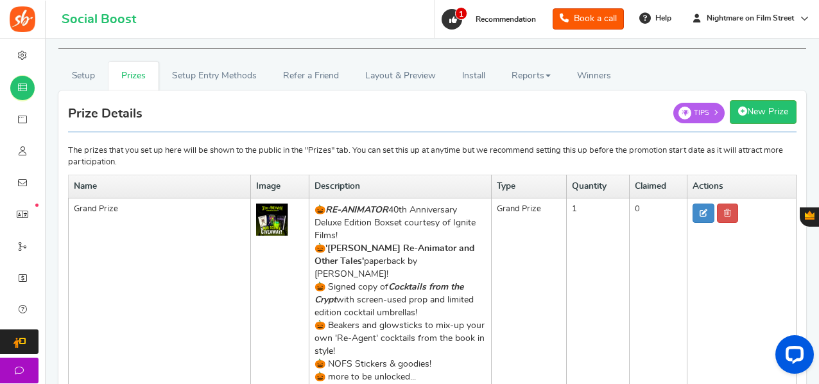
scroll to position [30, 0]
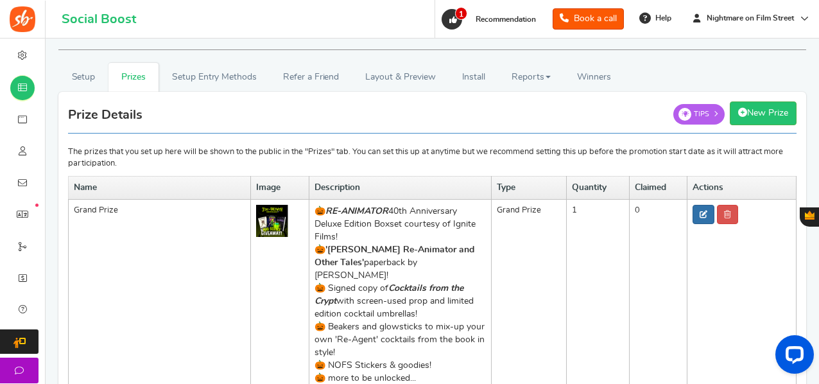
click at [696, 215] on link at bounding box center [704, 214] width 22 height 19
type input "Grand Prize"
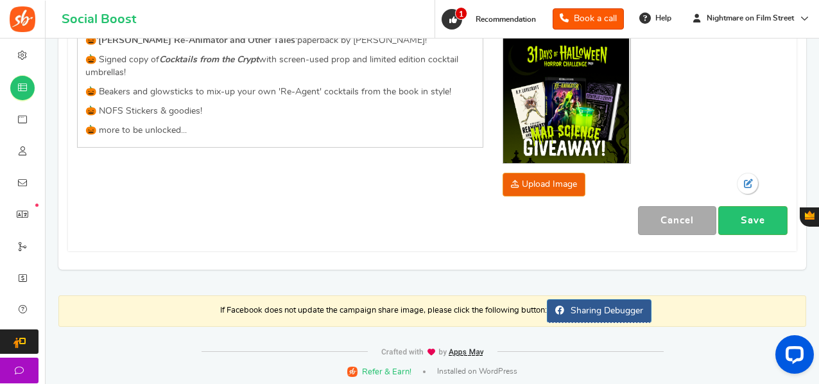
scroll to position [304, 0]
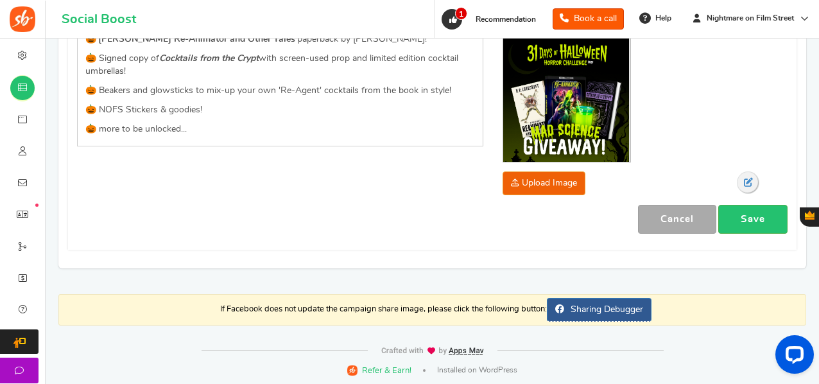
click at [751, 186] on link at bounding box center [748, 182] width 22 height 22
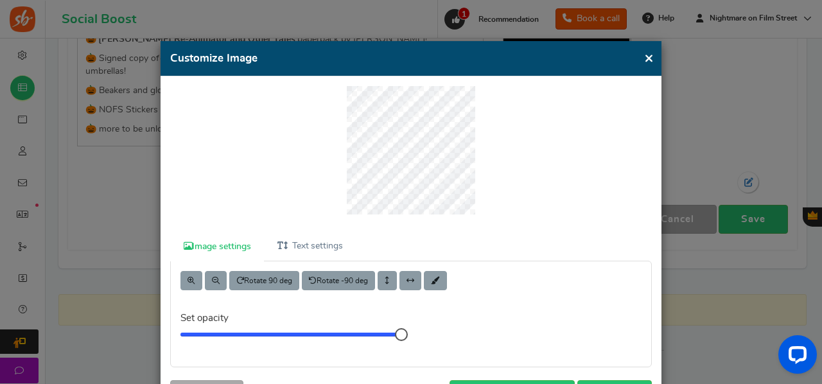
click at [646, 59] on button "×" at bounding box center [649, 58] width 10 height 16
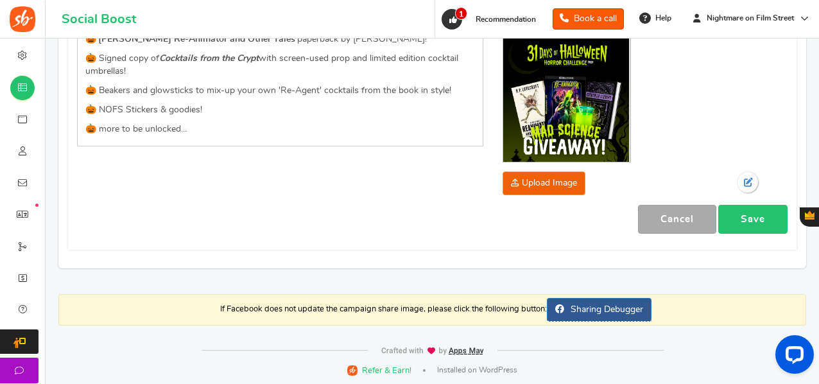
click at [758, 219] on link "Save" at bounding box center [753, 219] width 69 height 29
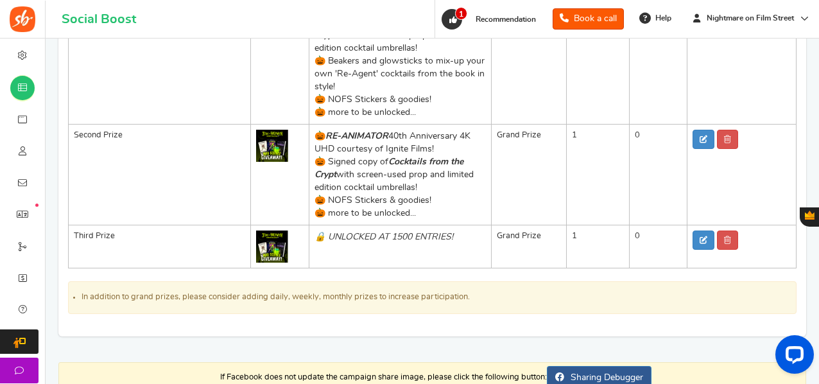
scroll to position [349, 0]
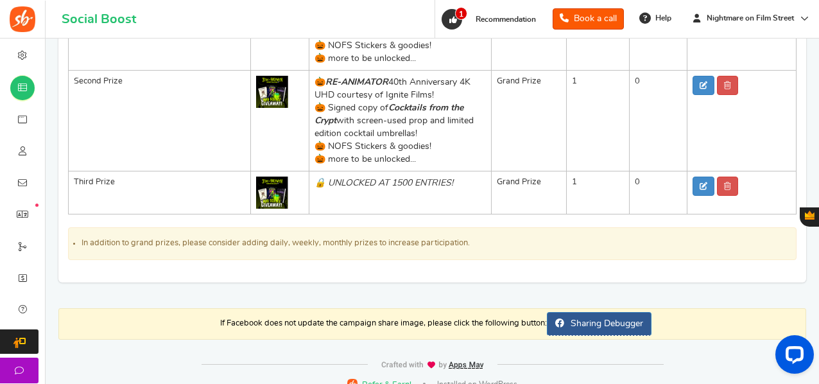
click at [441, 238] on li "In addition to grand prizes, please consider adding daily, weekly, monthly priz…" at bounding box center [433, 244] width 702 height 12
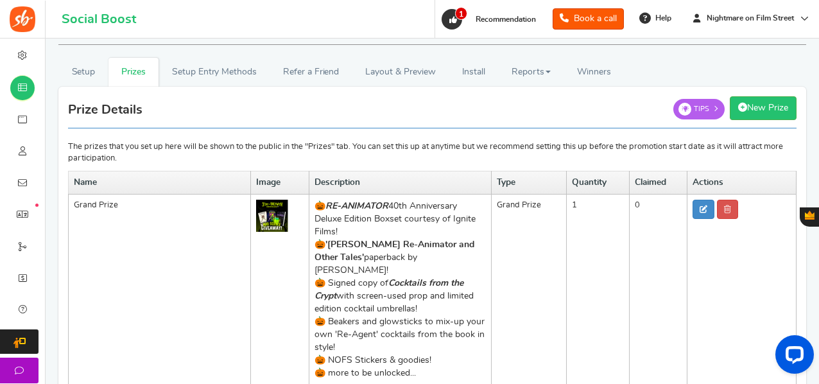
scroll to position [24, 0]
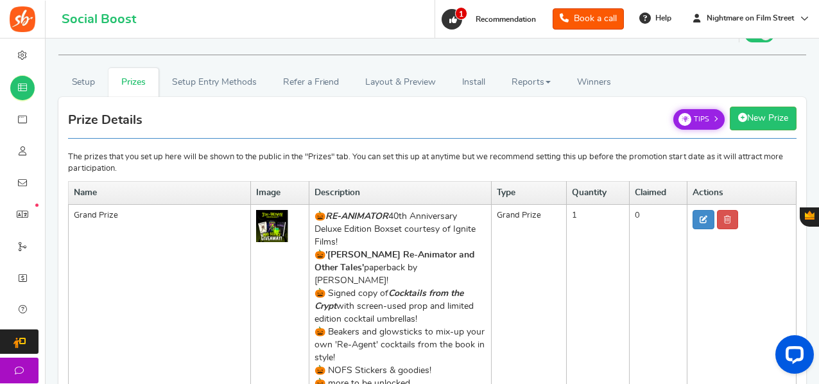
click at [702, 126] on link "Tips" at bounding box center [699, 119] width 51 height 21
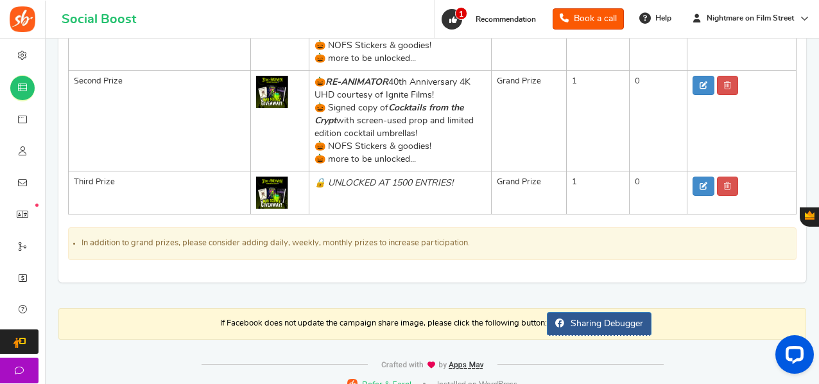
click at [702, 238] on li "In addition to grand prizes, please consider adding daily, weekly, monthly priz…" at bounding box center [433, 244] width 702 height 12
click at [415, 182] on td "🔒 UNLOCKED AT 1500 ENTRIES!" at bounding box center [401, 192] width 182 height 43
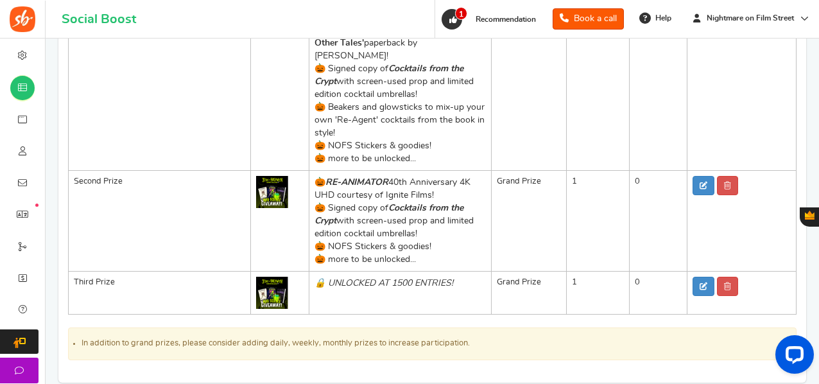
scroll to position [0, 0]
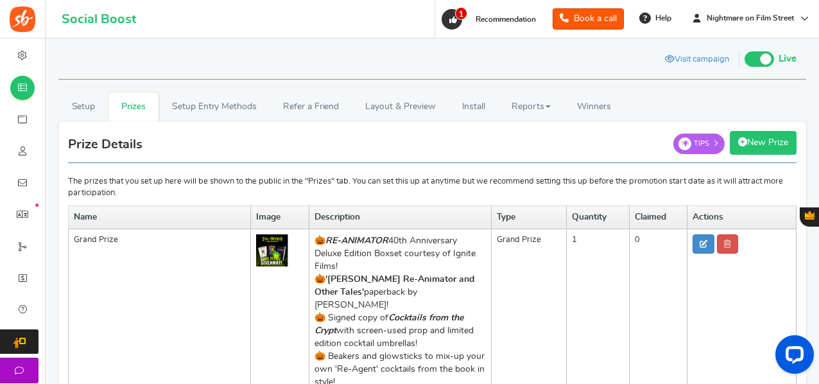
click at [767, 133] on link "New Prize" at bounding box center [763, 143] width 67 height 24
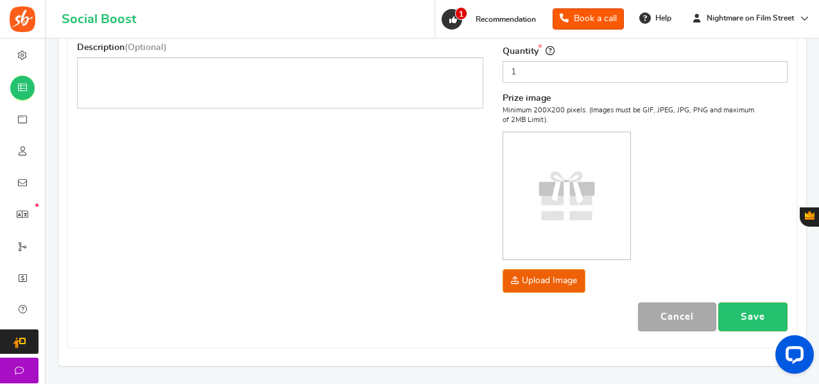
scroll to position [253, 0]
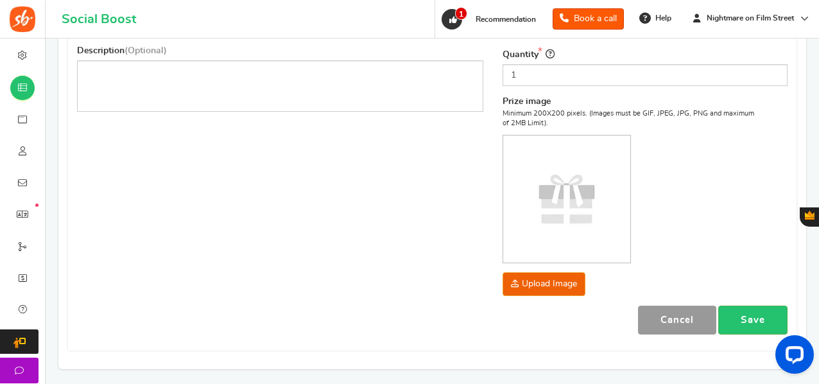
click at [685, 315] on link "Cancel" at bounding box center [677, 320] width 78 height 29
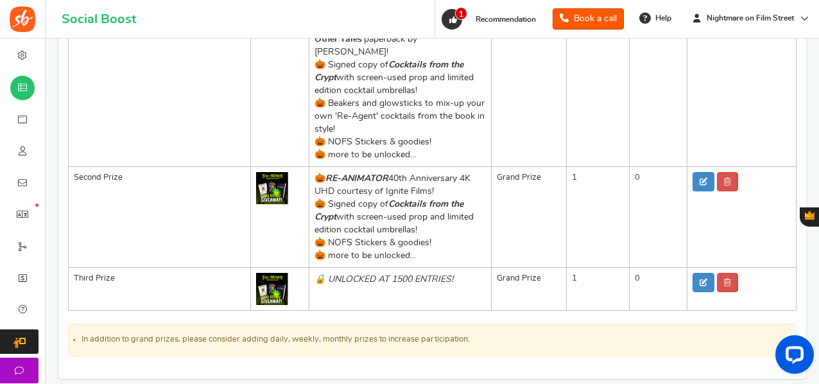
scroll to position [0, 0]
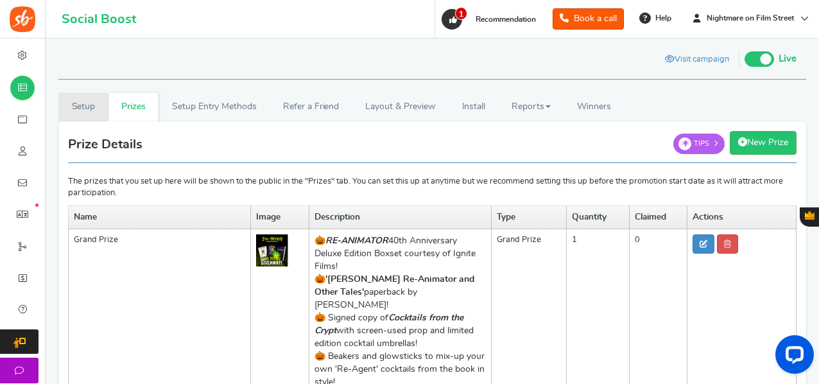
click at [100, 107] on link "Setup" at bounding box center [83, 106] width 50 height 29
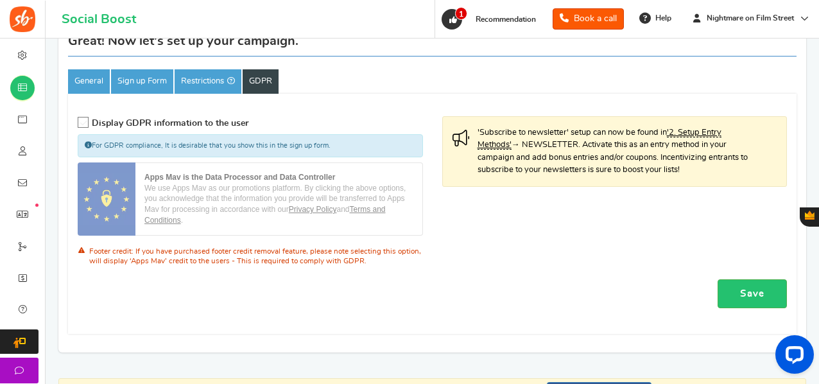
scroll to position [109, 0]
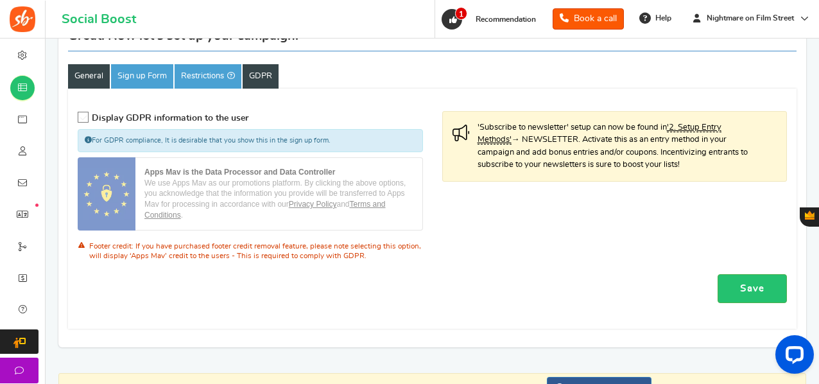
click at [95, 76] on link "General" at bounding box center [89, 76] width 42 height 24
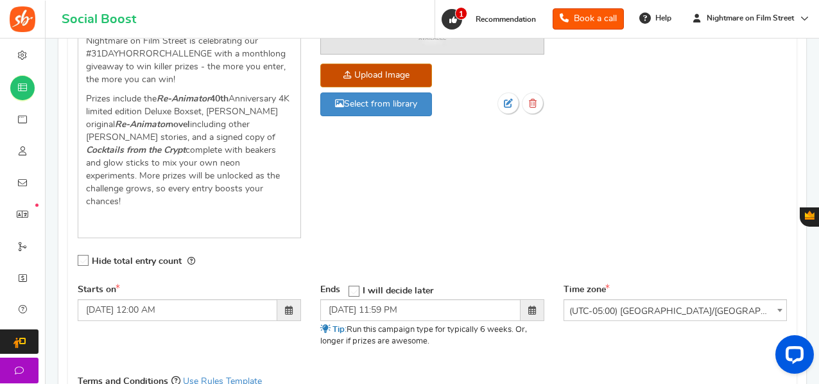
scroll to position [270, 0]
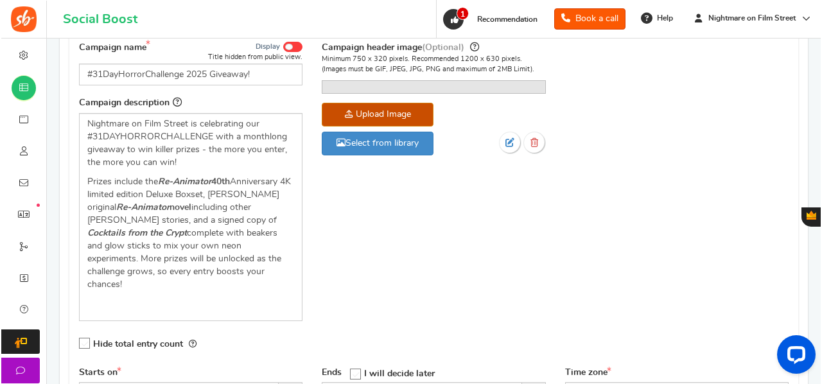
scroll to position [179, 0]
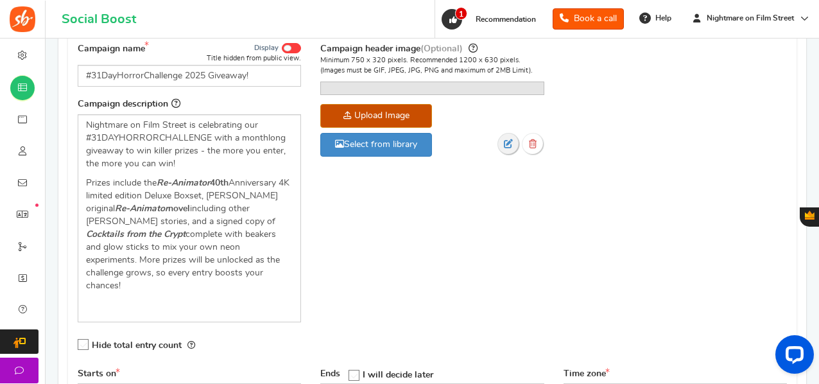
click at [507, 155] on link at bounding box center [509, 144] width 22 height 22
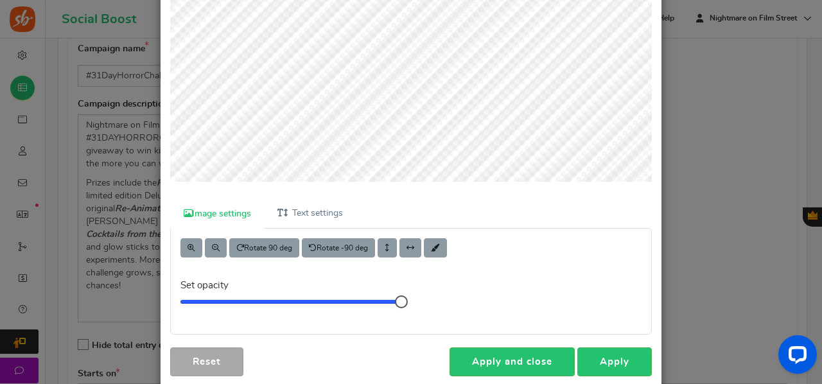
scroll to position [110, 0]
click at [397, 0] on html "For the best experience, view this on a desktop! Social Boost Book a call 0 WAR…" at bounding box center [411, 13] width 822 height 384
click at [442, 0] on html "For the best experience, view this on a desktop! Social Boost Book a call 0 WAR…" at bounding box center [411, 13] width 822 height 384
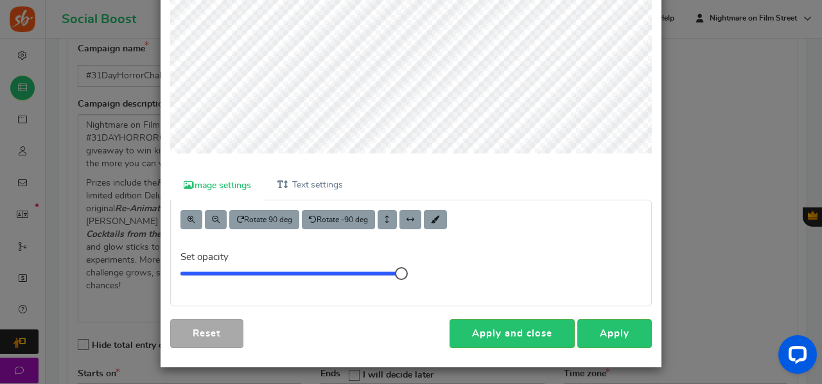
scroll to position [0, 0]
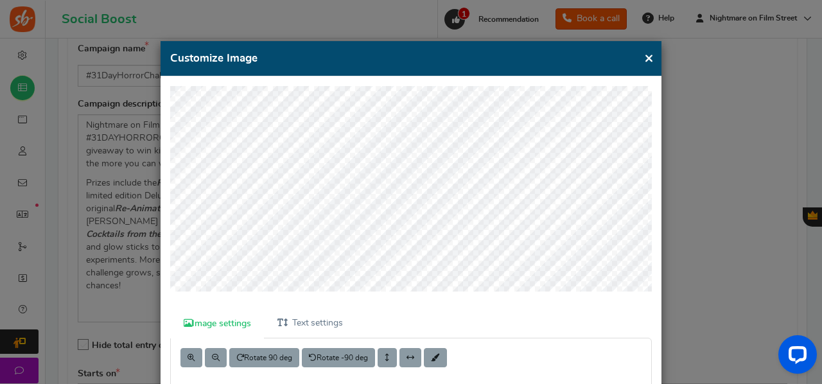
click at [644, 65] on button "×" at bounding box center [649, 58] width 10 height 16
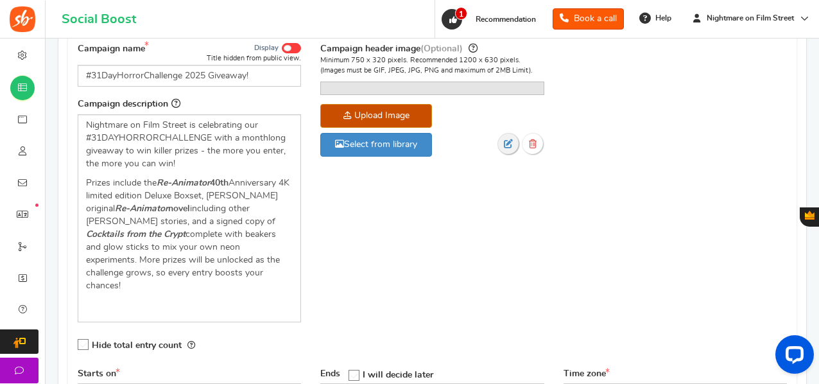
click at [512, 148] on icon at bounding box center [508, 143] width 9 height 9
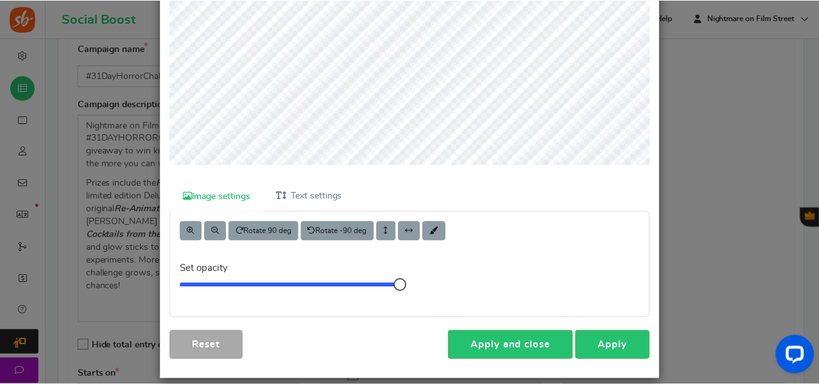
scroll to position [138, 0]
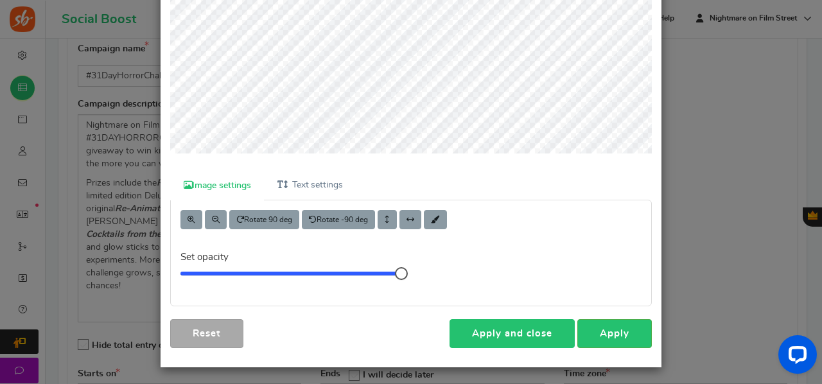
click at [540, 336] on link "Apply and close" at bounding box center [511, 333] width 125 height 29
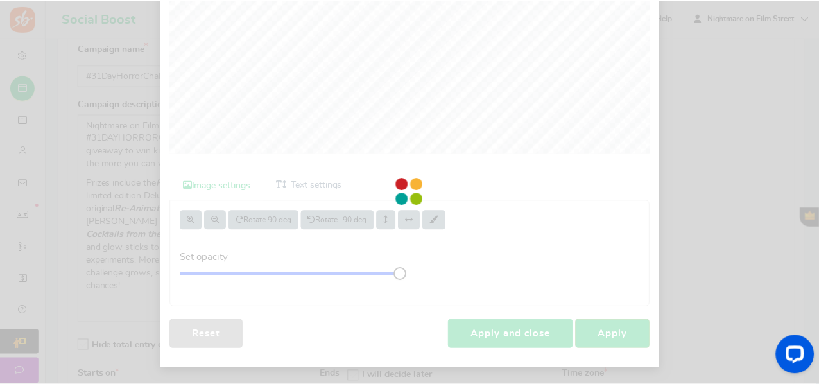
scroll to position [116, 0]
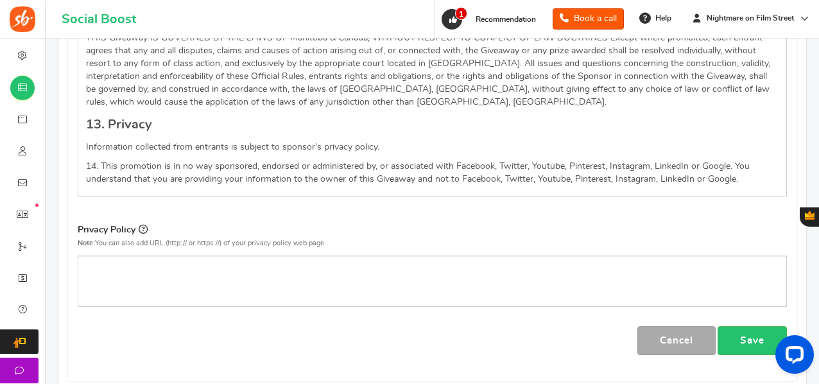
scroll to position [1981, 0]
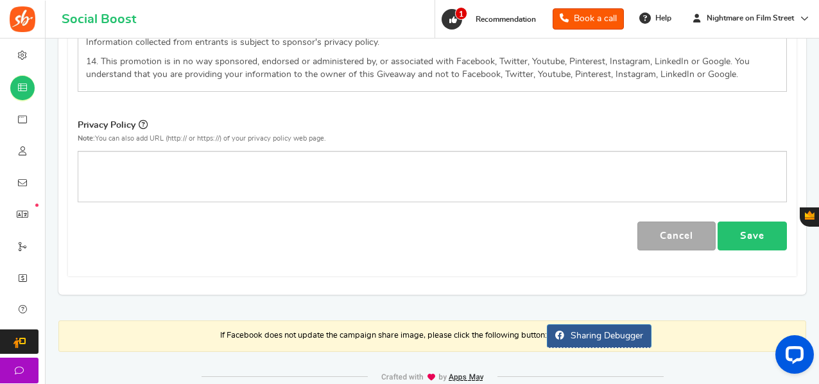
click at [742, 222] on link "Save" at bounding box center [752, 236] width 69 height 29
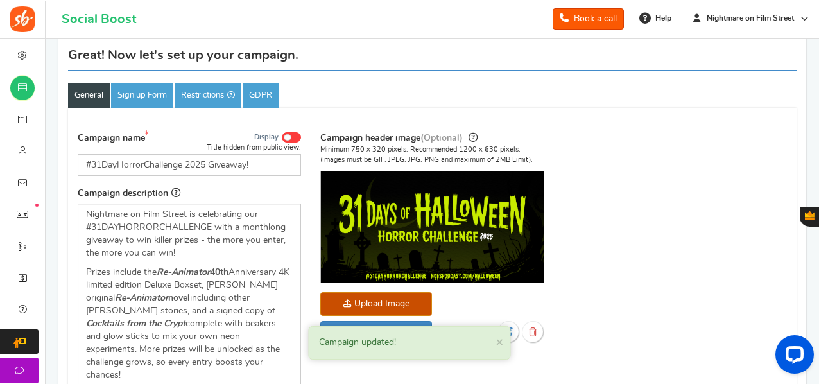
scroll to position [0, 0]
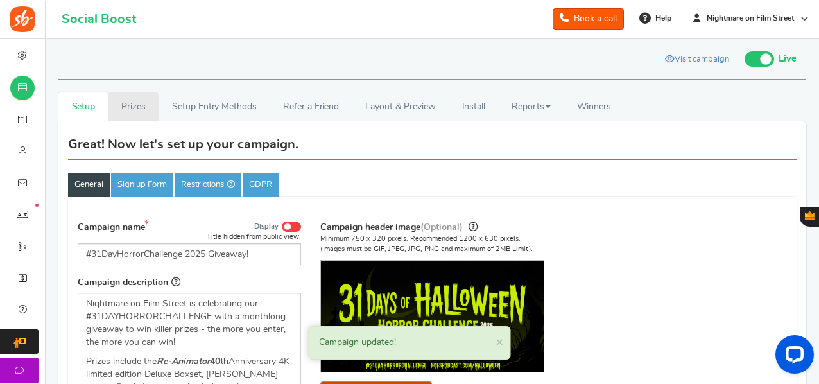
click at [137, 100] on link "Prizes" at bounding box center [134, 106] width 51 height 29
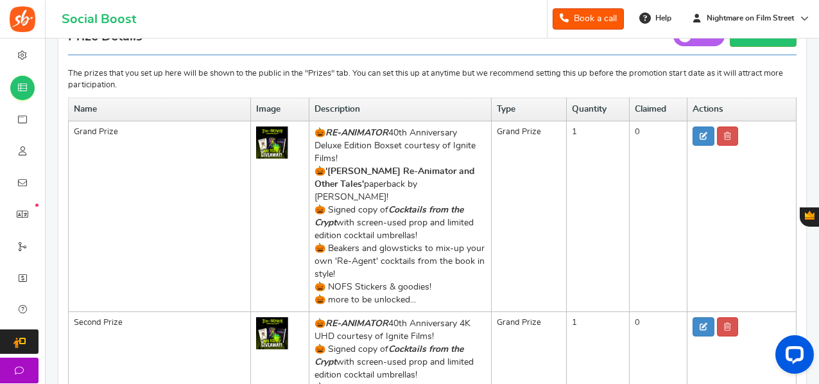
scroll to position [107, 0]
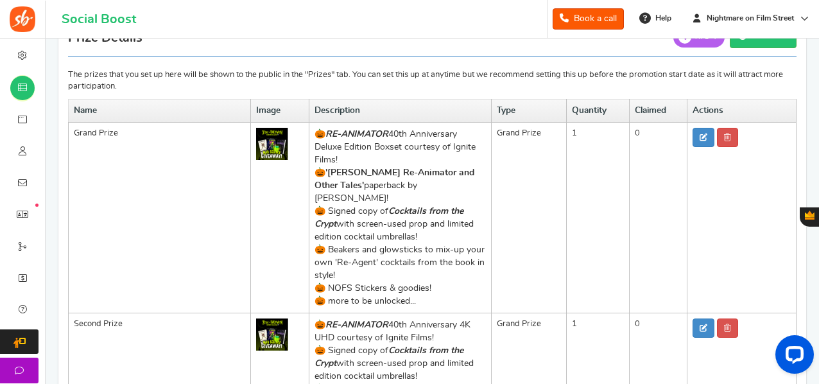
click at [445, 181] on p "🎃 'Herbert West Re-Animator and Other Tales' paperback by H.P. Lovecraft!" at bounding box center [400, 185] width 171 height 39
click at [697, 138] on link at bounding box center [704, 137] width 22 height 19
type input "Grand Prize"
type input "1"
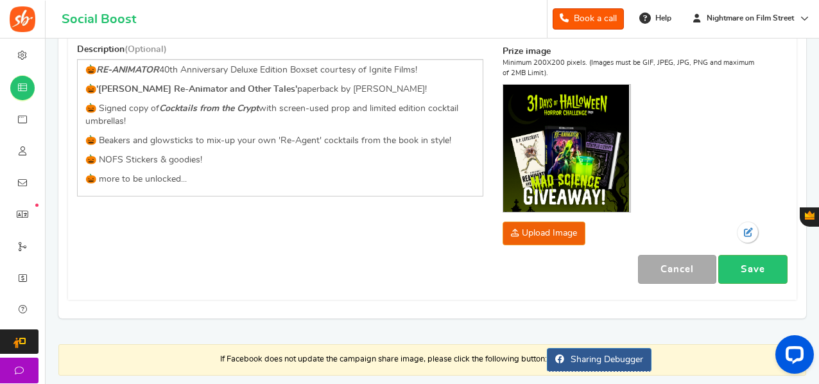
scroll to position [259, 0]
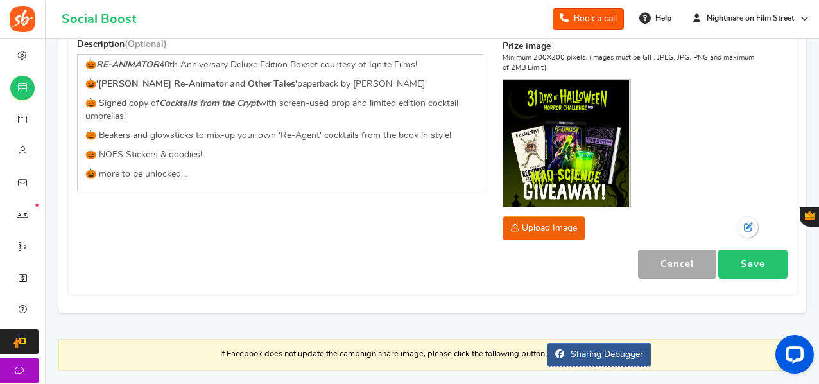
click at [746, 263] on link "Save" at bounding box center [753, 264] width 69 height 29
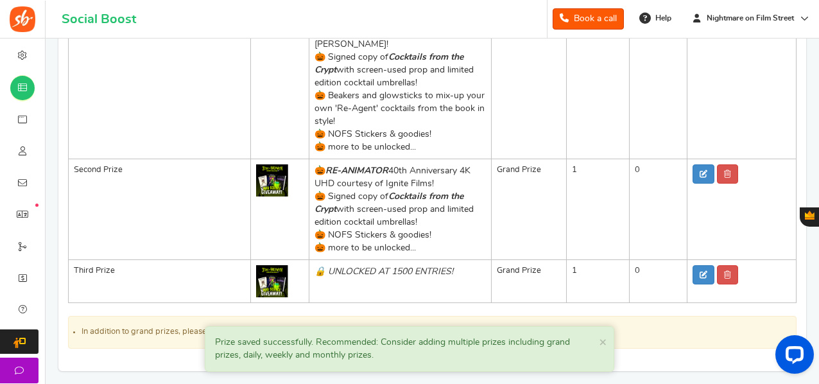
scroll to position [261, 0]
click at [701, 164] on link at bounding box center [704, 173] width 22 height 19
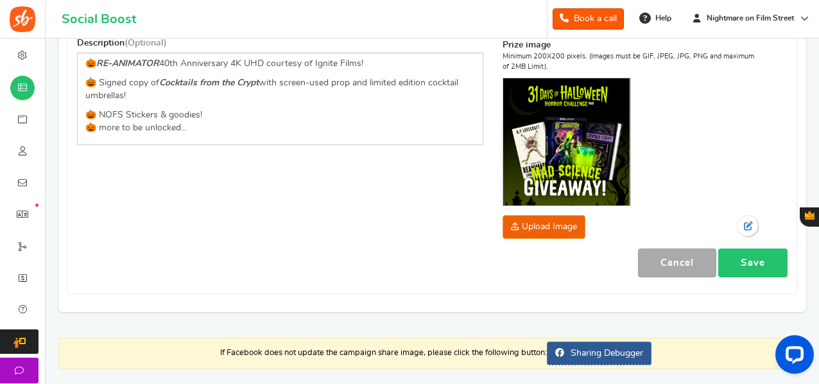
click at [773, 266] on link "Save" at bounding box center [753, 263] width 69 height 29
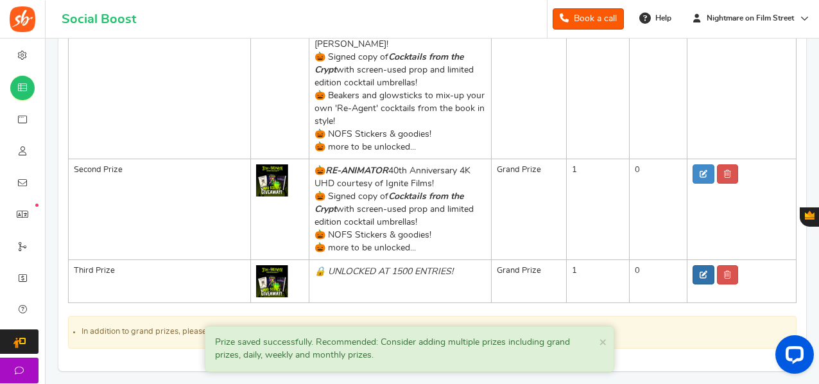
click at [706, 271] on icon at bounding box center [704, 275] width 8 height 8
type input "Third Prize"
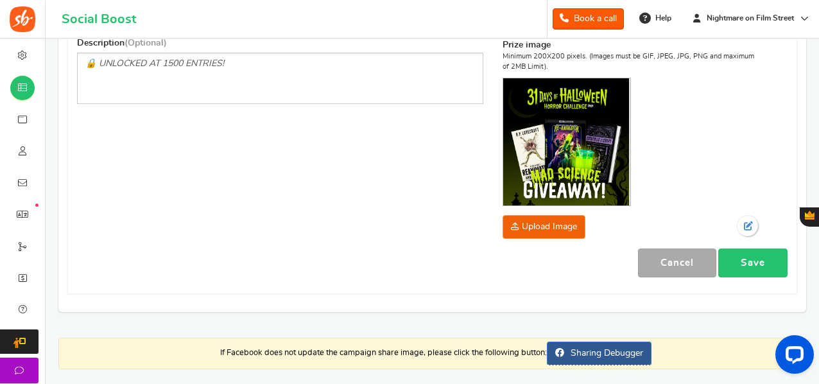
click at [757, 263] on link "Save" at bounding box center [753, 263] width 69 height 29
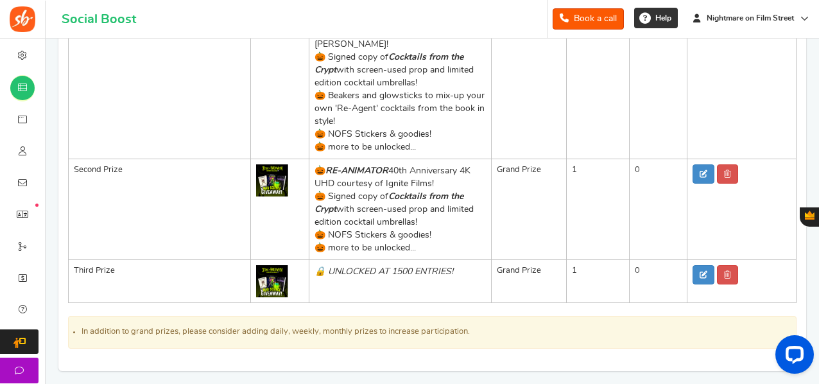
click at [652, 22] on span "Help" at bounding box center [661, 18] width 19 height 11
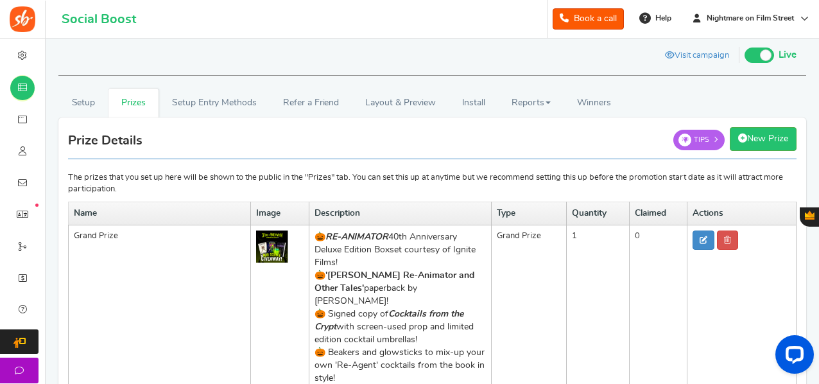
scroll to position [4, 0]
click at [772, 134] on link "New Prize" at bounding box center [763, 139] width 67 height 24
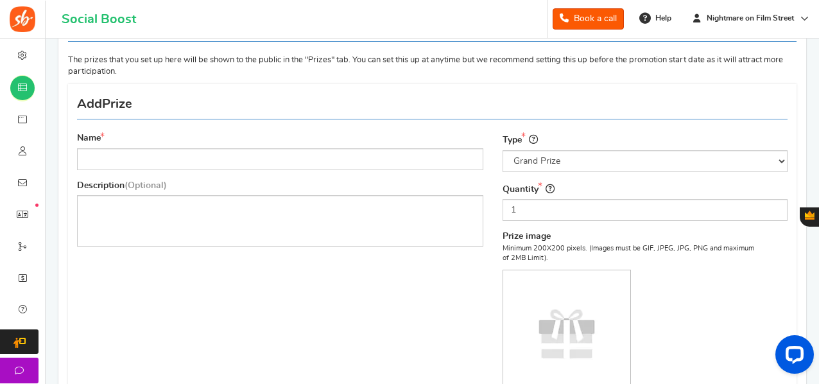
scroll to position [119, 0]
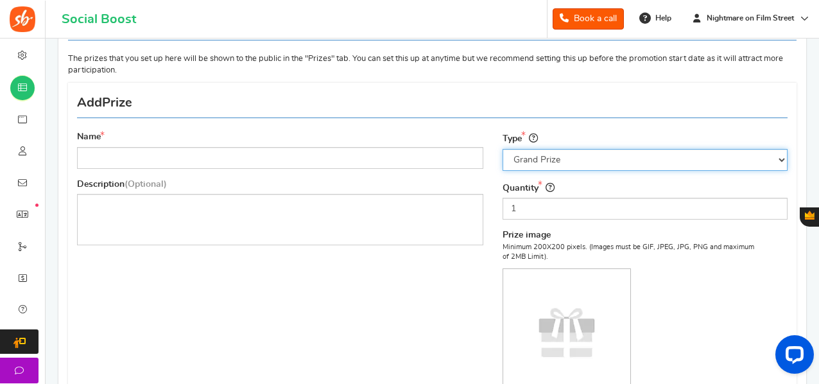
click at [556, 157] on select "Select the prize type Grand Prize Daily Prize Weekly Prize Monthly Prize" at bounding box center [645, 160] width 285 height 22
select select "weekly"
click at [503, 149] on select "Select the prize type Grand Prize Daily Prize Weekly Prize Monthly Prize" at bounding box center [645, 160] width 285 height 22
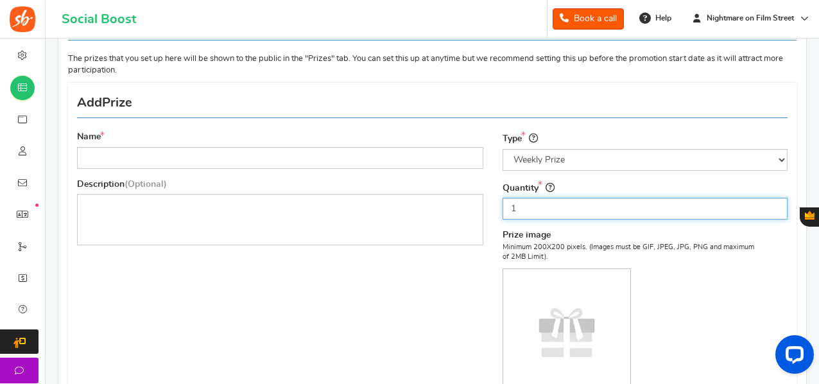
click at [522, 205] on input "1" at bounding box center [645, 209] width 285 height 22
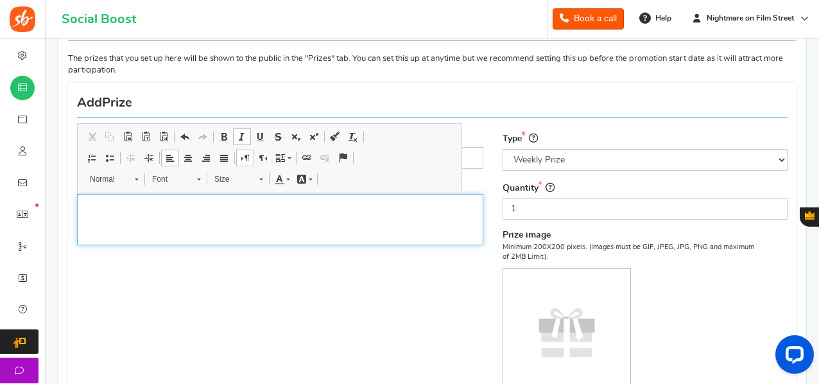
click at [432, 240] on div "Editor, prize_description" at bounding box center [280, 219] width 406 height 51
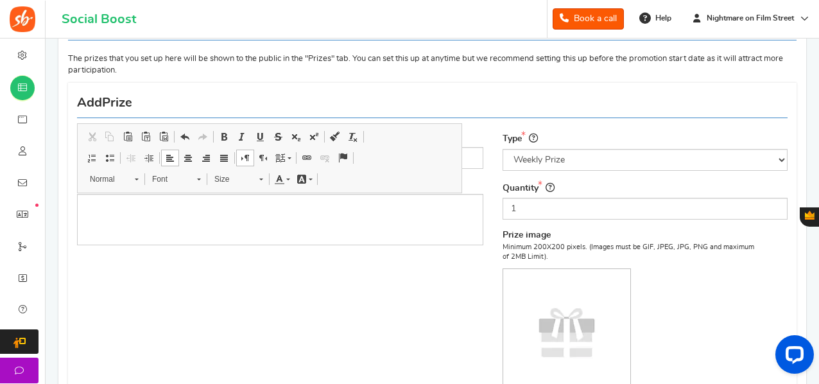
click at [403, 293] on div "Name Description (Optional) Type Select the prize type Grand Prize Daily Prize …" at bounding box center [432, 283] width 730 height 388
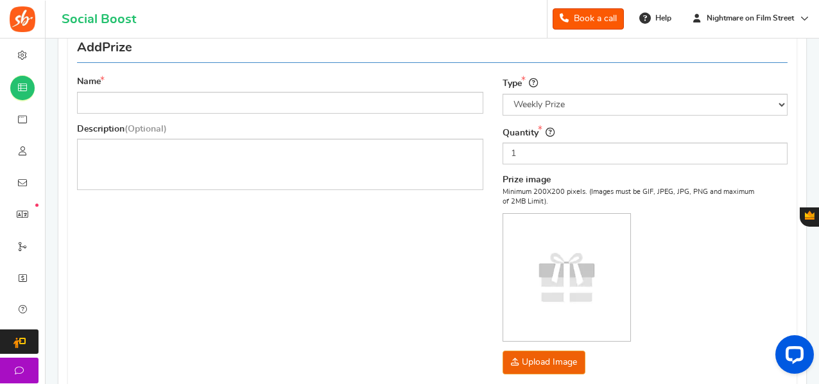
scroll to position [175, 0]
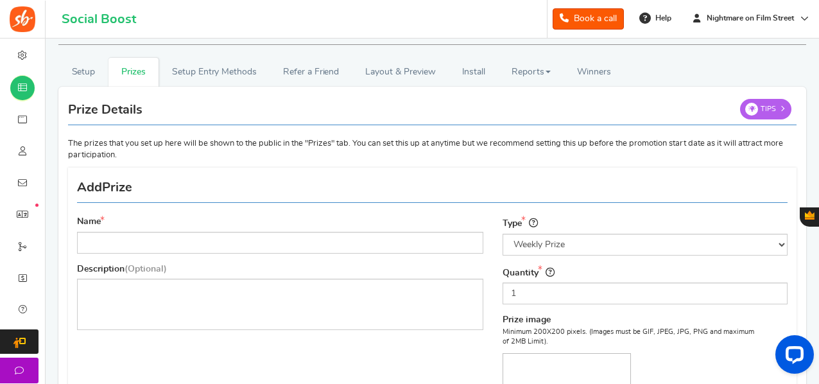
scroll to position [353, 0]
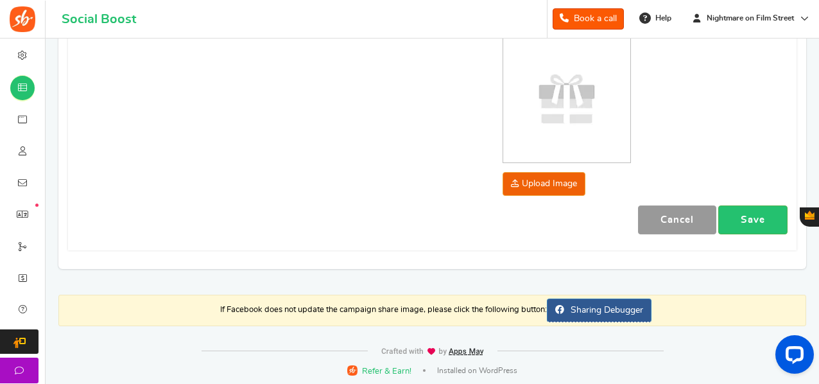
click at [655, 222] on link "Cancel" at bounding box center [677, 219] width 78 height 29
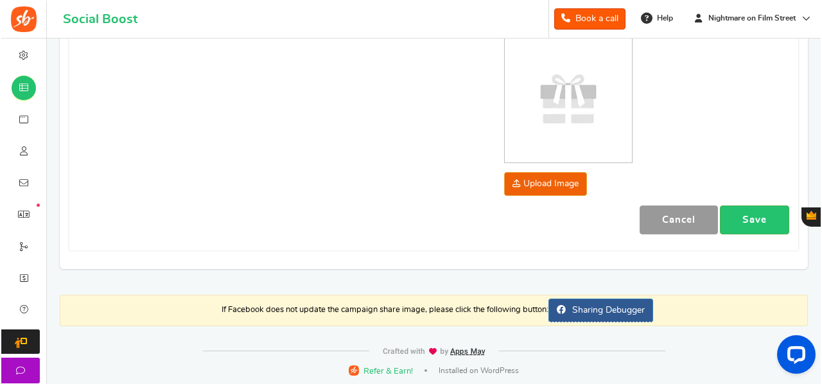
scroll to position [356, 0]
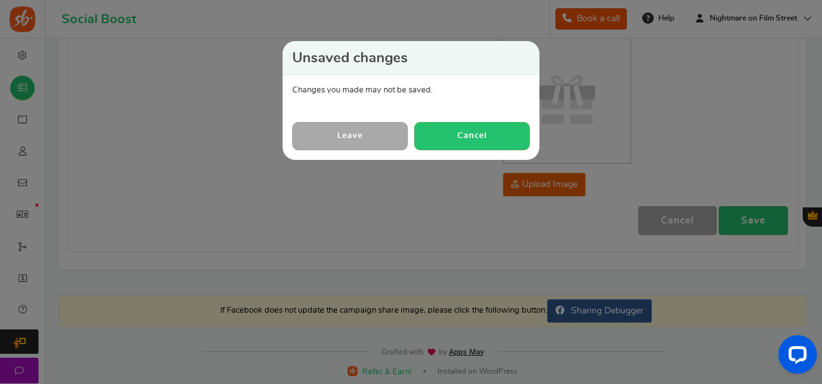
click at [344, 132] on link "Leave" at bounding box center [350, 136] width 116 height 28
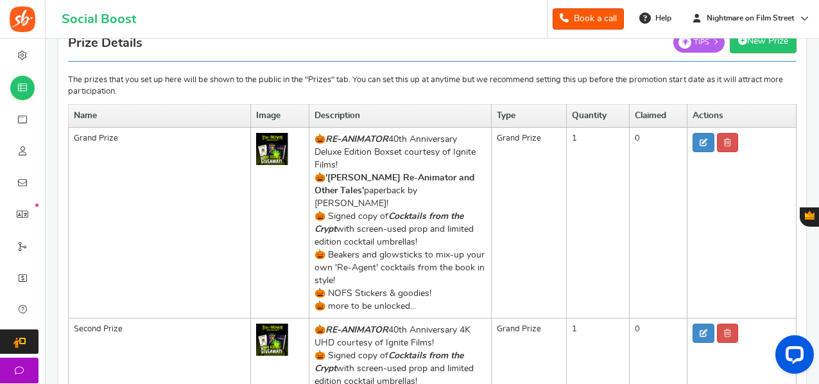
scroll to position [101, 0]
click at [371, 149] on p "🎃 RE-ANIMATOR 40th Anniversary Deluxe Edition Boxset courtesy of Ignite Films!" at bounding box center [400, 152] width 171 height 39
click at [699, 148] on link at bounding box center [704, 142] width 22 height 19
type input "Grand Prize"
type input "1"
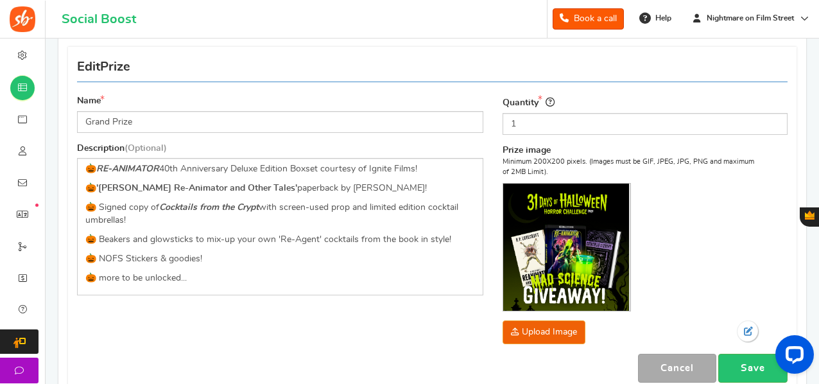
scroll to position [155, 0]
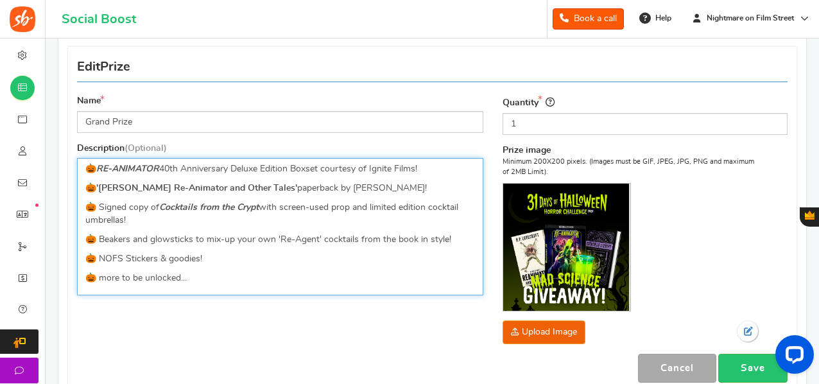
click at [268, 262] on p "🎃 NOFS Stickers & goodies!" at bounding box center [280, 258] width 390 height 13
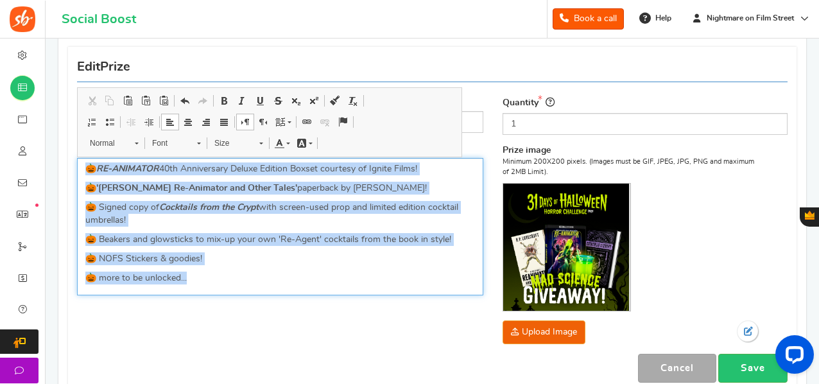
drag, startPoint x: 241, startPoint y: 270, endPoint x: 54, endPoint y: 162, distance: 216.3
click at [54, 162] on div "Setup Prizes Setup Entry Methods Reward Setup Refer a Friend Layout & Preview L…" at bounding box center [432, 184] width 767 height 494
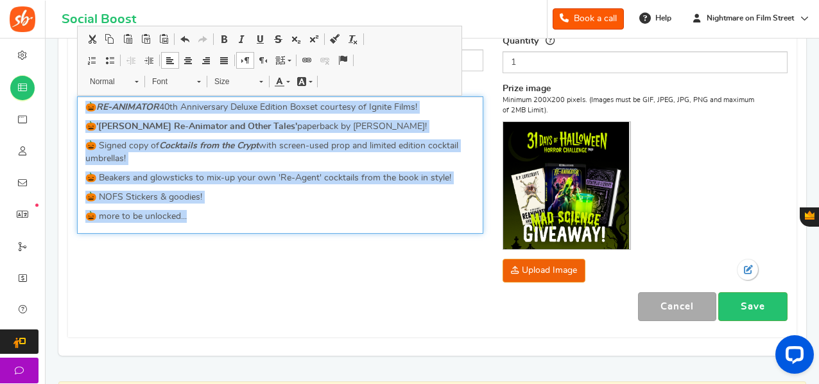
scroll to position [217, 0]
click at [113, 78] on span "Normal" at bounding box center [105, 81] width 45 height 17
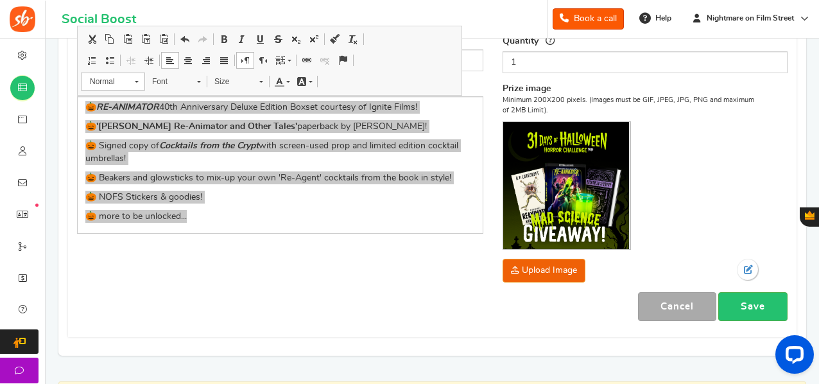
scroll to position [0, 0]
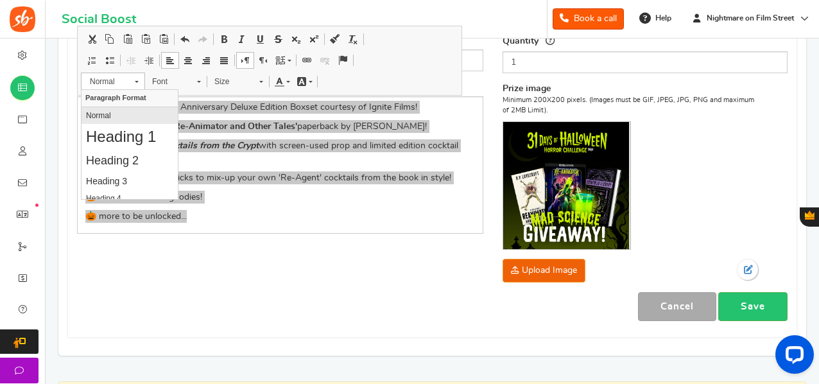
click at [104, 114] on p "Normal" at bounding box center [128, 114] width 87 height 9
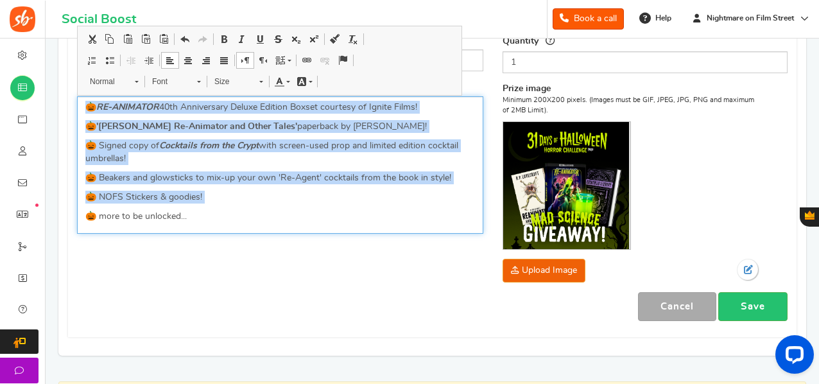
click at [240, 184] on div "🎃 RE-ANIMATOR 40th Anniversary Deluxe Edition Boxset courtesy of Ignite Films! …" at bounding box center [280, 164] width 406 height 137
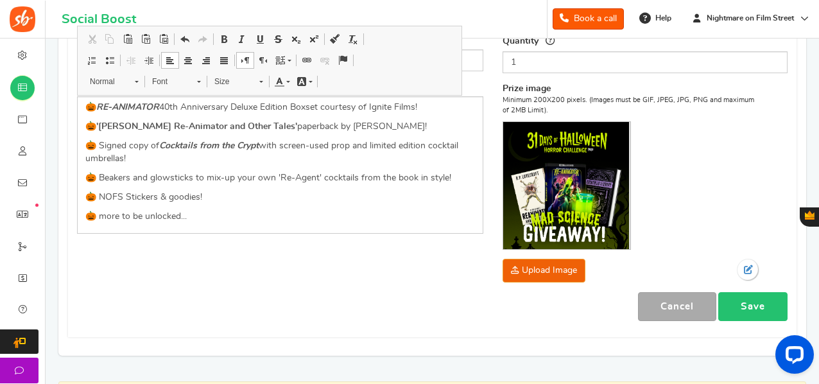
click at [770, 314] on link "Save" at bounding box center [753, 306] width 69 height 29
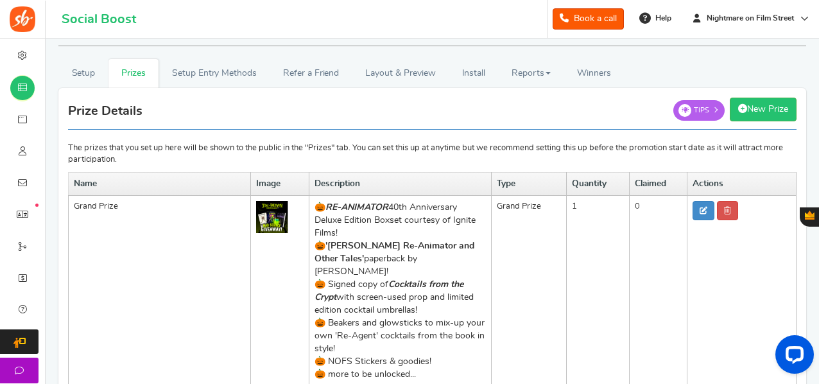
scroll to position [23, 0]
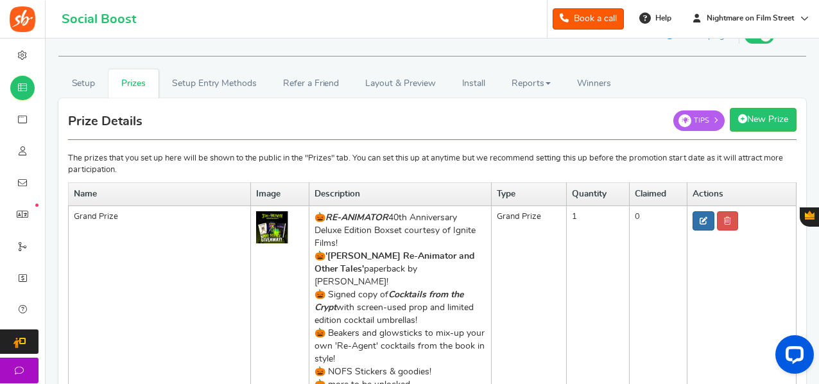
click at [702, 222] on icon at bounding box center [704, 221] width 8 height 8
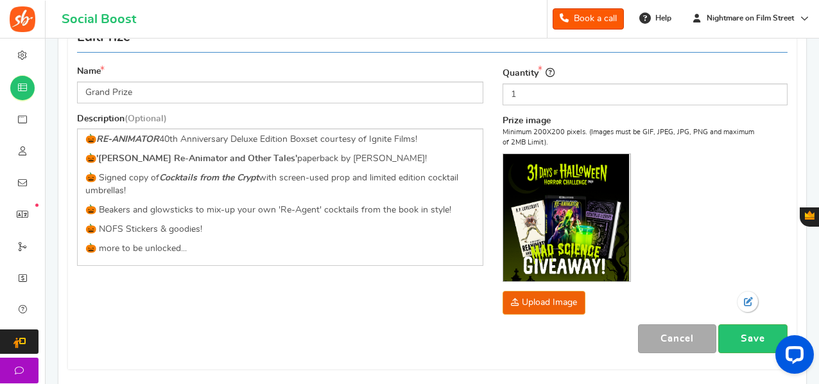
scroll to position [186, 0]
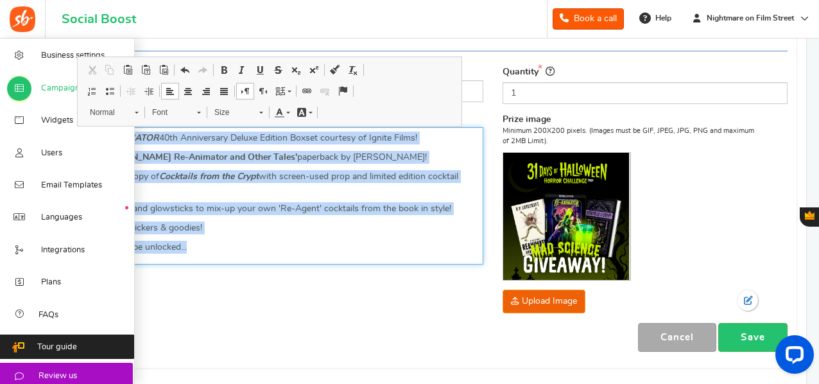
drag, startPoint x: 323, startPoint y: 238, endPoint x: 45, endPoint y: 132, distance: 297.8
click at [45, 132] on div "Business settings Campaigns Purchase to win Widgets Widget Tab Widgets Users Un…" at bounding box center [409, 178] width 819 height 652
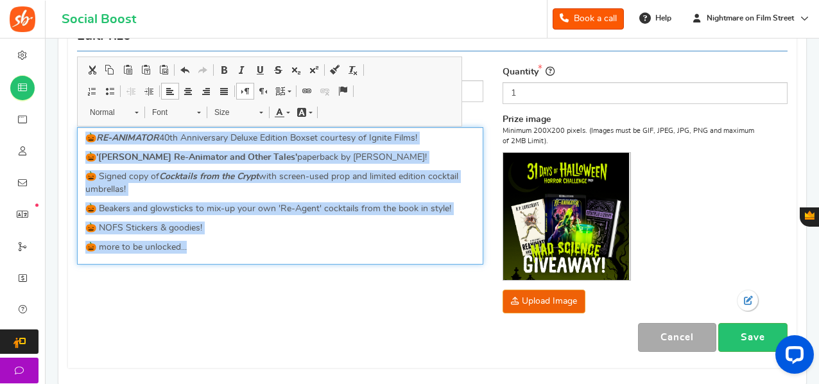
copy div "🎃 RE-ANIMATOR 40th Anniversary Deluxe Edition Boxset courtesy of Ignite Films! …"
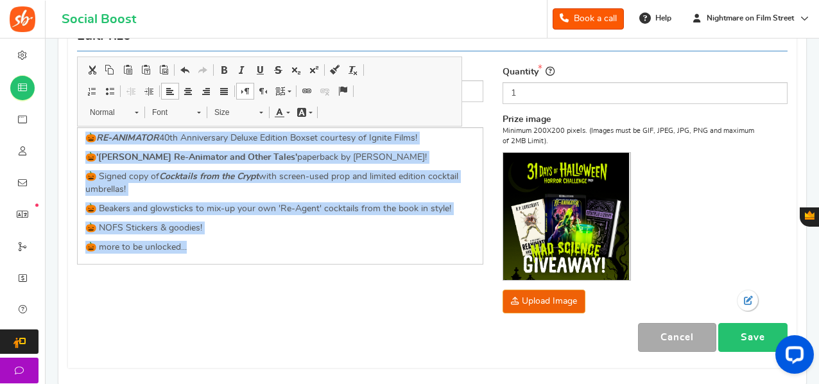
click at [755, 338] on link "Save" at bounding box center [753, 337] width 69 height 29
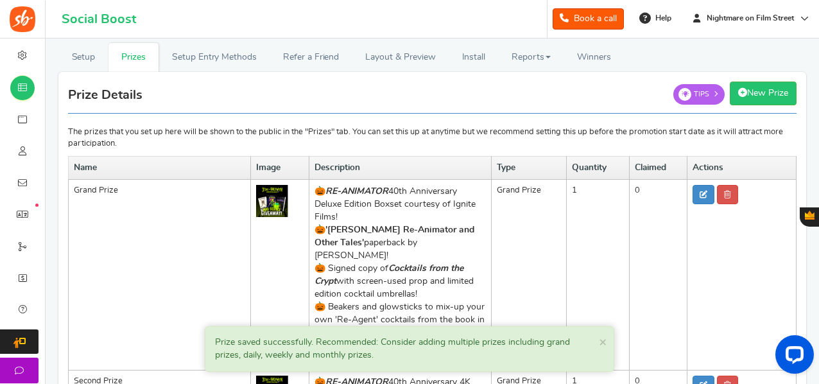
scroll to position [41, 0]
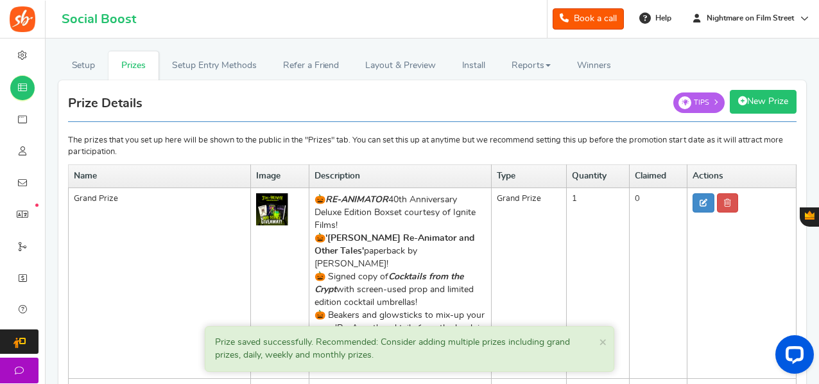
click at [750, 104] on link "New Prize" at bounding box center [763, 102] width 67 height 24
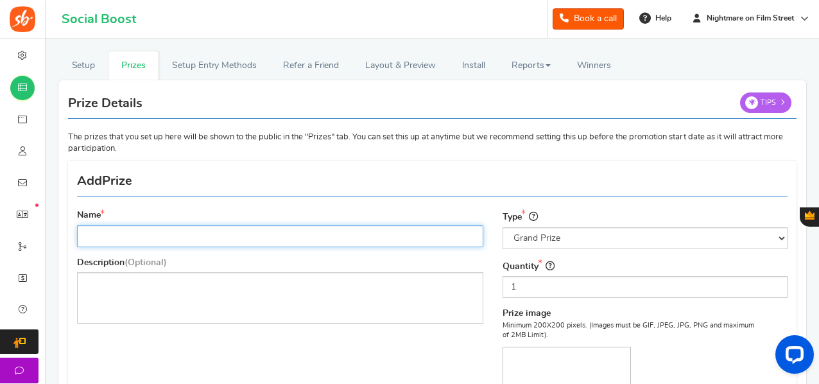
click at [283, 232] on input "Name" at bounding box center [280, 236] width 406 height 22
type input "Grand Prize"
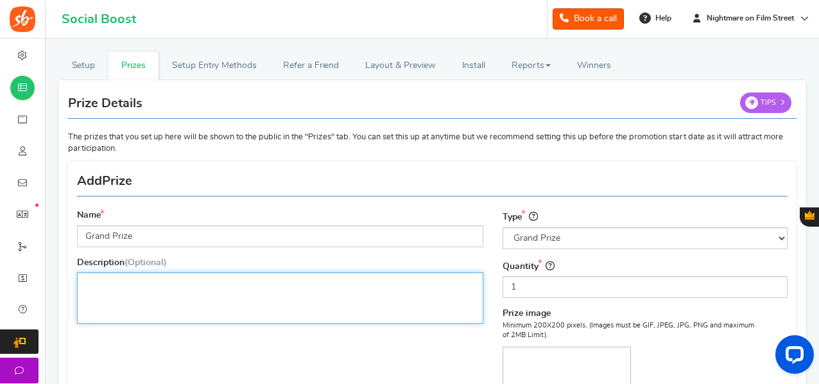
click at [306, 295] on div "Editor, prize_description" at bounding box center [280, 297] width 406 height 51
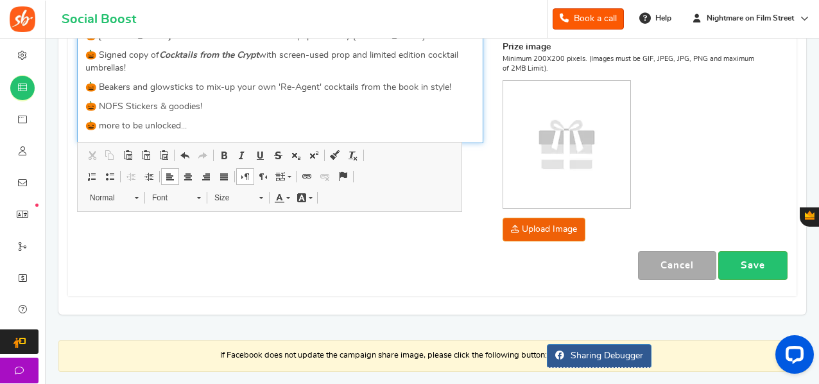
scroll to position [347, 0]
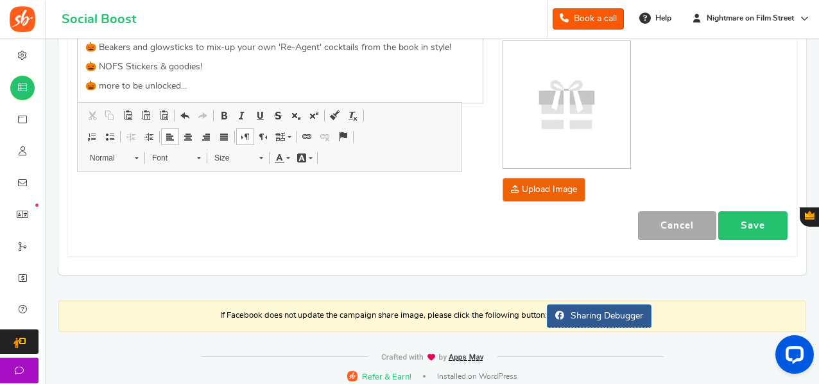
click at [750, 224] on link "Save" at bounding box center [753, 225] width 69 height 29
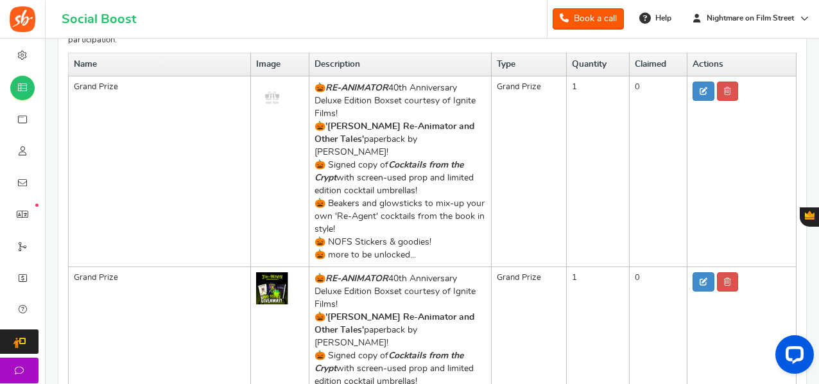
scroll to position [0, 0]
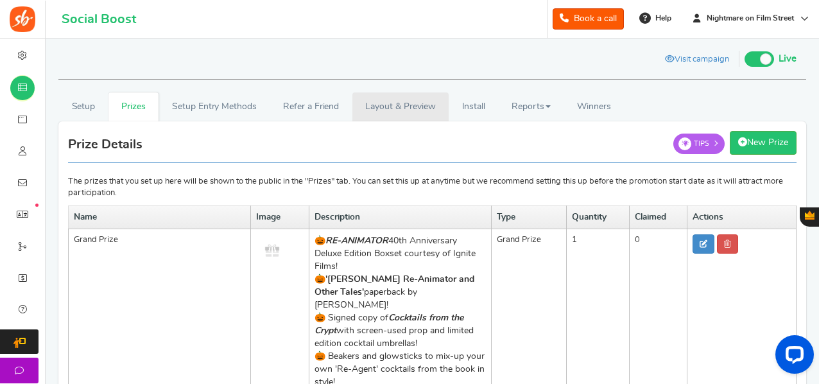
click at [414, 105] on link "Layout & Preview" at bounding box center [401, 106] width 96 height 29
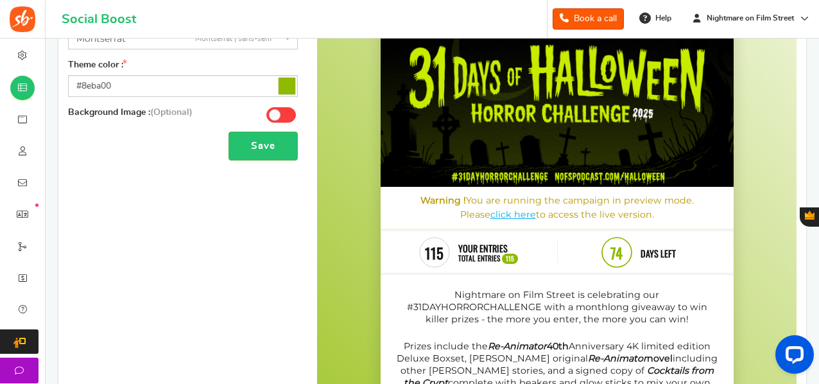
scroll to position [168, 0]
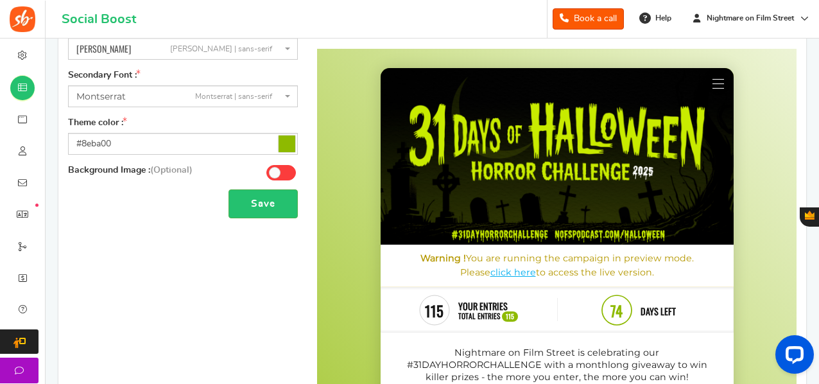
click at [720, 85] on button at bounding box center [718, 82] width 23 height 23
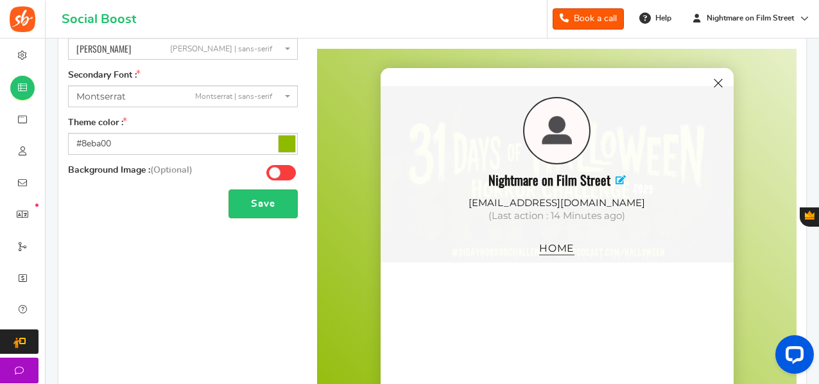
click at [720, 83] on span at bounding box center [719, 82] width 12 height 1
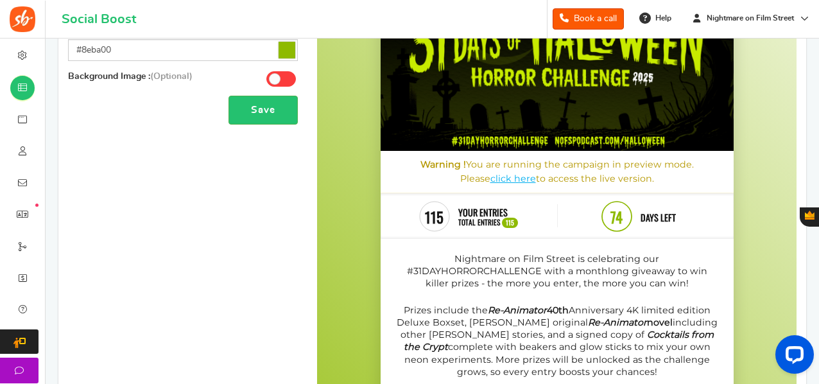
scroll to position [265, 0]
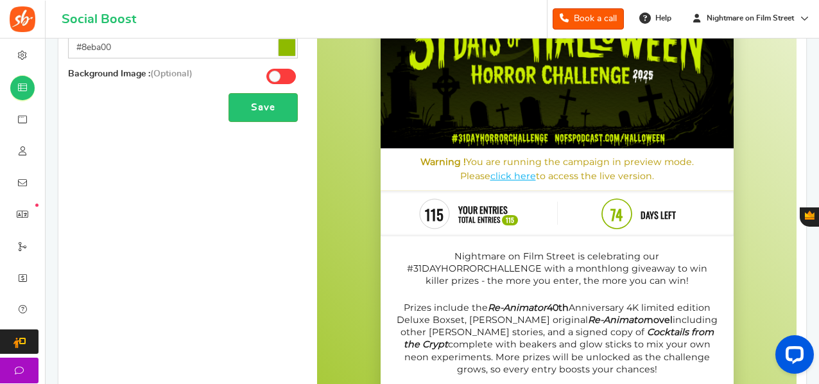
click at [817, 224] on button "Gratisfaction" at bounding box center [809, 216] width 19 height 19
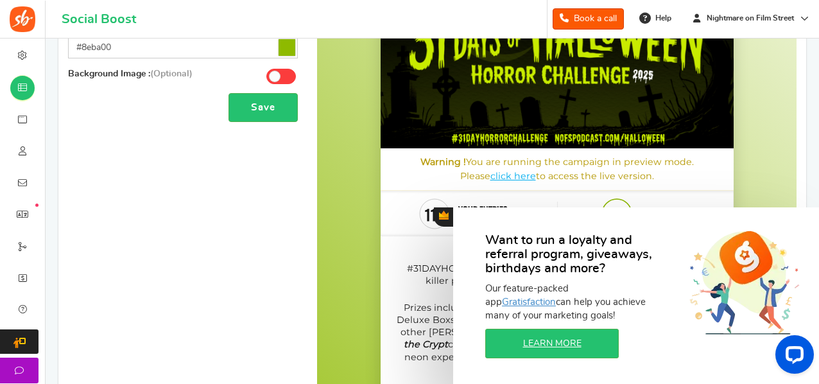
click at [733, 149] on div "Warning ! You are running the campaign in preview mode. Please click here to ac…" at bounding box center [557, 169] width 353 height 42
click at [368, 260] on body "#31DayHorrorChallenge 2025 Giveaway! Warning ! You are running the campaign in …" at bounding box center [557, 342] width 480 height 740
click at [808, 214] on div "Want to run a loyalty and referral program, giveaways, birthdays and more? Our …" at bounding box center [636, 300] width 366 height 186
click at [401, 320] on p "Prizes include the Re-Animator 40th Anniversary 4K limited edition Deluxe Boxse…" at bounding box center [557, 339] width 324 height 74
click at [467, 225] on div "Want to run a loyalty and referral program, giveaways, birthdays and more? Our …" at bounding box center [636, 300] width 366 height 186
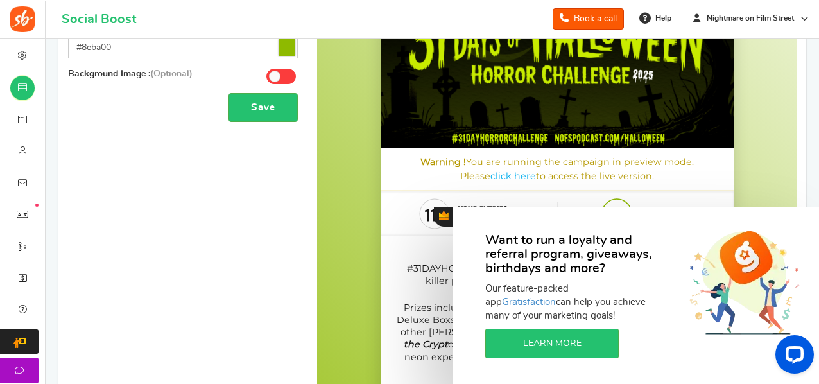
click at [442, 218] on span "Gratisfaction" at bounding box center [444, 215] width 10 height 9
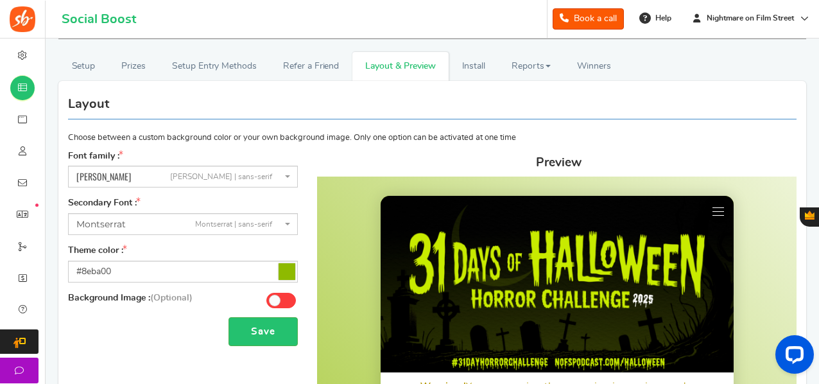
scroll to position [14, 0]
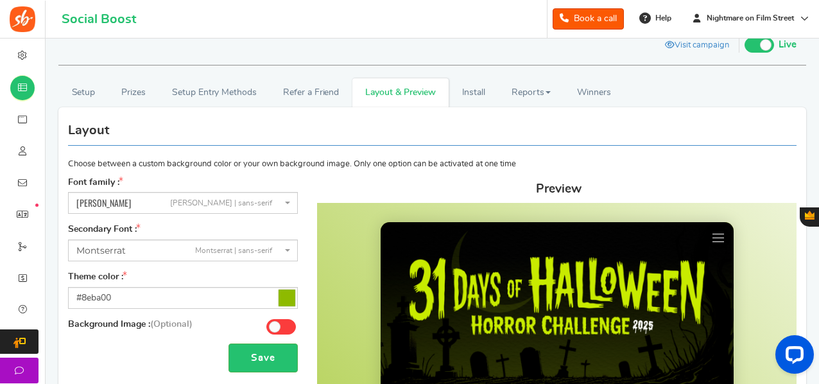
click at [469, 83] on link "Install" at bounding box center [474, 92] width 50 height 29
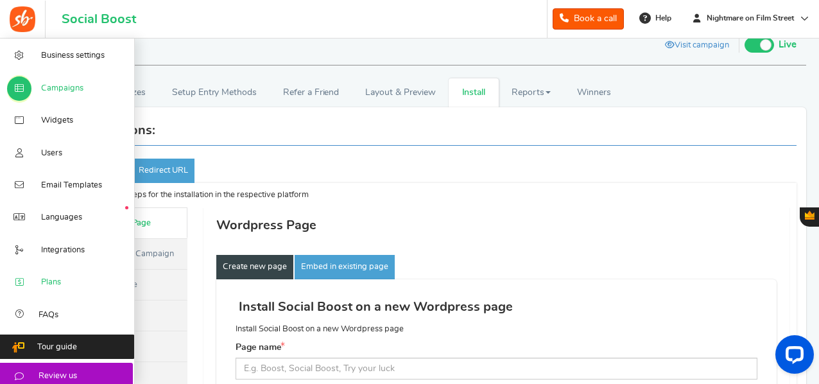
scroll to position [43, 0]
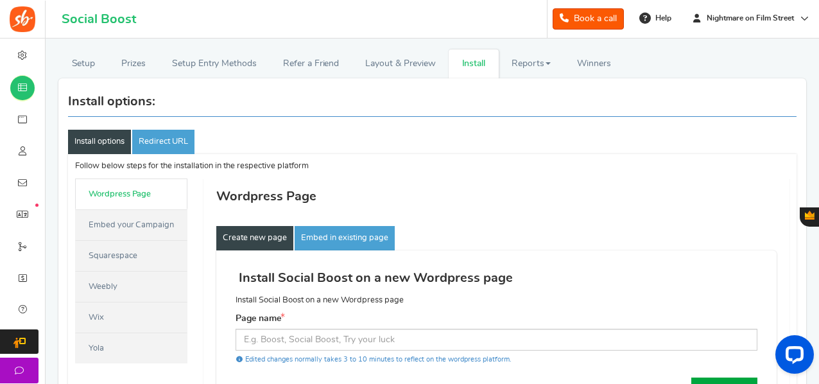
click at [130, 222] on link "Embed your Campaign" at bounding box center [131, 224] width 112 height 31
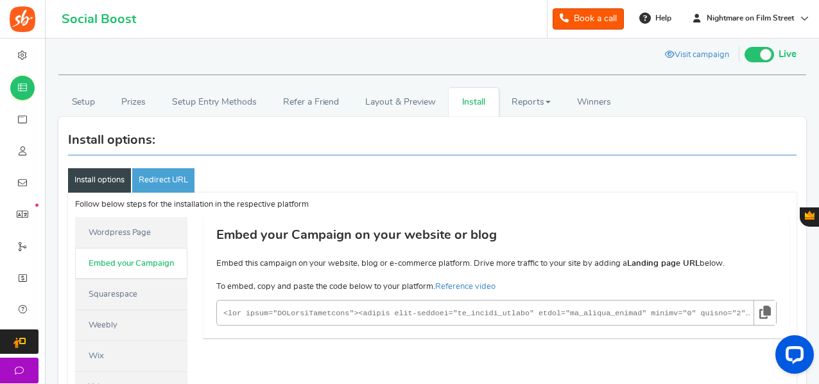
scroll to position [0, 0]
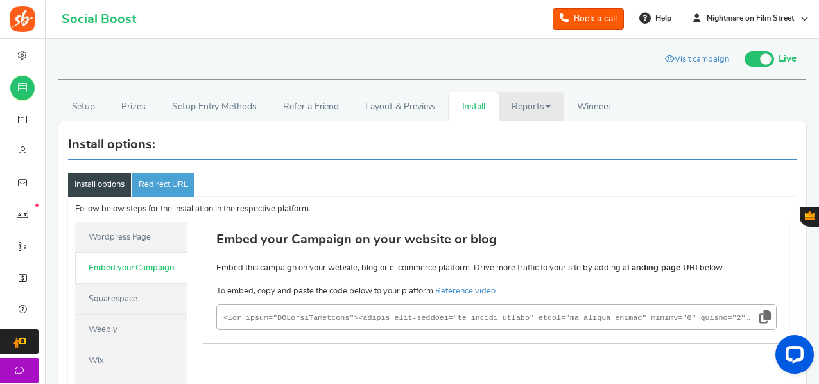
click at [529, 106] on link "Reports" at bounding box center [531, 106] width 65 height 29
click at [595, 103] on span "Winners" at bounding box center [594, 106] width 34 height 9
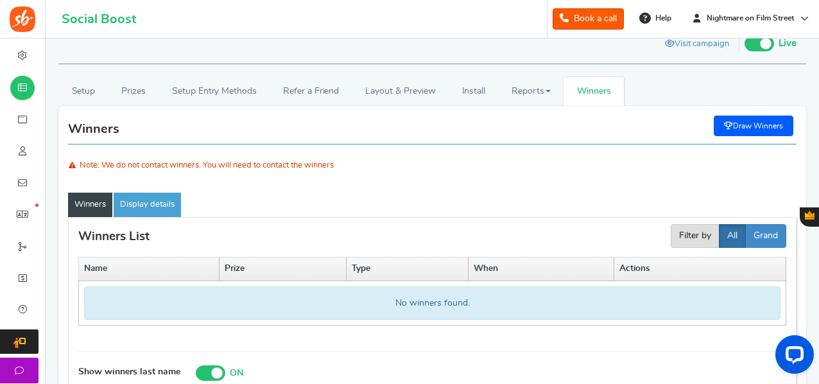
scroll to position [6, 0]
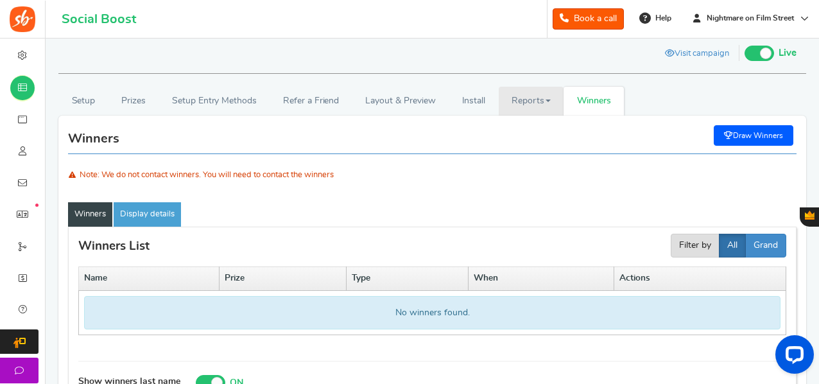
click at [518, 99] on link "Reports" at bounding box center [531, 101] width 65 height 29
click at [536, 166] on link "Entries" at bounding box center [550, 166] width 103 height 19
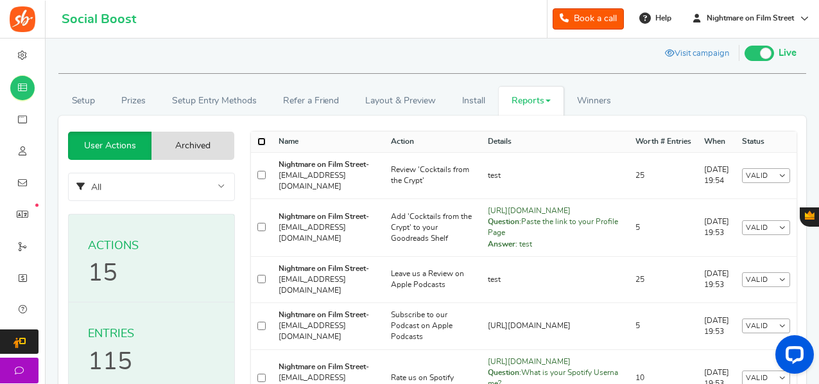
click at [261, 140] on input "checkbox" at bounding box center [261, 141] width 8 height 8
checkbox input "true"
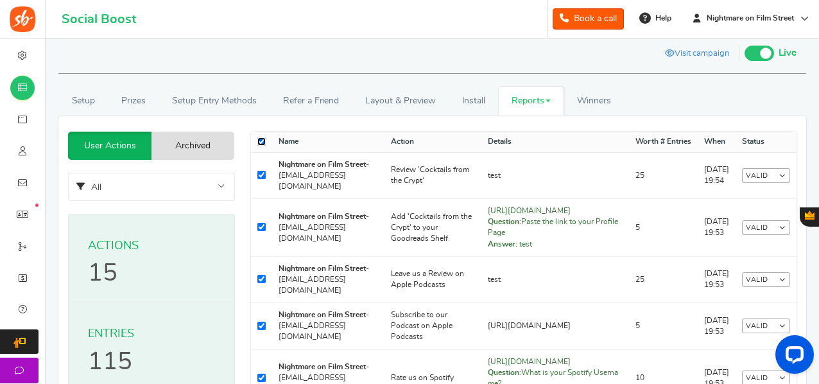
checkbox input "true"
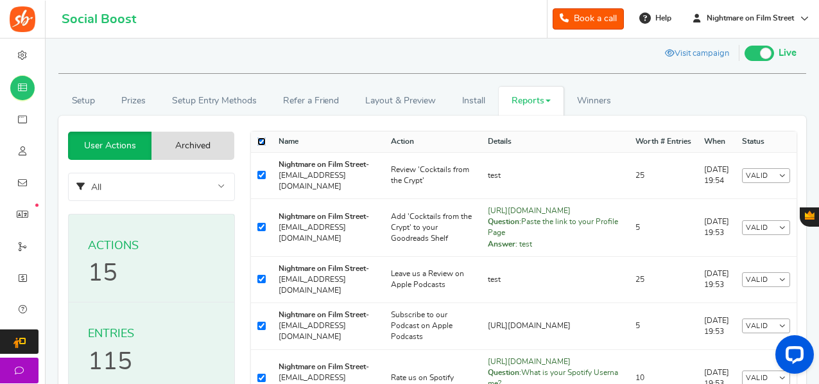
checkbox input "true"
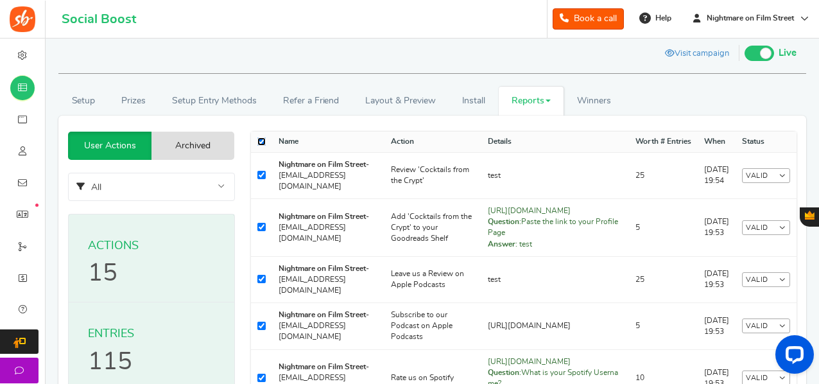
checkbox input "true"
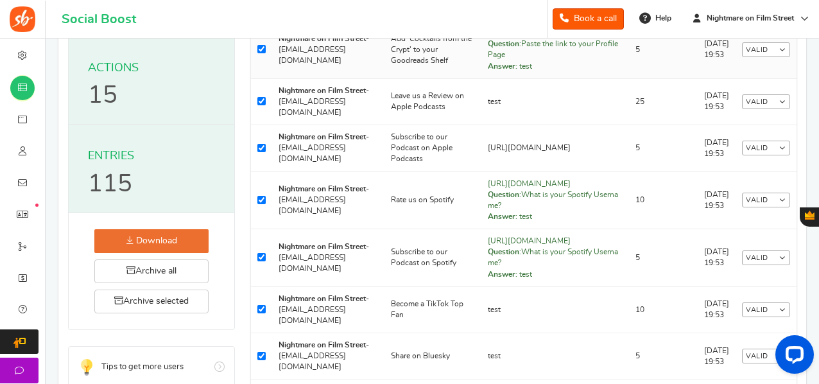
scroll to position [0, 0]
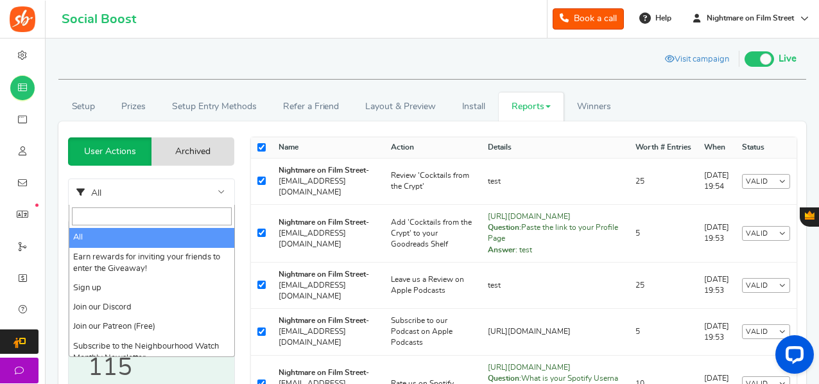
click at [185, 192] on span "All" at bounding box center [152, 193] width 166 height 29
click at [185, 193] on span "All" at bounding box center [152, 193] width 166 height 29
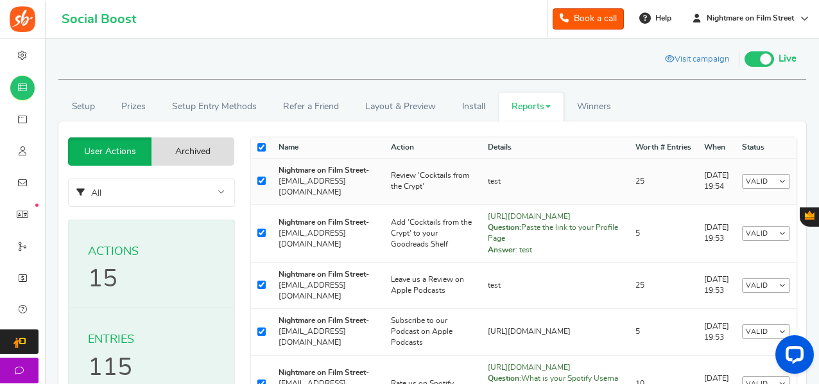
click at [769, 187] on td "Valid Valid Invalid Delete" at bounding box center [766, 181] width 61 height 46
click at [762, 178] on link "Valid" at bounding box center [766, 181] width 48 height 15
click at [728, 213] on link "Invalid" at bounding box center [739, 222] width 103 height 19
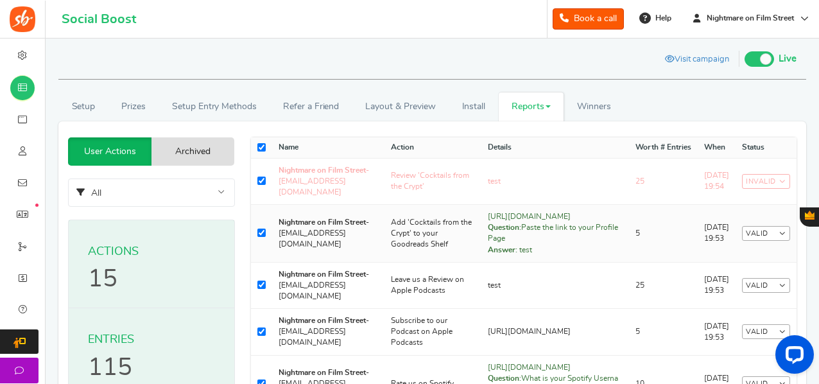
click at [765, 241] on link "Valid" at bounding box center [766, 233] width 48 height 15
click at [703, 279] on link "Invalid" at bounding box center [739, 274] width 103 height 19
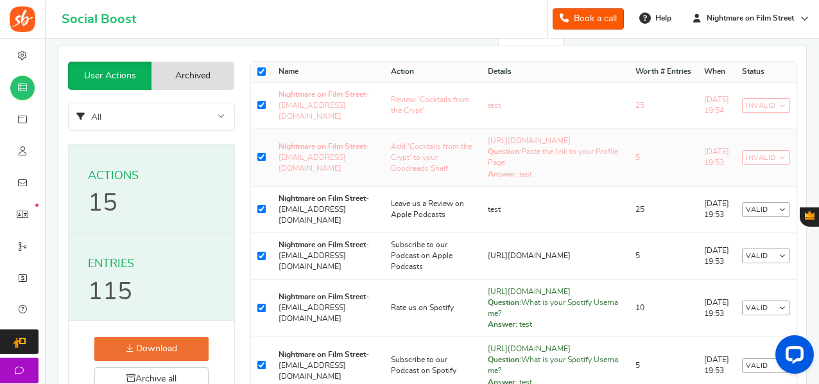
scroll to position [76, 0]
click at [758, 216] on link "Valid" at bounding box center [766, 209] width 48 height 15
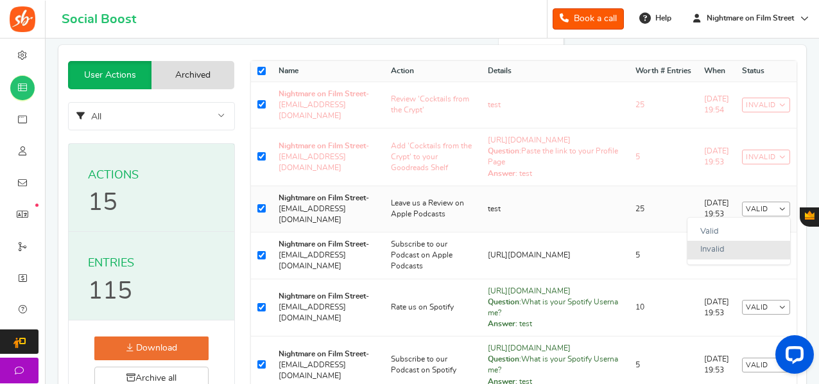
click at [737, 259] on link "Invalid" at bounding box center [739, 250] width 103 height 19
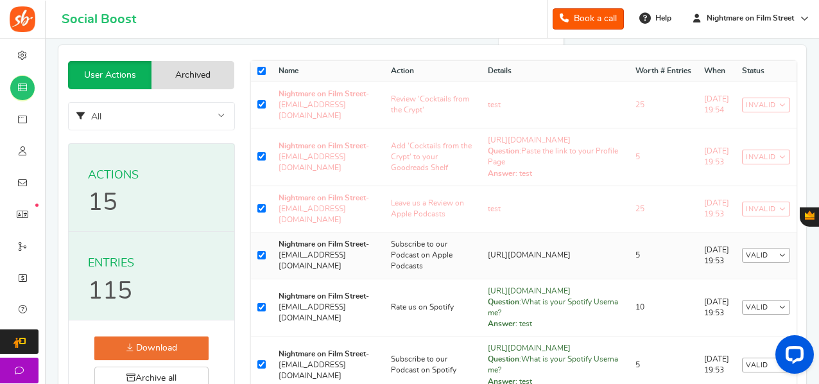
click at [771, 263] on link "Valid" at bounding box center [766, 255] width 48 height 15
click at [709, 306] on link "Invalid" at bounding box center [739, 297] width 103 height 19
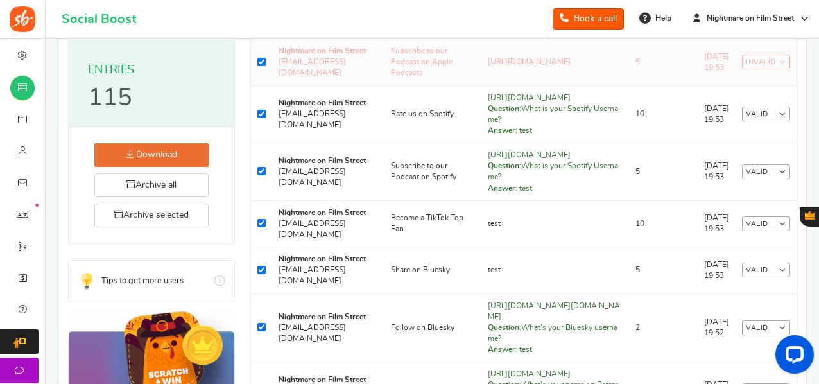
scroll to position [270, 0]
click at [756, 69] on link "Invalid" at bounding box center [766, 61] width 48 height 15
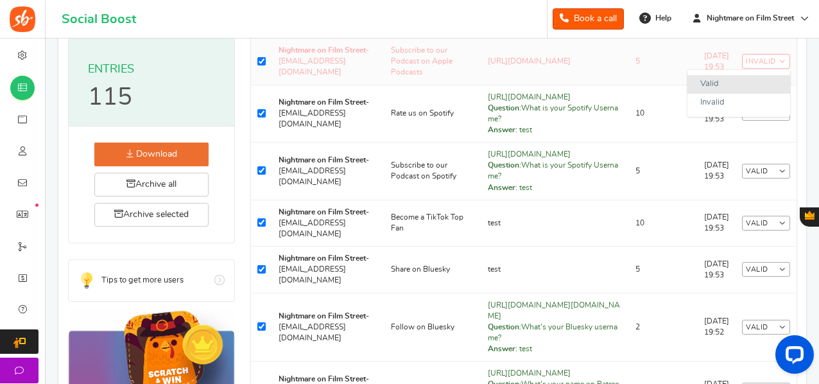
click at [730, 94] on link "Valid" at bounding box center [739, 84] width 103 height 19
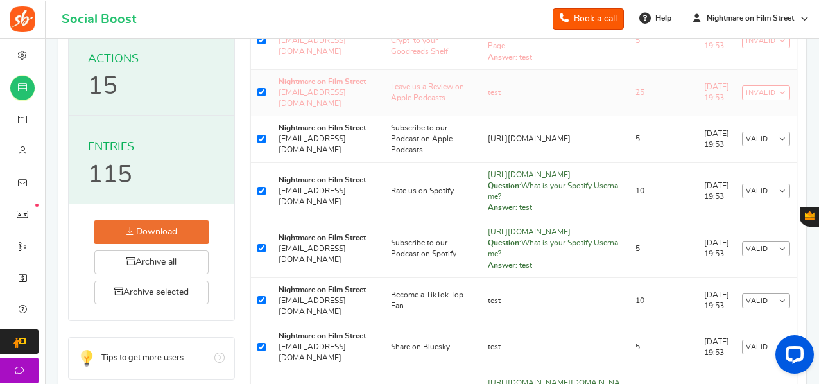
scroll to position [192, 0]
click at [748, 101] on link "Invalid" at bounding box center [766, 93] width 48 height 15
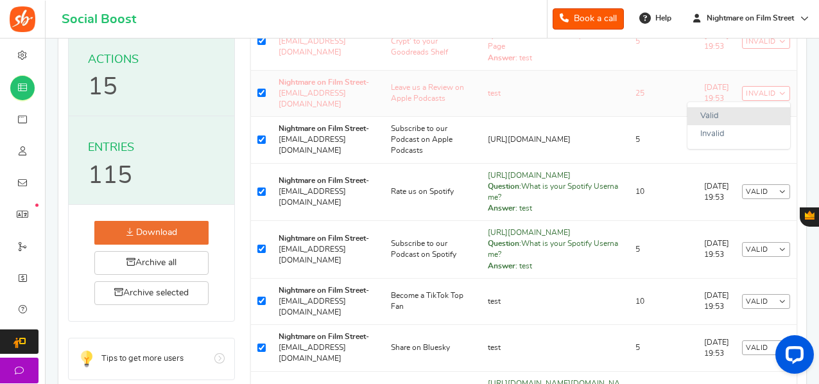
click at [715, 126] on link "Valid" at bounding box center [739, 116] width 103 height 19
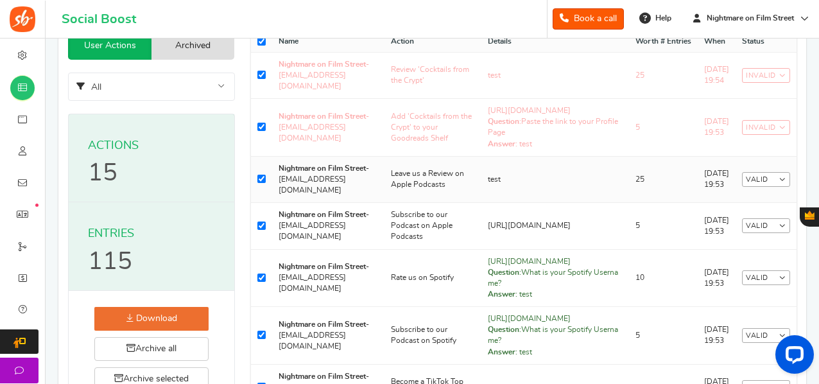
scroll to position [105, 0]
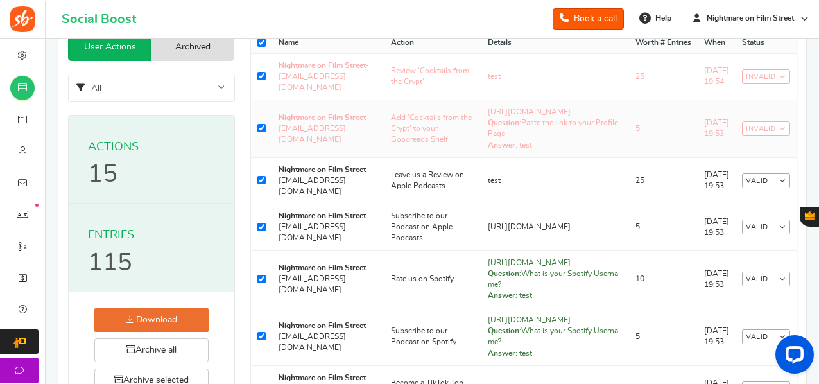
click at [751, 135] on link "Invalid" at bounding box center [766, 128] width 48 height 15
click at [713, 161] on link "Valid" at bounding box center [739, 152] width 103 height 19
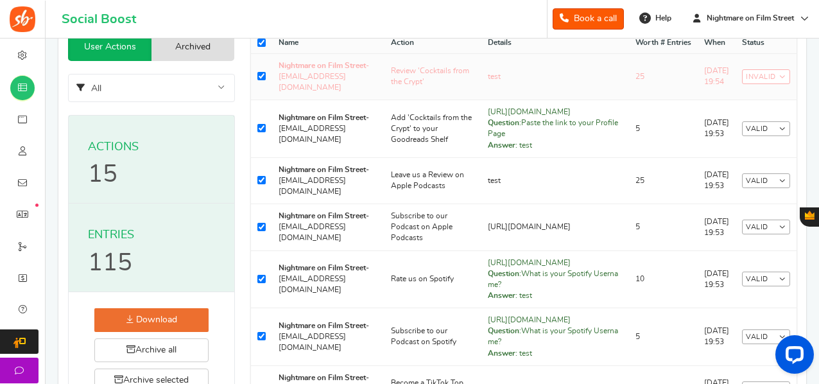
click at [763, 73] on link "Invalid" at bounding box center [766, 76] width 48 height 15
click at [720, 91] on link "Valid" at bounding box center [739, 100] width 103 height 19
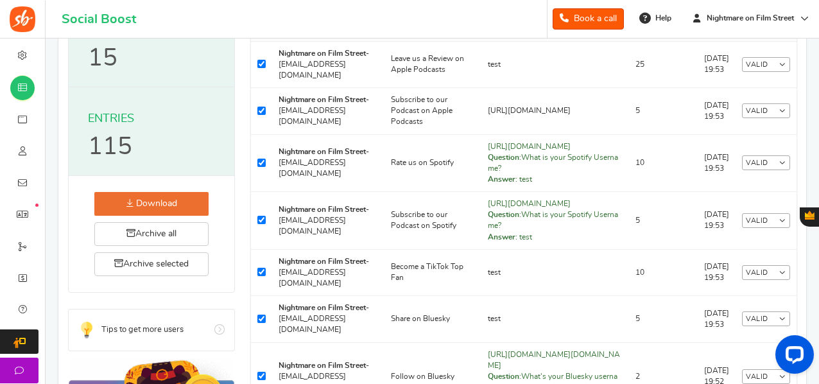
scroll to position [225, 0]
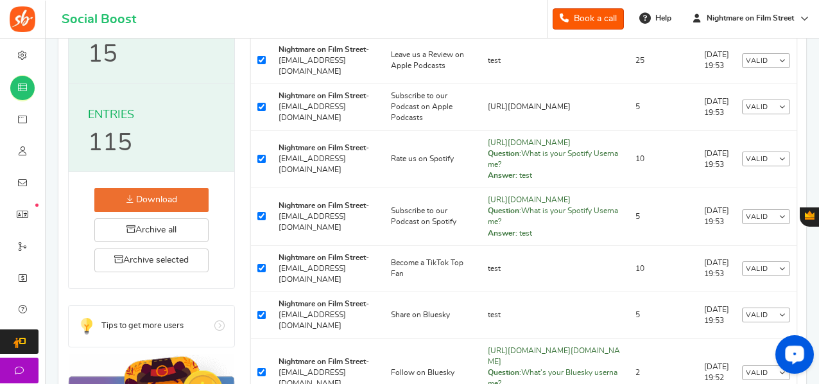
click at [787, 357] on div "Open LiveChat chat widget" at bounding box center [795, 354] width 22 height 22
click at [469, 38] on td "Add 'Cocktails from the Crypt' to your Goodreads Shelf" at bounding box center [433, 9] width 97 height 58
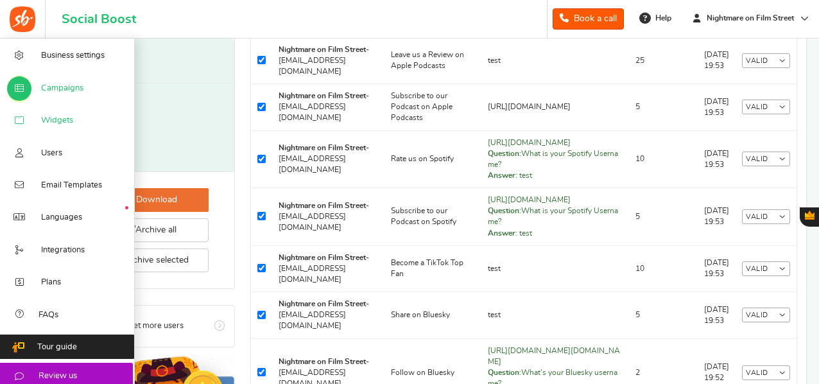
click at [45, 123] on span "Widgets" at bounding box center [57, 121] width 32 height 12
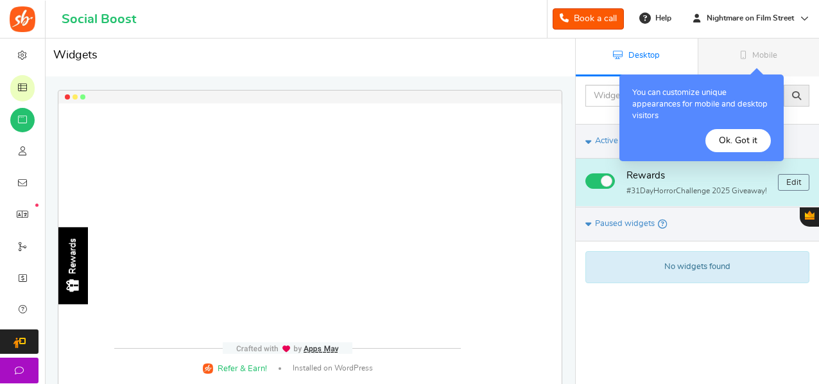
click at [68, 252] on div "Rewards" at bounding box center [73, 256] width 11 height 36
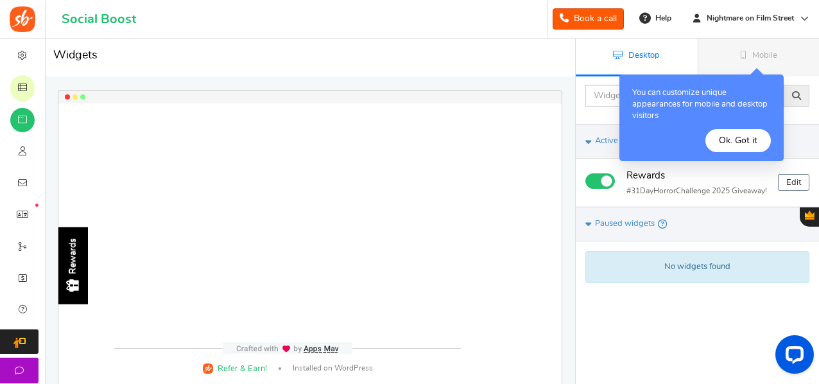
click at [744, 142] on button "Ok. Got it" at bounding box center [738, 140] width 65 height 23
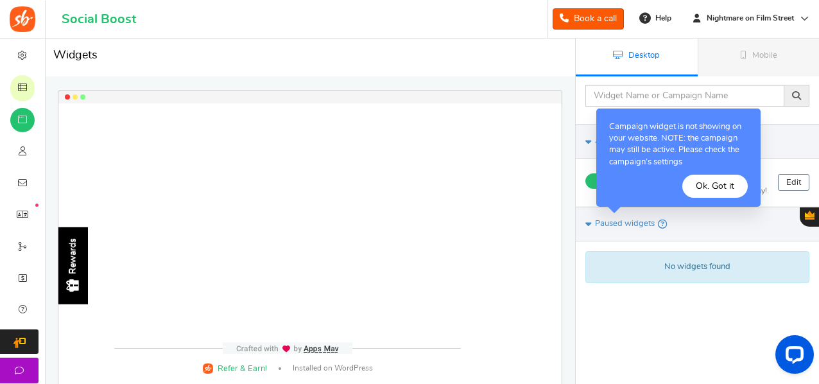
click at [713, 181] on button "Ok. Got it" at bounding box center [715, 186] width 65 height 23
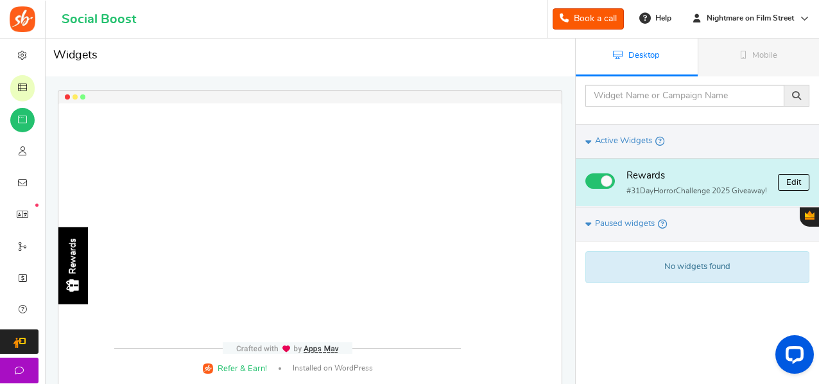
click at [789, 182] on link "Edit" at bounding box center [793, 182] width 31 height 17
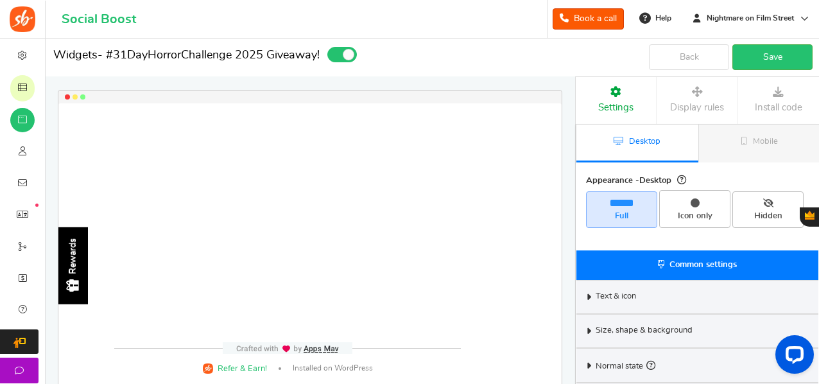
select select "left-side-drawer"
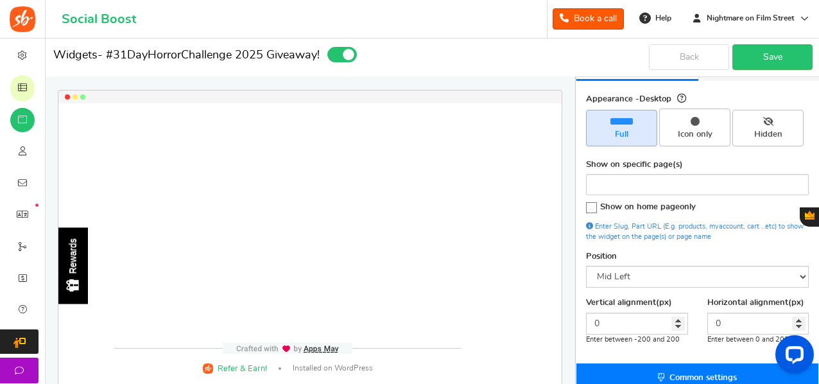
scroll to position [83, 0]
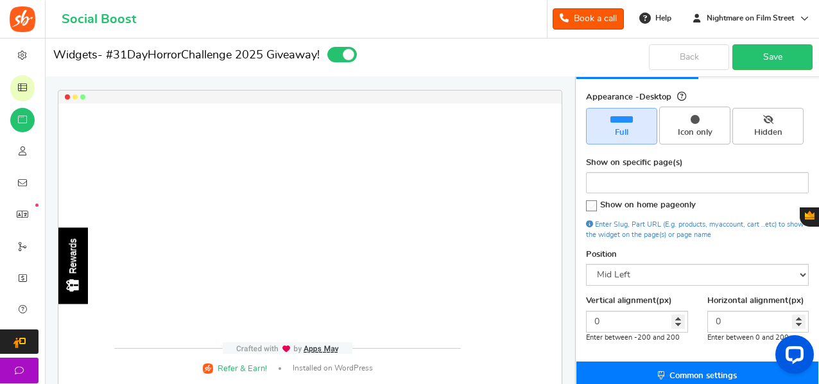
click at [653, 188] on span at bounding box center [697, 182] width 223 height 21
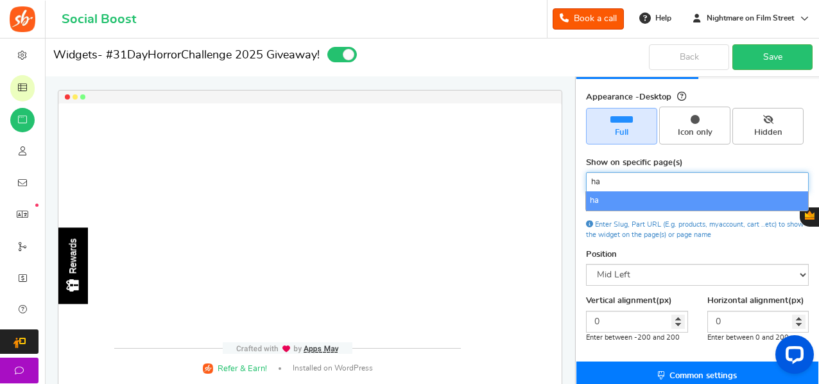
type input "h"
type input "halloween"
click at [669, 241] on div "Appearance - Desktop Full Icon only Hidden Show on specific page(s) halloween S…" at bounding box center [698, 221] width 242 height 282
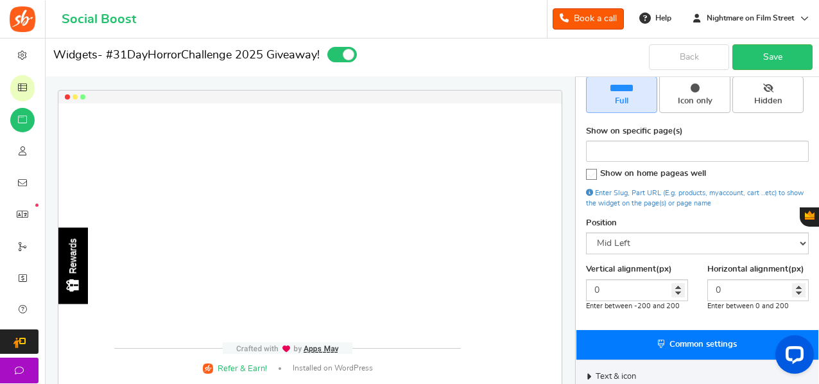
scroll to position [114, 0]
click at [640, 147] on input "search" at bounding box center [697, 151] width 215 height 13
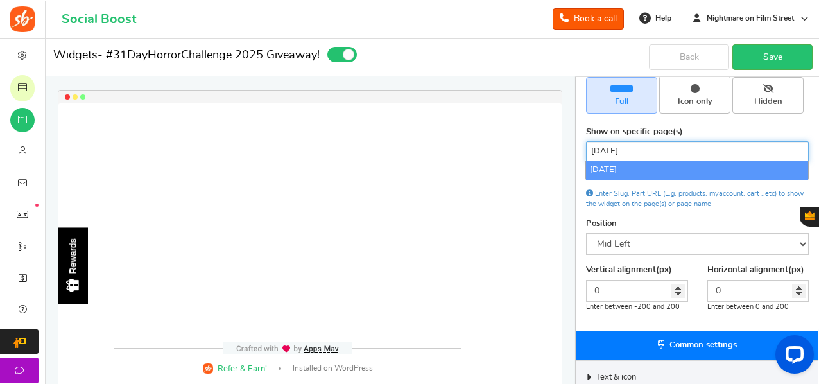
type input "halloween"
select select "halloween"
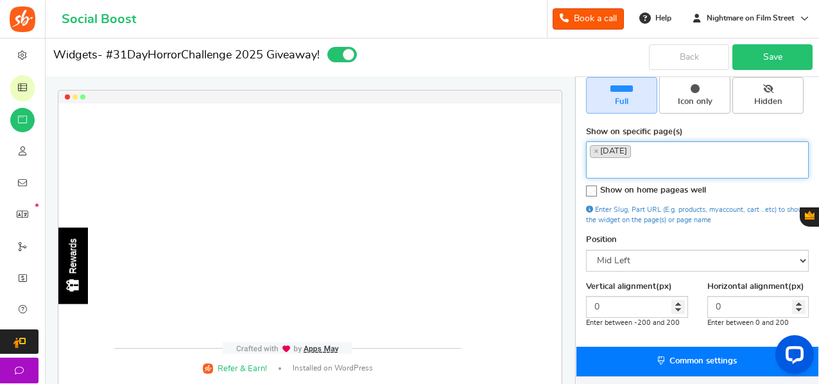
click at [774, 58] on link "Save" at bounding box center [773, 57] width 80 height 26
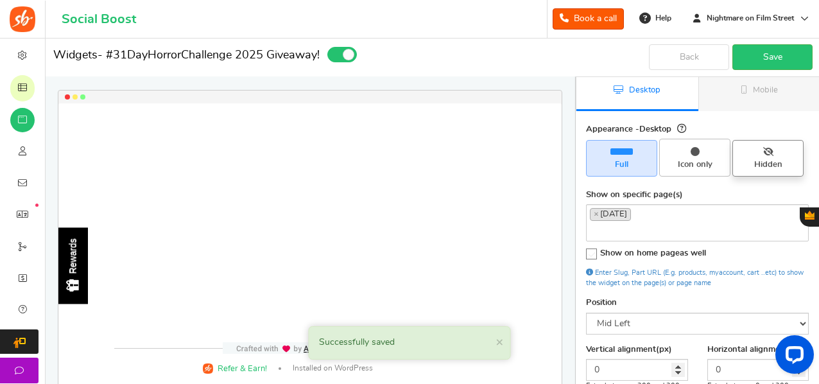
click at [771, 168] on span "Hidden" at bounding box center [768, 165] width 60 height 12
click at [771, 151] on input "Hidden" at bounding box center [773, 147] width 8 height 8
radio input "true"
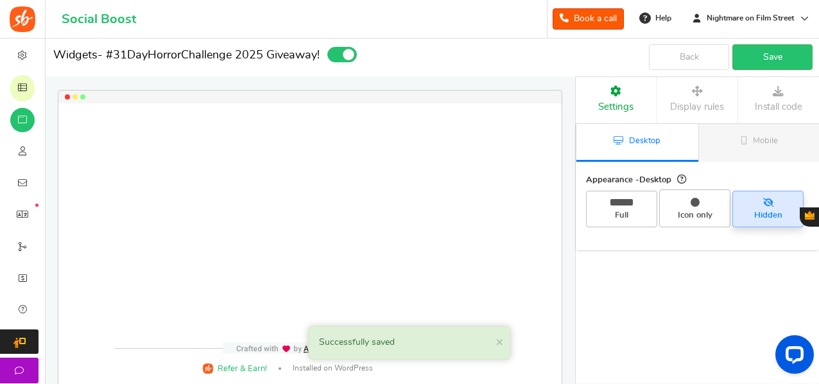
scroll to position [1, 0]
click at [774, 51] on link "Save" at bounding box center [773, 57] width 80 height 26
click at [659, 150] on link "Desktop" at bounding box center [638, 143] width 122 height 38
click at [769, 150] on link "Mobile" at bounding box center [760, 143] width 122 height 38
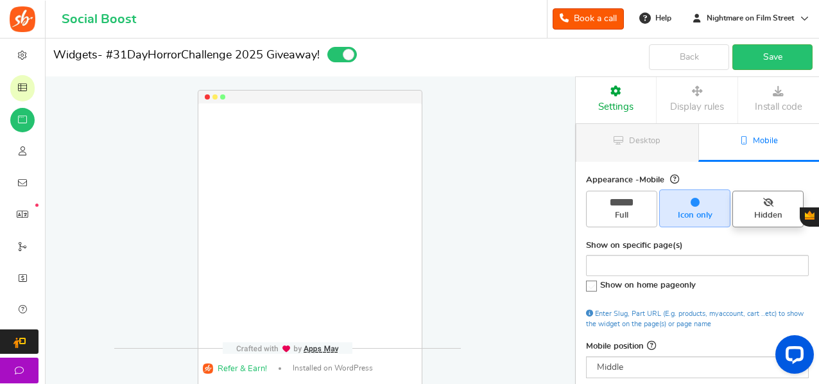
click at [765, 202] on icon at bounding box center [768, 202] width 10 height 8
click at [769, 202] on input "Hidden" at bounding box center [773, 197] width 8 height 8
radio input "true"
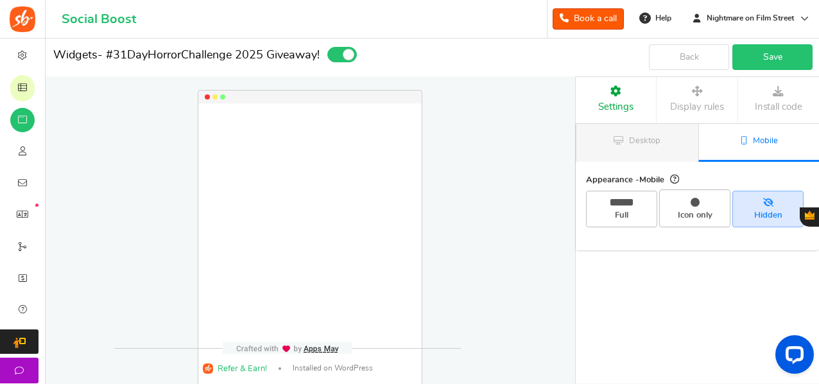
click at [800, 52] on link "Save" at bounding box center [773, 57] width 80 height 26
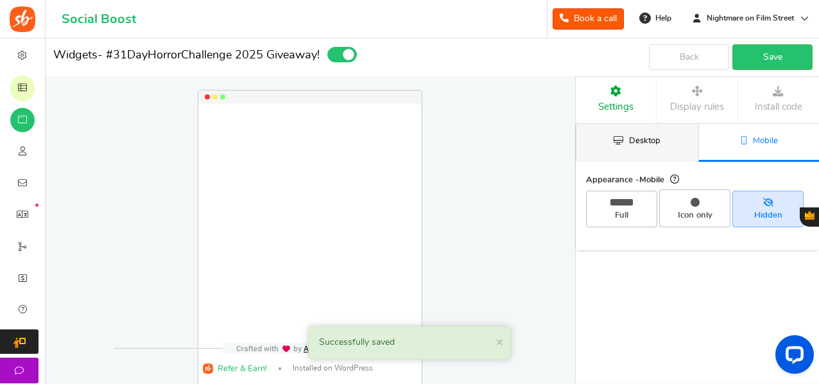
click at [643, 144] on span "Desktop" at bounding box center [644, 141] width 31 height 8
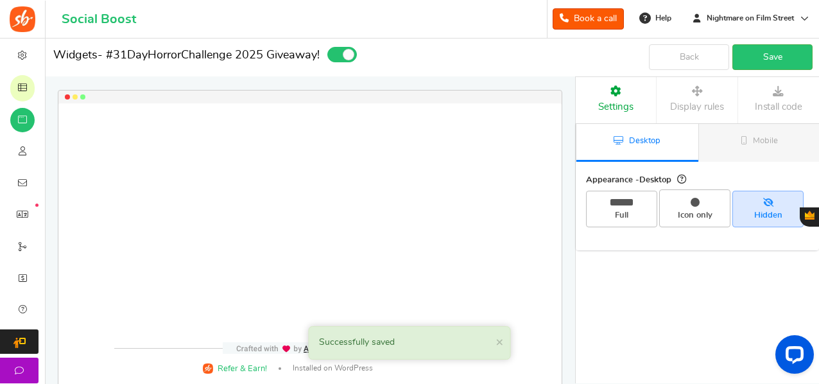
click at [678, 98] on link "Display rules" at bounding box center [697, 99] width 80 height 47
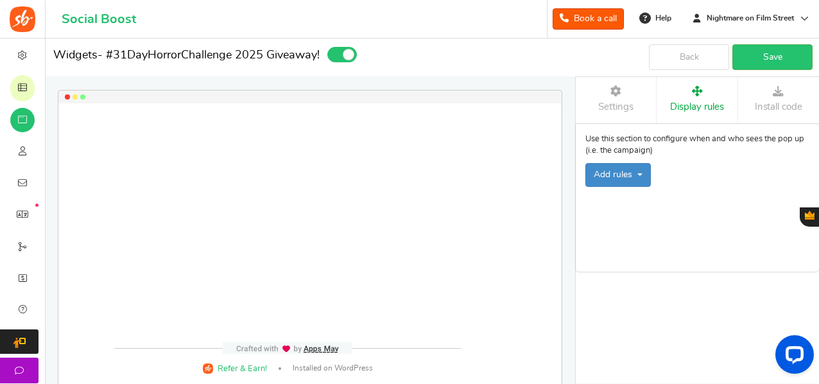
click at [617, 102] on span "Settings" at bounding box center [615, 107] width 35 height 10
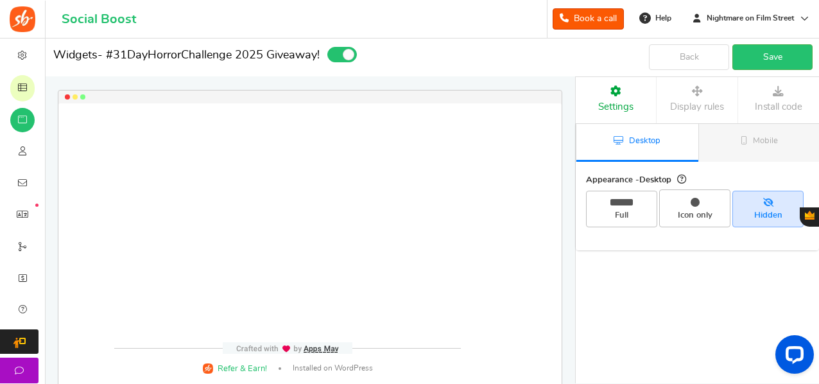
click at [638, 135] on link "Desktop" at bounding box center [638, 143] width 122 height 38
click at [699, 213] on span "Icon only" at bounding box center [695, 216] width 60 height 12
click at [699, 200] on input "Icon only" at bounding box center [699, 196] width 8 height 8
radio input "true"
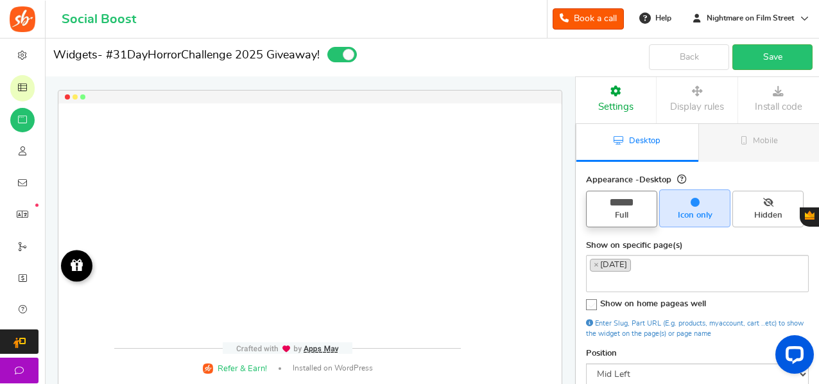
click at [617, 205] on span "Full" at bounding box center [621, 209] width 71 height 36
click at [622, 202] on input "Full" at bounding box center [626, 197] width 8 height 8
radio input "true"
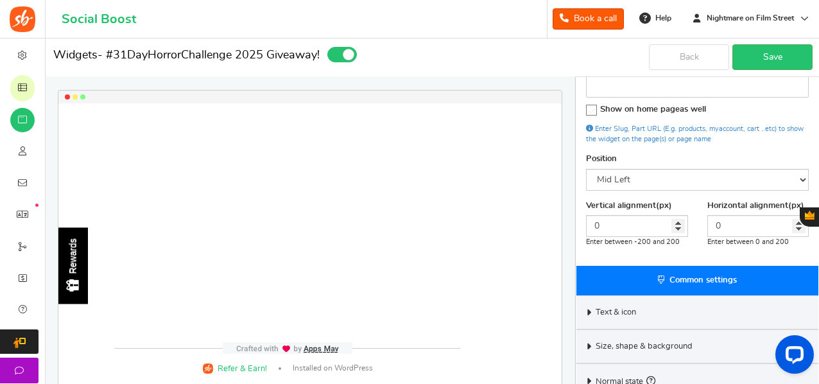
scroll to position [276, 0]
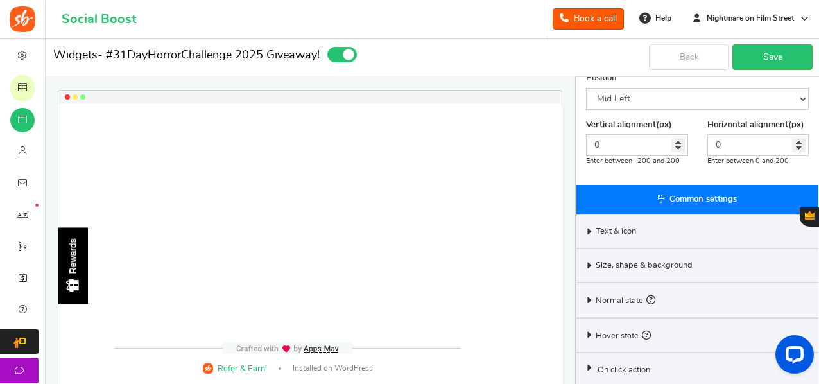
click at [622, 227] on span "Text & icon" at bounding box center [616, 232] width 40 height 12
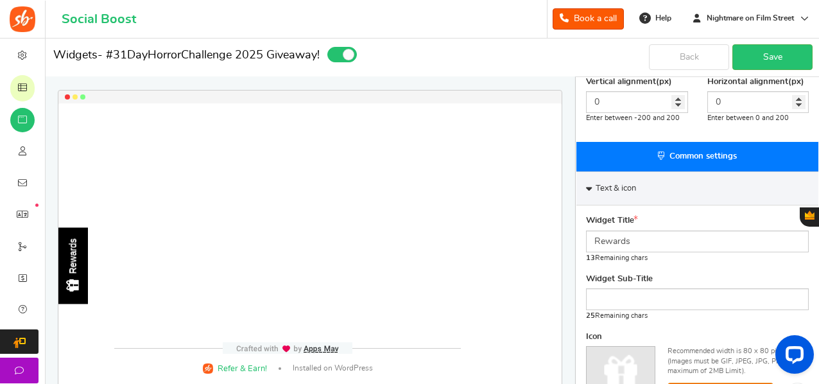
scroll to position [320, 0]
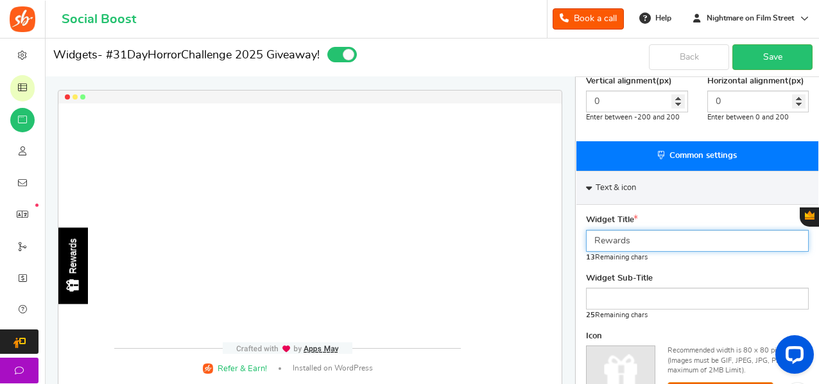
click at [650, 243] on input "Rewards" at bounding box center [697, 241] width 223 height 22
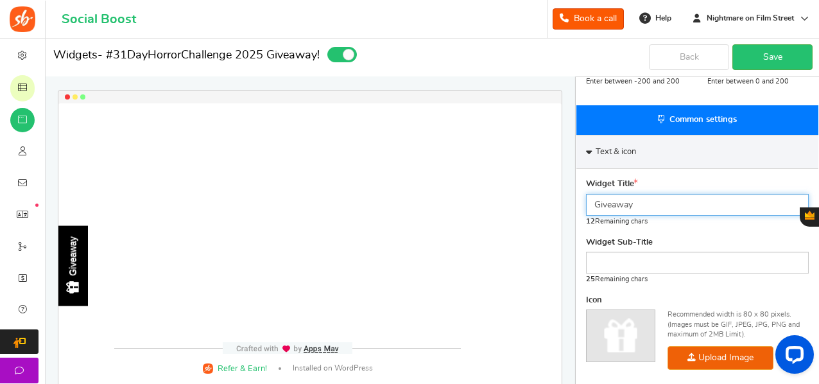
type input "Giveaway"
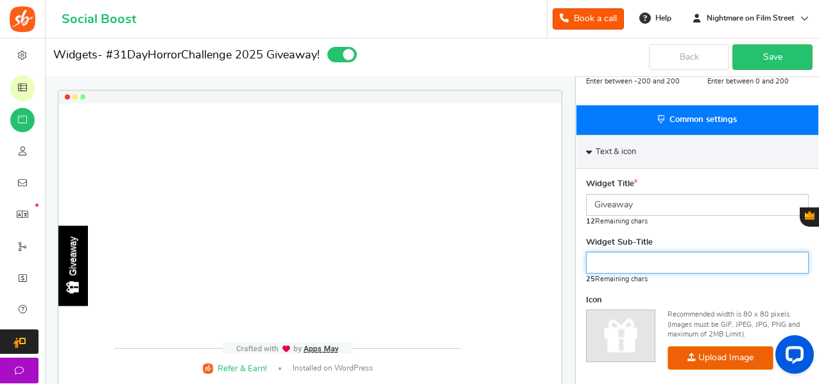
click at [655, 256] on input "text" at bounding box center [697, 263] width 223 height 22
type input "f"
type input "H"
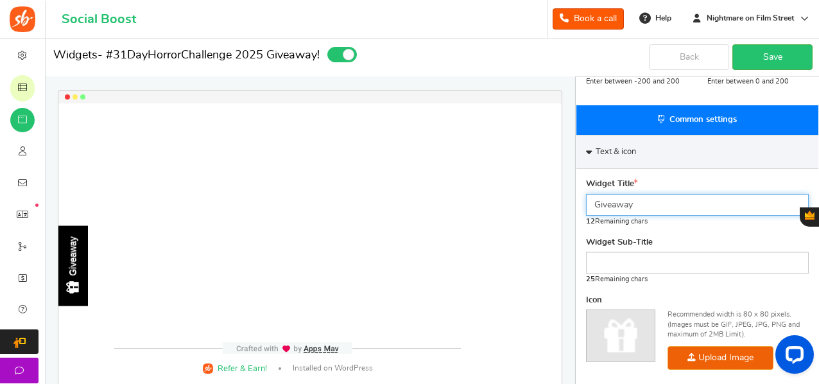
drag, startPoint x: 638, startPoint y: 206, endPoint x: 595, endPoint y: 206, distance: 43.7
click at [595, 206] on input "Giveaway" at bounding box center [697, 205] width 223 height 22
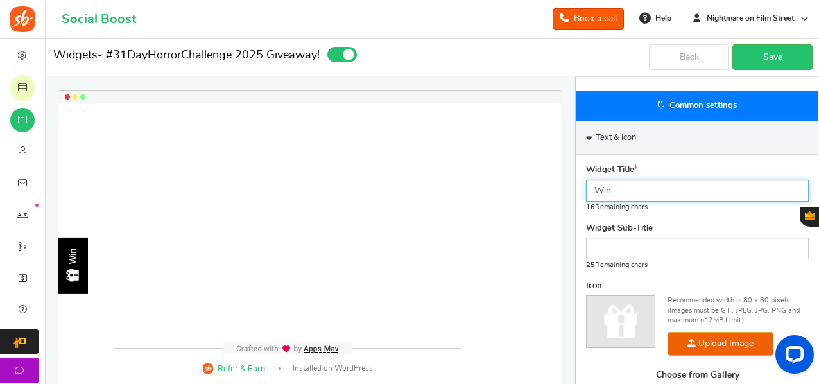
scroll to position [372, 0]
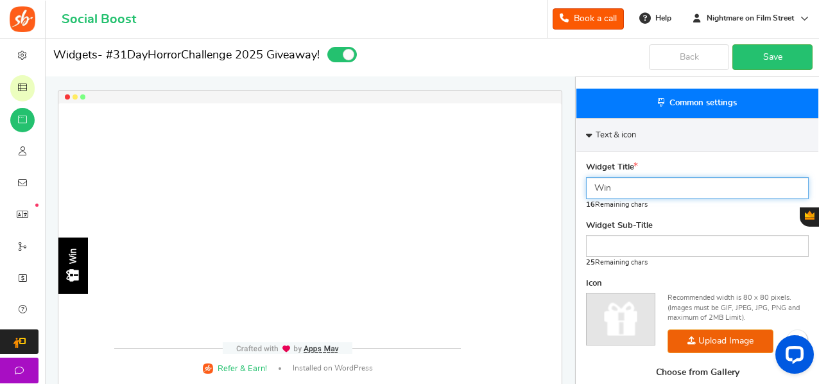
drag, startPoint x: 613, startPoint y: 188, endPoint x: 580, endPoint y: 183, distance: 32.5
click at [580, 183] on div "Widget Title Win 16 Remaining chars Widget Sub-Title 25 Remaining chars Icon Re…" at bounding box center [698, 309] width 242 height 315
type input "Enter to Win"
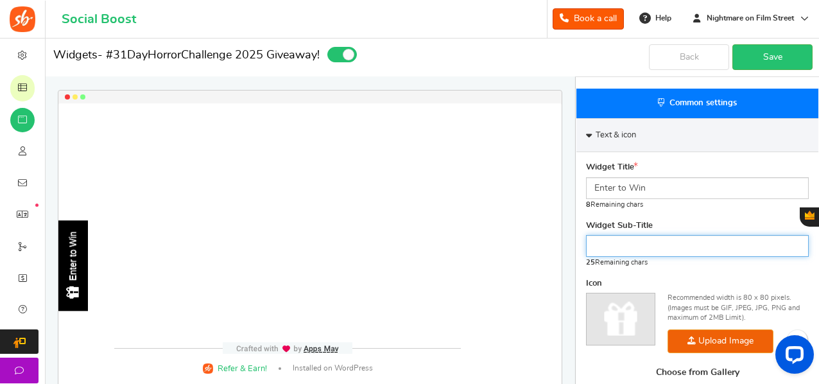
click at [634, 247] on input "text" at bounding box center [697, 246] width 223 height 22
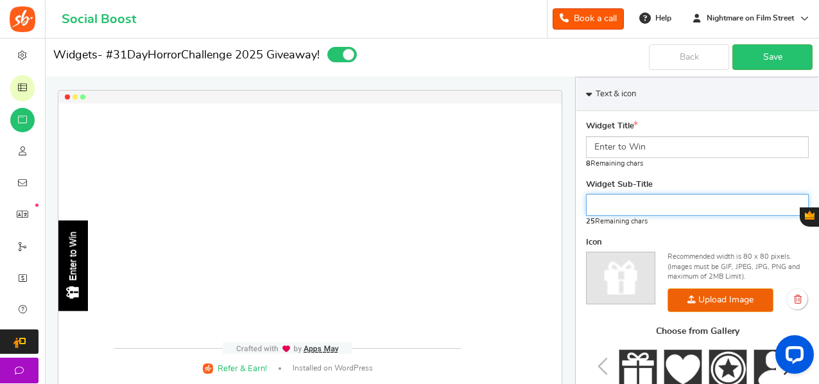
scroll to position [415, 0]
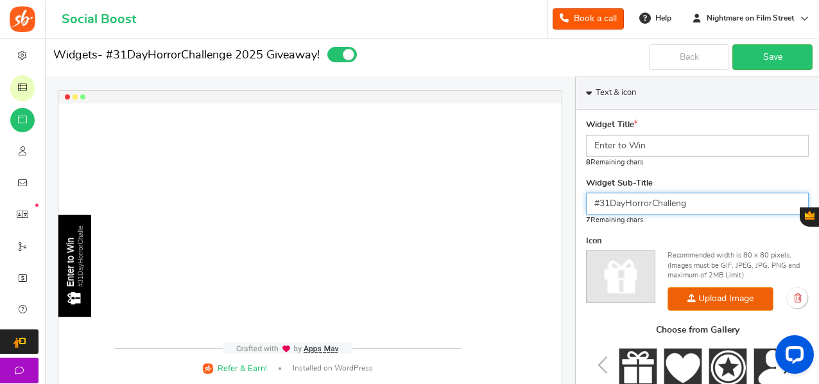
type input "#31DayHorrorChallenge"
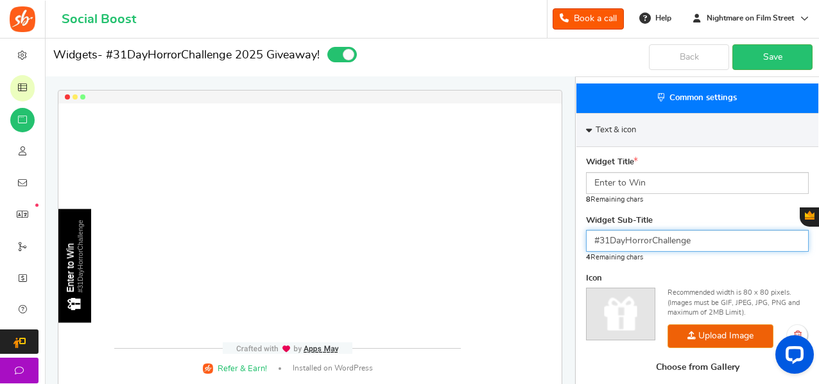
scroll to position [378, 0]
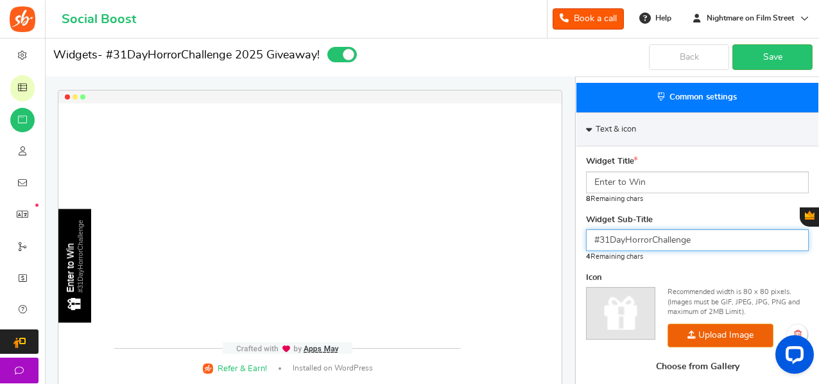
drag, startPoint x: 711, startPoint y: 240, endPoint x: 595, endPoint y: 245, distance: 117.0
click at [595, 245] on input "#31DayHorrorChallenge" at bounding box center [697, 240] width 223 height 22
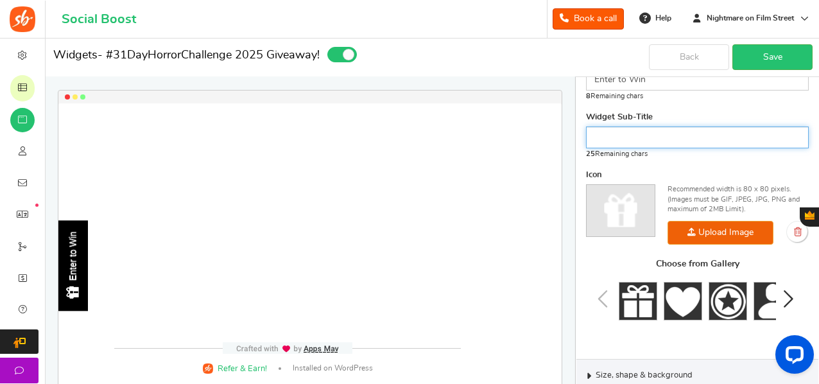
scroll to position [482, 0]
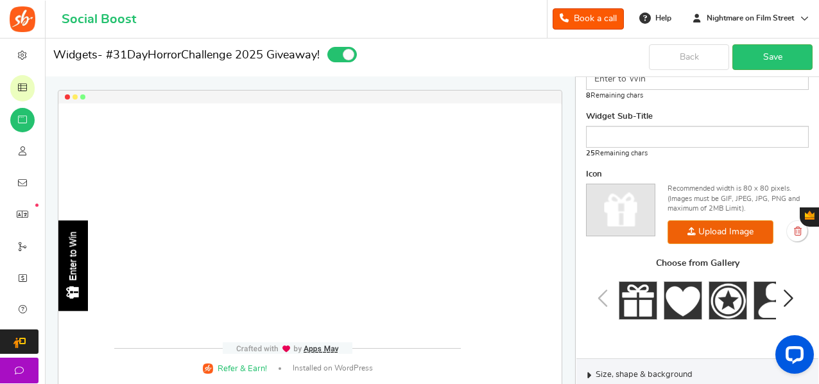
click at [794, 297] on icon "Next slide" at bounding box center [787, 298] width 15 height 25
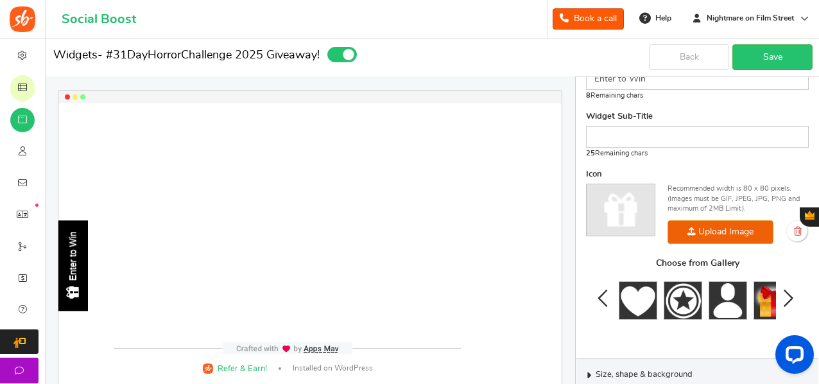
click at [794, 297] on icon "Next slide" at bounding box center [787, 298] width 15 height 25
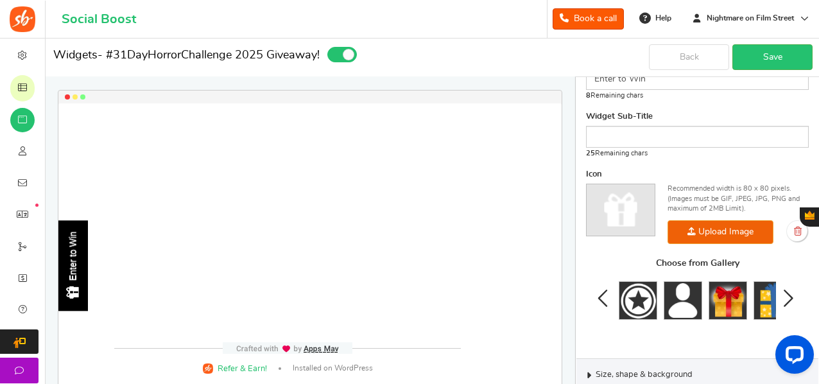
click at [794, 297] on icon "Next slide" at bounding box center [787, 298] width 15 height 25
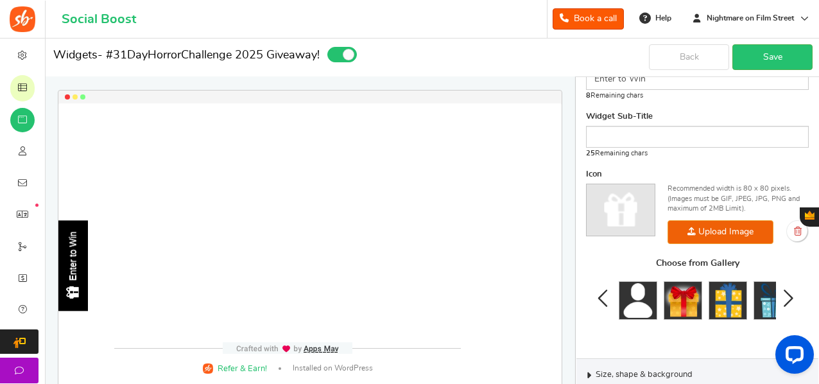
click at [794, 297] on icon "Next slide" at bounding box center [787, 298] width 15 height 25
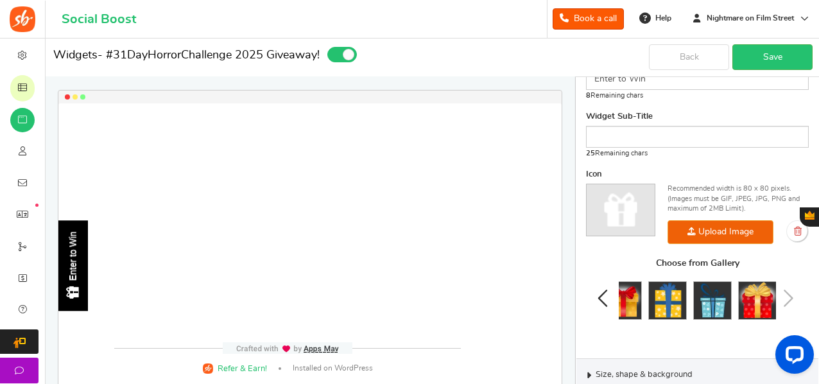
click at [794, 297] on div "Choose from Gallery" at bounding box center [697, 299] width 223 height 80
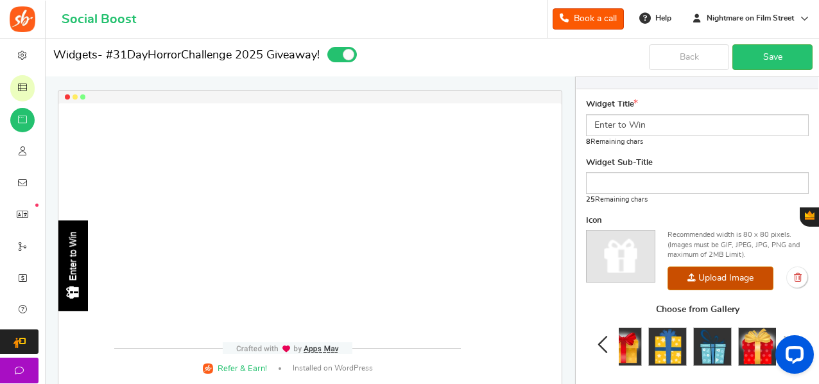
scroll to position [433, 0]
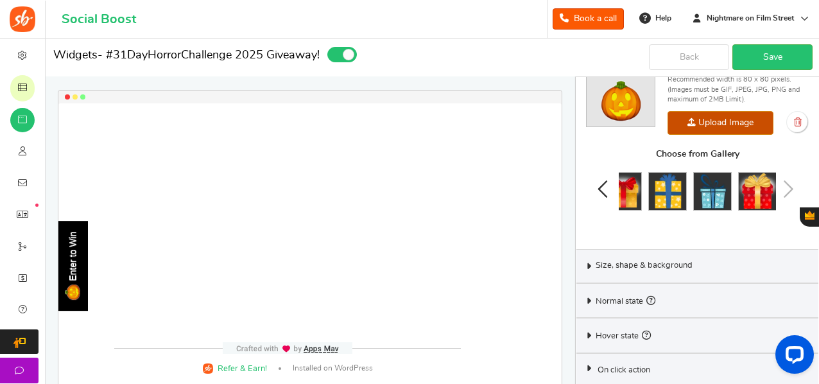
click at [643, 250] on div "Size, shape & background" at bounding box center [698, 266] width 242 height 34
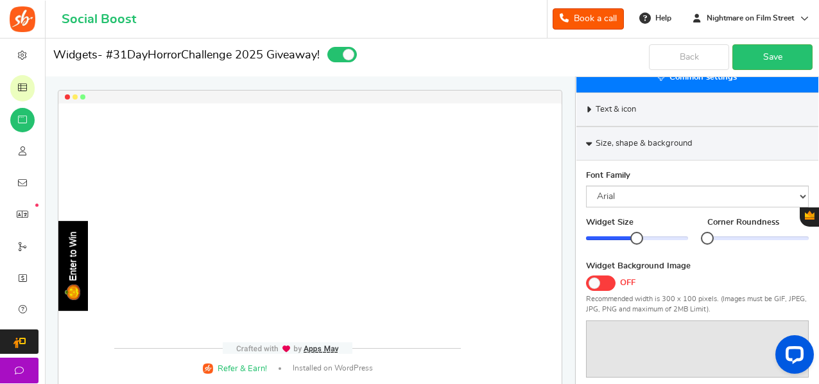
scroll to position [394, 0]
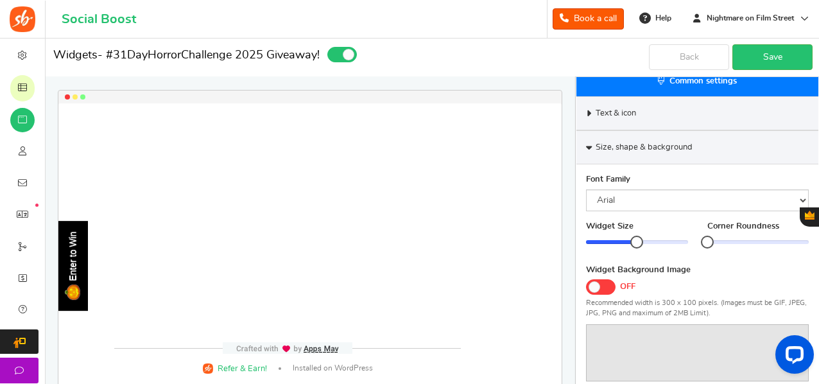
click at [661, 142] on span "Size, shape & background" at bounding box center [644, 148] width 97 height 12
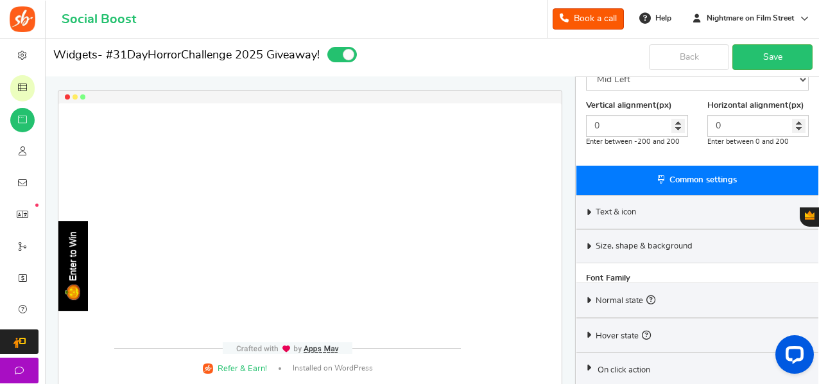
scroll to position [276, 0]
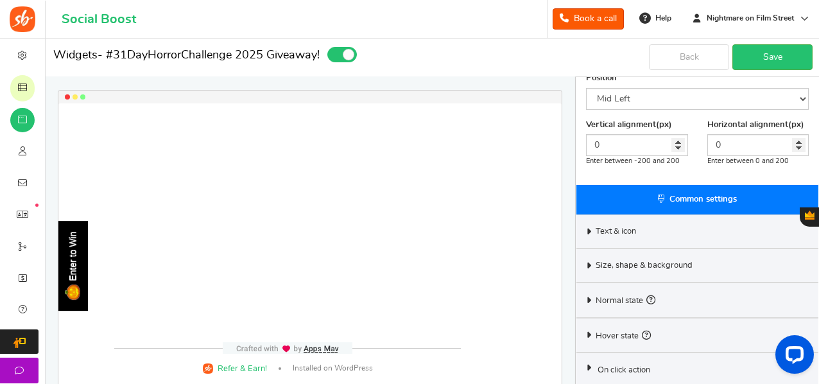
click at [663, 304] on div "Normal state" at bounding box center [698, 300] width 242 height 35
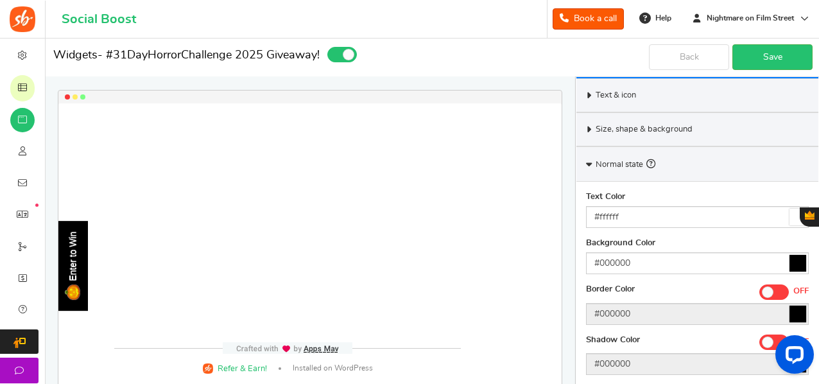
scroll to position [416, 0]
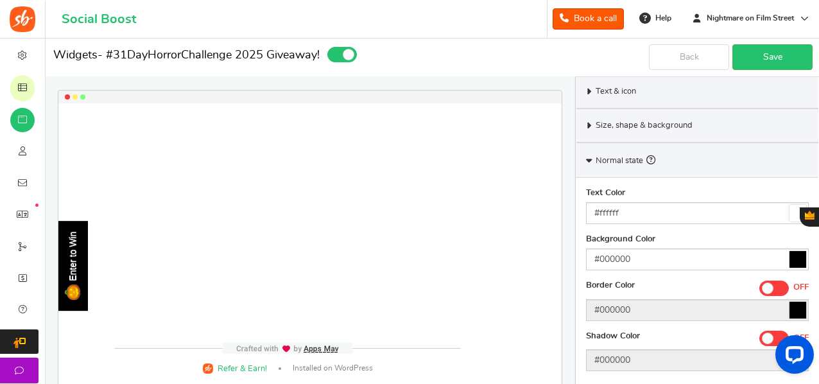
click at [792, 260] on icon at bounding box center [798, 259] width 17 height 17
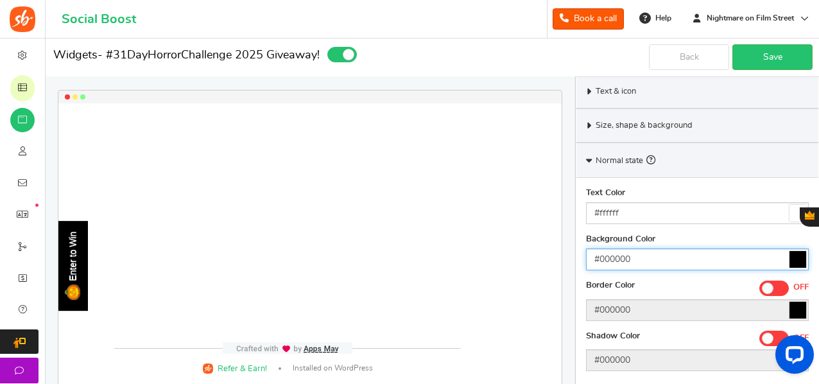
click at [792, 260] on input "#000000" at bounding box center [697, 260] width 223 height 22
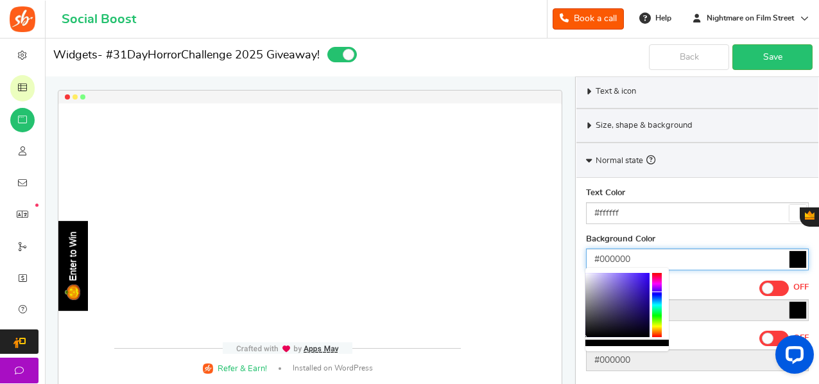
click at [660, 292] on div at bounding box center [657, 305] width 10 height 64
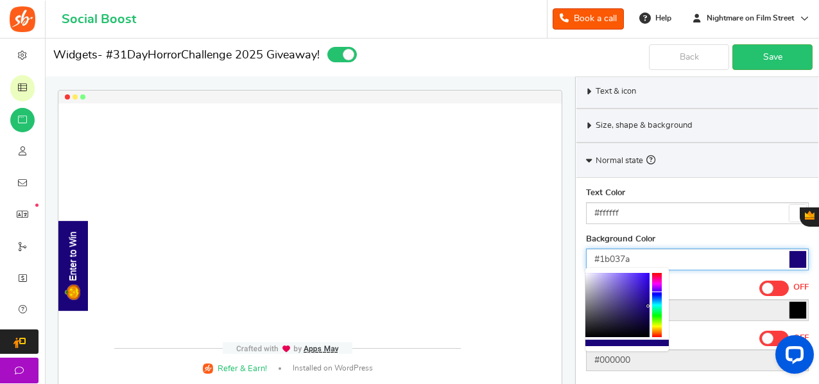
click at [649, 306] on div at bounding box center [618, 305] width 64 height 64
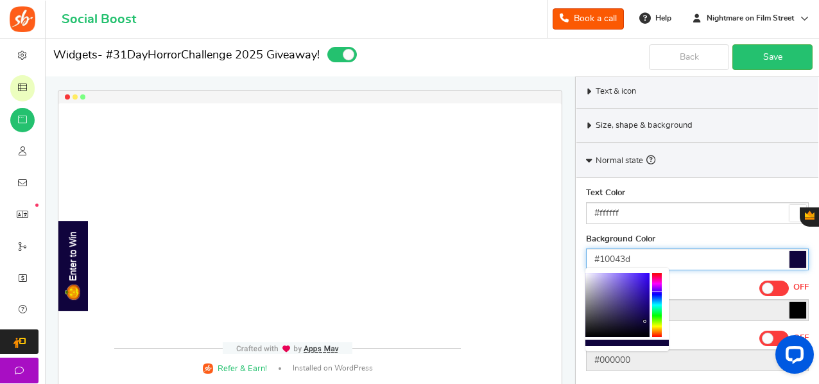
click at [645, 322] on div at bounding box center [618, 305] width 64 height 64
click at [640, 313] on div at bounding box center [618, 305] width 64 height 64
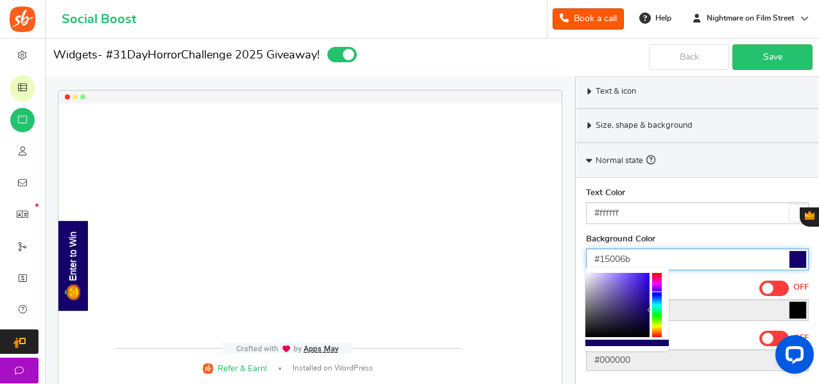
click at [676, 310] on body "For the best experience, view this on a desktop! Social Boost Book a call 0 WAR…" at bounding box center [409, 22] width 819 height 876
click at [655, 317] on div at bounding box center [657, 305] width 10 height 64
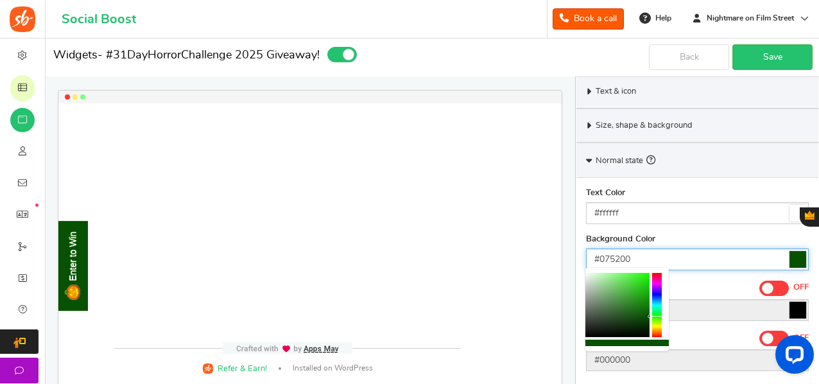
type input "#001752"
click at [660, 297] on div at bounding box center [657, 305] width 10 height 64
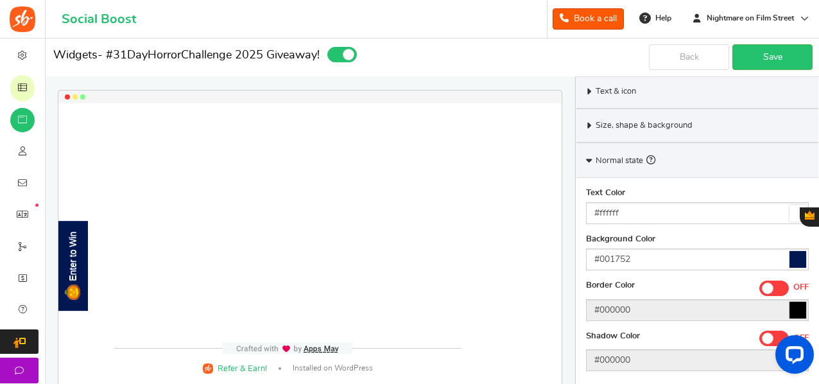
click at [670, 193] on div "Text Color #ffffff" at bounding box center [697, 206] width 223 height 37
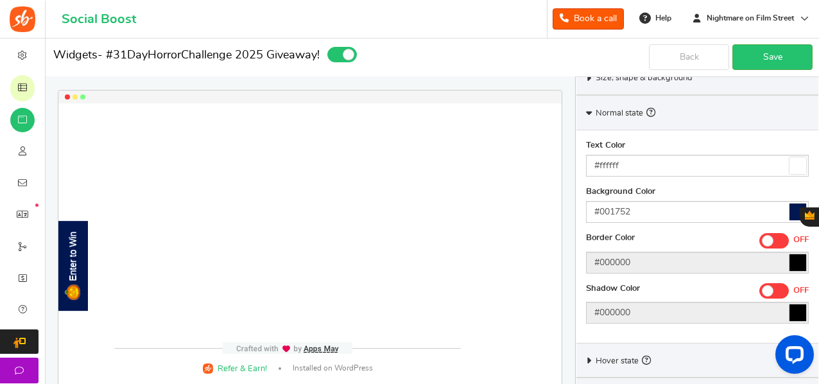
scroll to position [489, 0]
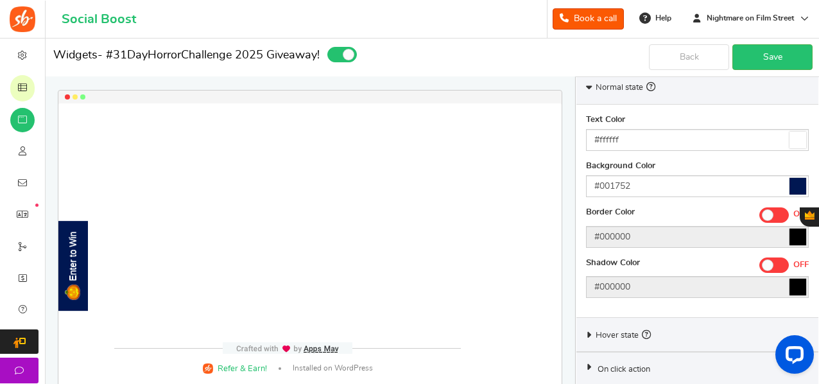
click at [773, 264] on span at bounding box center [768, 265] width 12 height 12
click at [760, 264] on input "ON OFF" at bounding box center [760, 264] width 0 height 8
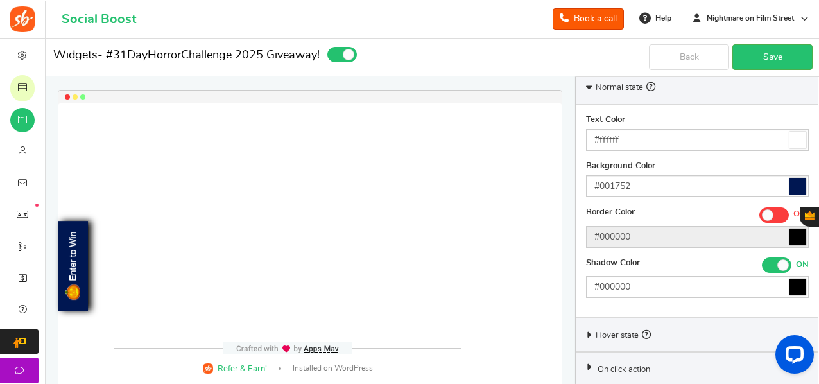
click at [798, 284] on icon at bounding box center [798, 287] width 17 height 17
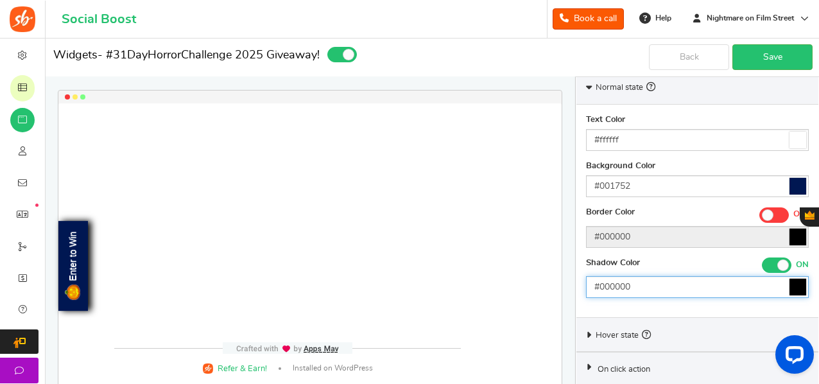
click at [798, 284] on input "#000000" at bounding box center [697, 287] width 223 height 22
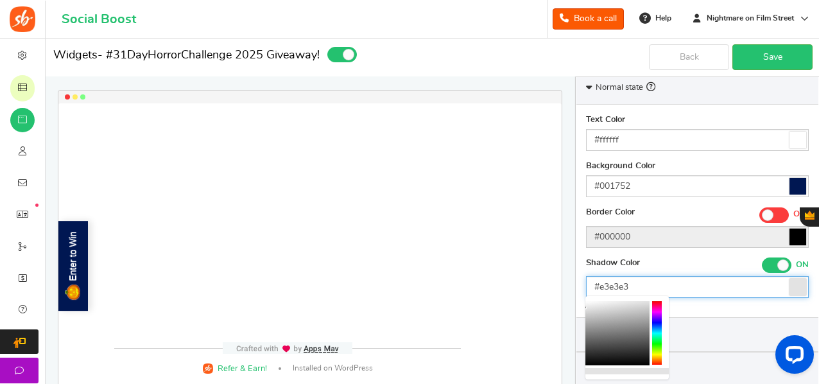
type input "#e1e1e1"
drag, startPoint x: 592, startPoint y: 324, endPoint x: 574, endPoint y: 308, distance: 24.1
click at [548, 259] on div "Enter to Win Loading.. × To configure LightBox layout please Click here" at bounding box center [309, 265] width 503 height 325
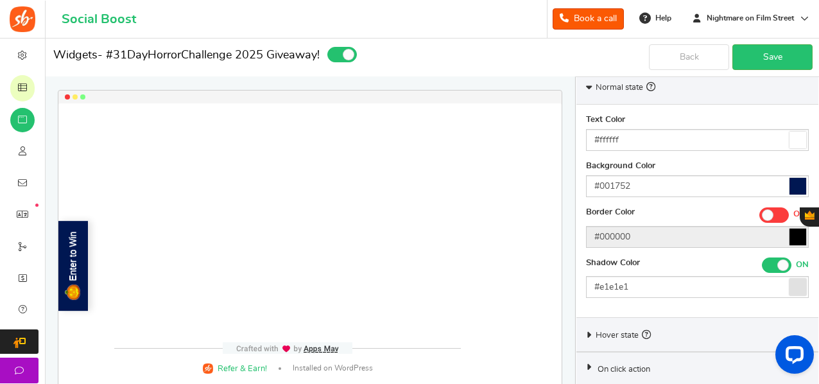
click at [780, 211] on span at bounding box center [775, 214] width 30 height 15
click at [760, 211] on input "ON OFF" at bounding box center [760, 213] width 0 height 8
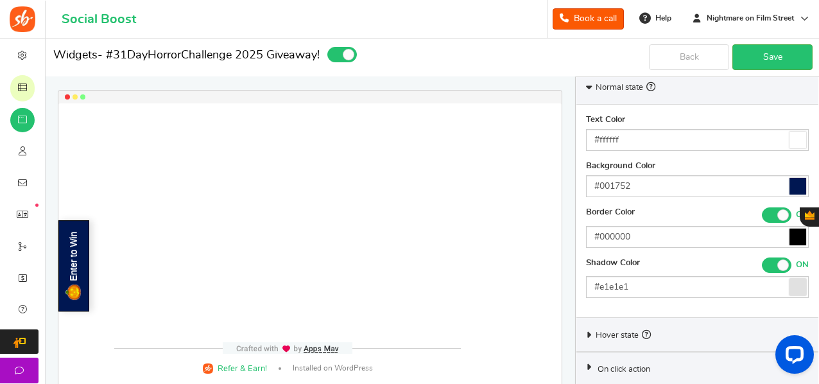
click at [780, 211] on span at bounding box center [784, 215] width 12 height 12
click at [762, 211] on input "ON OFF" at bounding box center [762, 213] width 0 height 8
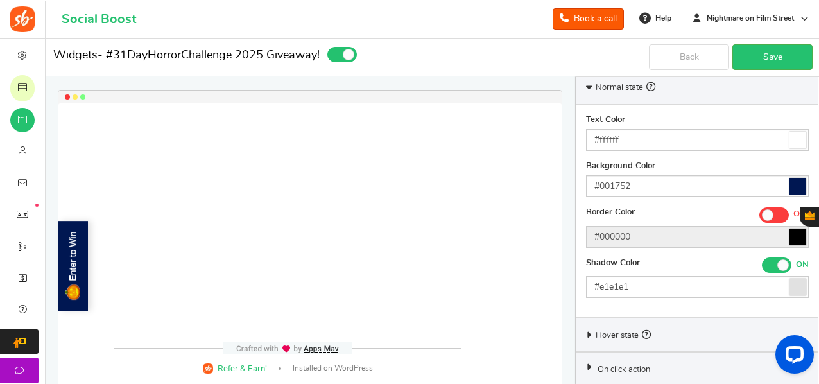
click at [605, 327] on span "Hover state" at bounding box center [623, 334] width 55 height 14
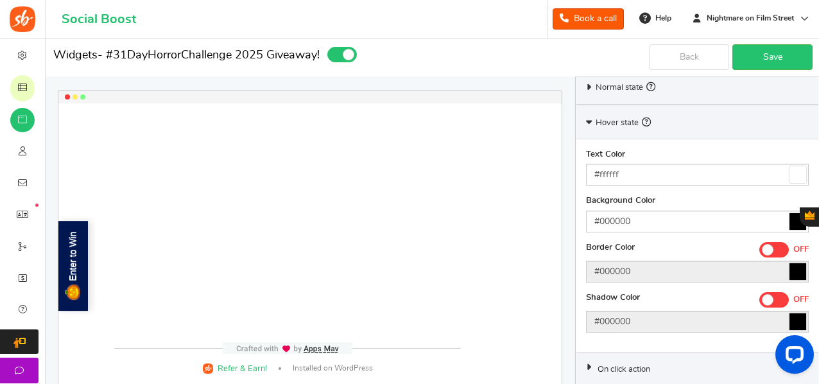
scroll to position [488, 0]
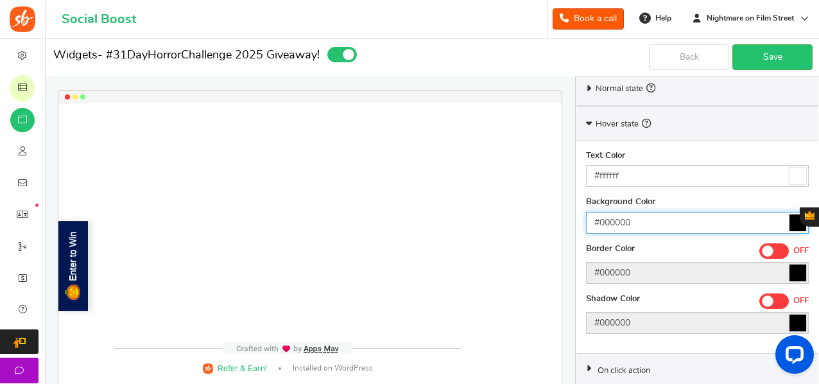
click at [673, 215] on input "#000000" at bounding box center [697, 223] width 223 height 22
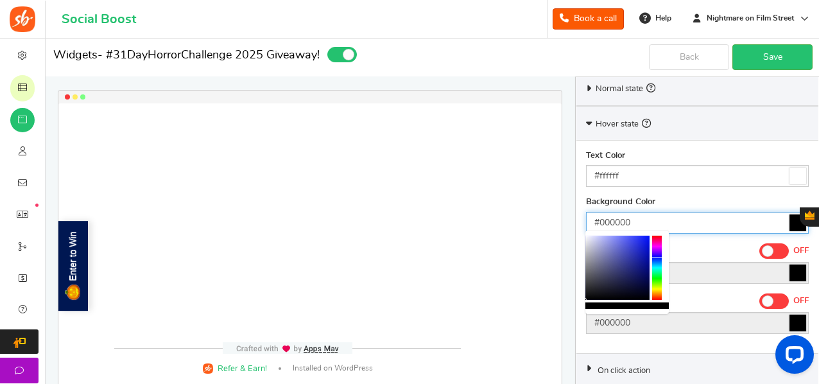
click at [658, 257] on div at bounding box center [657, 268] width 10 height 64
drag, startPoint x: 640, startPoint y: 265, endPoint x: 656, endPoint y: 263, distance: 16.2
click at [656, 263] on div at bounding box center [627, 272] width 83 height 83
click at [658, 277] on div at bounding box center [657, 268] width 10 height 64
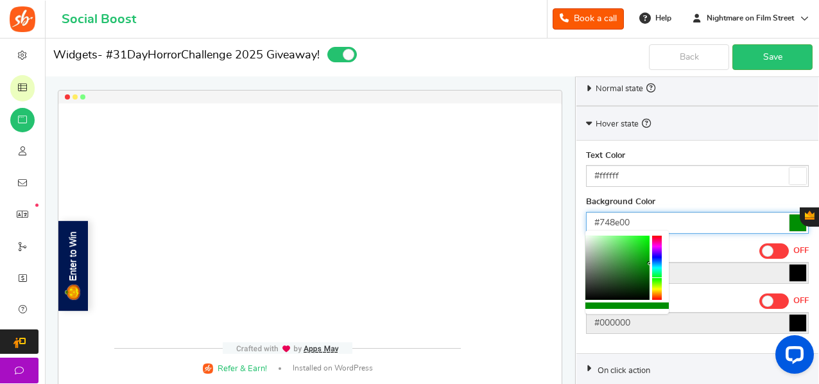
click at [658, 286] on div at bounding box center [657, 268] width 10 height 64
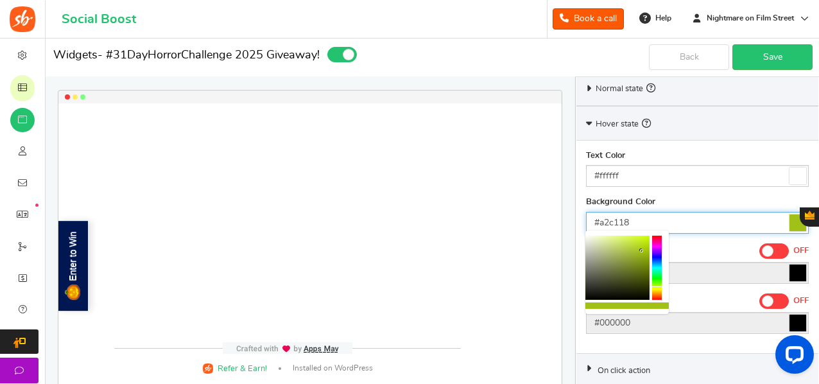
drag, startPoint x: 608, startPoint y: 241, endPoint x: 642, endPoint y: 250, distance: 35.4
click at [642, 250] on div at bounding box center [618, 268] width 64 height 64
drag, startPoint x: 642, startPoint y: 260, endPoint x: 658, endPoint y: 256, distance: 15.9
click at [658, 256] on div at bounding box center [627, 272] width 83 height 83
click at [659, 257] on div at bounding box center [657, 268] width 10 height 64
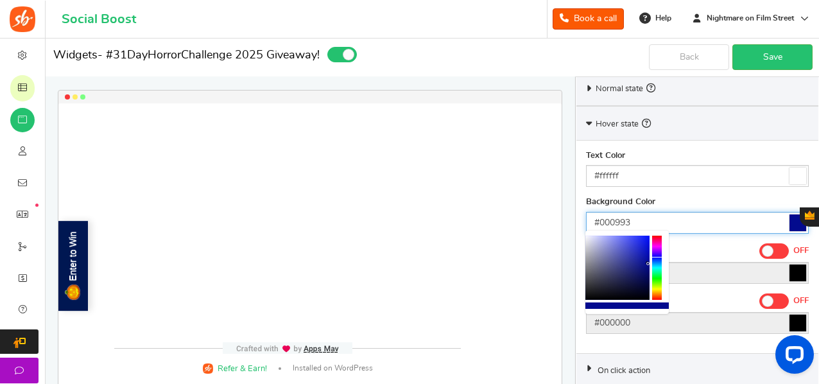
type input "#000893"
click at [651, 263] on div at bounding box center [627, 272] width 83 height 83
click at [694, 197] on div "Background Color #000893" at bounding box center [697, 214] width 223 height 37
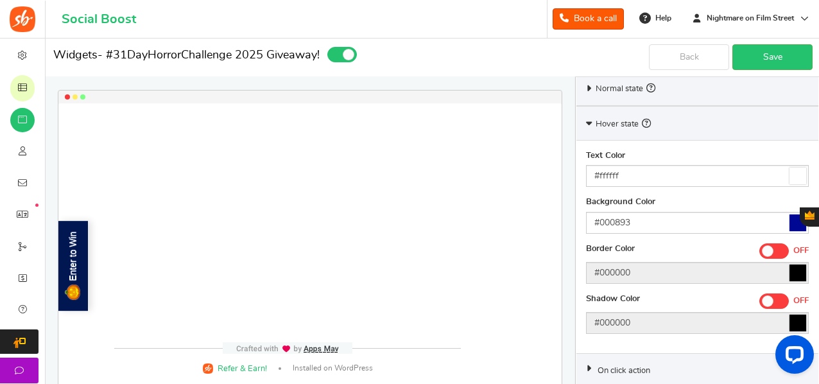
scroll to position [489, 0]
click at [612, 115] on span "Hover state" at bounding box center [623, 122] width 55 height 14
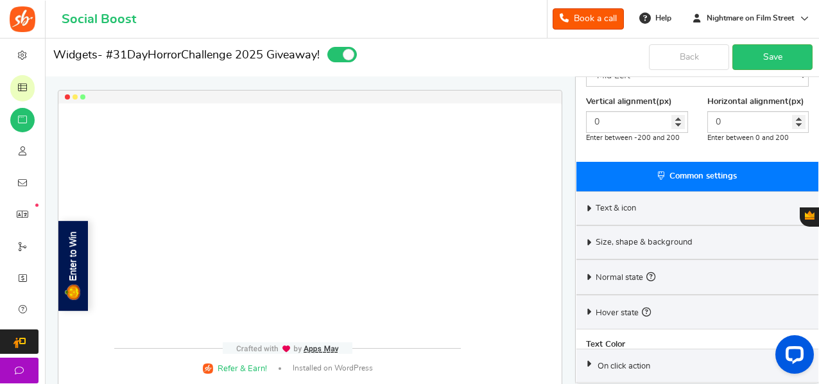
scroll to position [276, 0]
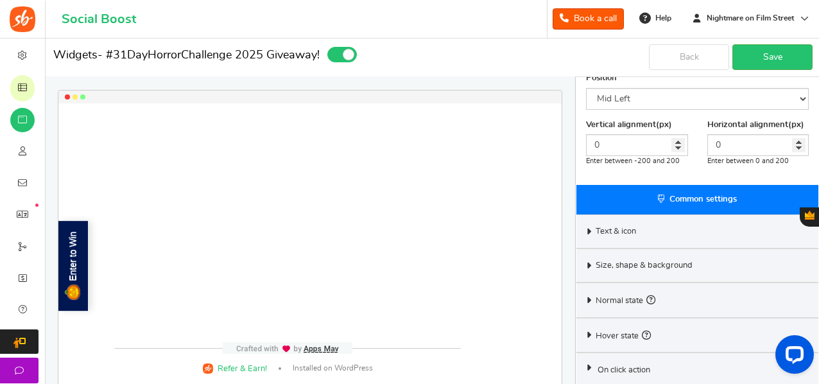
click at [624, 355] on div "On click action" at bounding box center [698, 370] width 242 height 34
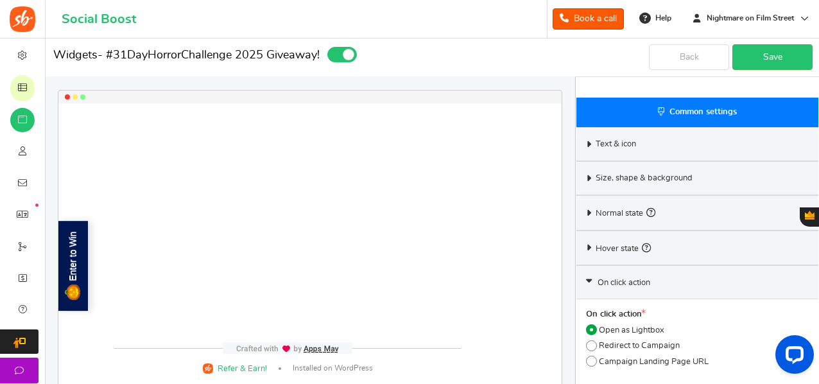
scroll to position [369, 0]
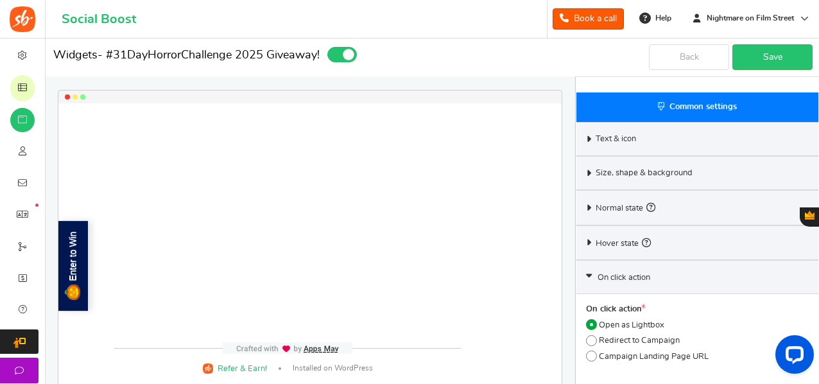
click at [668, 274] on div "On click action" at bounding box center [698, 277] width 242 height 34
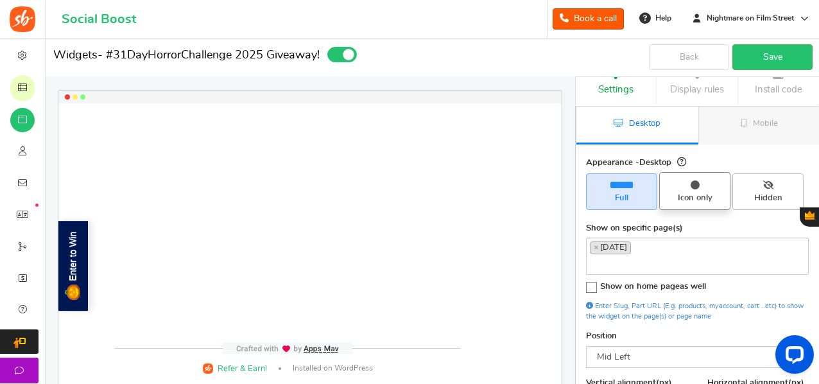
scroll to position [16, 0]
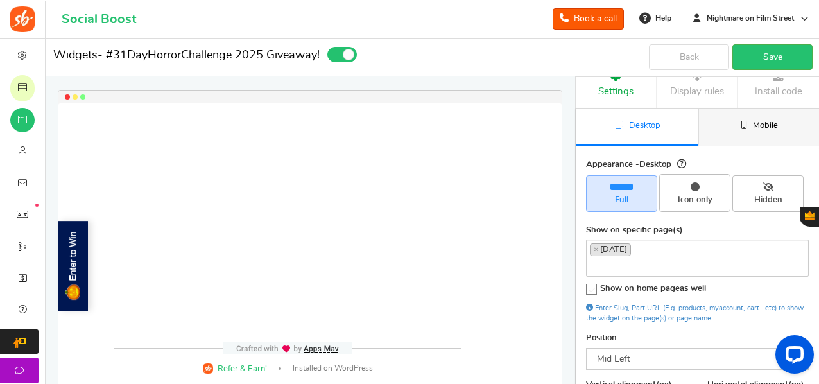
click at [725, 112] on link "Mobile" at bounding box center [760, 128] width 122 height 38
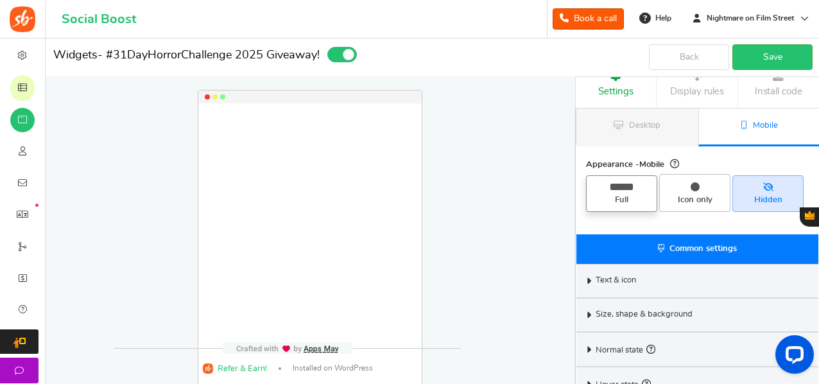
click at [598, 196] on span "Full" at bounding box center [622, 201] width 60 height 12
click at [622, 186] on input "Full" at bounding box center [626, 182] width 8 height 8
radio input "true"
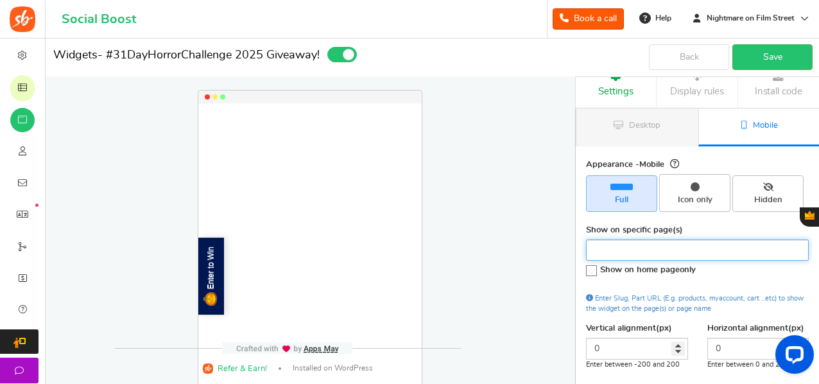
click at [606, 250] on input "search" at bounding box center [697, 249] width 215 height 13
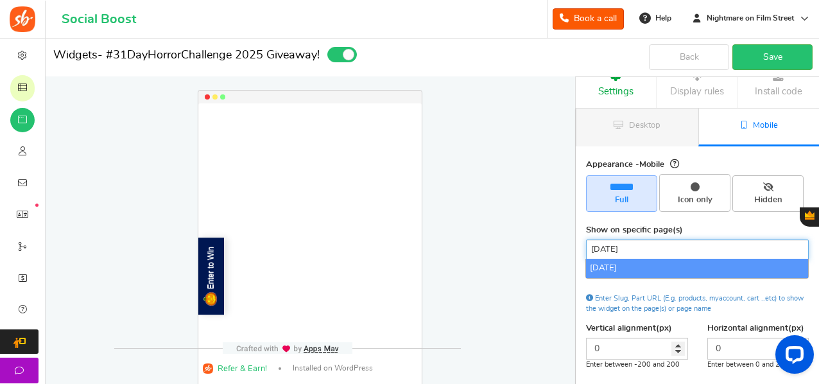
type input "halloween"
select select "halloween"
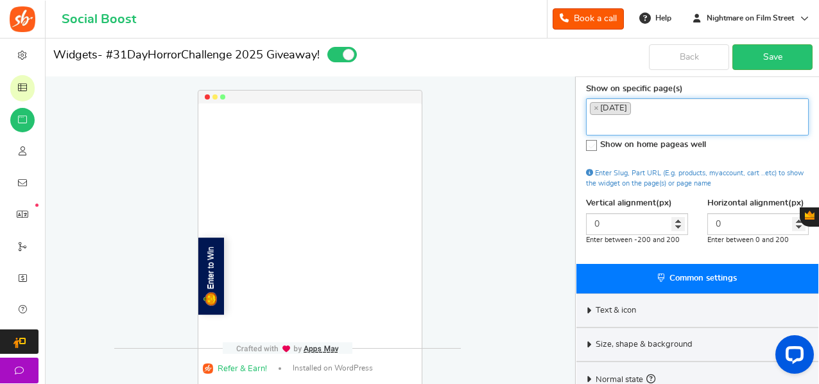
scroll to position [236, 0]
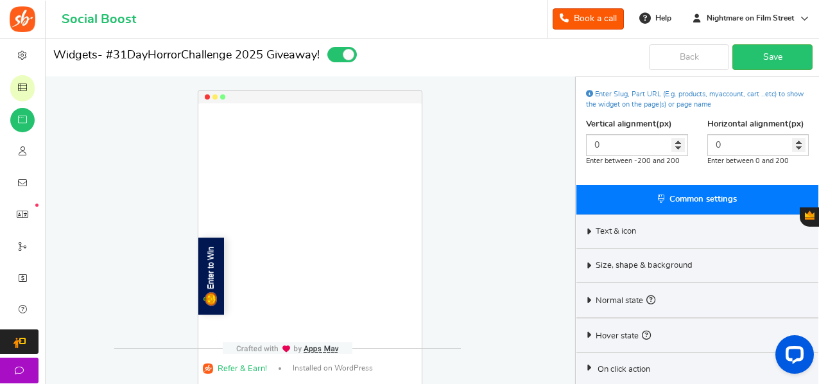
click at [612, 227] on span "Text & icon" at bounding box center [616, 232] width 40 height 12
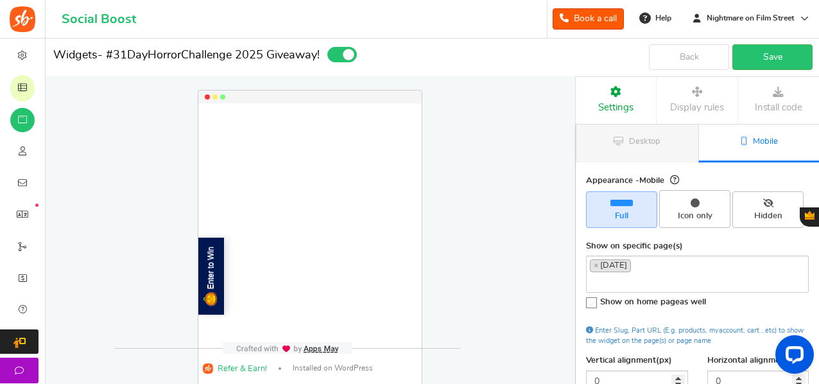
scroll to position [6, 0]
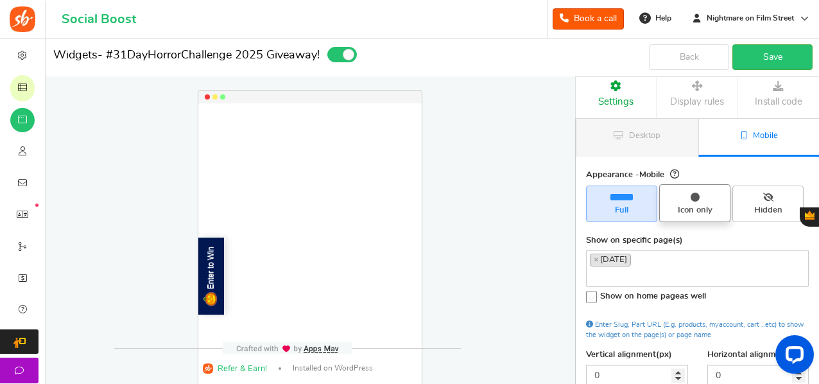
click at [698, 209] on span "Icon only" at bounding box center [695, 211] width 60 height 12
click at [698, 195] on input "Icon only" at bounding box center [699, 191] width 8 height 8
radio input "true"
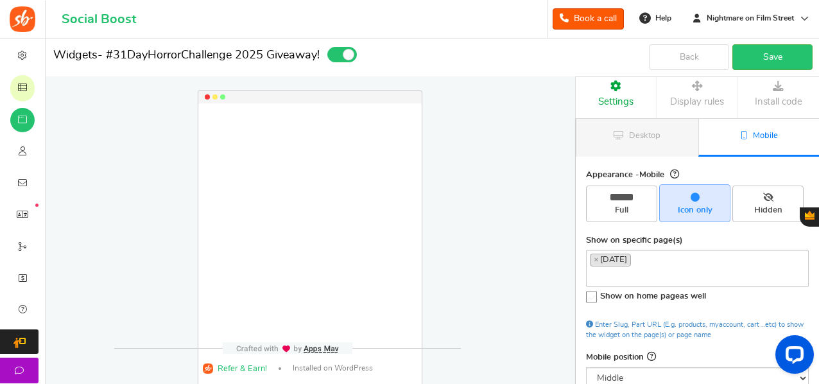
click at [714, 240] on div "Show on specific page(s) halloween × halloween Show on home page as well Enter …" at bounding box center [697, 287] width 223 height 105
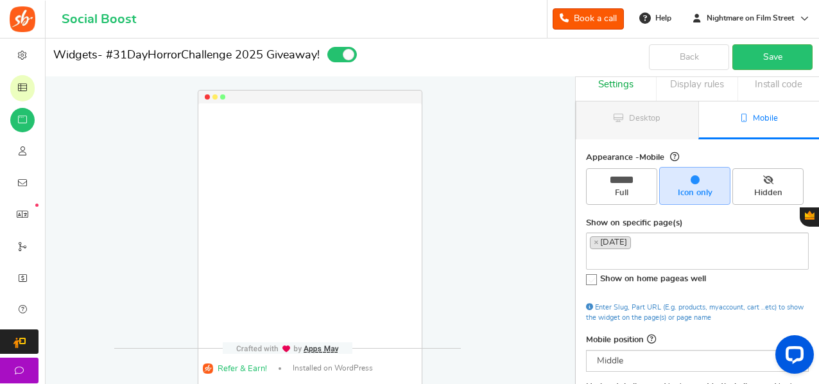
scroll to position [13, 0]
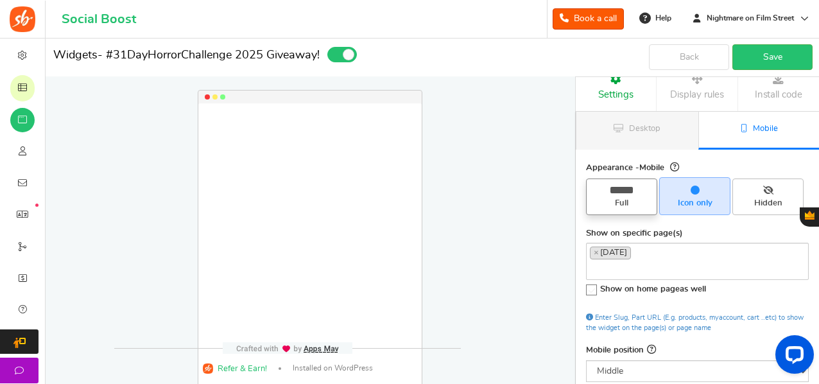
click at [625, 201] on span "Full" at bounding box center [622, 204] width 60 height 12
click at [625, 189] on input "Full" at bounding box center [626, 185] width 8 height 8
radio input "true"
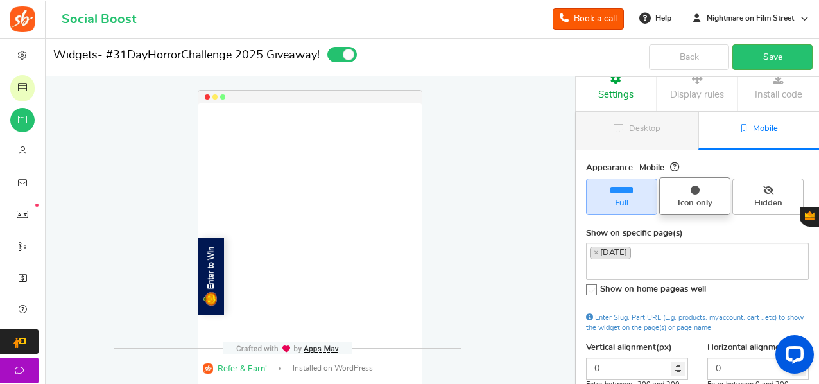
click at [711, 201] on span "Icon only" at bounding box center [695, 204] width 60 height 12
click at [704, 188] on input "Icon only" at bounding box center [699, 184] width 8 height 8
radio input "true"
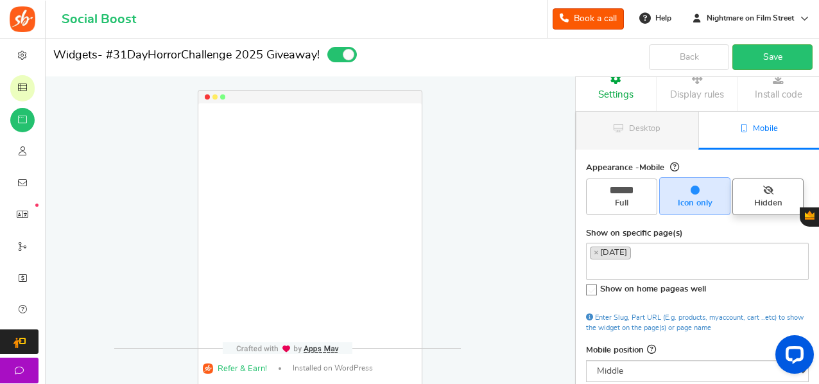
click at [776, 198] on span "Hidden" at bounding box center [768, 204] width 60 height 12
click at [776, 189] on input "Hidden" at bounding box center [773, 185] width 8 height 8
radio input "true"
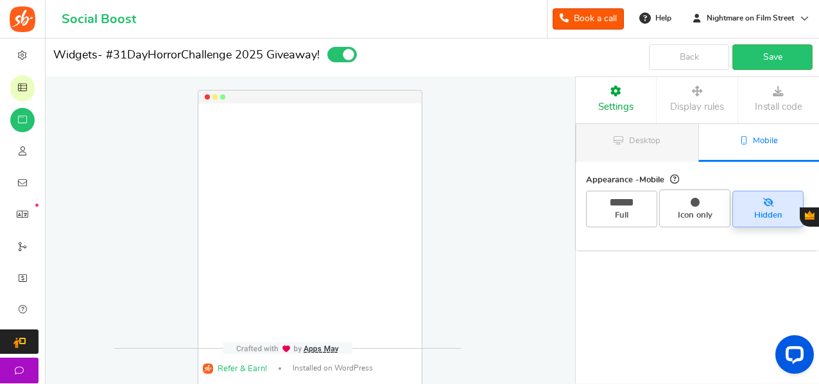
scroll to position [1, 0]
click at [687, 204] on span "Icon only" at bounding box center [694, 207] width 71 height 37
click at [695, 200] on input "Icon only" at bounding box center [699, 196] width 8 height 8
radio input "true"
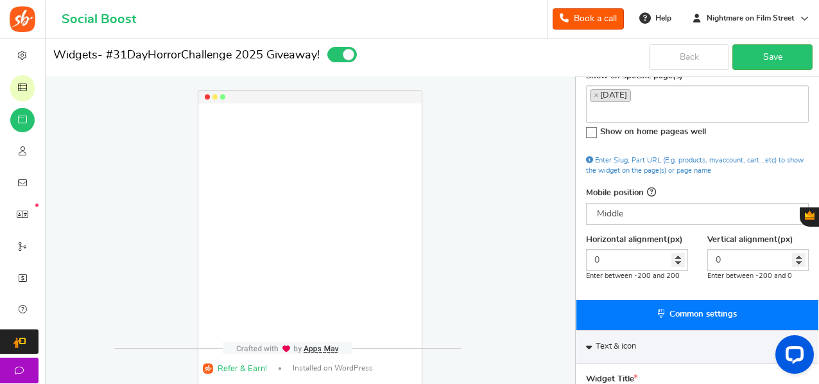
scroll to position [214, 0]
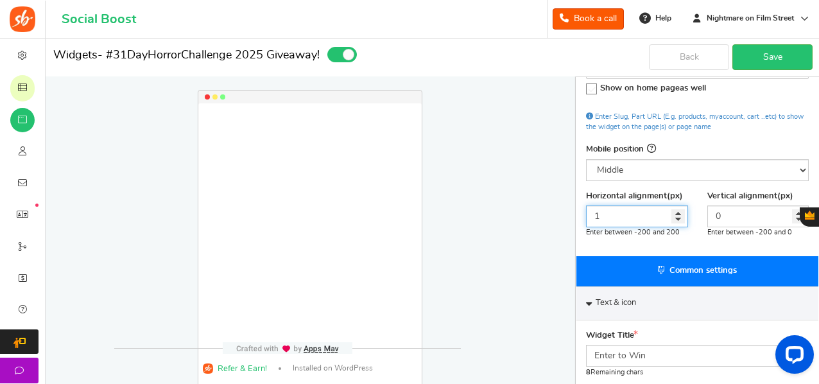
click at [677, 209] on input "1" at bounding box center [637, 216] width 102 height 22
click at [677, 209] on input "2" at bounding box center [637, 216] width 102 height 22
click at [677, 209] on input "3" at bounding box center [637, 216] width 102 height 22
click at [677, 209] on input "4" at bounding box center [637, 216] width 102 height 22
click at [677, 209] on input "5" at bounding box center [637, 216] width 102 height 22
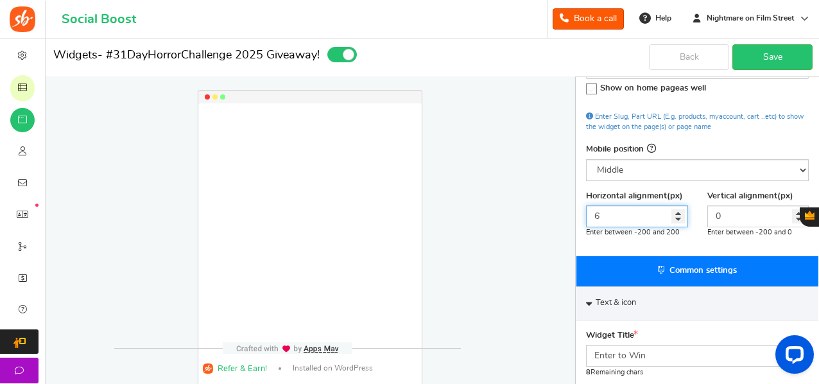
click at [677, 209] on input "6" at bounding box center [637, 216] width 102 height 22
click at [677, 209] on input "7" at bounding box center [637, 216] width 102 height 22
click at [677, 209] on input "8" at bounding box center [637, 216] width 102 height 22
click at [677, 209] on input "9" at bounding box center [637, 216] width 102 height 22
click at [677, 209] on input "10" at bounding box center [637, 216] width 102 height 22
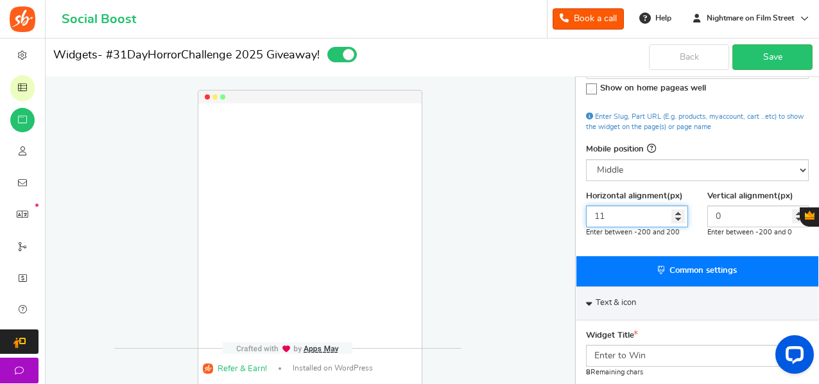
click at [677, 209] on input "11" at bounding box center [637, 216] width 102 height 22
click at [677, 209] on input "12" at bounding box center [637, 216] width 102 height 22
click at [677, 209] on input "13" at bounding box center [637, 216] width 102 height 22
click at [677, 209] on input "14" at bounding box center [637, 216] width 102 height 22
drag, startPoint x: 626, startPoint y: 215, endPoint x: 589, endPoint y: 216, distance: 37.3
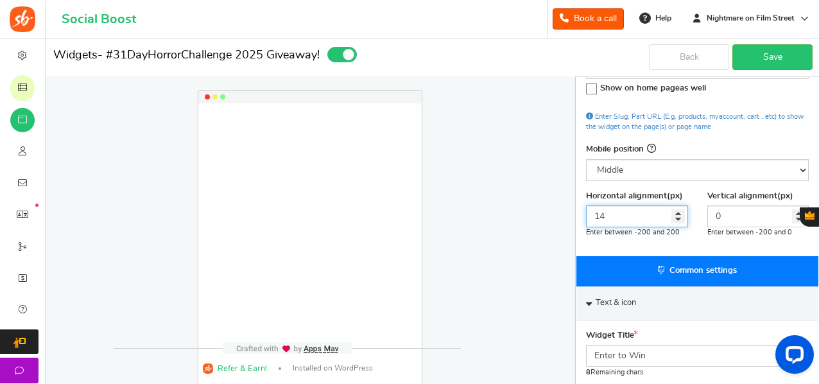
click at [589, 216] on input "14" at bounding box center [637, 216] width 102 height 22
type input "0"
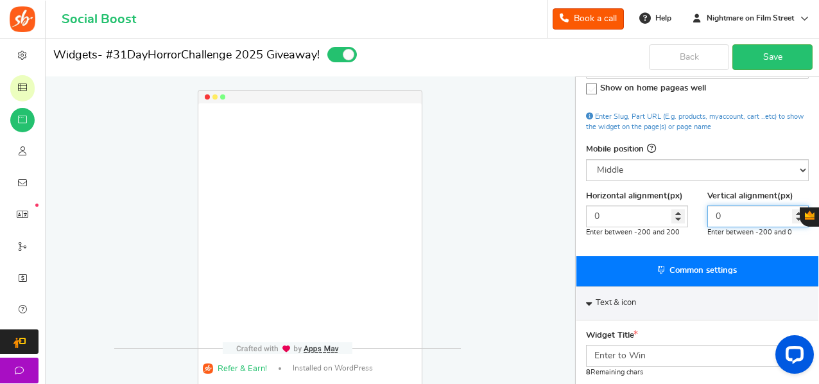
click at [735, 215] on input "0" at bounding box center [759, 216] width 102 height 22
type input "-1"
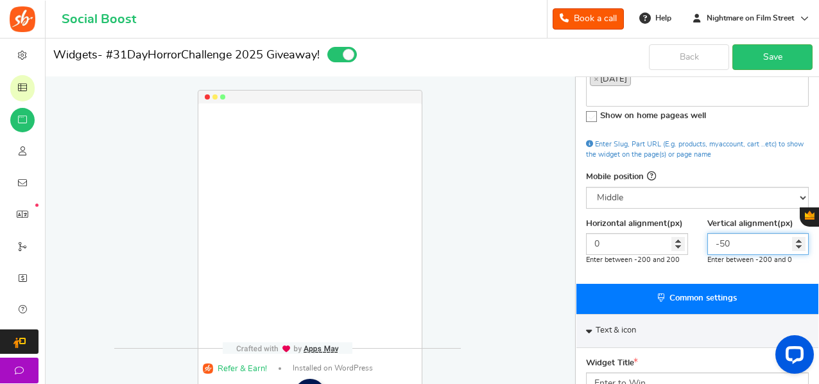
scroll to position [186, 0]
type input "-50"
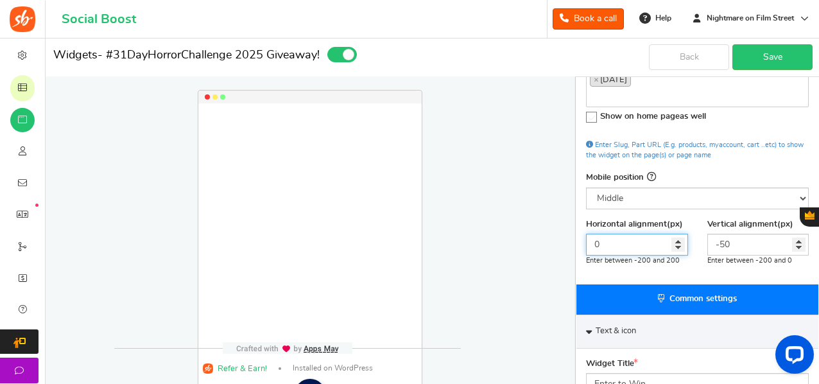
drag, startPoint x: 618, startPoint y: 243, endPoint x: 582, endPoint y: 247, distance: 36.1
click at [582, 247] on div "Horizontal alignment(px) 0 Enter between -200 and 200" at bounding box center [637, 242] width 121 height 47
drag, startPoint x: 609, startPoint y: 241, endPoint x: 597, endPoint y: 243, distance: 11.7
click at [597, 243] on input "-200" at bounding box center [637, 245] width 102 height 22
type input "-140"
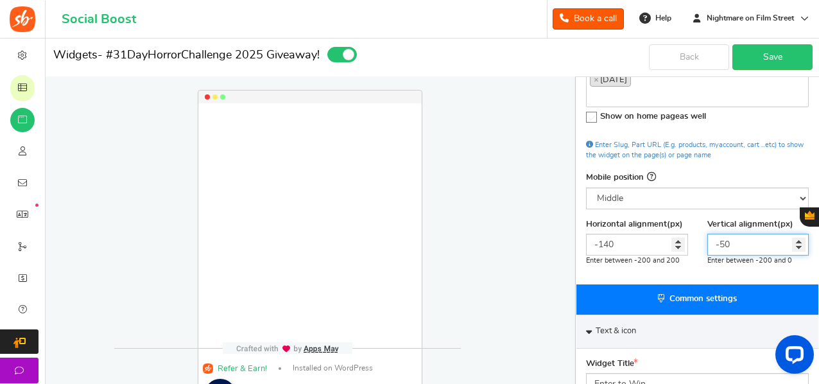
drag, startPoint x: 738, startPoint y: 247, endPoint x: 722, endPoint y: 244, distance: 17.0
click at [722, 244] on input "-50" at bounding box center [759, 245] width 102 height 22
type input "-5"
type input "0"
drag, startPoint x: 727, startPoint y: 246, endPoint x: 701, endPoint y: 246, distance: 25.7
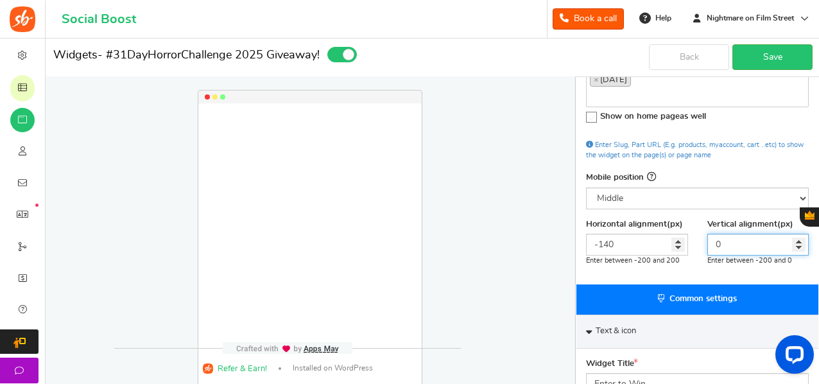
click at [701, 246] on div "Vertical alignment(px) 0 Enter between -200 and 0" at bounding box center [758, 242] width 121 height 47
click at [728, 242] on input "-140" at bounding box center [759, 245] width 102 height 22
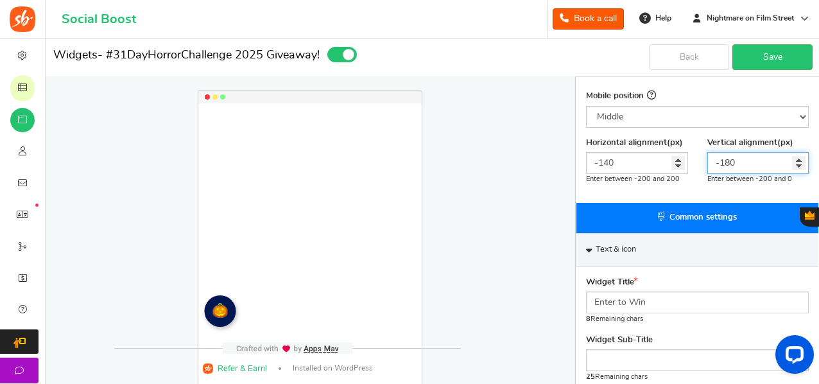
scroll to position [266, 0]
type input "-180"
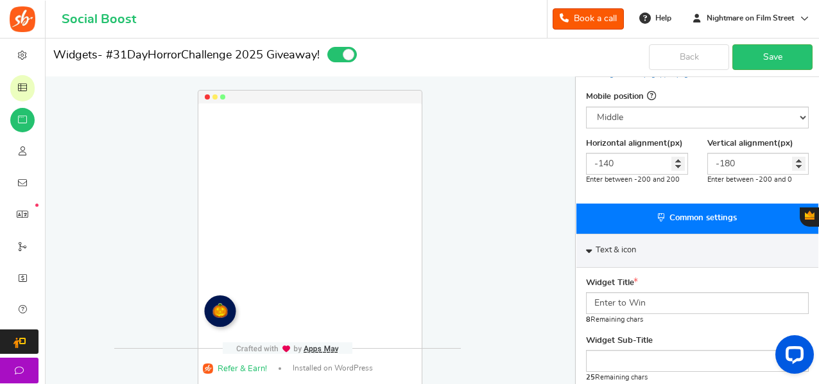
click at [606, 245] on span "Text & icon" at bounding box center [616, 251] width 40 height 12
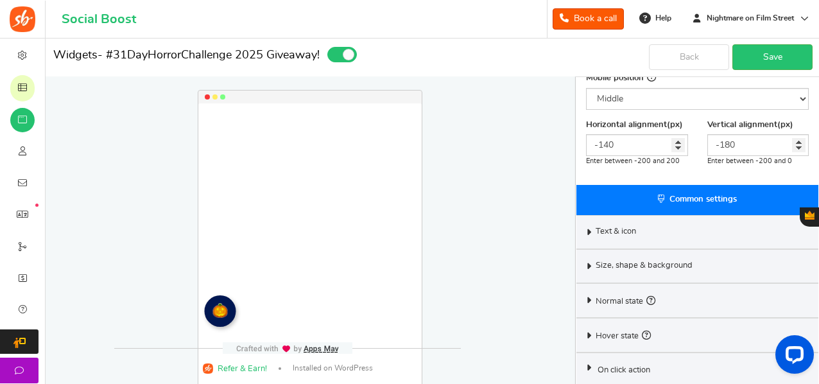
click at [603, 260] on span "Size, shape & background" at bounding box center [644, 266] width 97 height 12
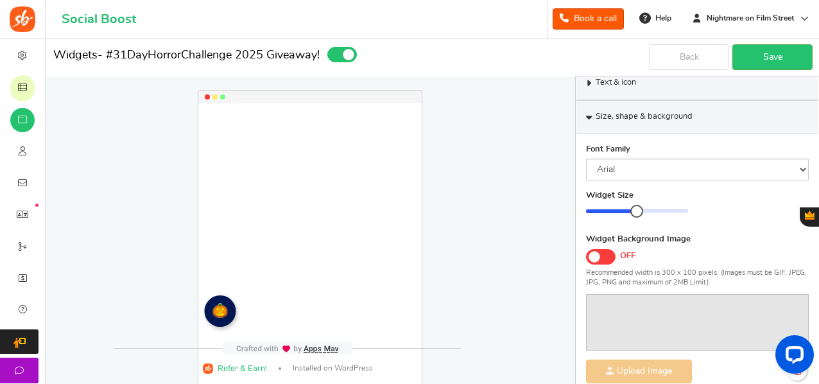
scroll to position [435, 0]
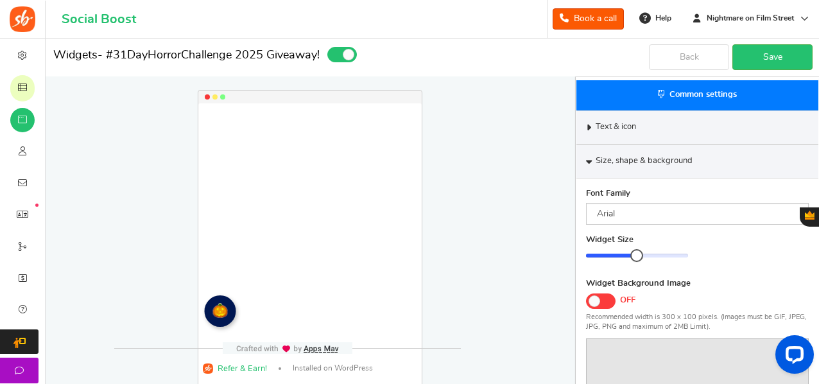
click at [647, 150] on div "Size, shape & background" at bounding box center [698, 161] width 242 height 34
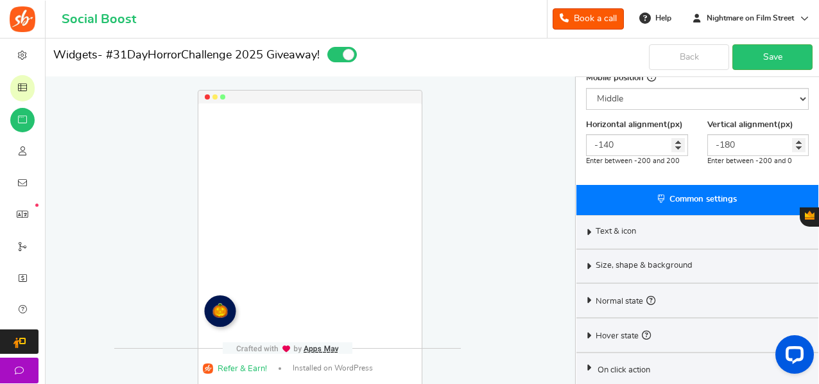
click at [664, 304] on div "Normal state" at bounding box center [698, 300] width 242 height 35
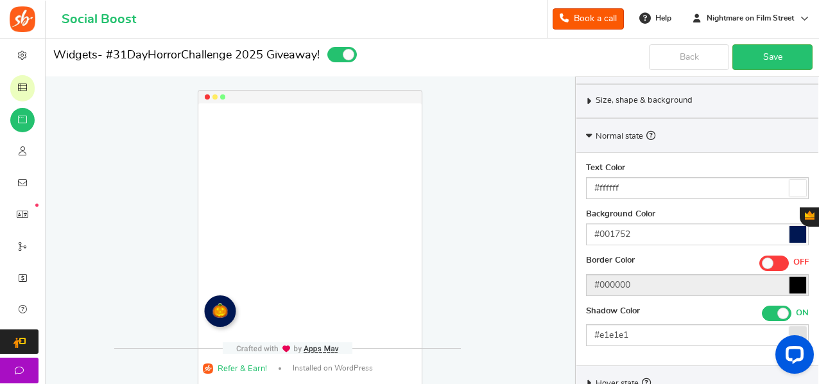
scroll to position [453, 0]
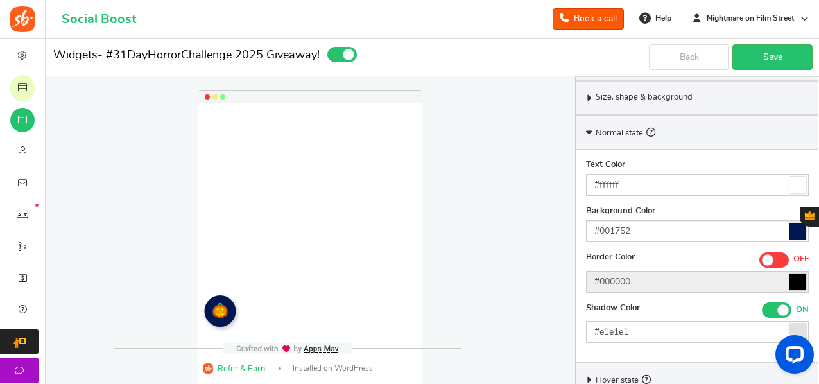
click at [801, 229] on icon at bounding box center [798, 231] width 17 height 17
click at [801, 229] on input "#001752" at bounding box center [697, 231] width 223 height 22
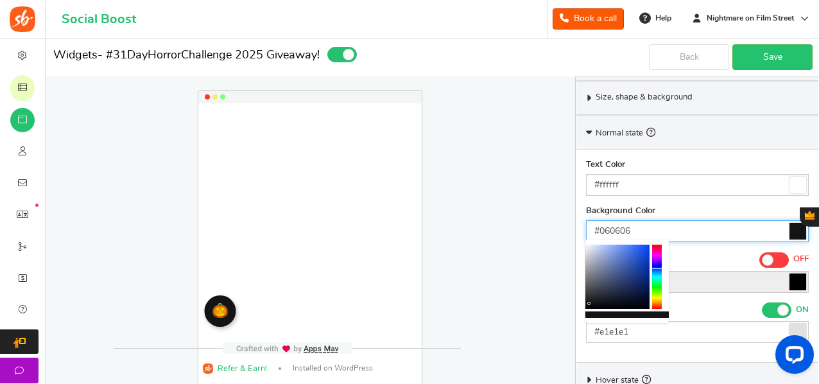
type input "#000000"
drag, startPoint x: 589, startPoint y: 304, endPoint x: 573, endPoint y: 327, distance: 28.5
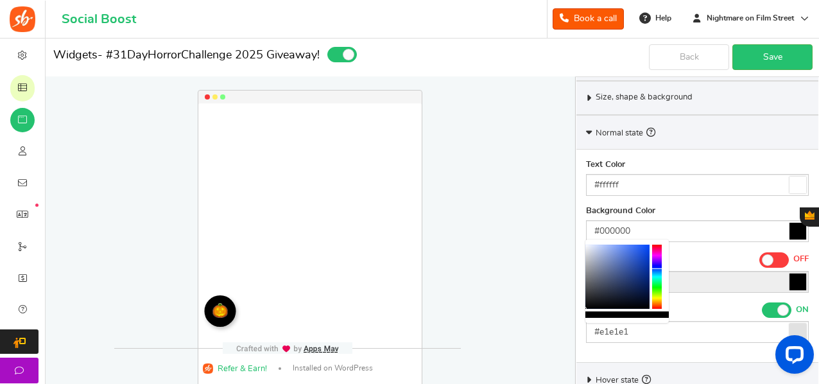
click at [530, 299] on div "Enter to Win Loading.. × To configure LightBox layout please Click here" at bounding box center [306, 251] width 575 height 424
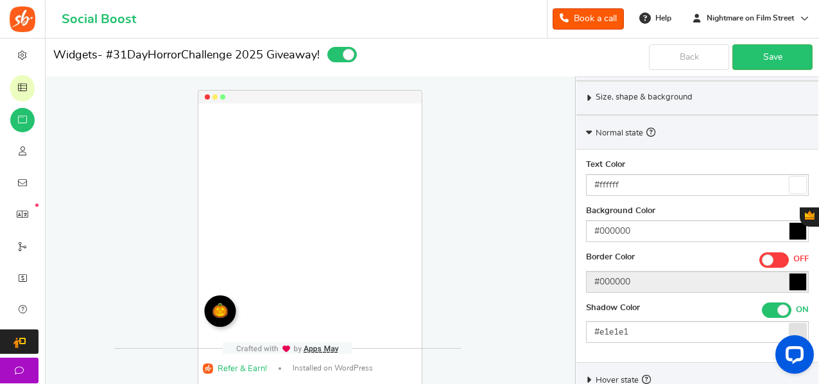
click at [777, 263] on span at bounding box center [775, 259] width 30 height 15
click at [760, 263] on input "ON OFF" at bounding box center [760, 258] width 0 height 8
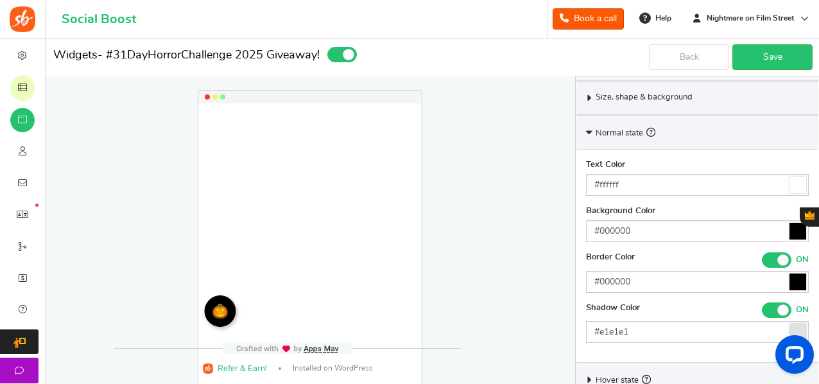
click at [802, 279] on icon at bounding box center [798, 282] width 17 height 17
click at [802, 279] on input "#000000" at bounding box center [697, 282] width 223 height 22
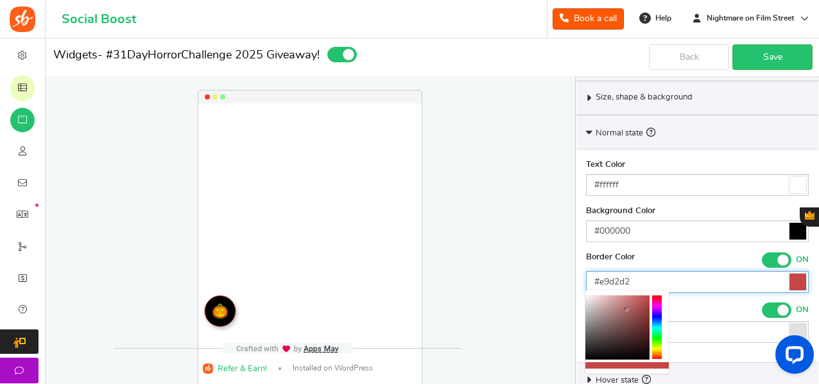
type input "#ffffff"
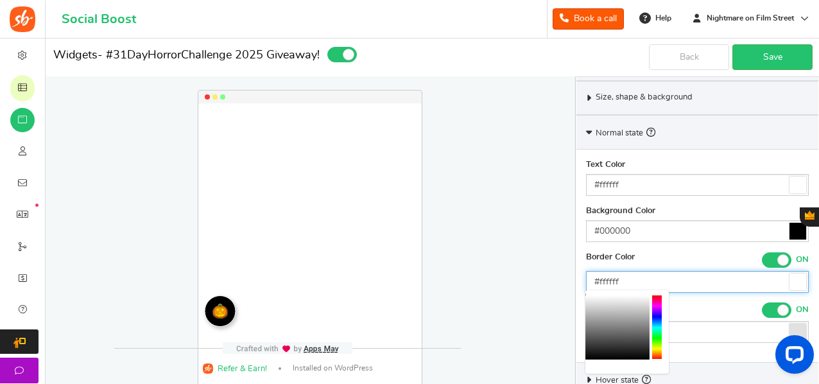
drag, startPoint x: 627, startPoint y: 310, endPoint x: 494, endPoint y: 247, distance: 147.9
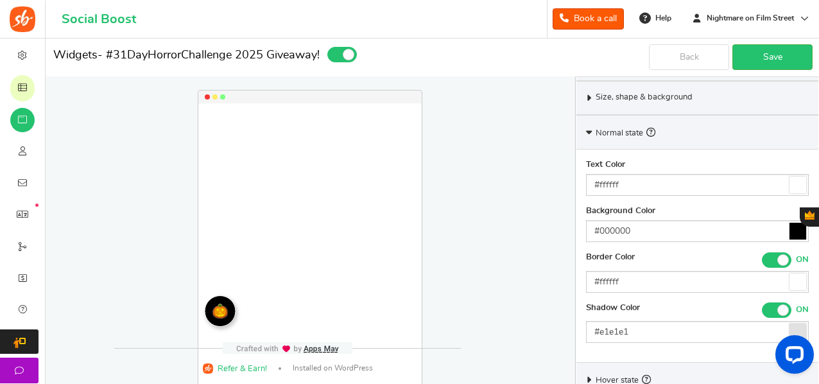
click at [782, 310] on span at bounding box center [784, 310] width 12 height 12
click at [762, 310] on input "ON OFF" at bounding box center [762, 309] width 0 height 8
click at [771, 304] on span at bounding box center [768, 310] width 12 height 12
click at [760, 305] on input "ON OFF" at bounding box center [760, 309] width 0 height 8
click at [780, 254] on span at bounding box center [784, 260] width 12 height 12
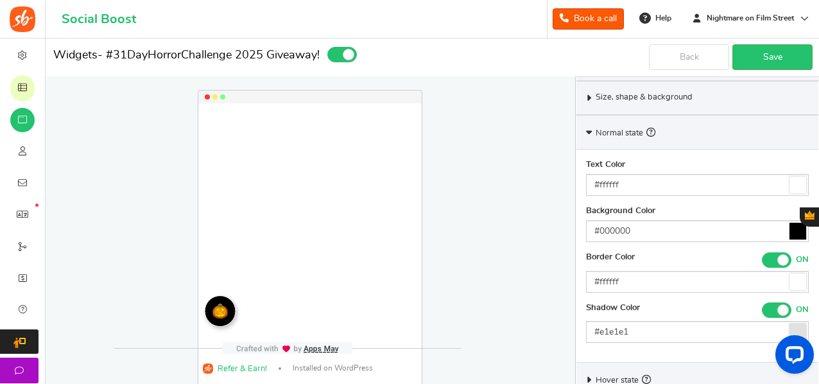
click at [762, 254] on input "ON OFF" at bounding box center [762, 258] width 0 height 8
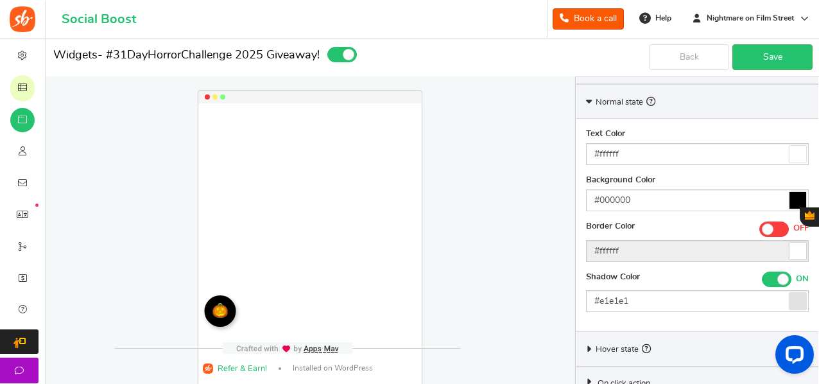
scroll to position [491, 0]
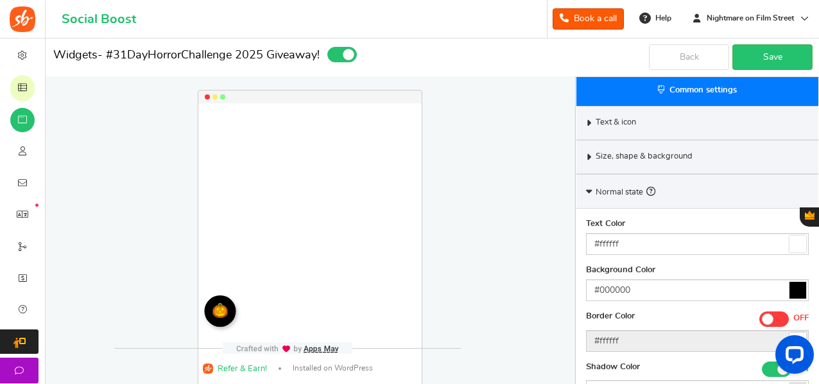
click at [610, 184] on span "Normal state" at bounding box center [626, 191] width 60 height 14
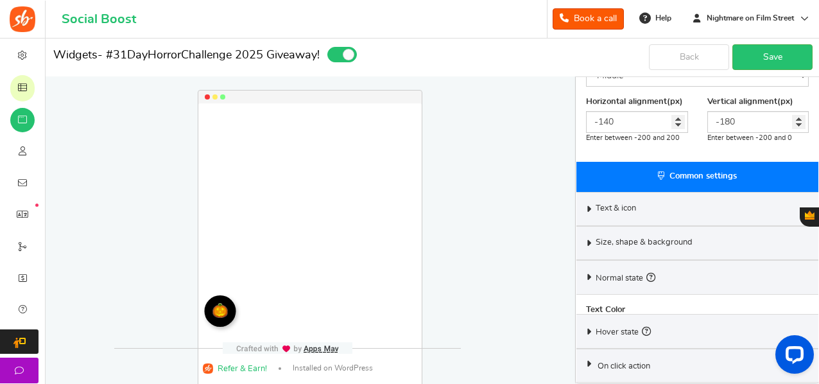
scroll to position [285, 0]
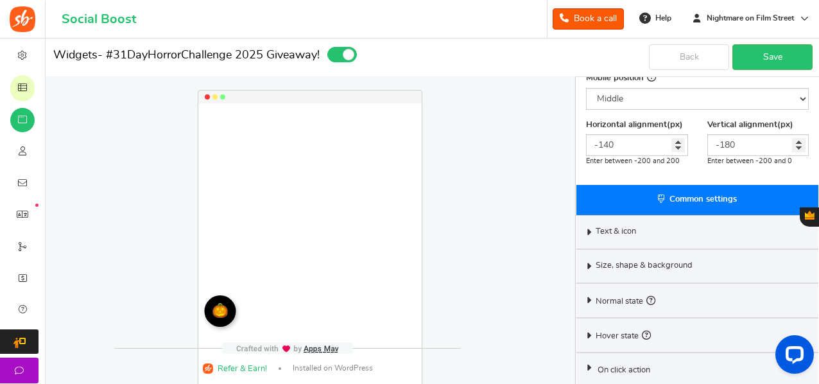
click at [606, 328] on span "Hover state" at bounding box center [623, 335] width 55 height 14
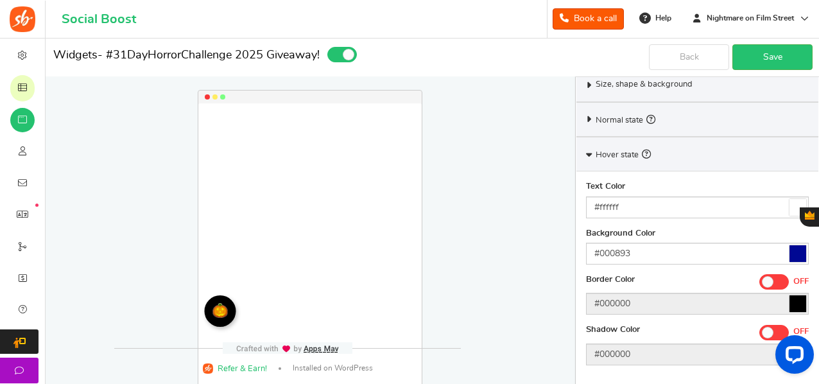
scroll to position [467, 0]
click at [795, 251] on icon at bounding box center [798, 253] width 17 height 17
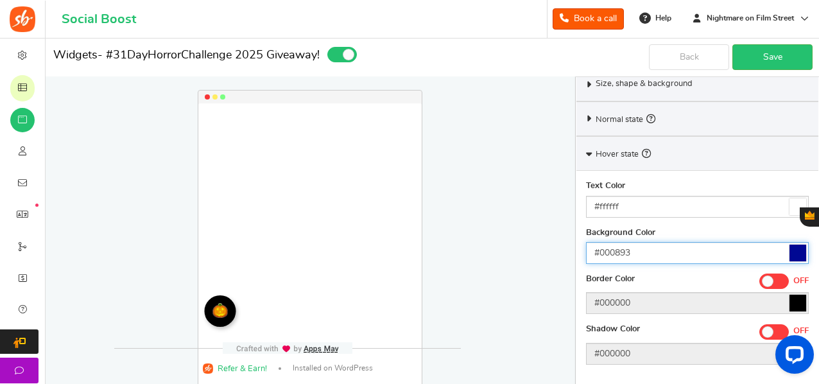
click at [795, 251] on input "#000893" at bounding box center [697, 253] width 223 height 22
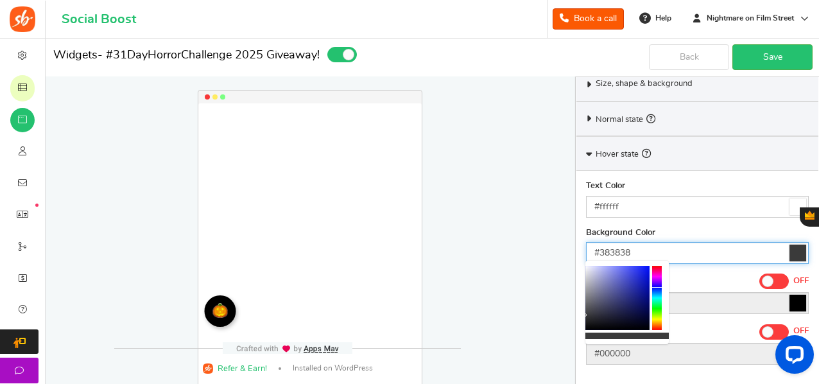
drag, startPoint x: 591, startPoint y: 309, endPoint x: 566, endPoint y: 316, distance: 25.4
click at [656, 308] on div at bounding box center [657, 298] width 10 height 64
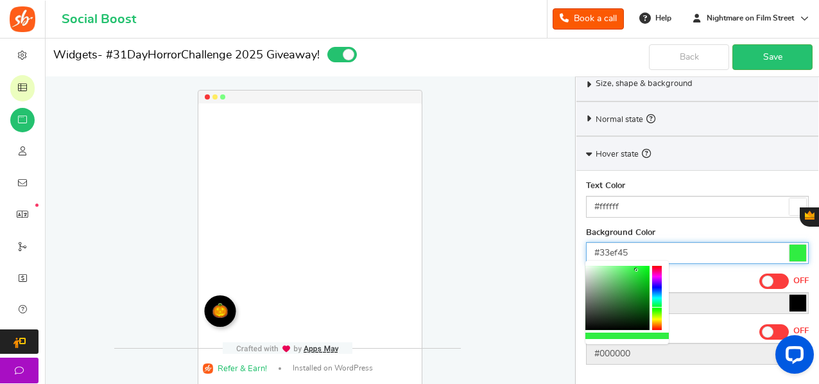
drag, startPoint x: 606, startPoint y: 272, endPoint x: 636, endPoint y: 268, distance: 30.4
click at [636, 268] on div at bounding box center [618, 298] width 64 height 64
type input "#b8f534"
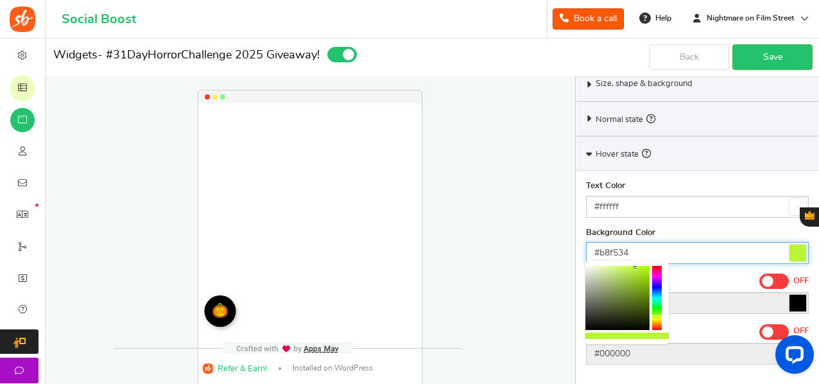
click at [659, 316] on div at bounding box center [657, 298] width 10 height 64
click at [487, 296] on div "Enter to Win Loading.. × To configure LightBox layout please Click here" at bounding box center [306, 251] width 575 height 424
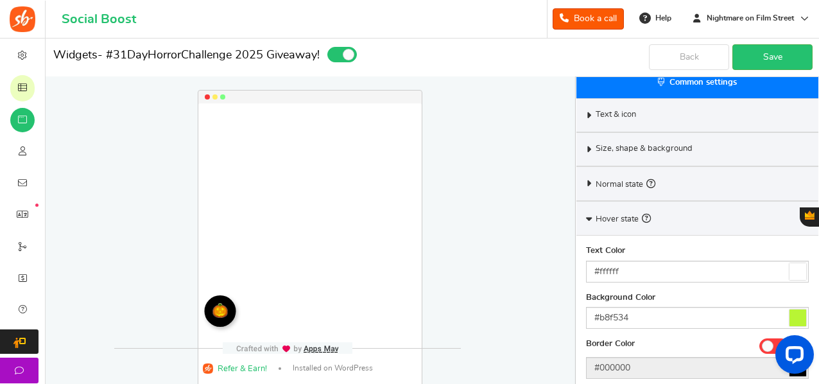
click at [602, 229] on div "Hover state" at bounding box center [698, 218] width 242 height 35
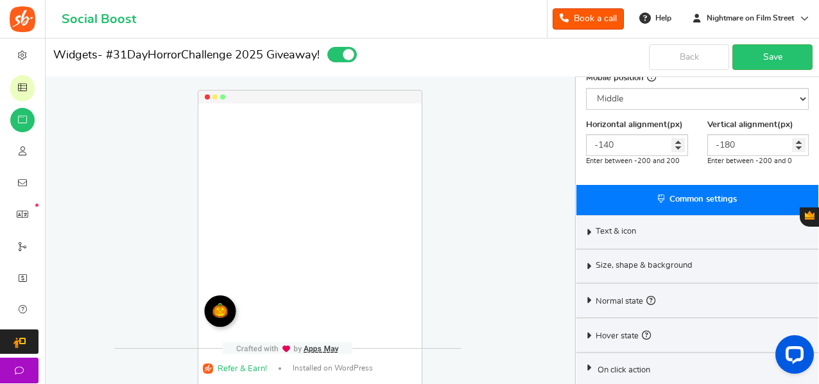
click at [623, 365] on span "On click action" at bounding box center [624, 371] width 53 height 12
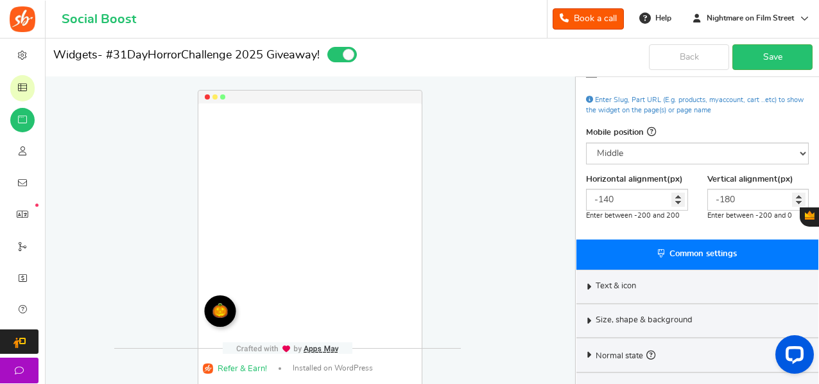
scroll to position [227, 0]
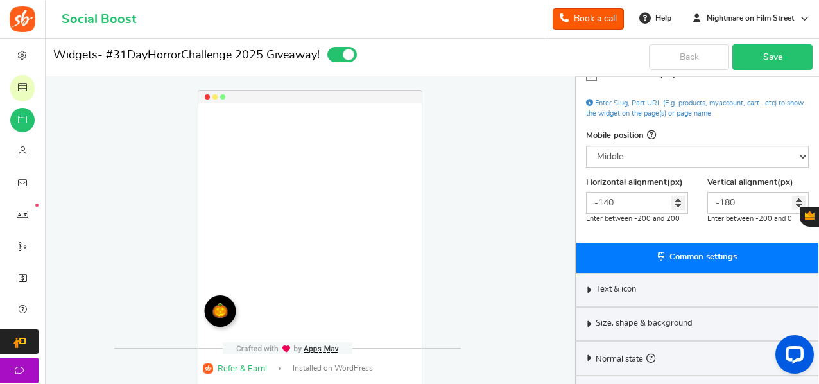
click at [764, 57] on link "Save" at bounding box center [773, 57] width 80 height 26
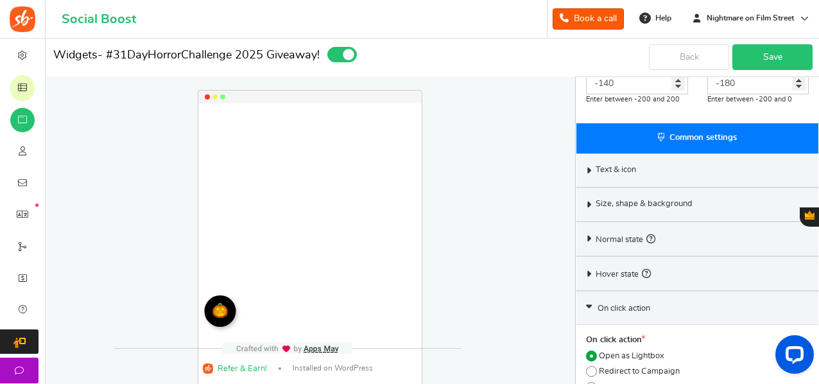
scroll to position [347, 0]
click at [606, 170] on span "Text & icon" at bounding box center [616, 170] width 40 height 12
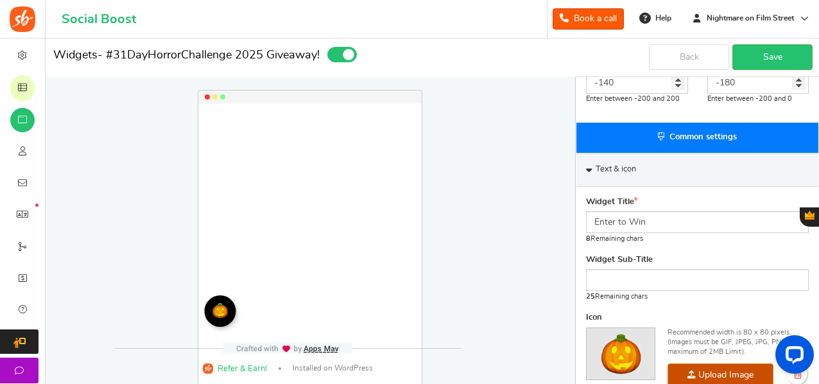
click at [593, 170] on div "Text & icon" at bounding box center [698, 170] width 242 height 34
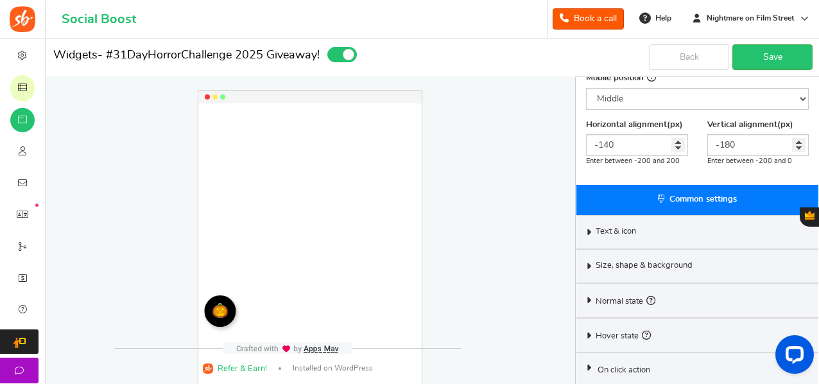
click at [629, 265] on span "Size, shape & background" at bounding box center [644, 266] width 97 height 12
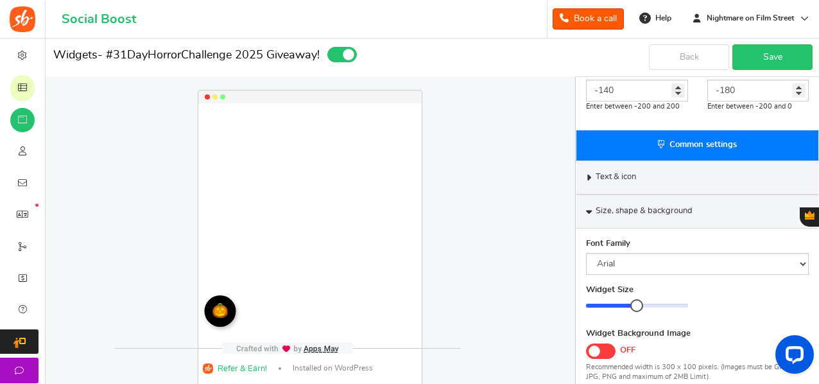
scroll to position [318, 0]
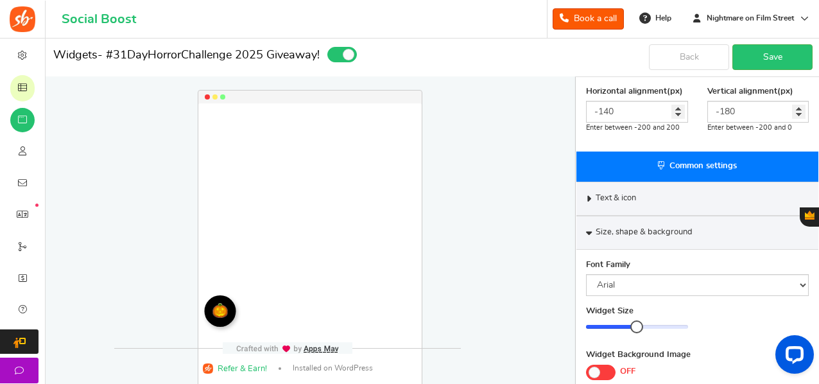
click at [622, 227] on span "Size, shape & background" at bounding box center [644, 233] width 97 height 12
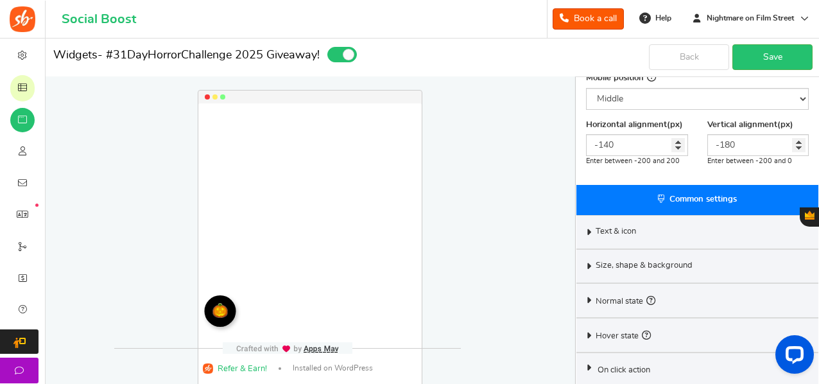
click at [636, 297] on span "Normal state" at bounding box center [626, 300] width 60 height 14
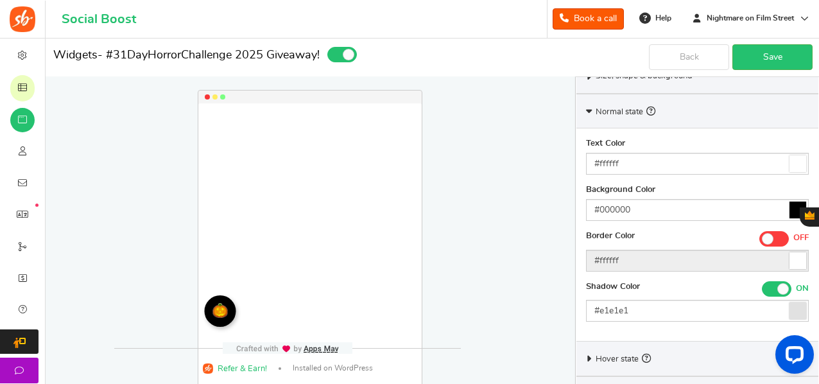
scroll to position [498, 0]
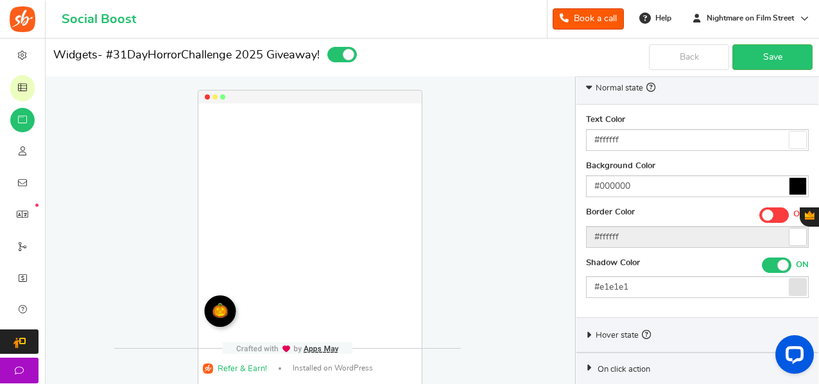
click at [780, 270] on div "Shadow Color ON OFF" at bounding box center [697, 266] width 223 height 19
click at [773, 260] on span at bounding box center [777, 264] width 30 height 15
click at [762, 260] on input "ON OFF" at bounding box center [762, 264] width 0 height 8
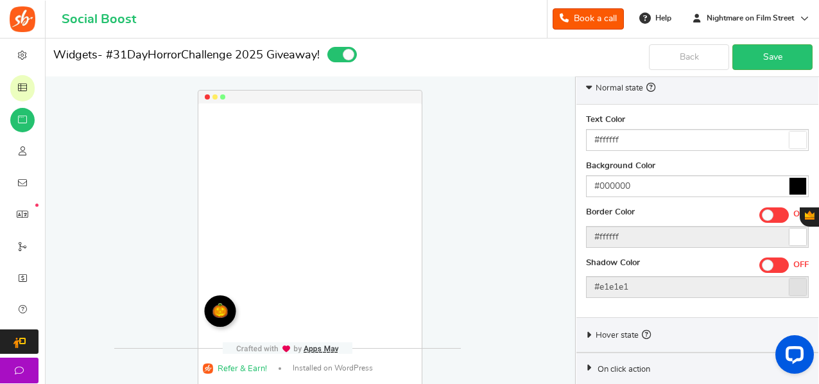
click at [675, 322] on div "Hover state" at bounding box center [698, 334] width 242 height 35
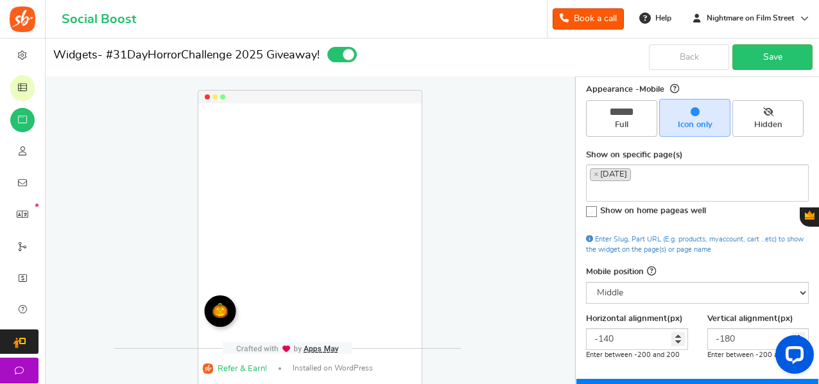
scroll to position [0, 0]
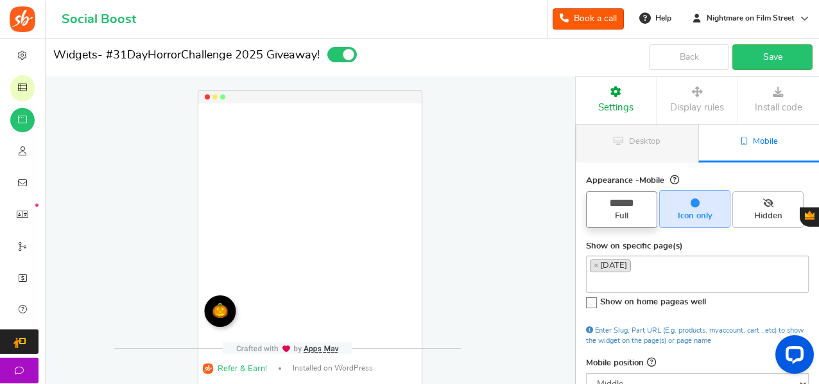
click at [618, 213] on span "Full" at bounding box center [622, 217] width 60 height 12
click at [622, 202] on input "Full" at bounding box center [626, 198] width 8 height 8
radio input "true"
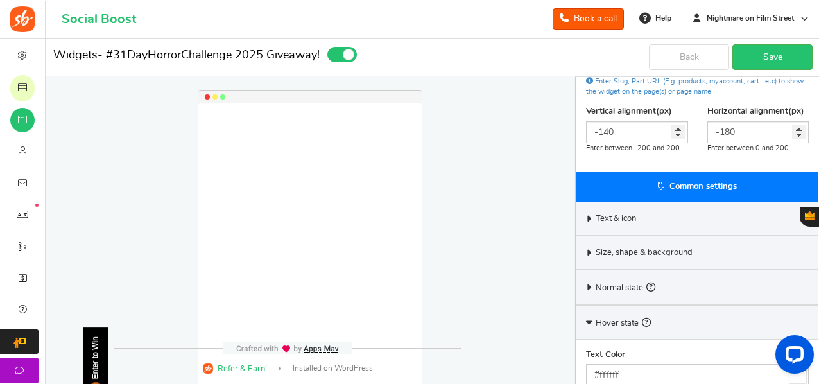
scroll to position [271, 0]
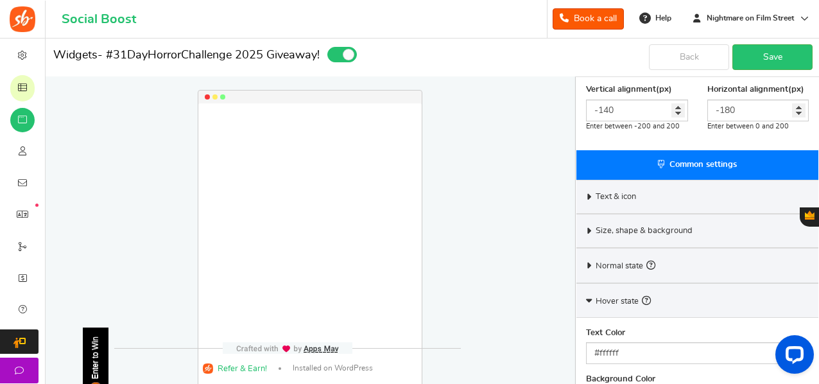
click at [631, 215] on div "Size, shape & background" at bounding box center [698, 231] width 242 height 34
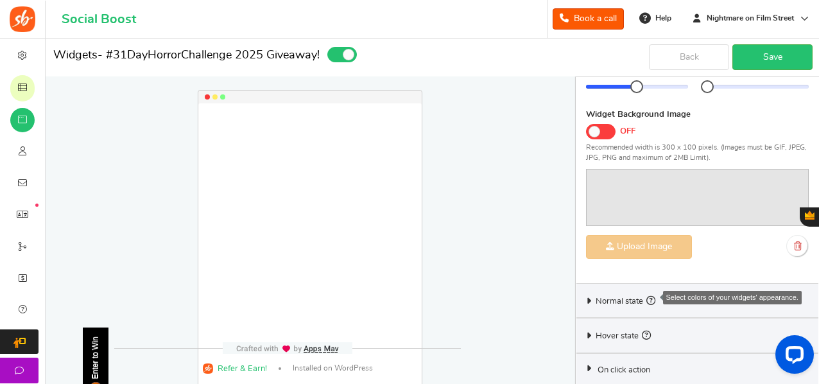
click at [651, 299] on small "button" at bounding box center [651, 300] width 9 height 9
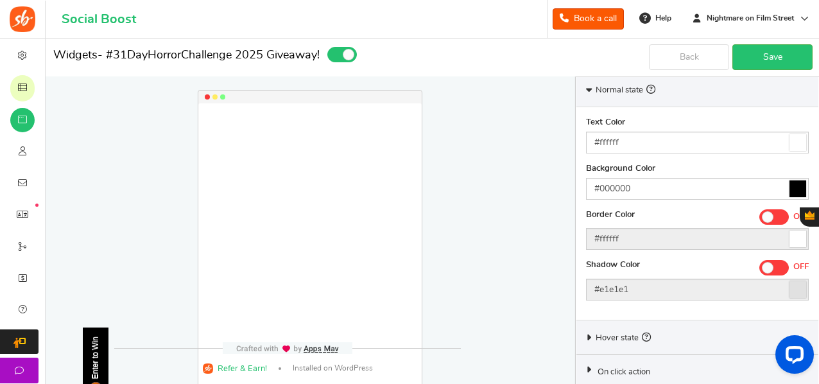
scroll to position [449, 0]
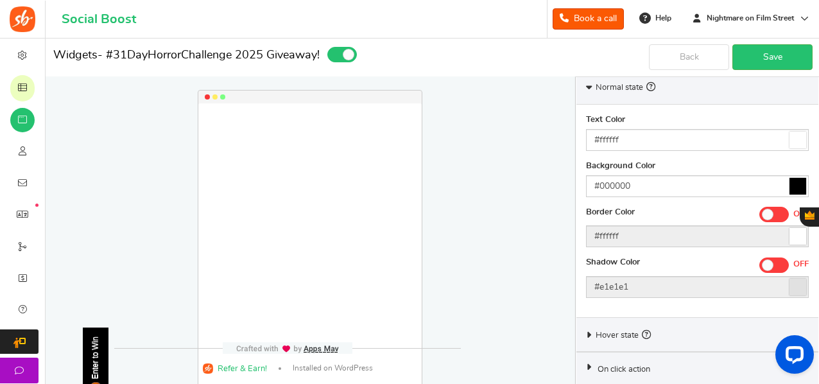
click at [632, 335] on span "Hover state" at bounding box center [623, 334] width 55 height 14
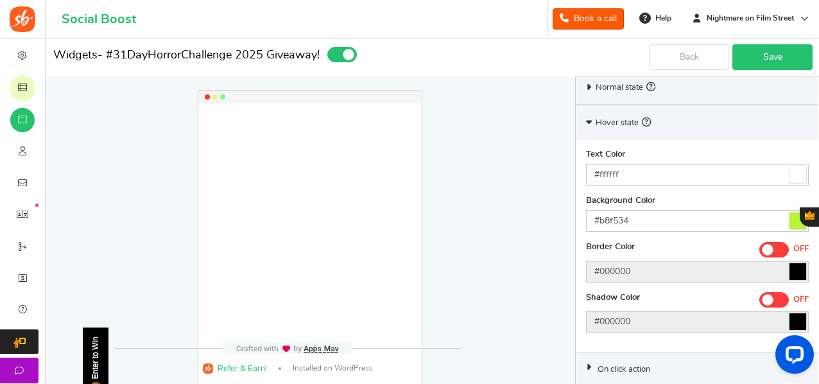
click at [763, 55] on link "Save" at bounding box center [773, 57] width 80 height 26
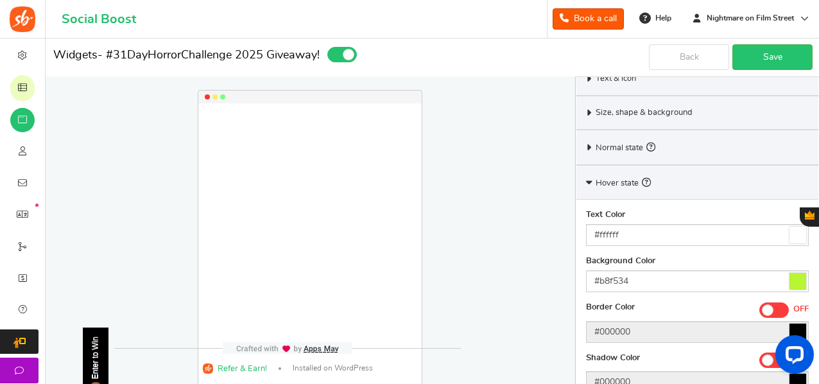
click at [629, 134] on div "Normal state" at bounding box center [698, 147] width 242 height 35
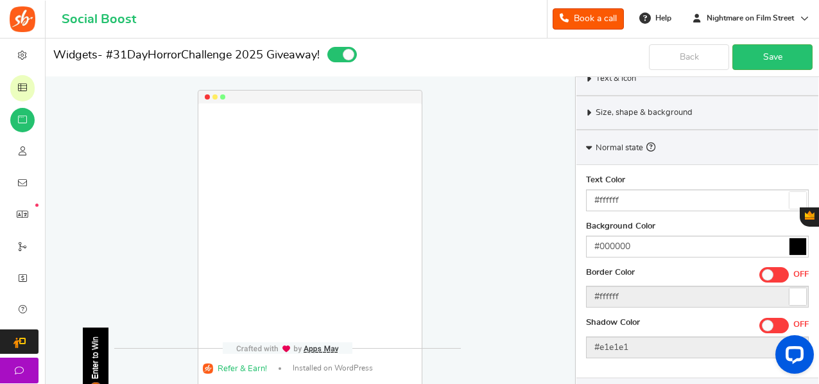
click at [646, 175] on div "Text Color #ffffff" at bounding box center [697, 193] width 223 height 37
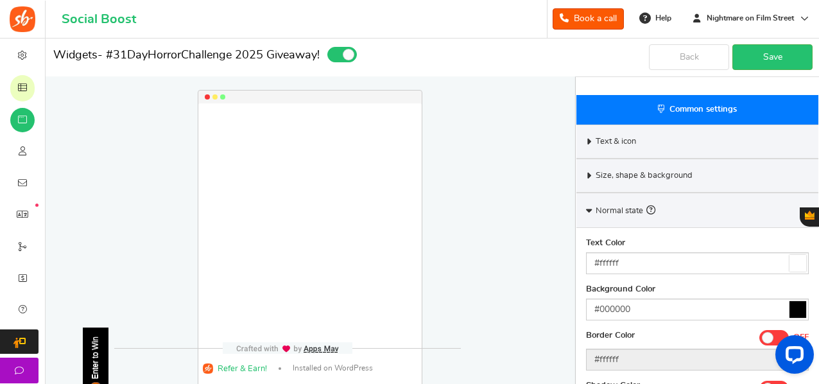
scroll to position [322, 0]
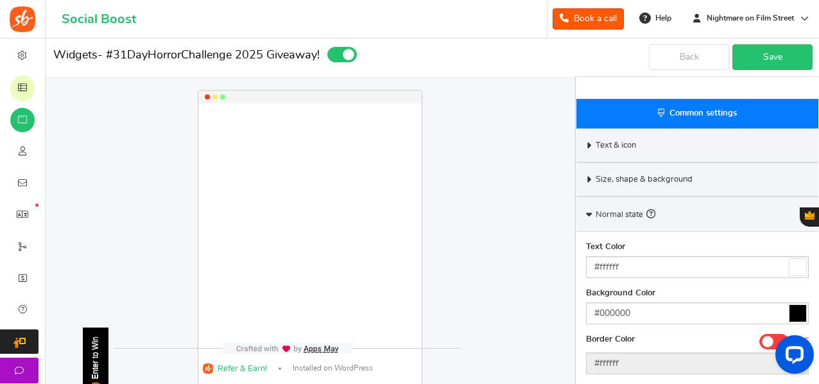
click at [609, 140] on span "Text & icon" at bounding box center [616, 146] width 40 height 12
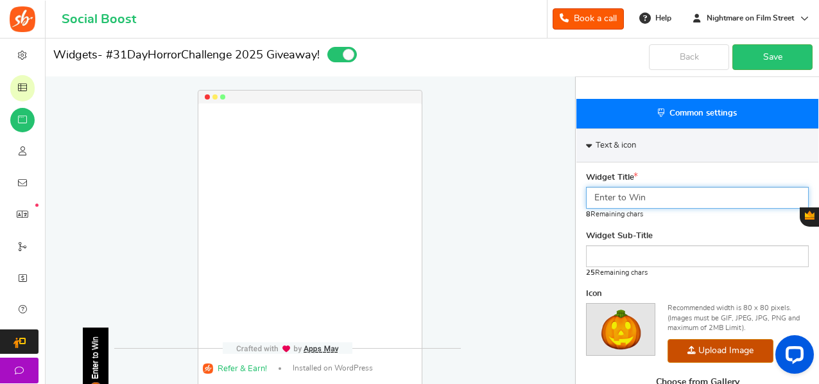
click at [652, 189] on input "Enter to Win" at bounding box center [697, 198] width 223 height 22
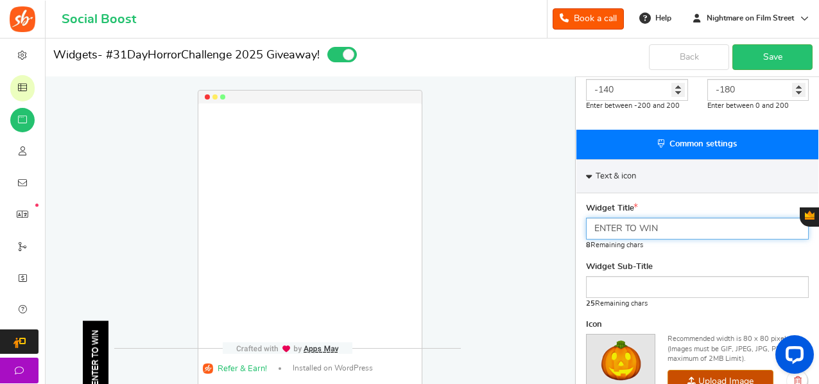
scroll to position [290, 0]
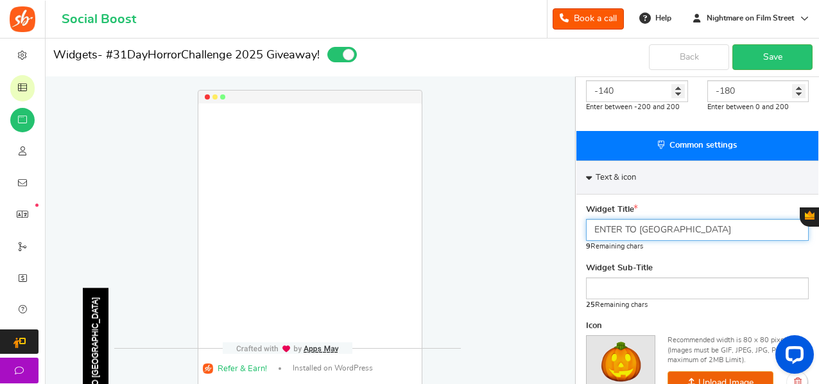
type input "Enter to Win"
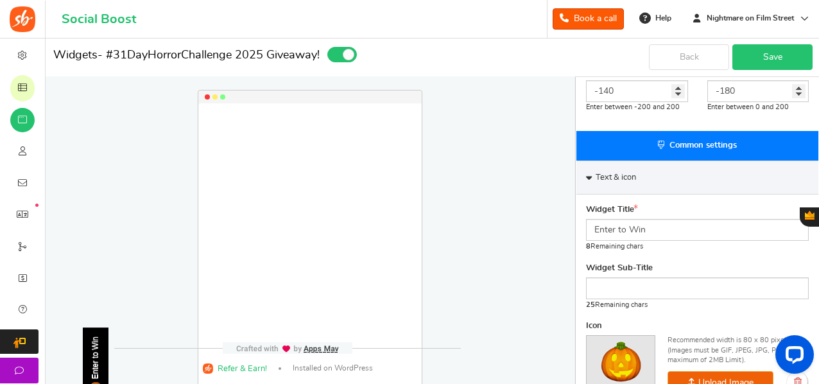
click at [771, 53] on link "Save" at bounding box center [773, 57] width 80 height 26
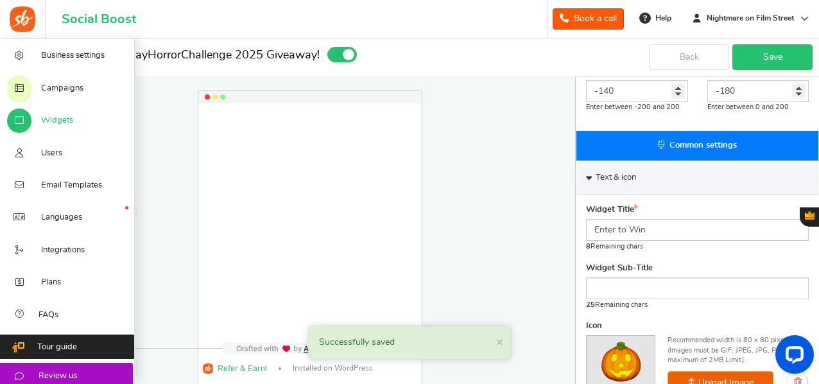
click at [51, 109] on link "Widgets" at bounding box center [67, 120] width 135 height 32
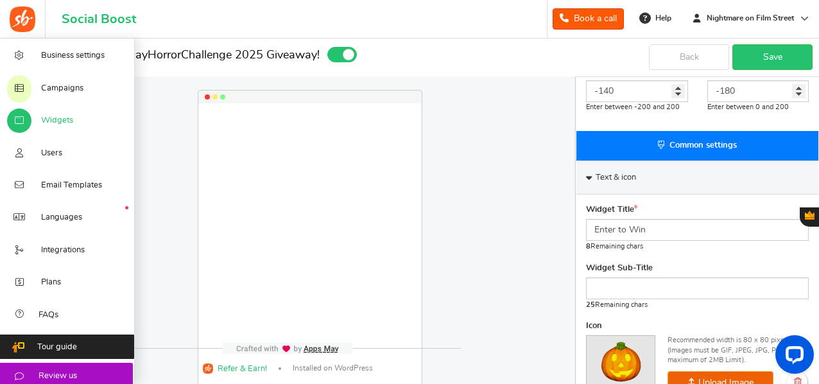
click at [65, 115] on link "Widgets" at bounding box center [67, 120] width 135 height 32
click at [71, 89] on span "Campaigns" at bounding box center [62, 89] width 42 height 12
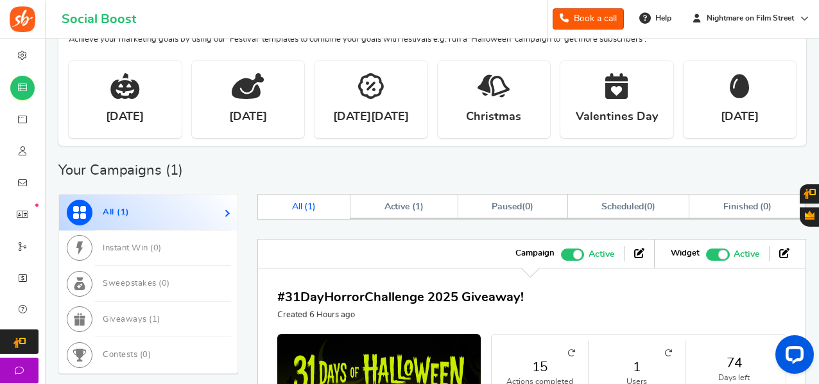
scroll to position [405, 0]
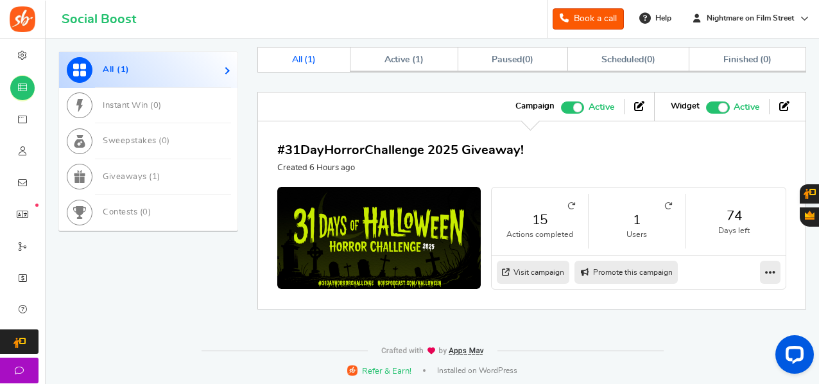
click at [539, 274] on link "Visit campaign" at bounding box center [533, 272] width 73 height 23
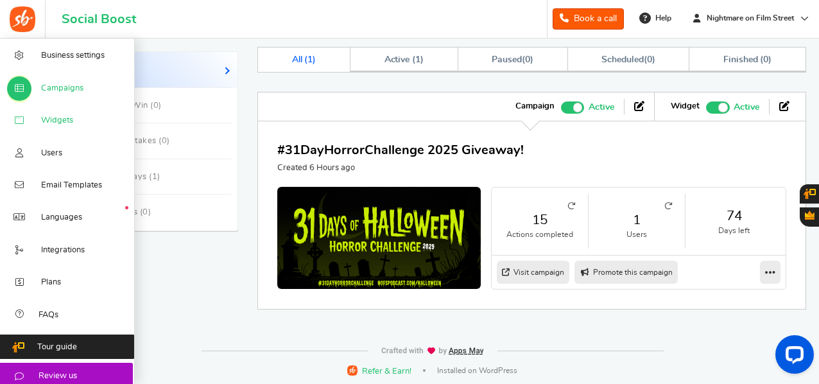
click at [65, 112] on link "Widgets" at bounding box center [67, 120] width 135 height 32
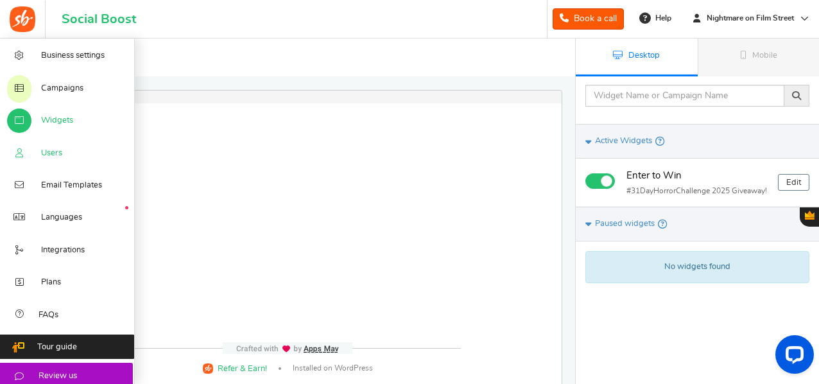
click at [60, 152] on span "Users" at bounding box center [51, 154] width 21 height 12
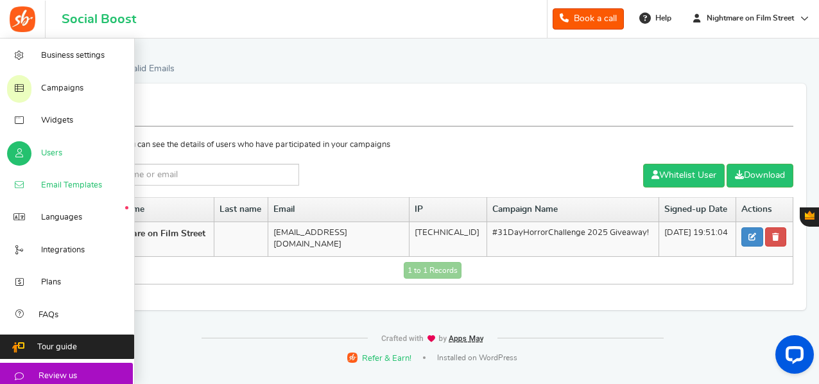
click at [71, 195] on link "Email Templates" at bounding box center [67, 185] width 135 height 32
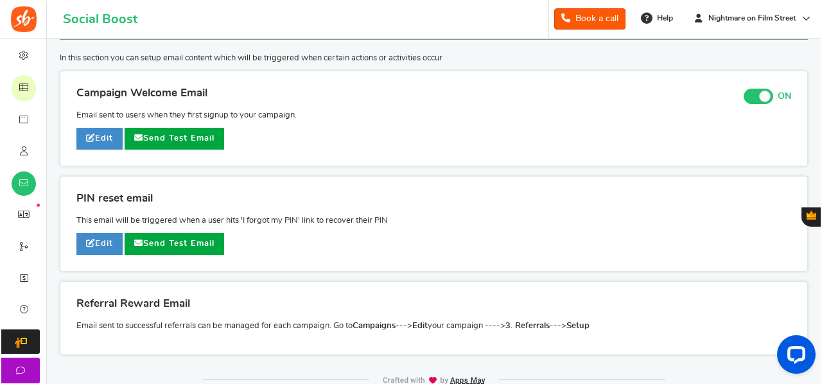
scroll to position [32, 0]
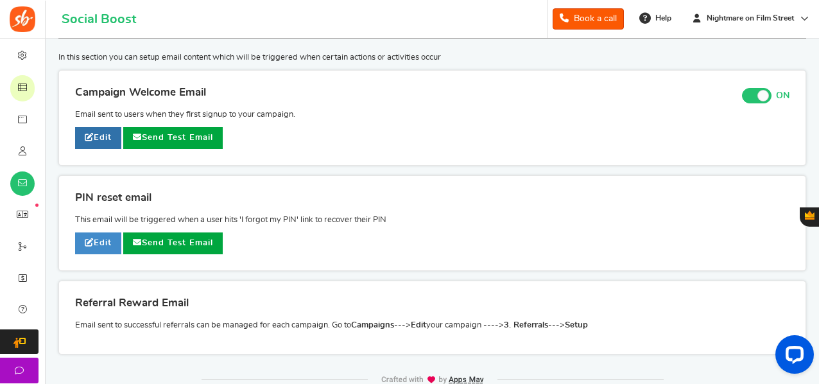
click at [100, 144] on link "Edit" at bounding box center [98, 138] width 46 height 22
type input "Welcome to our [[Campaign Name]]"
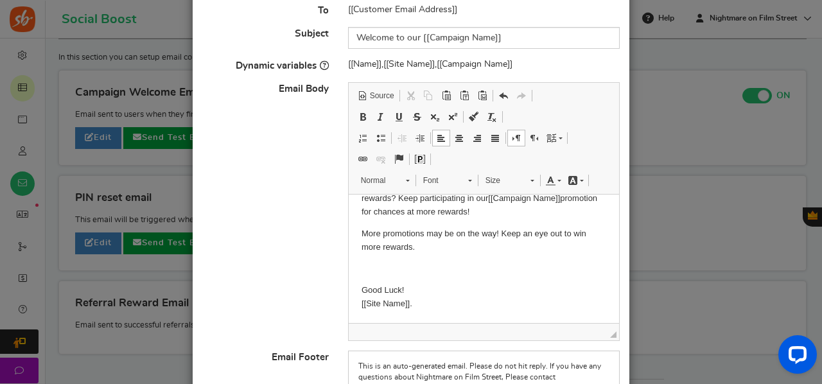
scroll to position [0, 0]
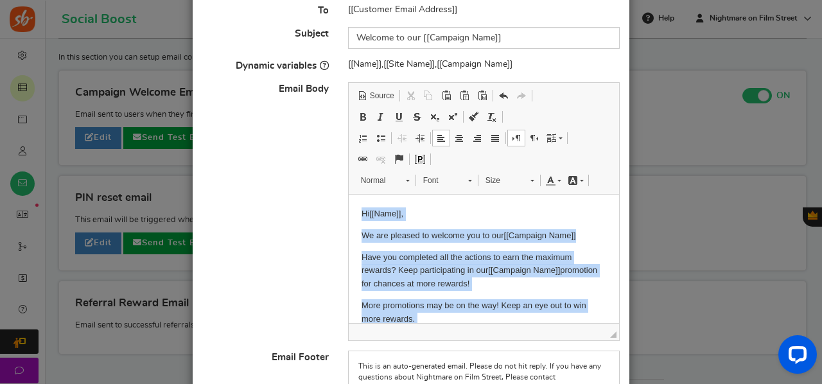
drag, startPoint x: 435, startPoint y: 301, endPoint x: 283, endPoint y: 78, distance: 269.3
click at [348, 195] on html "Hi [[Name]] , We are pleased to welcome you to our [[Campaign Name]] Have you c…" at bounding box center [483, 295] width 270 height 201
copy body "Hi [[Name]] , We are pleased to welcome you to our [[Campaign Name]] Have you c…"
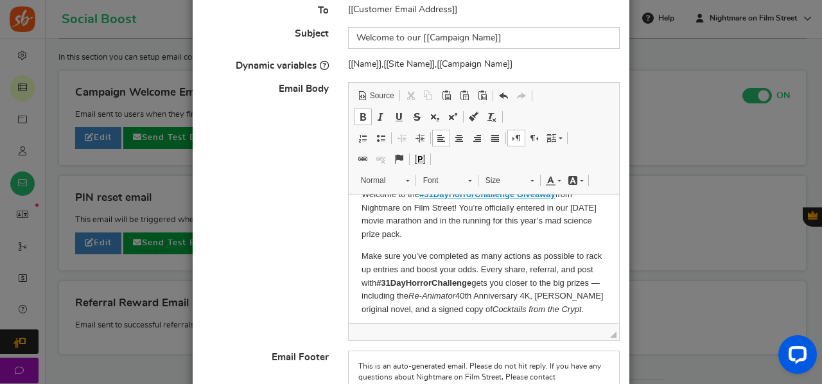
scroll to position [45, 0]
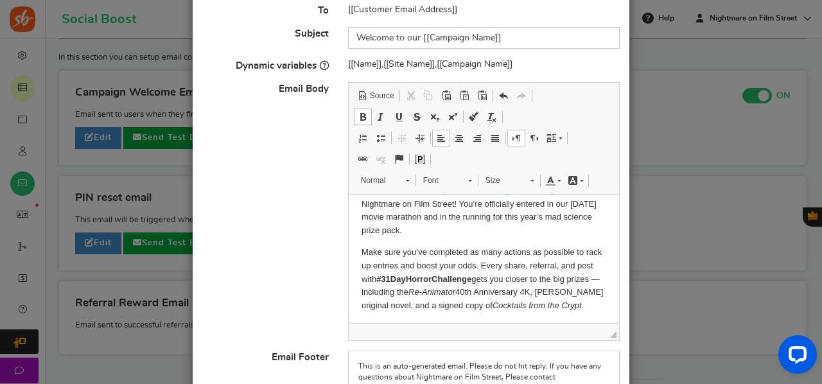
click at [568, 291] on p "Make sure you’ve completed as many actions as possible to rack up entries and b…" at bounding box center [483, 279] width 245 height 67
click at [445, 293] on em "Re-Animator" at bounding box center [431, 292] width 47 height 10
click at [555, 292] on p "Make sure you’ve completed as many actions as possible to rack up entries and b…" at bounding box center [483, 279] width 245 height 67
click at [395, 293] on p "Make sure you’ve completed as many actions as possible to rack up entries and b…" at bounding box center [483, 279] width 245 height 67
click at [549, 292] on p "Make sure you’ve completed as many actions as possible to rack up entries and b…" at bounding box center [483, 279] width 245 height 67
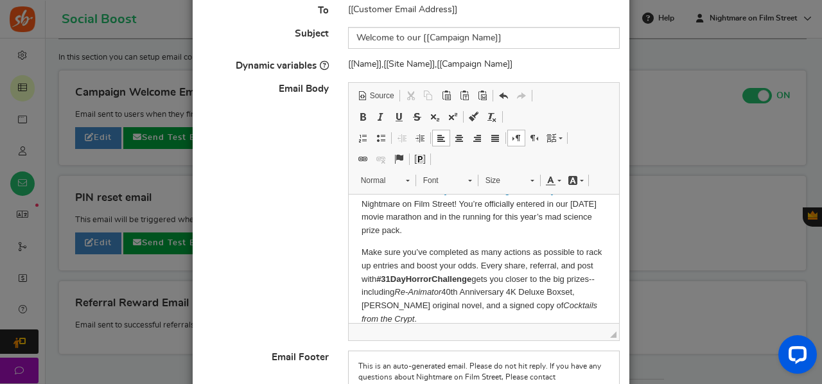
click at [550, 293] on p "Make sure you’ve completed as many actions as possible to rack up entries and b…" at bounding box center [483, 286] width 245 height 80
click at [594, 289] on p "Make sure you’ve completed as many actions as possible to rack up entries and b…" at bounding box center [483, 286] width 245 height 80
drag, startPoint x: 553, startPoint y: 307, endPoint x: 414, endPoint y: 308, distance: 138.7
click at [414, 308] on p "Make sure you’ve completed as many actions as possible to rack up entries and b…" at bounding box center [483, 286] width 245 height 80
click at [563, 307] on p "Make sure you’ve completed as many actions as possible to rack up entries and b…" at bounding box center [483, 279] width 245 height 67
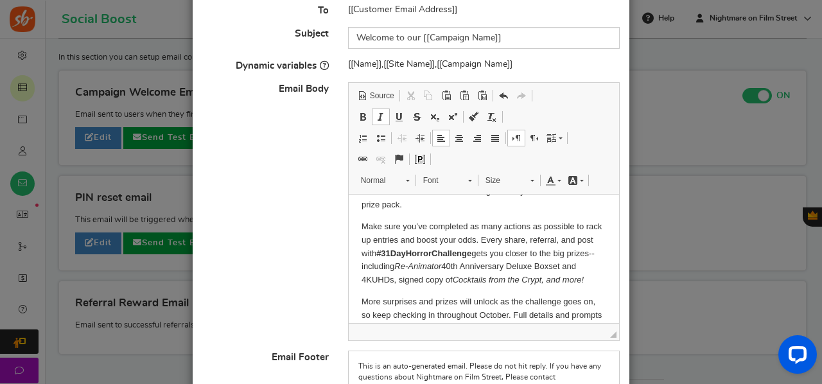
scroll to position [69, 0]
drag, startPoint x: 476, startPoint y: 269, endPoint x: 428, endPoint y: 266, distance: 47.6
click at [428, 266] on p "Make sure you’ve completed as many actions as possible to rack up entries and b…" at bounding box center [483, 255] width 245 height 67
click at [361, 118] on span at bounding box center [363, 117] width 10 height 10
click at [509, 270] on p "Make sure you’ve completed as many actions as possible to rack up entries and b…" at bounding box center [483, 255] width 245 height 67
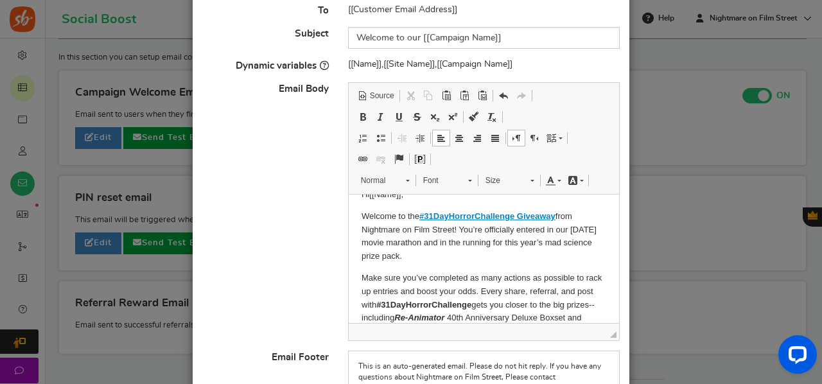
scroll to position [21, 0]
drag, startPoint x: 519, startPoint y: 225, endPoint x: 482, endPoint y: 239, distance: 40.2
click at [482, 239] on p "Welcome to the #31DayHorrorChallenge Giveaway from Nightmare on Film Street! Yo…" at bounding box center [483, 235] width 245 height 53
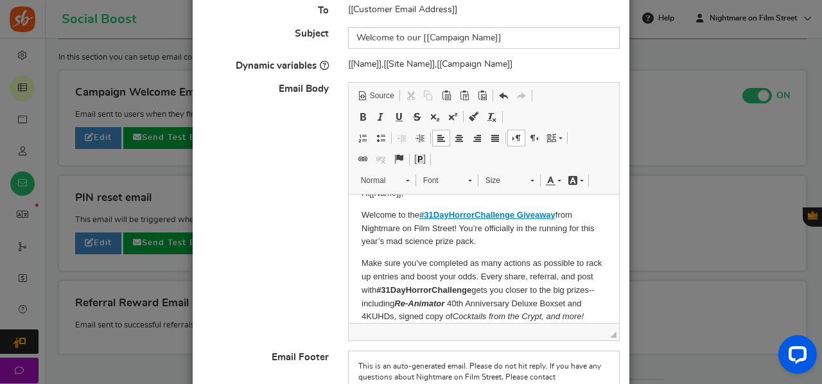
click at [501, 254] on body "Hi [[Name]] , Welcome to the #31DayHorrorChallenge Giveaway from Nightmare on F…" at bounding box center [483, 297] width 245 height 220
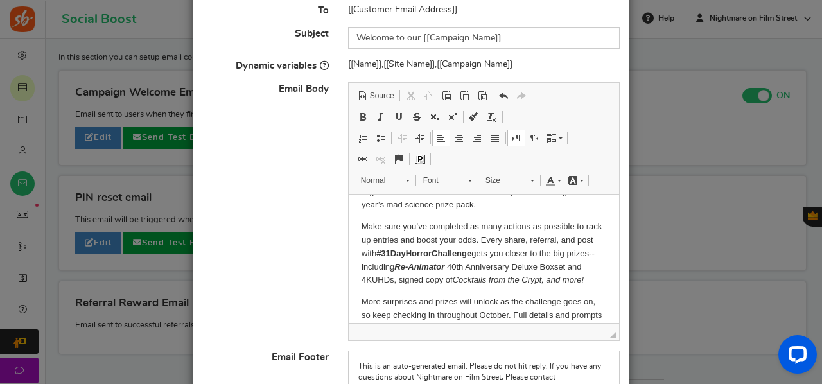
scroll to position [42, 0]
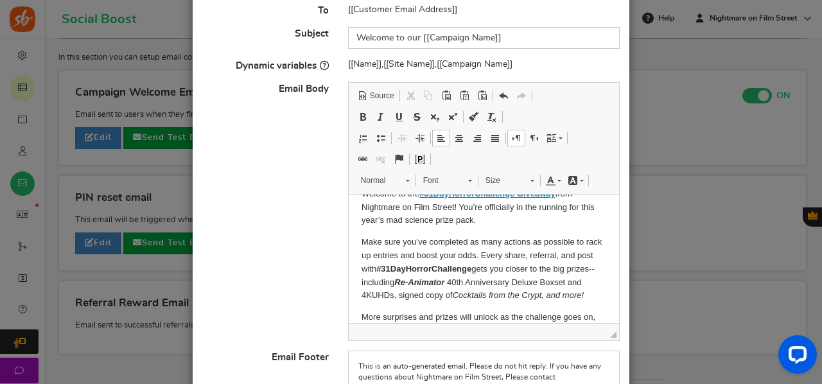
drag, startPoint x: 433, startPoint y: 217, endPoint x: 477, endPoint y: 222, distance: 43.9
click at [477, 222] on p "Welcome to the #31DayHorrorChallenge Giveaway from Nightmare on Film Street! Yo…" at bounding box center [483, 208] width 245 height 40
click at [495, 256] on p "Make sure you’ve completed as many actions as possible to rack up entries and b…" at bounding box center [483, 269] width 245 height 67
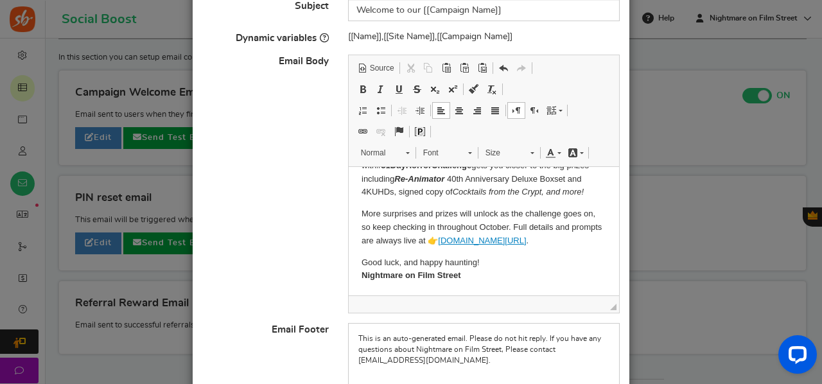
scroll to position [137, 0]
drag, startPoint x: 478, startPoint y: 264, endPoint x: 397, endPoint y: 266, distance: 80.3
click at [397, 266] on p "Good luck, and happy haunting! Nightmare on Film Street" at bounding box center [483, 268] width 245 height 27
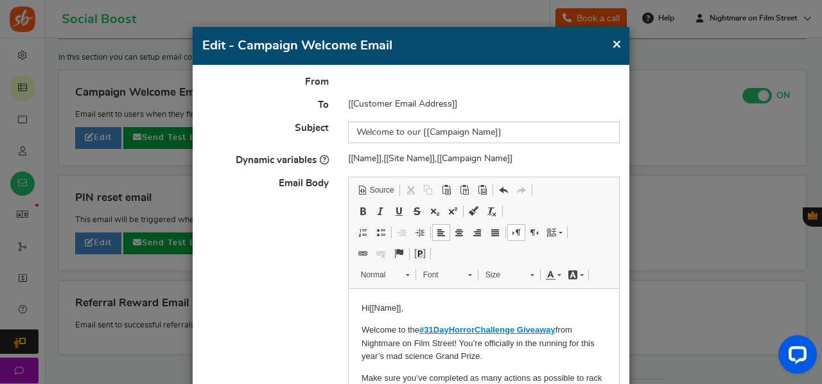
scroll to position [9, 0]
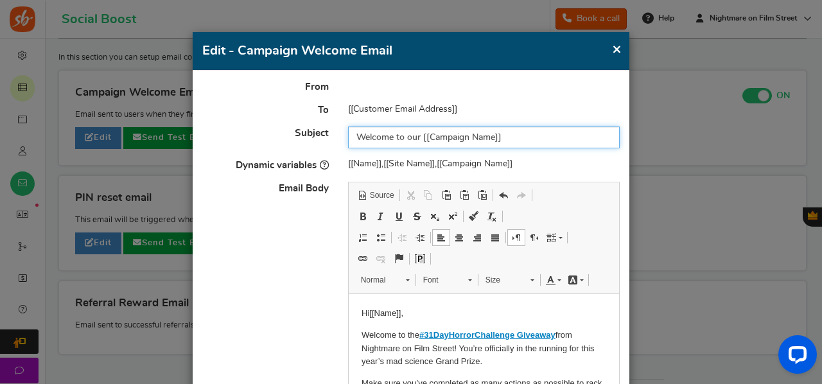
click at [432, 142] on input "Welcome to our [[Campaign Name]]" at bounding box center [484, 137] width 272 height 22
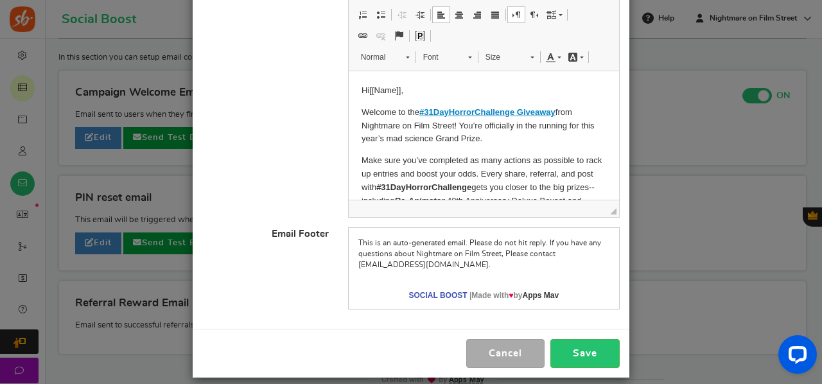
scroll to position [243, 0]
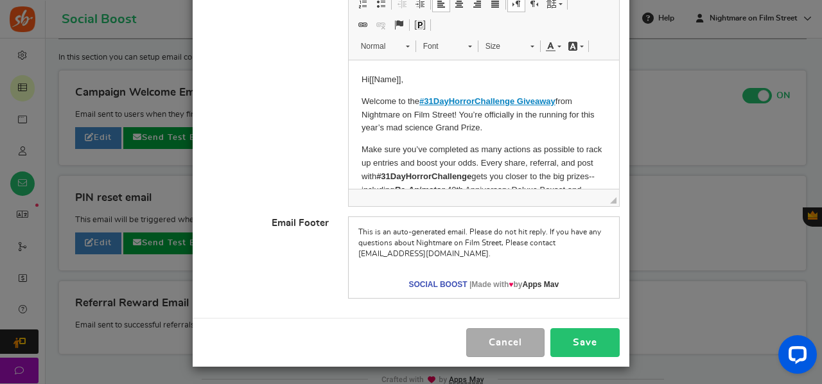
click at [606, 345] on button "Save" at bounding box center [584, 342] width 69 height 29
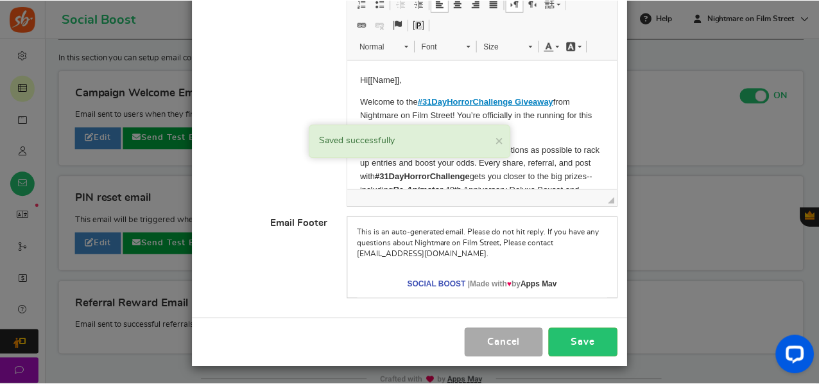
scroll to position [0, 0]
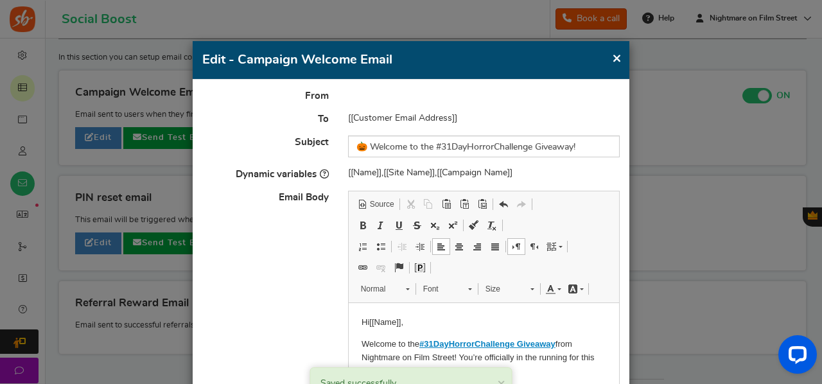
click at [614, 60] on button "×" at bounding box center [617, 58] width 10 height 16
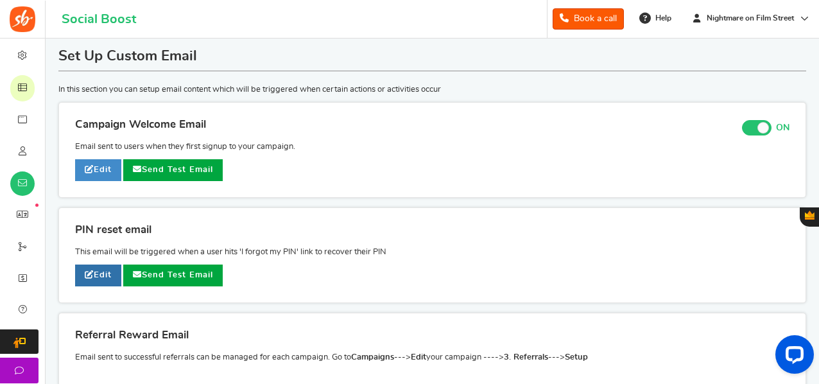
click at [109, 274] on link "Edit" at bounding box center [98, 276] width 46 height 22
type input "Reset your PIN"
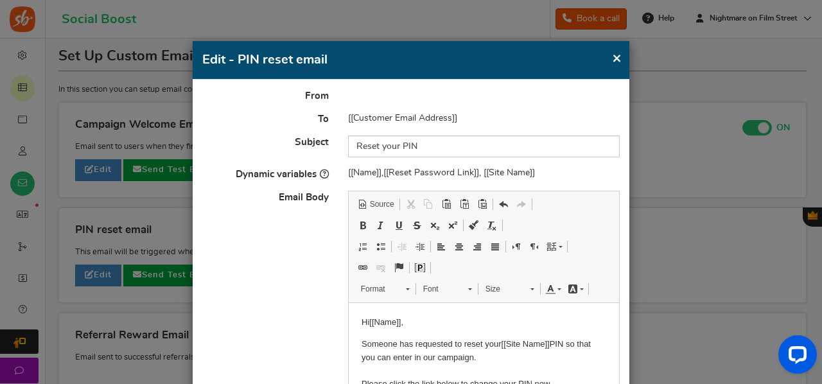
click at [608, 68] on h4 "Edit - PIN reset email" at bounding box center [410, 60] width 417 height 19
click at [614, 60] on button "×" at bounding box center [617, 58] width 10 height 16
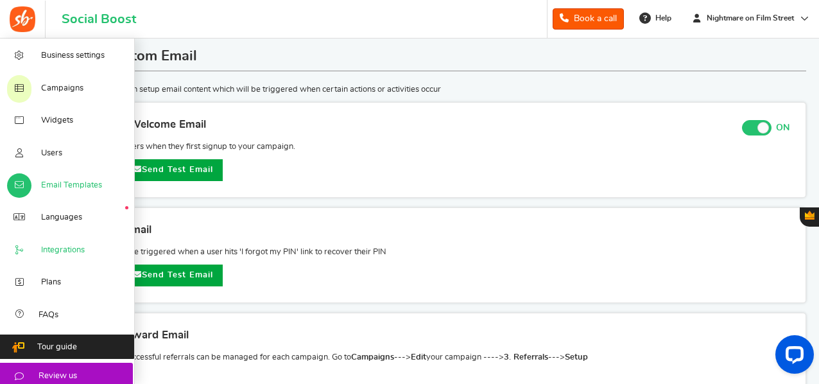
click at [81, 254] on span "Integrations" at bounding box center [63, 251] width 44 height 12
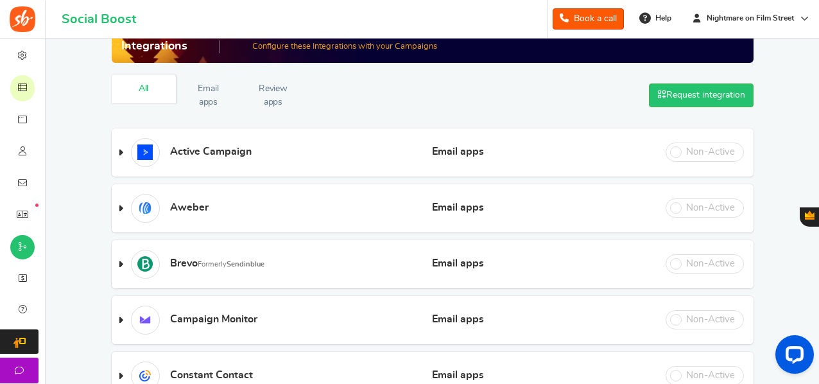
scroll to position [25, 0]
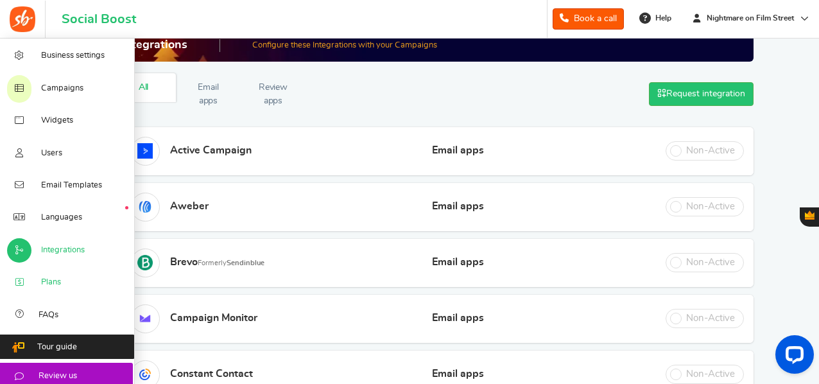
click at [37, 283] on link "Plans" at bounding box center [67, 282] width 135 height 32
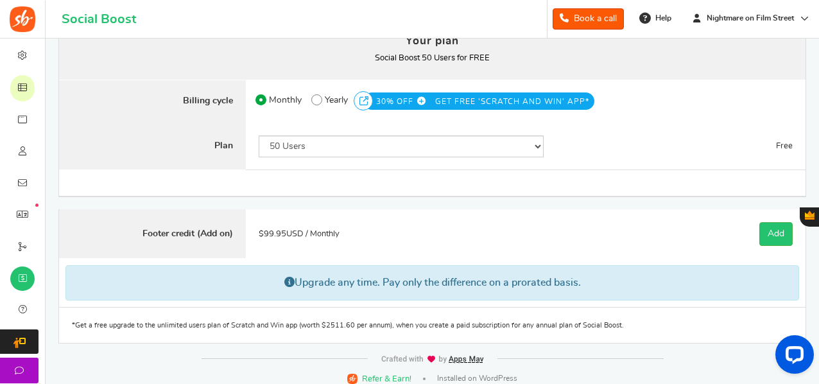
scroll to position [98, 0]
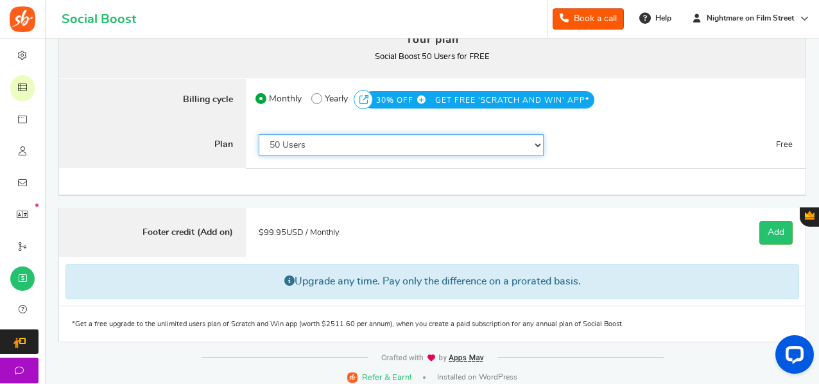
click at [363, 139] on select "50 Users 500 Users 2000 Users 5000 Users 10000 Users 15000 Users 25000 Users En…" at bounding box center [402, 145] width 286 height 22
select select "749"
click at [259, 134] on select "50 Users 500 Users 2000 Users 5000 Users 10000 Users 15000 Users 25000 Users En…" at bounding box center [402, 145] width 286 height 22
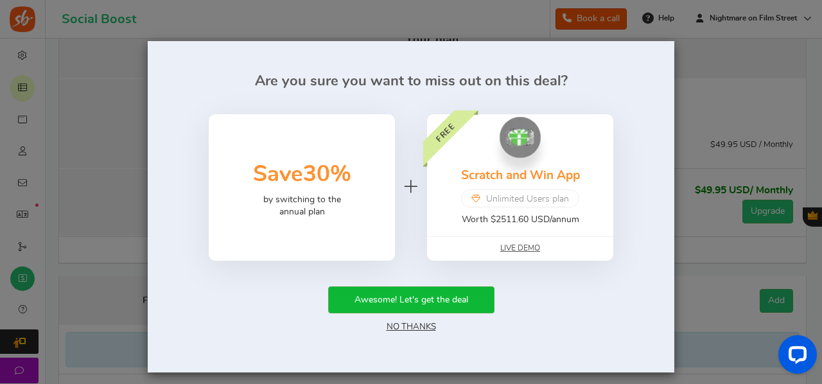
click at [403, 328] on link "No Thanks" at bounding box center [411, 326] width 49 height 9
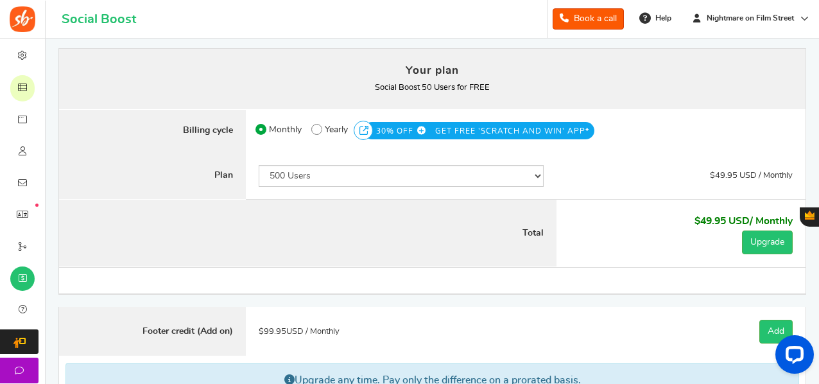
scroll to position [65, 0]
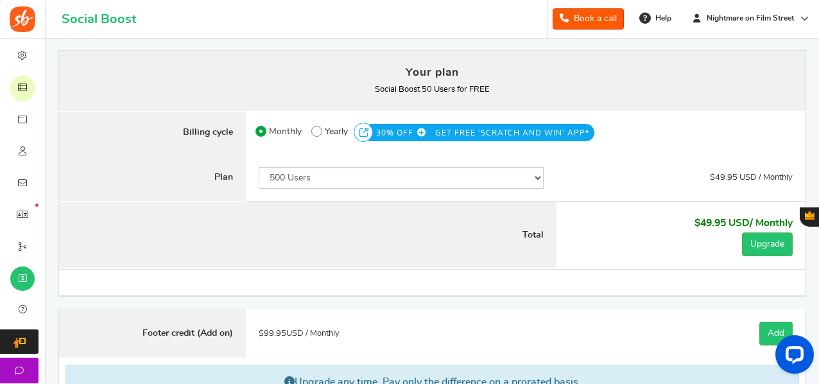
click at [321, 131] on span at bounding box center [316, 131] width 11 height 11
click at [320, 131] on input "50% OFF Limited time offer! Yearly 30% OFF GET FREE 'SCRATCH AND WIN' APP*" at bounding box center [315, 128] width 8 height 8
radio input "true"
click at [261, 130] on icon at bounding box center [260, 131] width 3 height 3
click at [261, 129] on input "Monthly" at bounding box center [260, 128] width 8 height 8
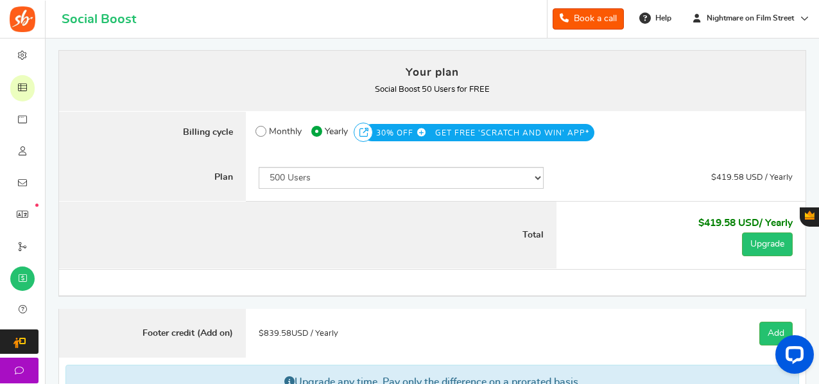
radio input "true"
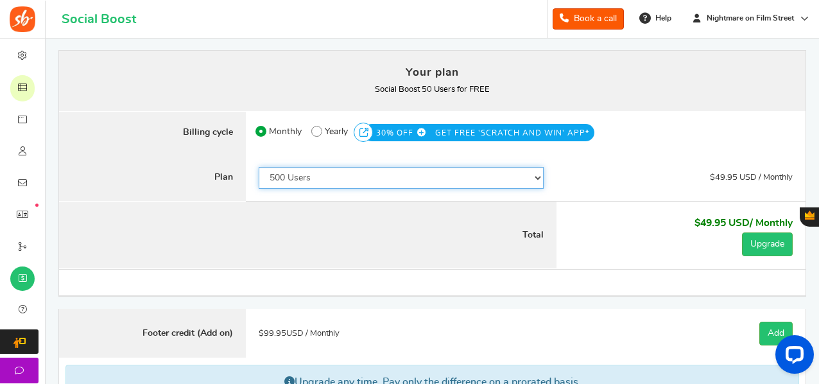
click at [298, 175] on select "50 Users 500 Users 2000 Users 5000 Users 10000 Users 15000 Users 25000 Users En…" at bounding box center [402, 178] width 286 height 22
select select "817"
click at [259, 167] on select "50 Users 500 Users 2000 Users 5000 Users 10000 Users 15000 Users 25000 Users En…" at bounding box center [402, 178] width 286 height 22
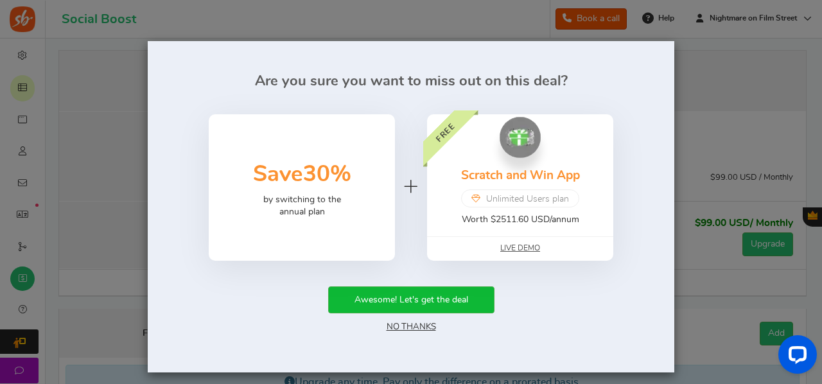
click at [397, 322] on div "Awesome! Let's get the deal No Thanks" at bounding box center [411, 310] width 488 height 48
click at [410, 326] on link "No Thanks" at bounding box center [411, 326] width 49 height 9
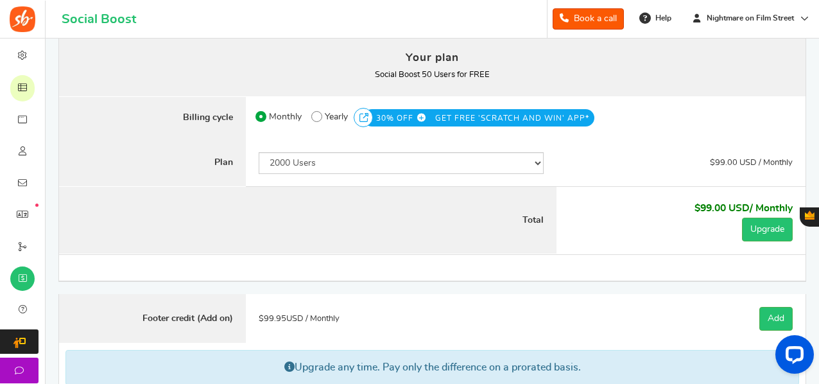
scroll to position [80, 0]
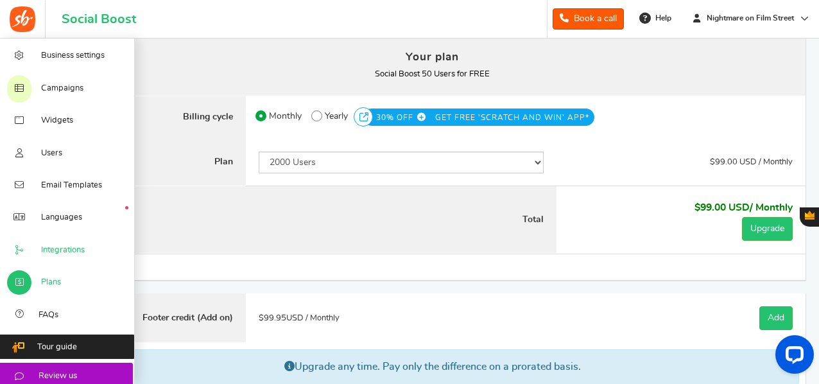
click at [51, 251] on span "Integrations" at bounding box center [63, 251] width 44 height 12
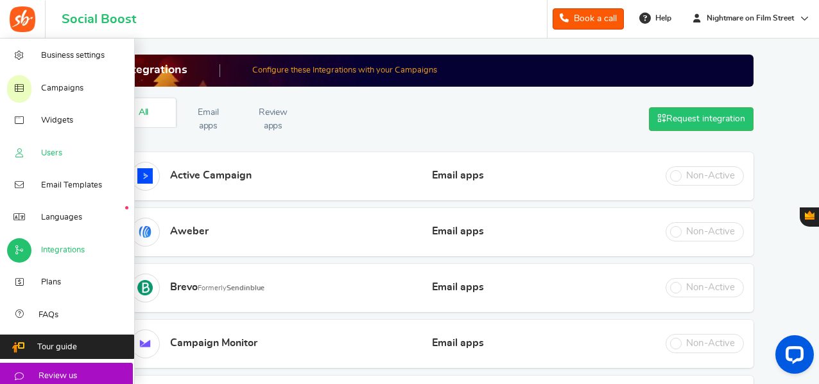
click at [60, 150] on span "Users" at bounding box center [51, 154] width 21 height 12
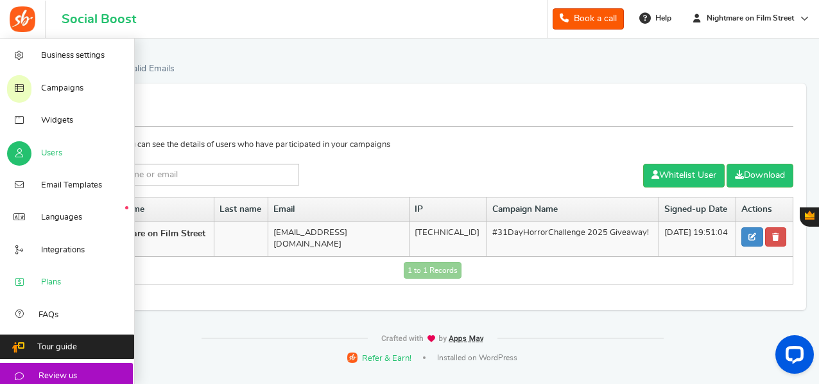
click at [58, 283] on span "Plans" at bounding box center [51, 283] width 20 height 12
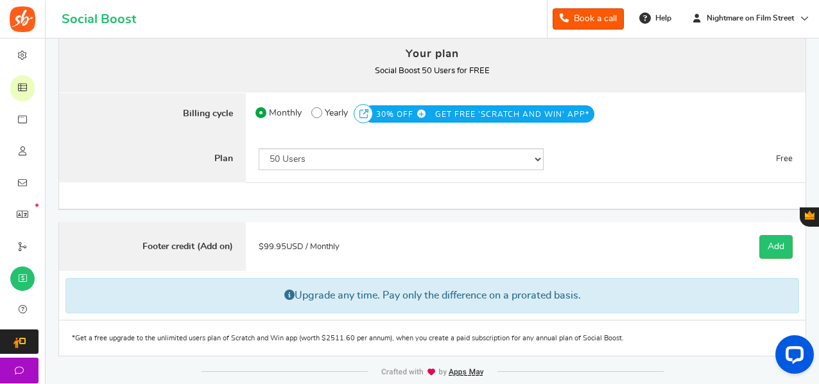
scroll to position [104, 0]
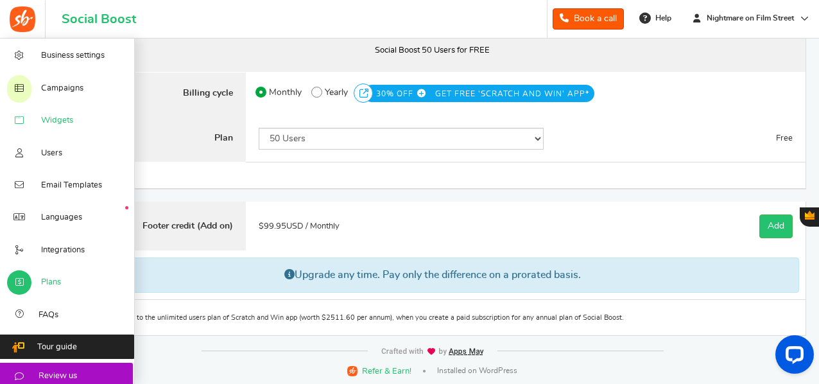
click at [62, 125] on span "Widgets" at bounding box center [57, 121] width 32 height 12
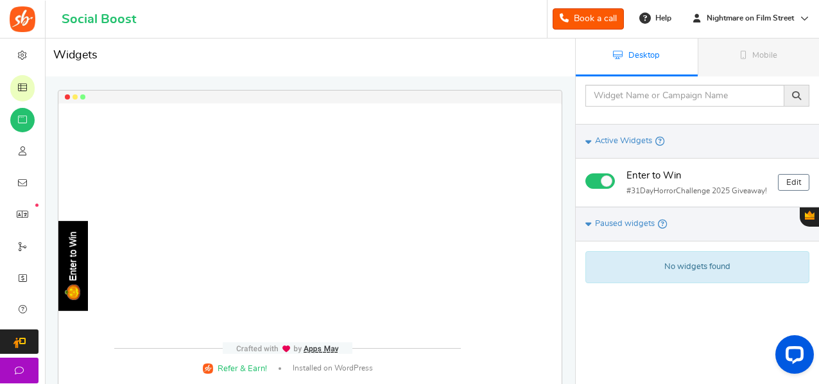
scroll to position [1, 0]
click at [794, 359] on div "Open LiveChat chat widget" at bounding box center [795, 354] width 22 height 22
